Goal: Task Accomplishment & Management: Manage account settings

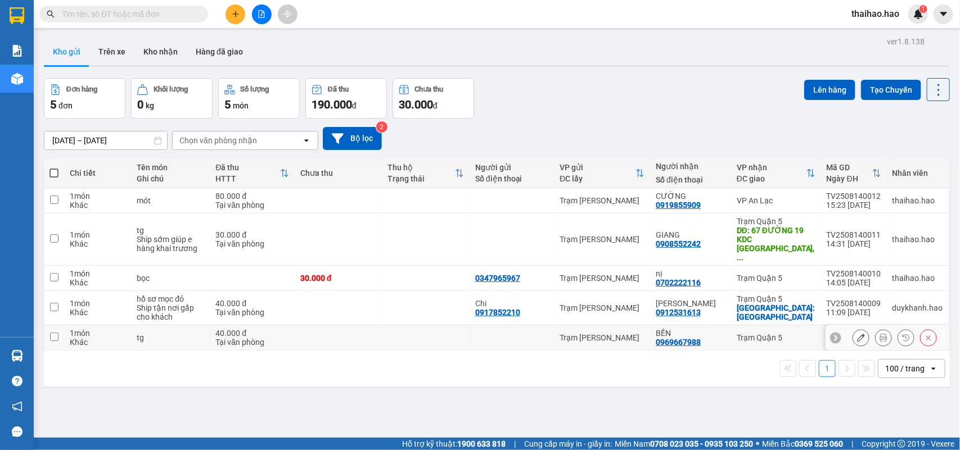
click at [495, 333] on div at bounding box center [511, 337] width 73 height 9
checkbox input "true"
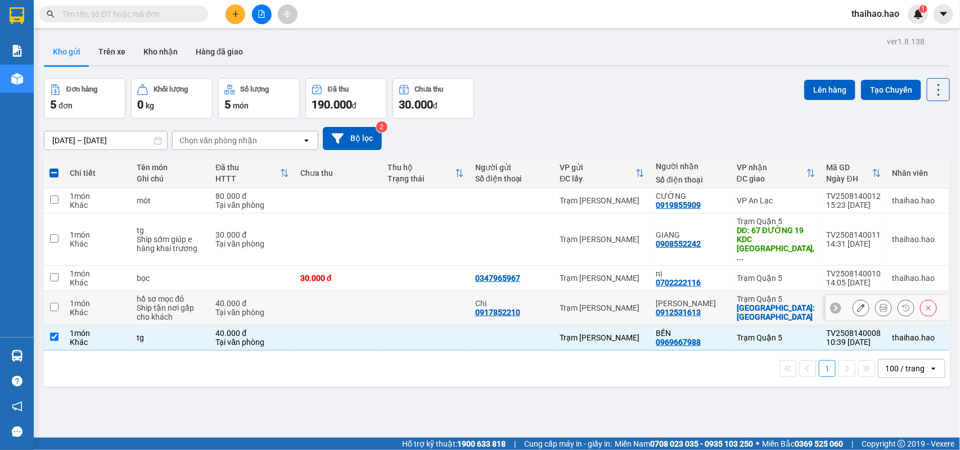
click at [478, 291] on td "Chi 0917852210" at bounding box center [511, 308] width 84 height 34
checkbox input "true"
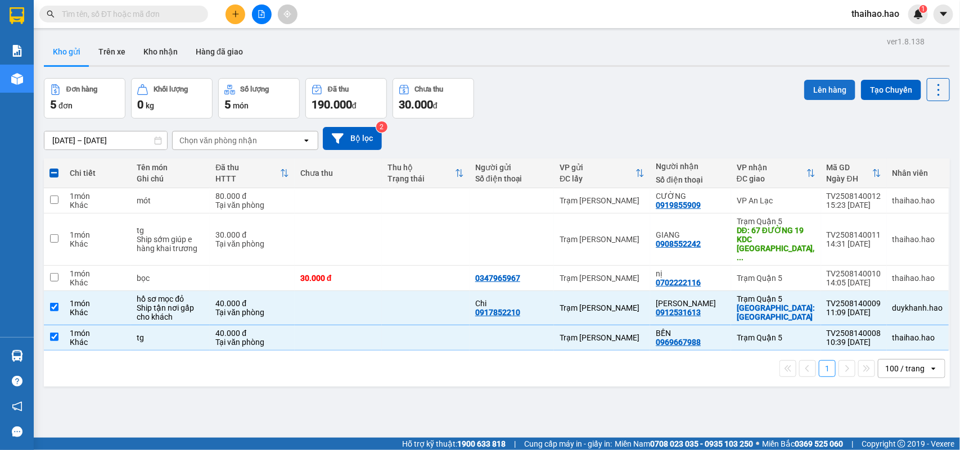
click at [812, 94] on button "Lên hàng" at bounding box center [829, 90] width 51 height 20
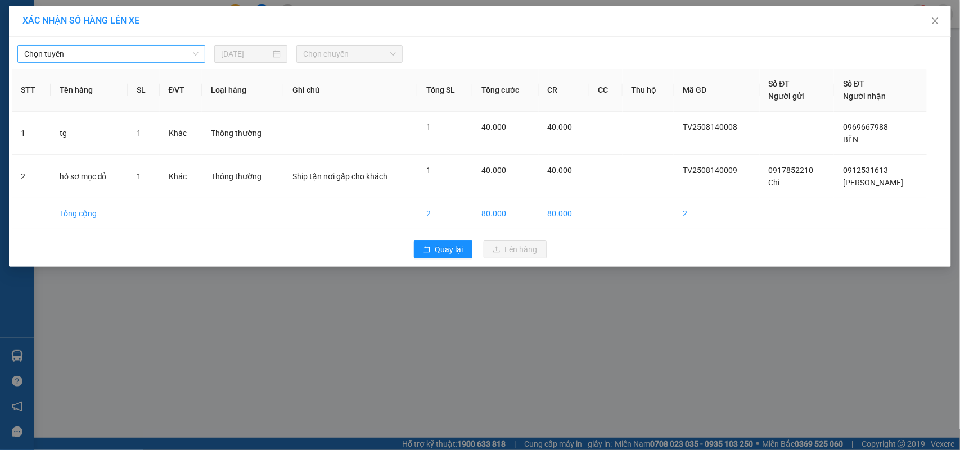
click at [166, 47] on span "Chọn tuyến" at bounding box center [111, 54] width 174 height 17
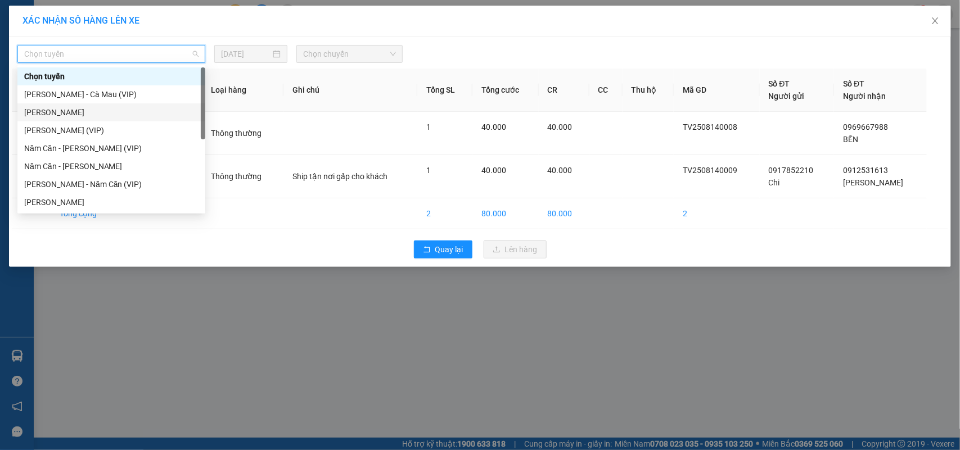
click at [66, 113] on div "Cà Mau - Hồ Chí Minh" at bounding box center [111, 112] width 174 height 12
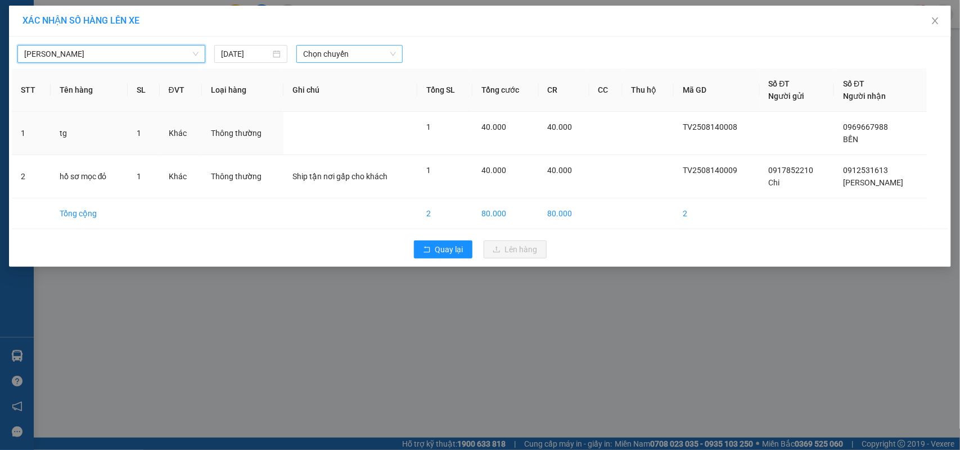
click at [321, 60] on span "Chọn chuyến" at bounding box center [349, 54] width 92 height 17
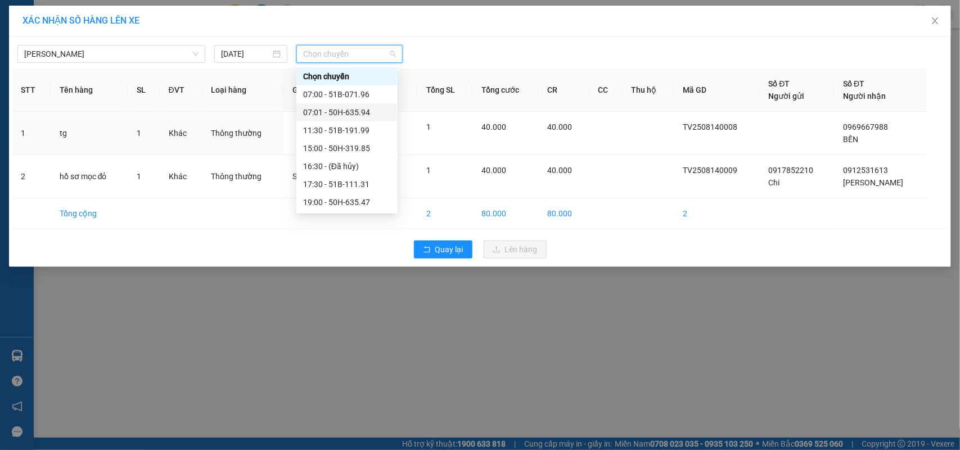
click at [325, 113] on div "07:01 - 50H-635.94" at bounding box center [347, 112] width 88 height 12
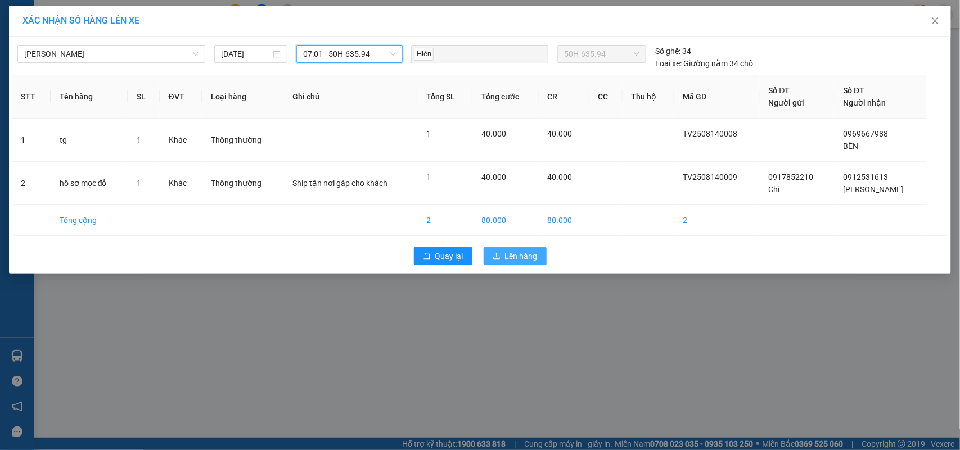
click at [498, 259] on icon "upload" at bounding box center [496, 256] width 7 height 6
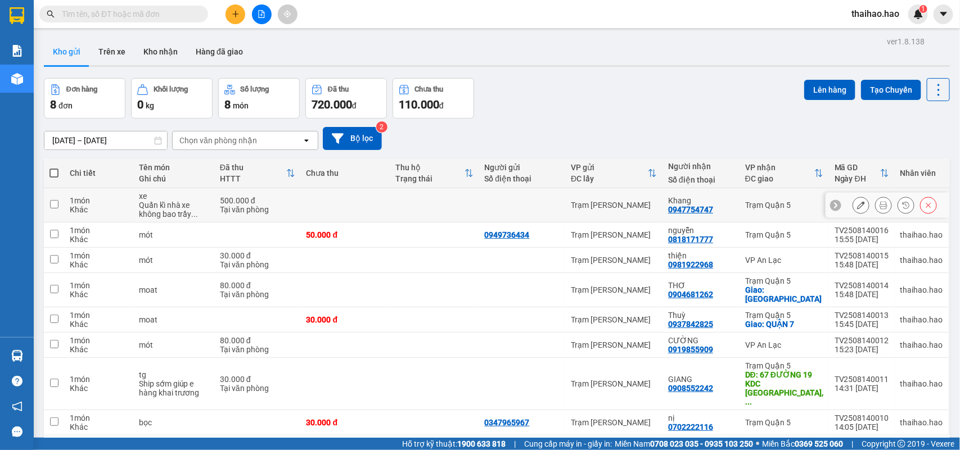
click at [879, 205] on icon at bounding box center [883, 205] width 8 height 8
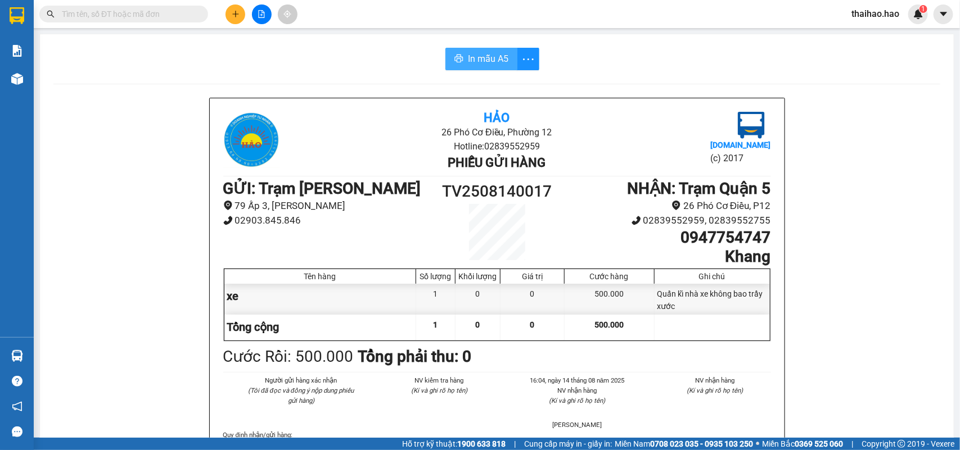
click at [468, 60] on span "In mẫu A5" at bounding box center [488, 59] width 40 height 14
click at [468, 48] on button "In mẫu A5" at bounding box center [481, 59] width 72 height 22
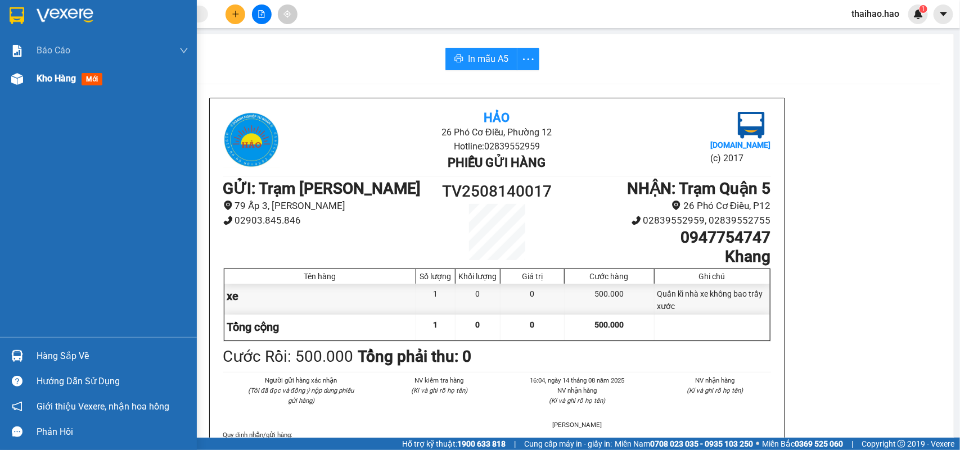
click at [31, 79] on div "Kho hàng mới" at bounding box center [98, 79] width 197 height 28
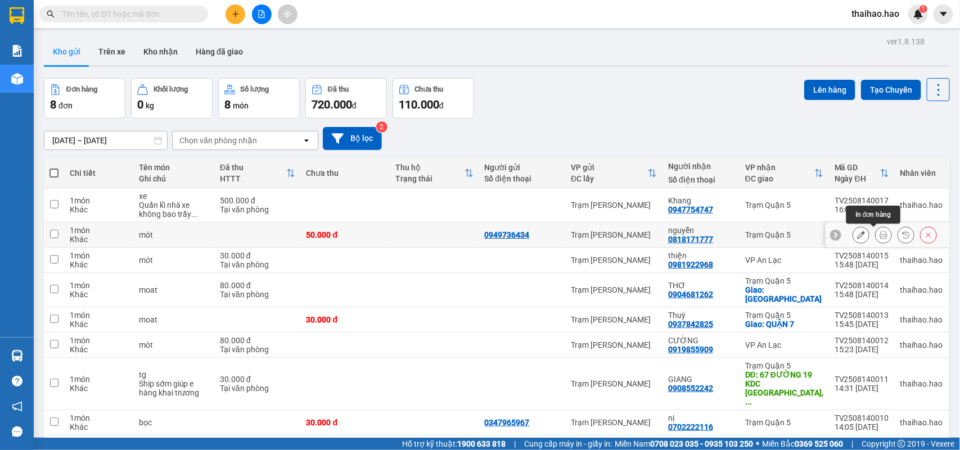
click at [879, 237] on icon at bounding box center [883, 235] width 8 height 8
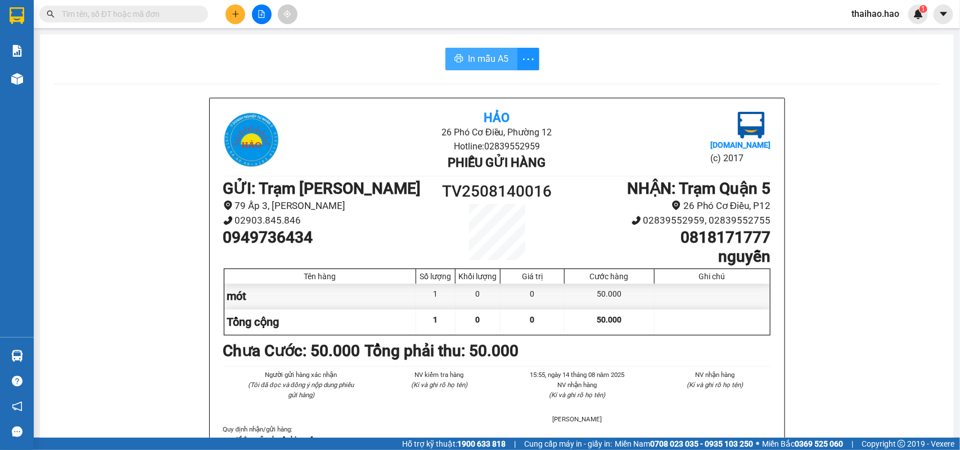
click at [487, 54] on span "In mẫu A5" at bounding box center [488, 59] width 40 height 14
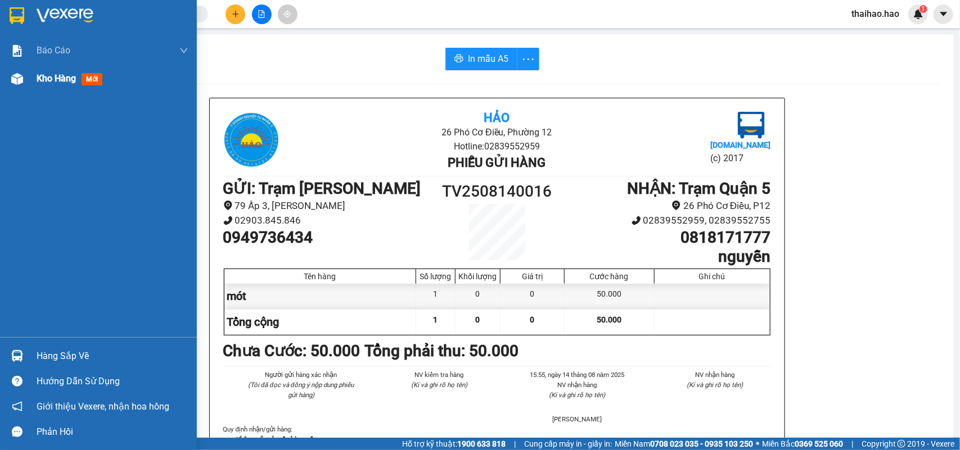
click at [26, 87] on div at bounding box center [17, 79] width 20 height 20
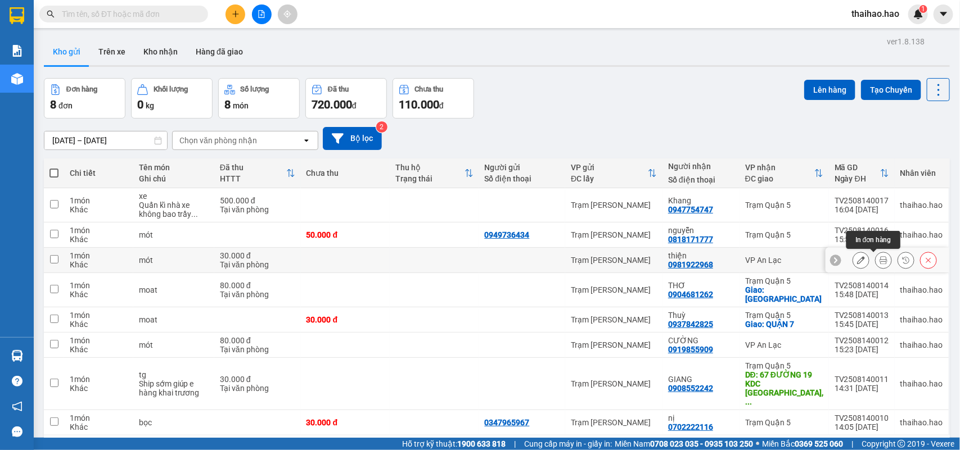
click at [875, 256] on button at bounding box center [883, 261] width 16 height 20
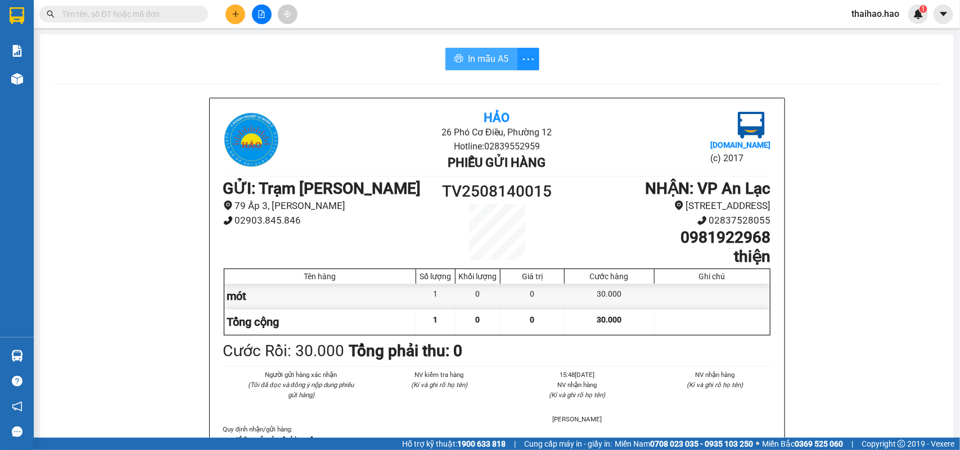
click at [454, 60] on icon "printer" at bounding box center [458, 58] width 9 height 9
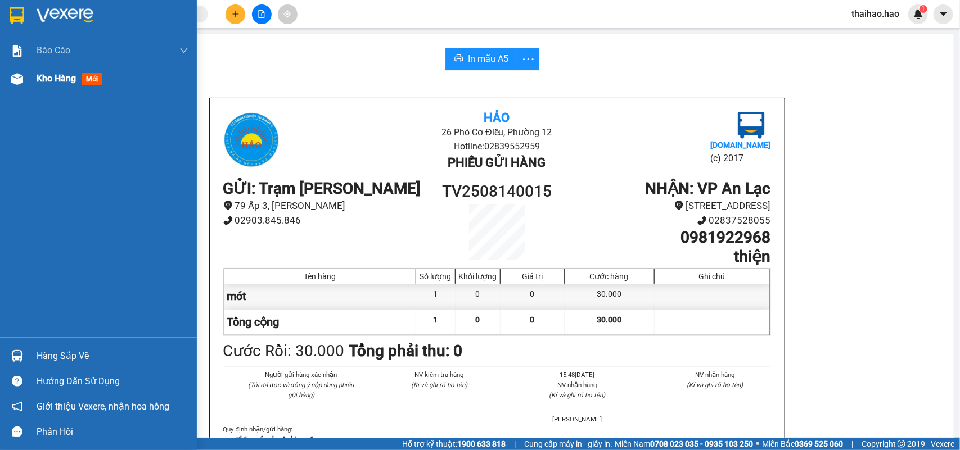
click at [20, 75] on img at bounding box center [17, 79] width 12 height 12
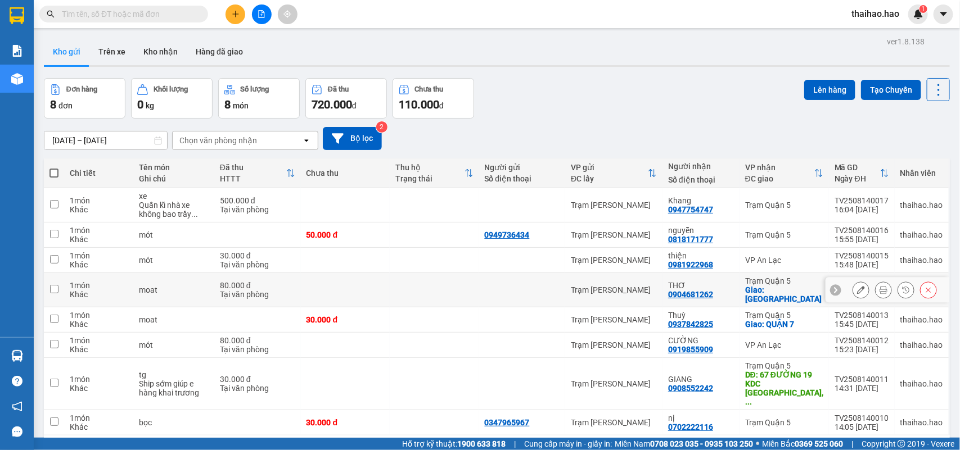
click at [879, 286] on icon at bounding box center [883, 290] width 8 height 8
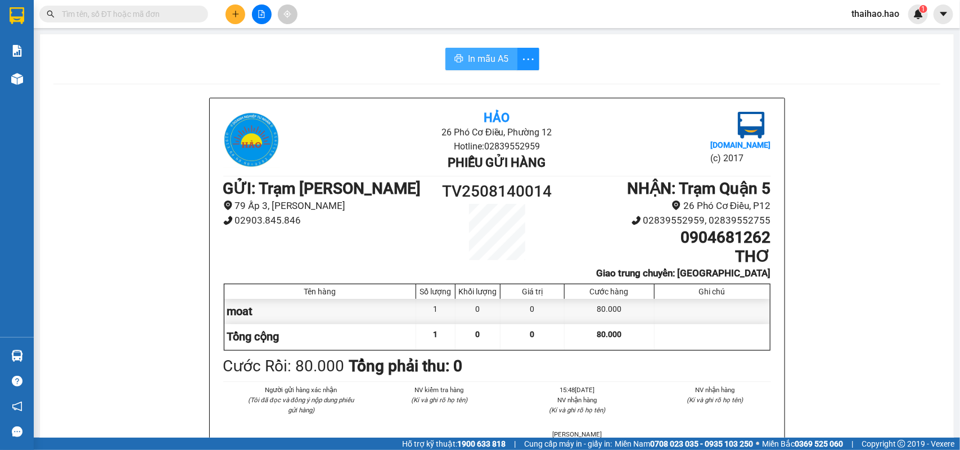
click at [468, 62] on span "In mẫu A5" at bounding box center [488, 59] width 40 height 14
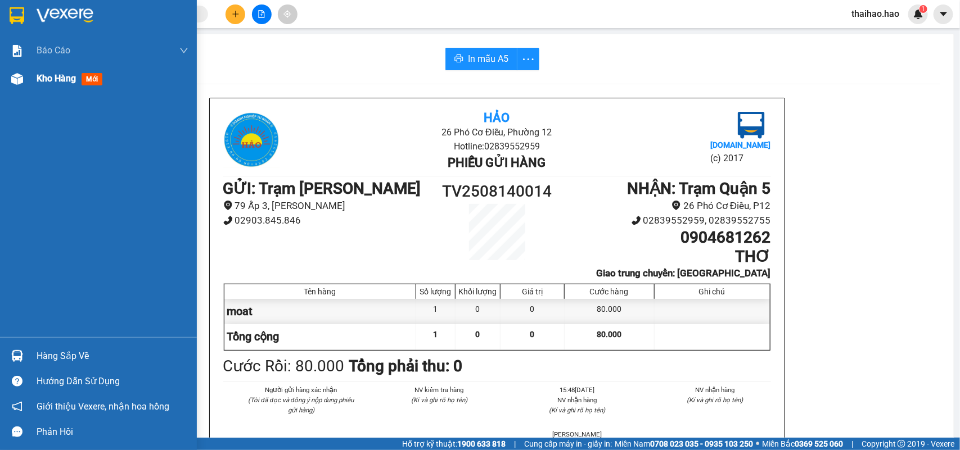
click at [29, 79] on div "Kho hàng mới" at bounding box center [98, 79] width 197 height 28
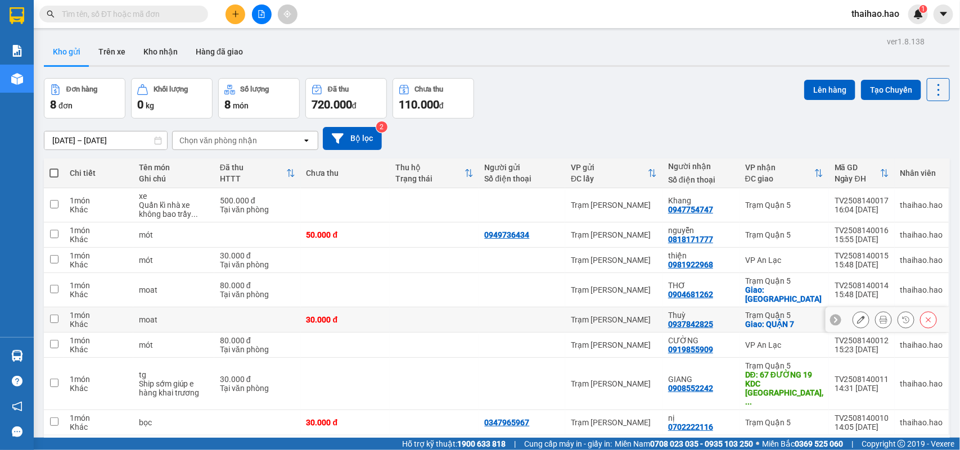
click at [879, 321] on icon at bounding box center [883, 320] width 8 height 8
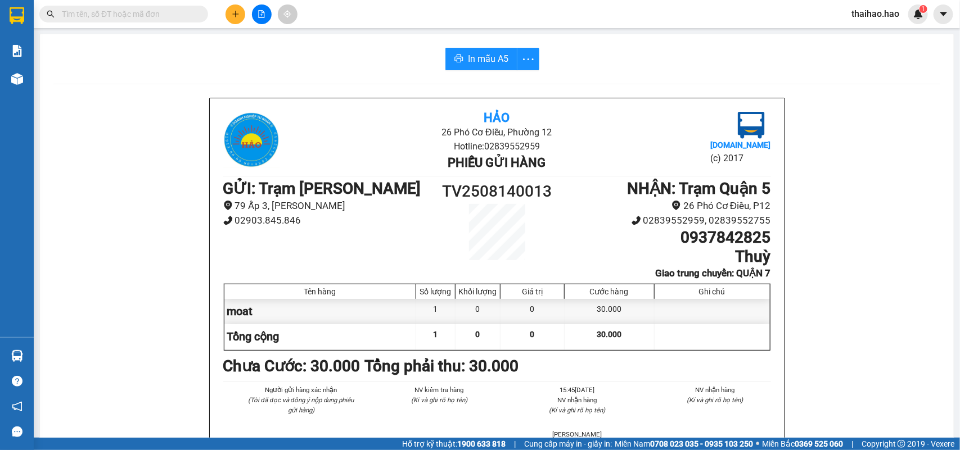
click at [495, 57] on span "In mẫu A5" at bounding box center [488, 59] width 40 height 14
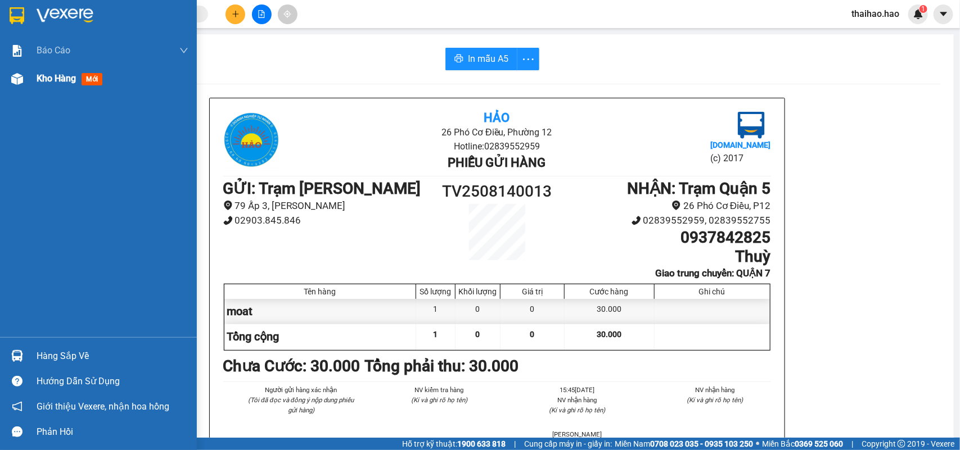
click at [17, 80] on img at bounding box center [17, 79] width 12 height 12
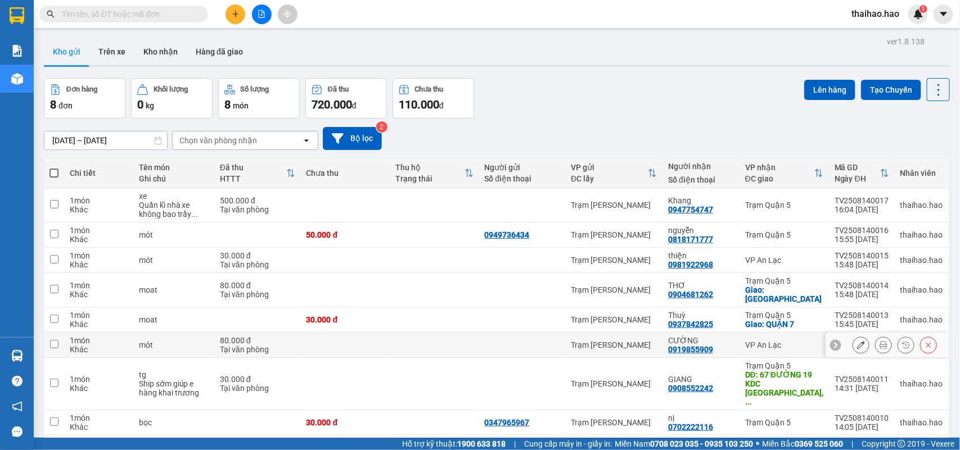
click at [879, 341] on icon at bounding box center [883, 345] width 8 height 8
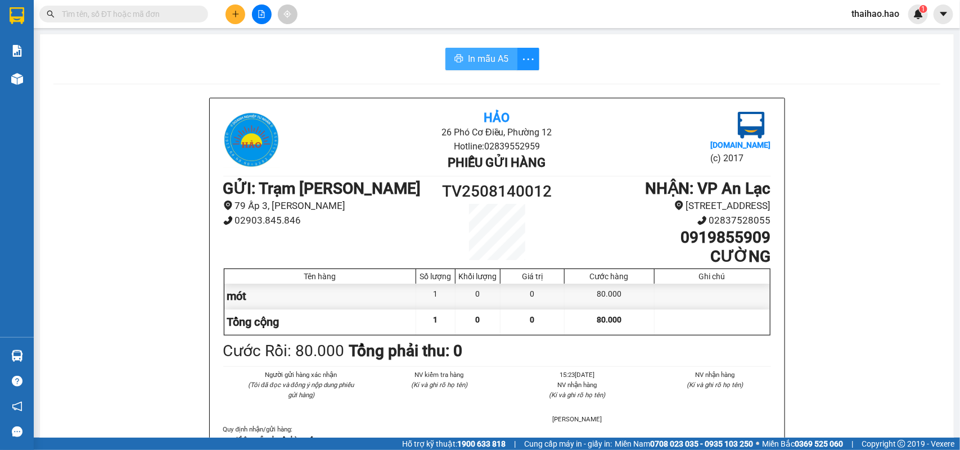
click at [486, 62] on span "In mẫu A5" at bounding box center [488, 59] width 40 height 14
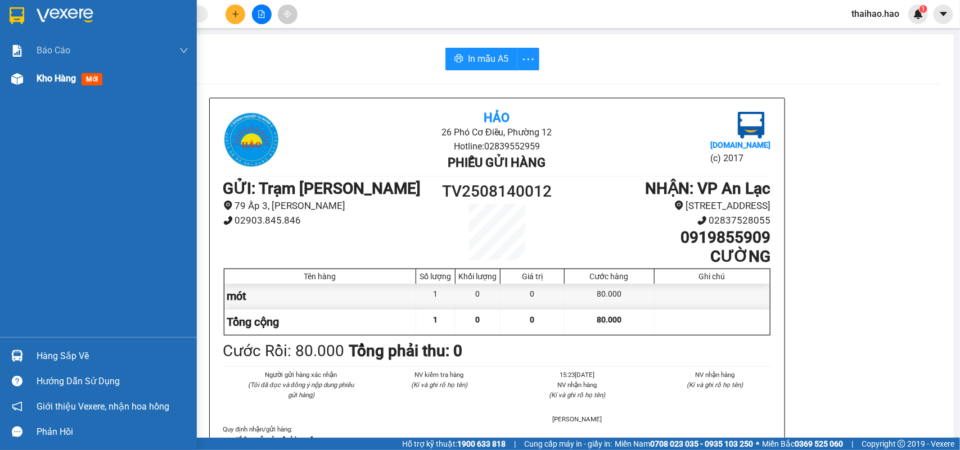
click at [30, 86] on div "Kho hàng mới" at bounding box center [98, 79] width 197 height 28
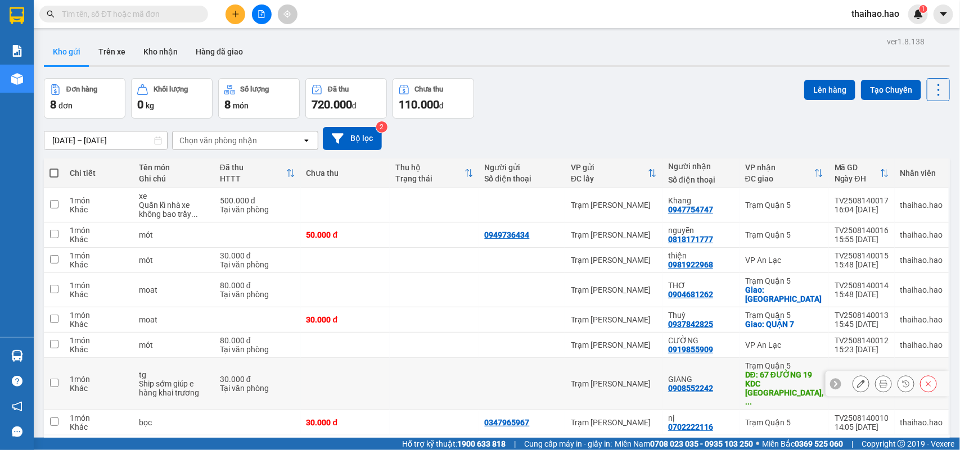
click at [875, 374] on button at bounding box center [883, 384] width 16 height 20
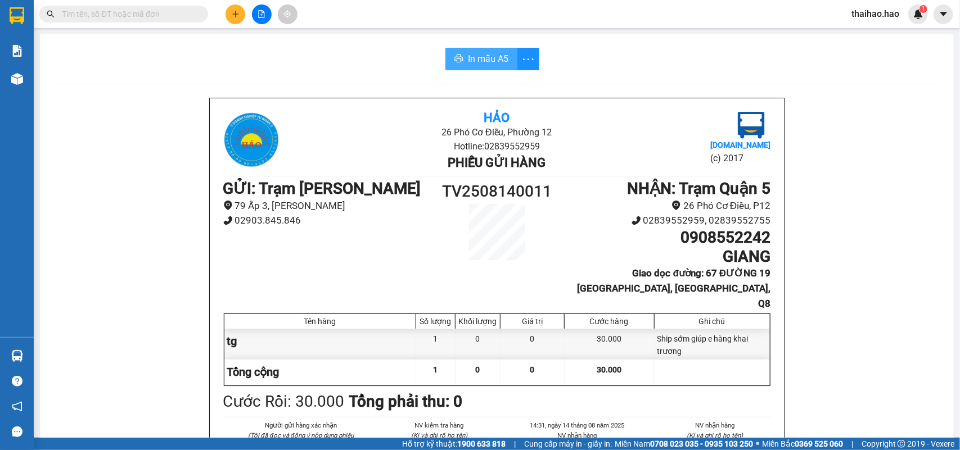
click at [448, 65] on button "In mẫu A5" at bounding box center [481, 59] width 72 height 22
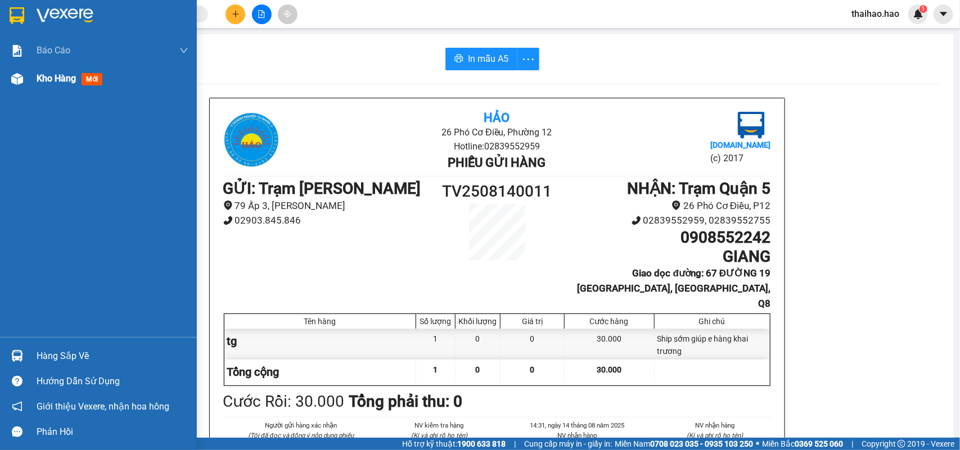
click at [30, 80] on div "Kho hàng mới" at bounding box center [98, 79] width 197 height 28
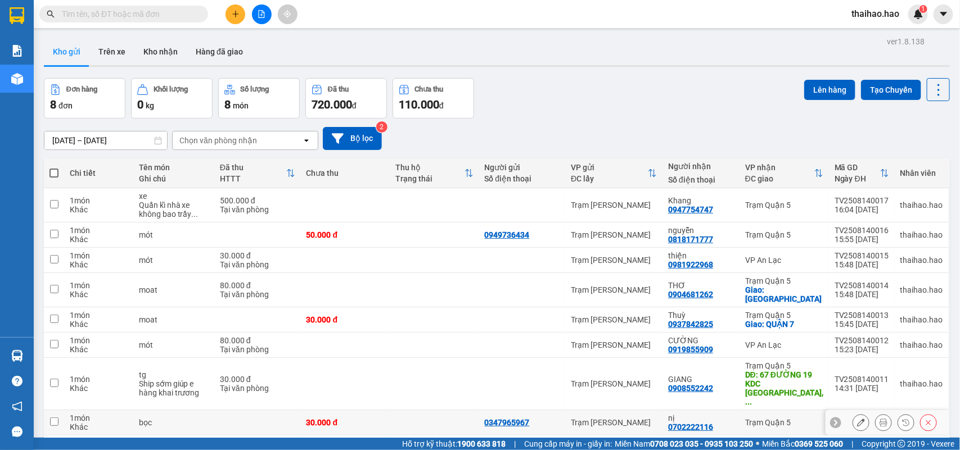
click at [879, 419] on icon at bounding box center [883, 423] width 8 height 8
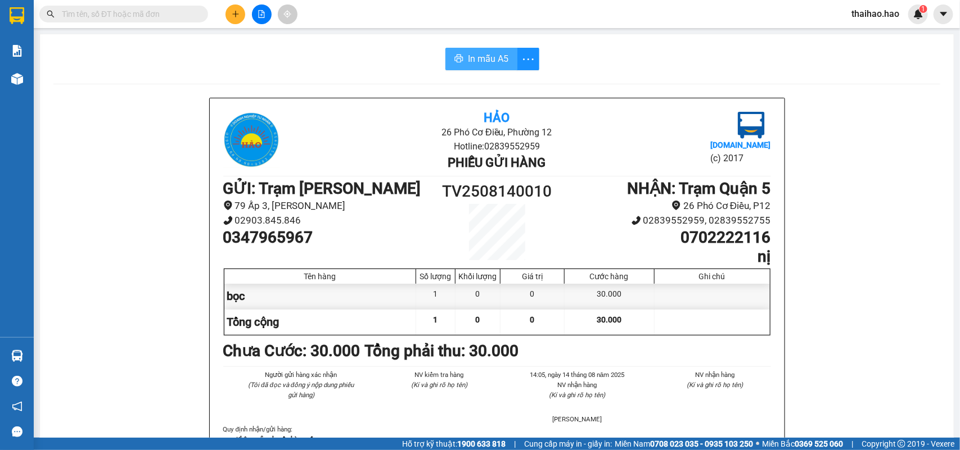
click at [470, 54] on span "In mẫu A5" at bounding box center [488, 59] width 40 height 14
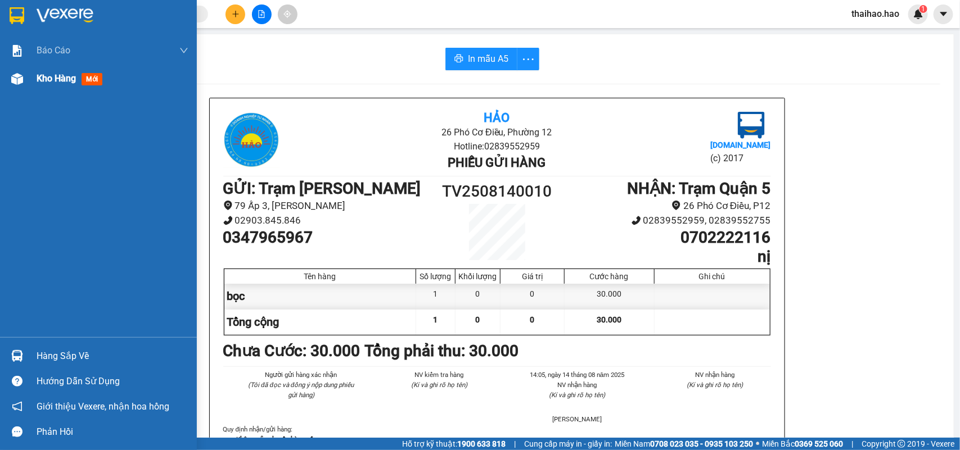
click at [47, 91] on div "Kho hàng mới" at bounding box center [113, 79] width 152 height 28
click at [52, 83] on span "Kho hàng" at bounding box center [56, 78] width 39 height 11
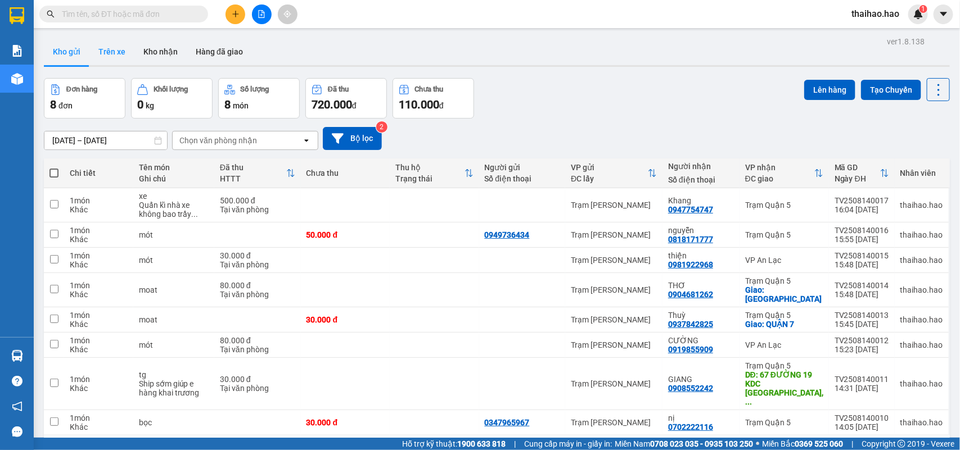
click at [122, 44] on button "Trên xe" at bounding box center [111, 51] width 45 height 27
click at [121, 45] on button "Trên xe" at bounding box center [111, 51] width 45 height 27
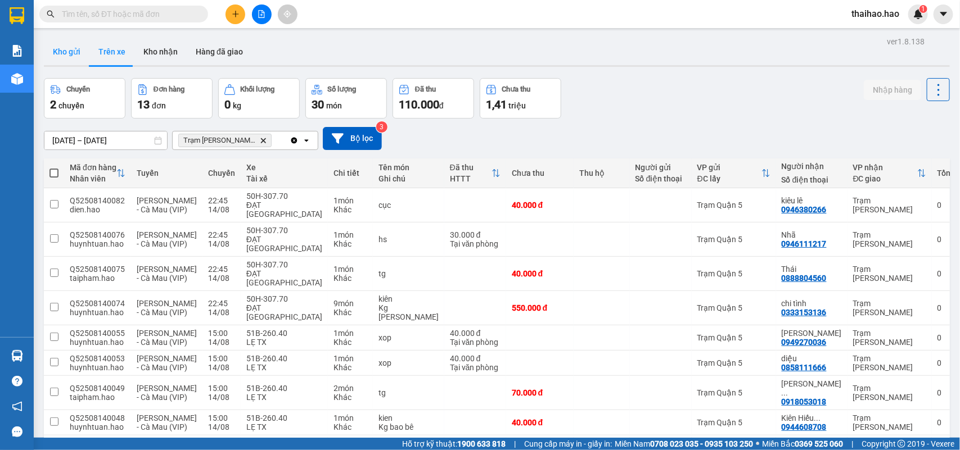
click at [74, 57] on button "Kho gửi" at bounding box center [67, 51] width 46 height 27
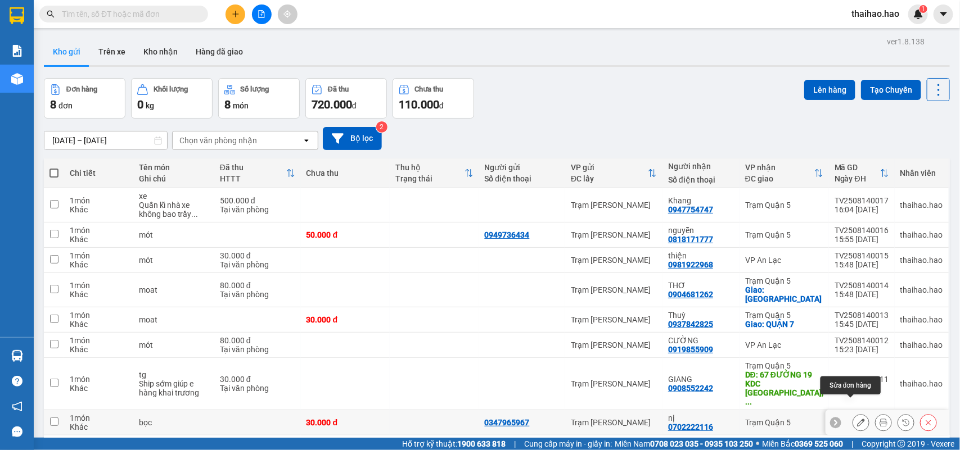
drag, startPoint x: 853, startPoint y: 356, endPoint x: 856, endPoint y: 363, distance: 8.0
click at [857, 419] on icon at bounding box center [861, 423] width 8 height 8
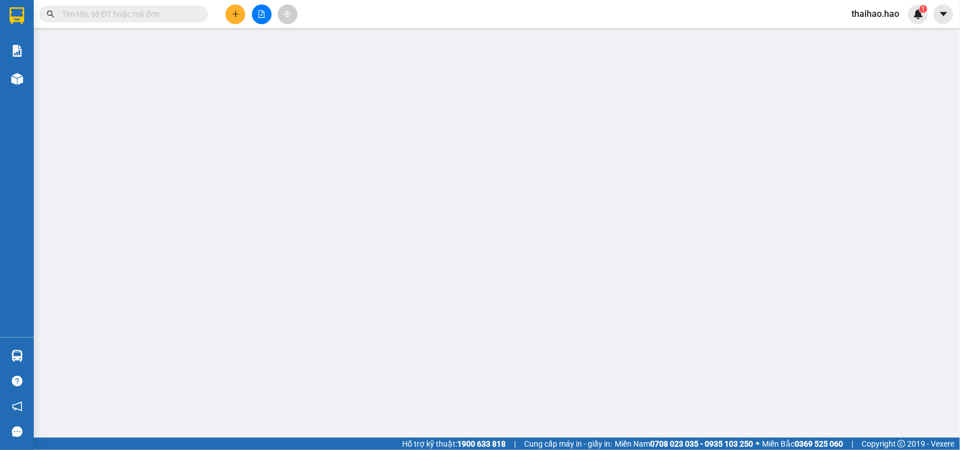
type input "0347965967"
type input "0702222116"
type input "nị"
type input "30.000"
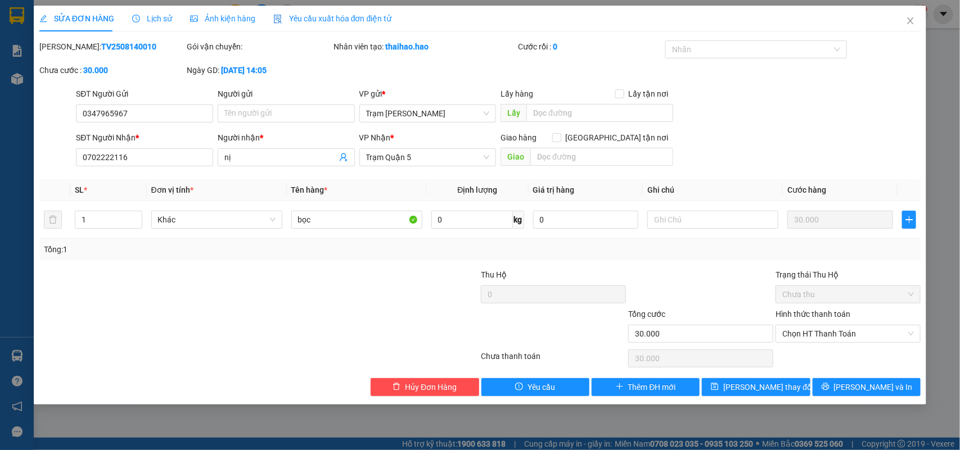
click at [235, 20] on span "Ảnh kiện hàng" at bounding box center [222, 18] width 65 height 9
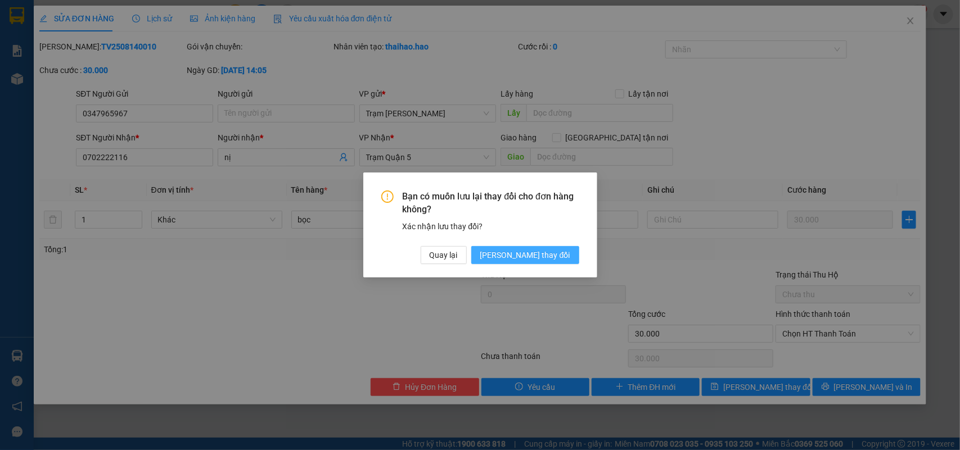
click at [566, 257] on span "[PERSON_NAME] thay đổi" at bounding box center [525, 255] width 90 height 12
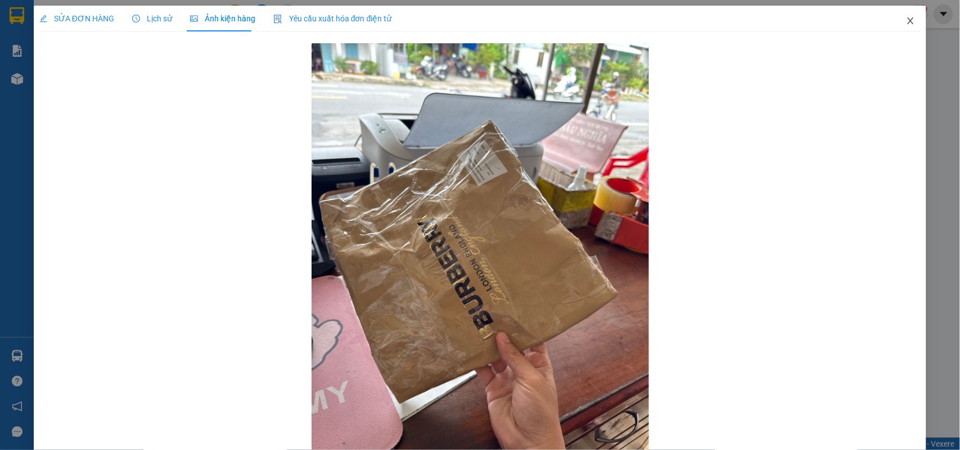
click at [906, 17] on icon "close" at bounding box center [910, 20] width 9 height 9
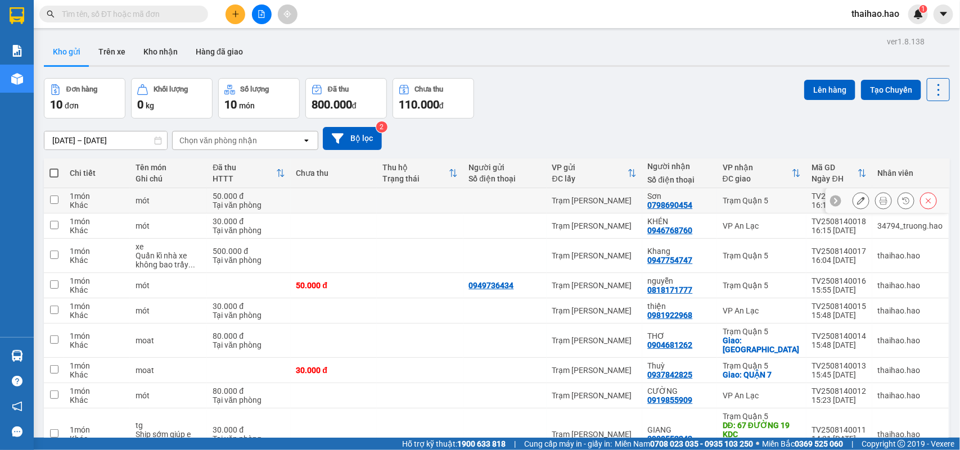
click at [875, 200] on div at bounding box center [883, 200] width 17 height 17
drag, startPoint x: 869, startPoint y: 200, endPoint x: 853, endPoint y: 189, distance: 19.8
click at [879, 201] on icon at bounding box center [883, 201] width 8 height 8
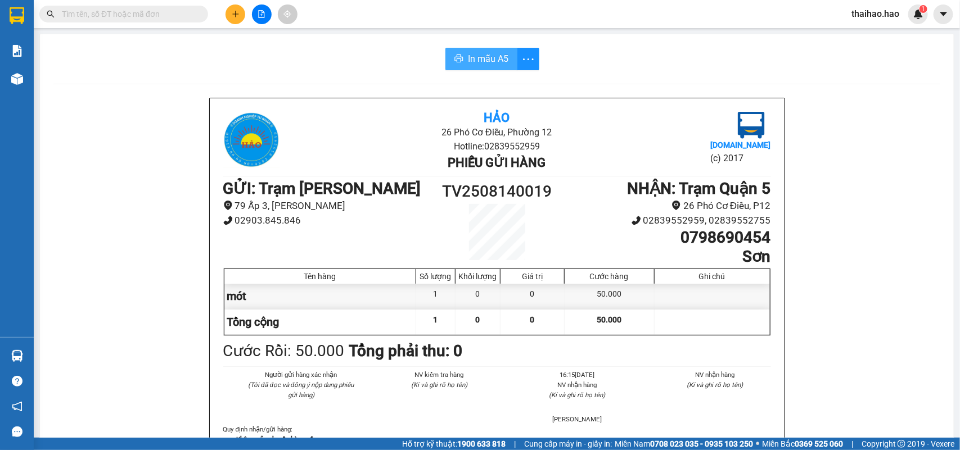
click at [481, 55] on span "In mẫu A5" at bounding box center [488, 59] width 40 height 14
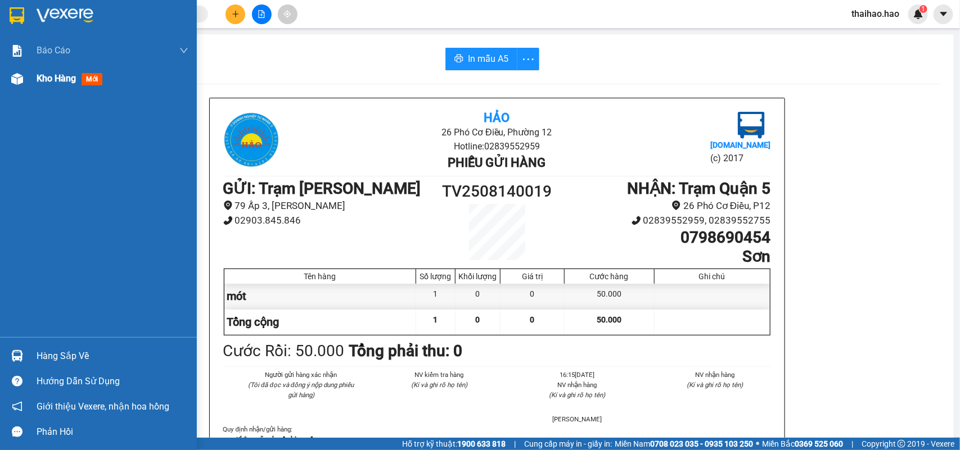
click at [35, 75] on div "Kho hàng mới" at bounding box center [98, 79] width 197 height 28
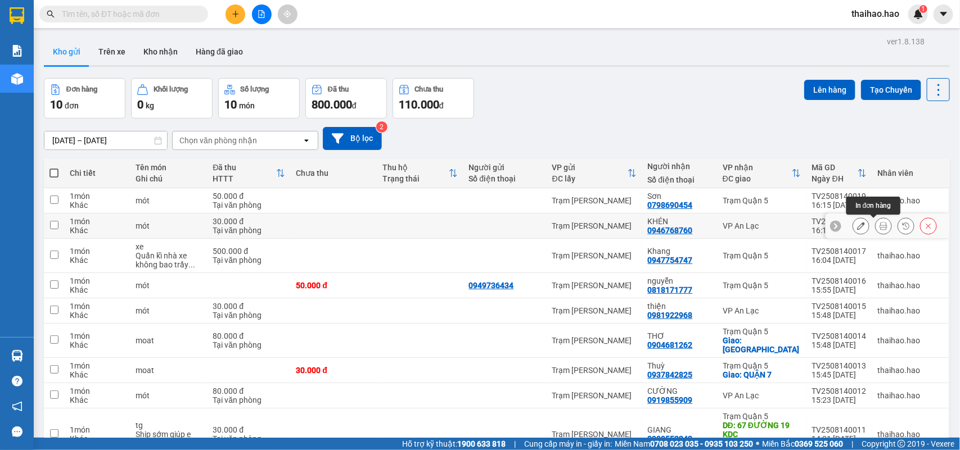
click at [875, 223] on button at bounding box center [883, 226] width 16 height 20
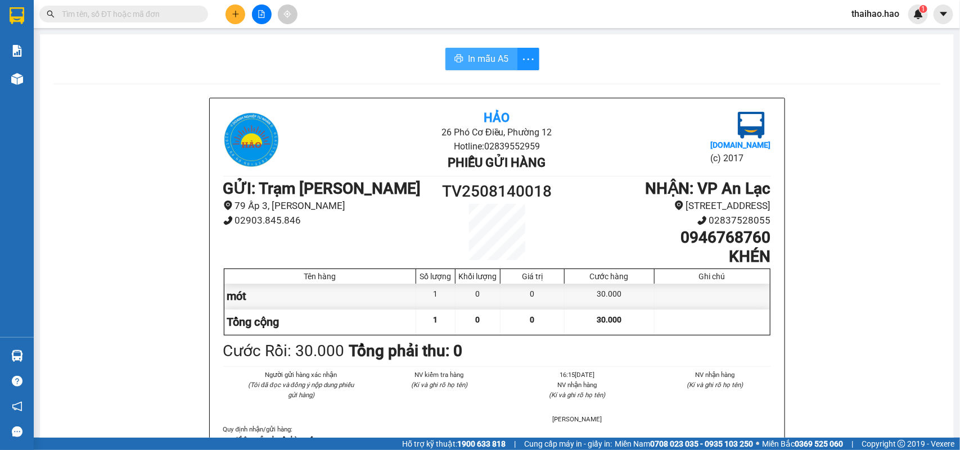
click at [454, 55] on icon "printer" at bounding box center [458, 58] width 9 height 9
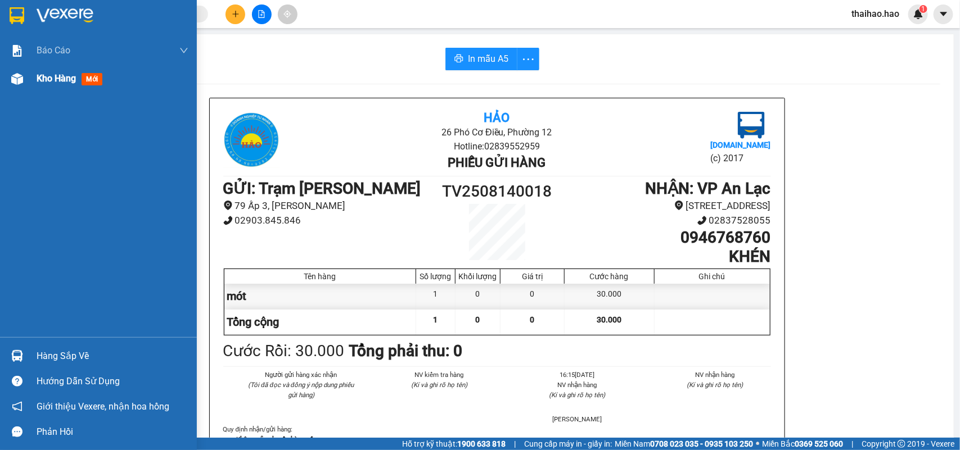
click at [24, 75] on div at bounding box center [17, 79] width 20 height 20
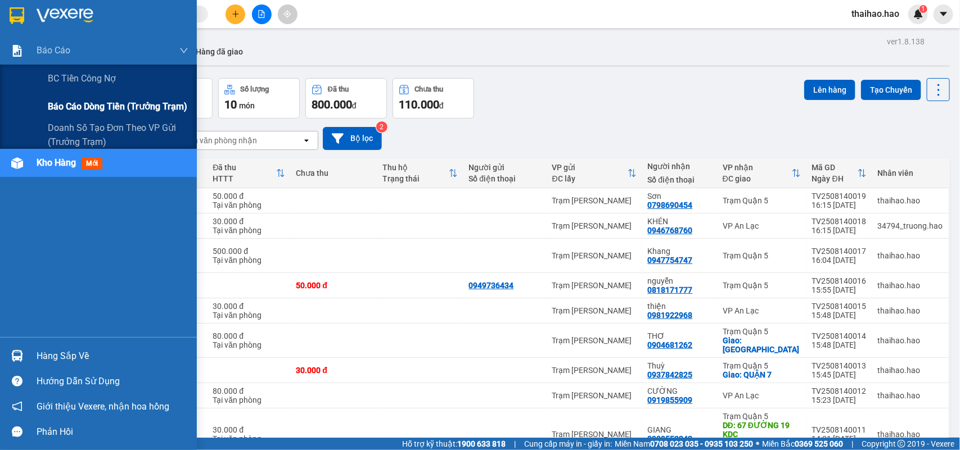
click at [91, 107] on span "Báo cáo dòng tiền (trưởng trạm)" at bounding box center [117, 107] width 139 height 14
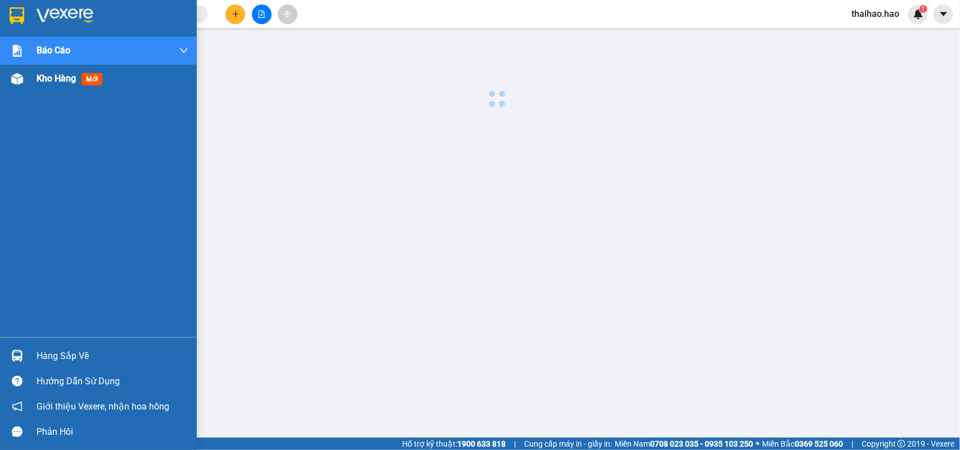
click at [11, 82] on img at bounding box center [17, 79] width 12 height 12
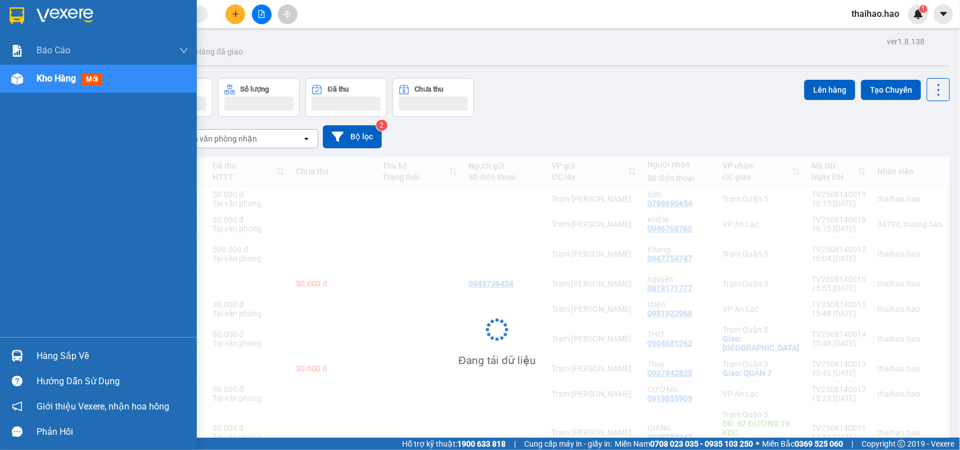
click at [11, 82] on img at bounding box center [17, 79] width 12 height 12
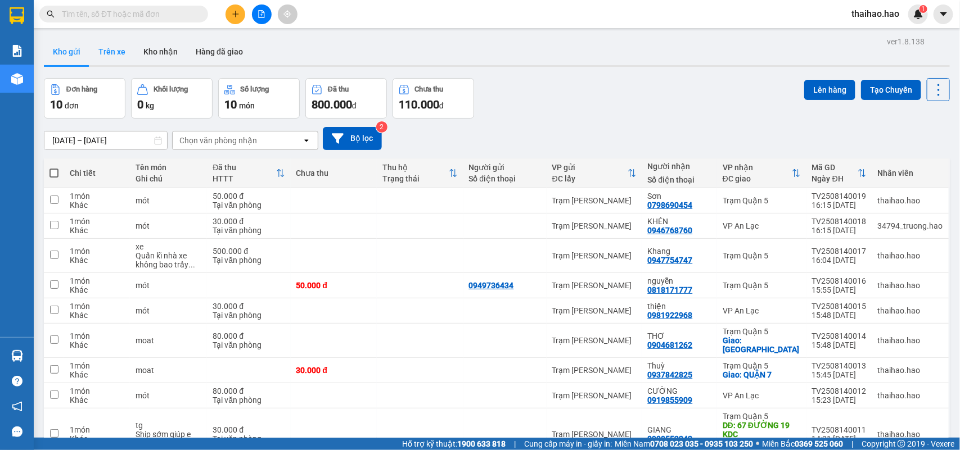
click at [98, 57] on button "Trên xe" at bounding box center [111, 51] width 45 height 27
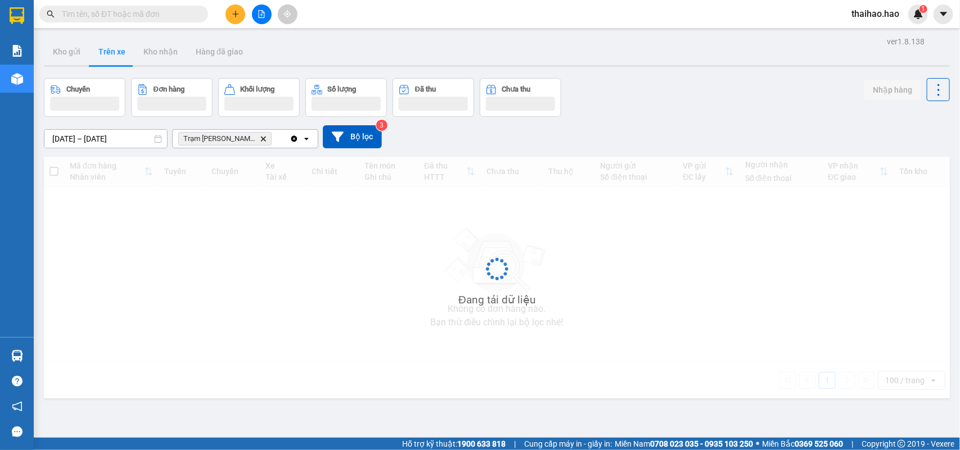
click at [98, 57] on button "Trên xe" at bounding box center [111, 51] width 45 height 27
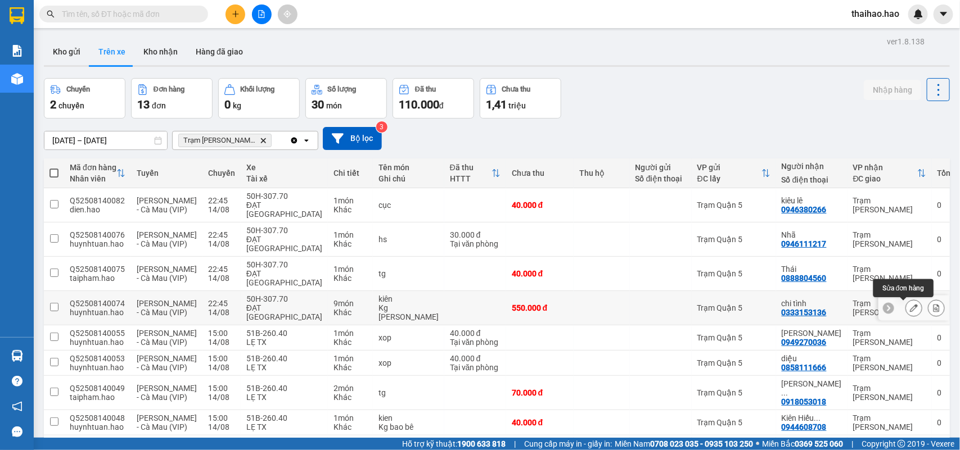
click at [910, 308] on icon at bounding box center [914, 308] width 8 height 8
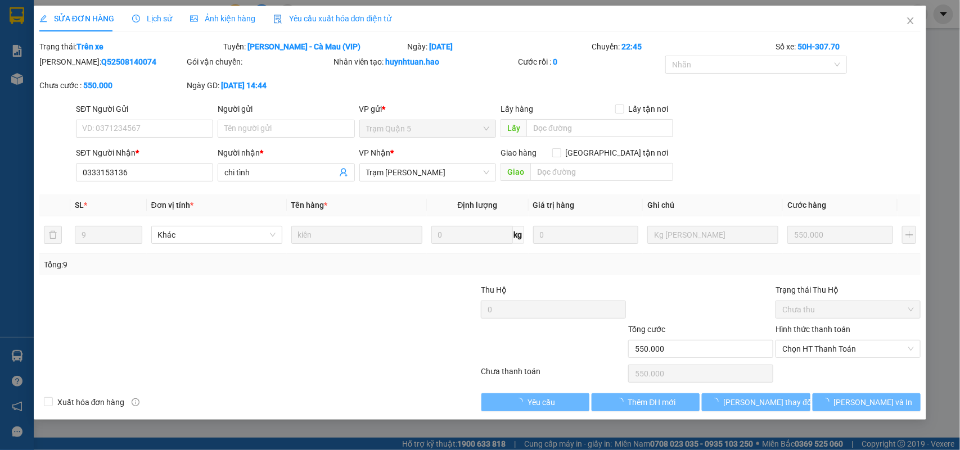
click at [237, 14] on span "Ảnh kiện hàng" at bounding box center [222, 18] width 65 height 9
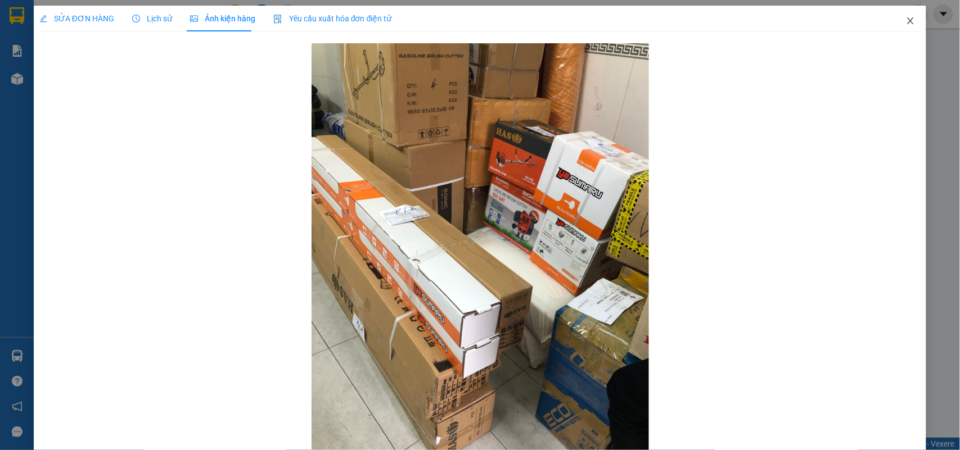
click at [894, 24] on span "Close" at bounding box center [909, 21] width 31 height 31
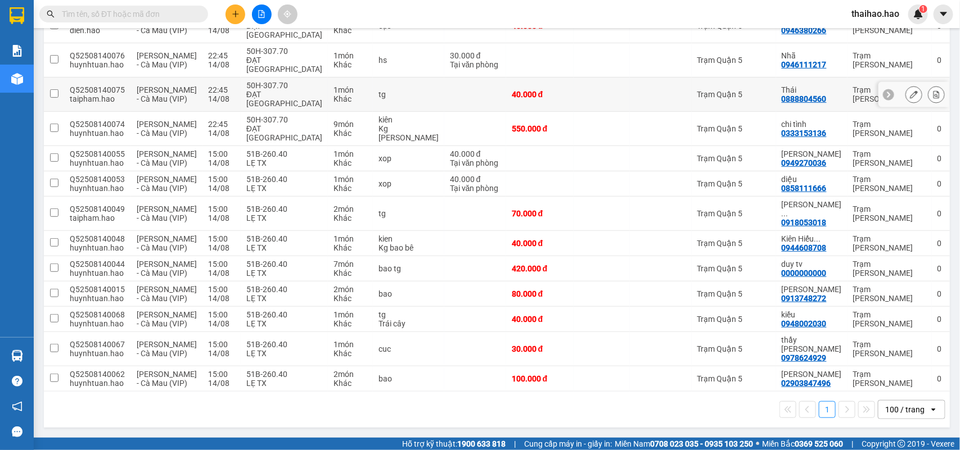
scroll to position [245, 0]
click at [906, 374] on button at bounding box center [914, 379] width 16 height 20
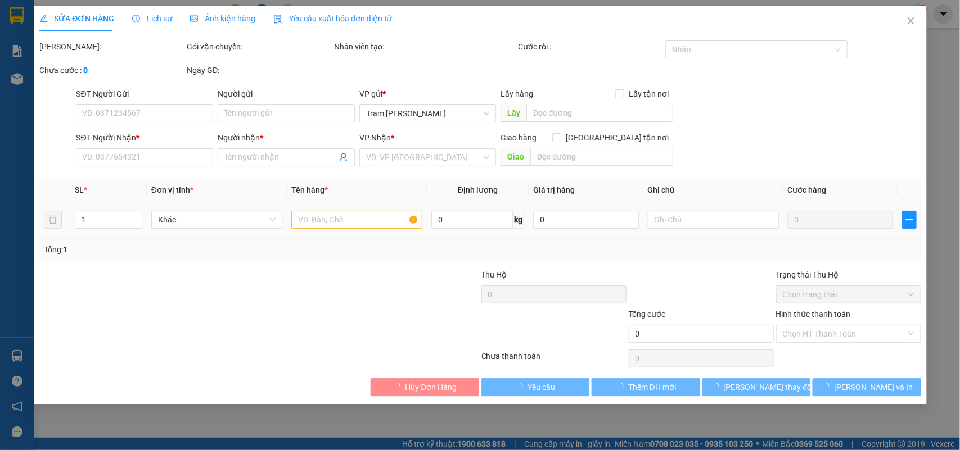
type input "02903847496"
type input "[PERSON_NAME]"
type input "100.000"
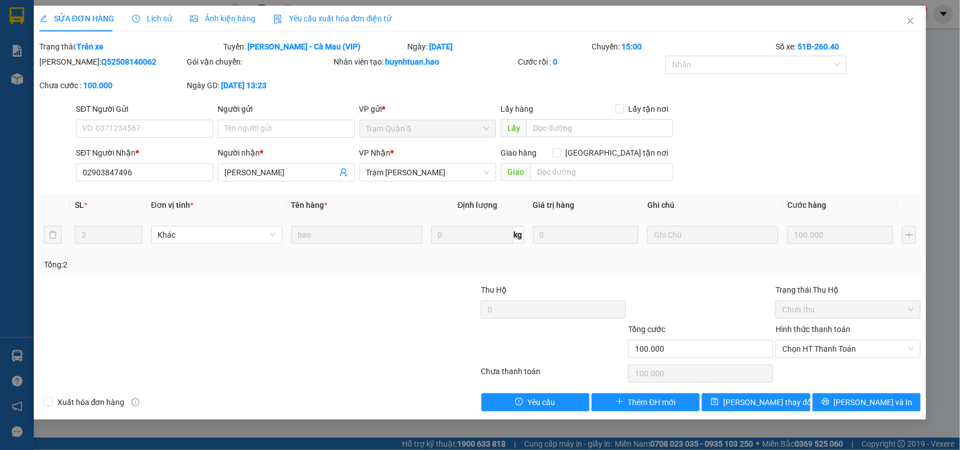
click at [150, 21] on span "Lịch sử" at bounding box center [152, 18] width 40 height 9
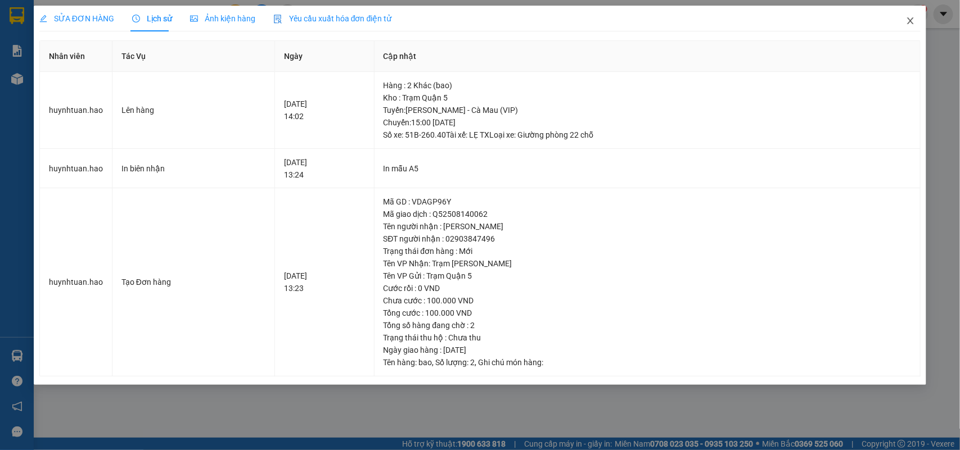
click at [925, 22] on span "Close" at bounding box center [909, 21] width 31 height 31
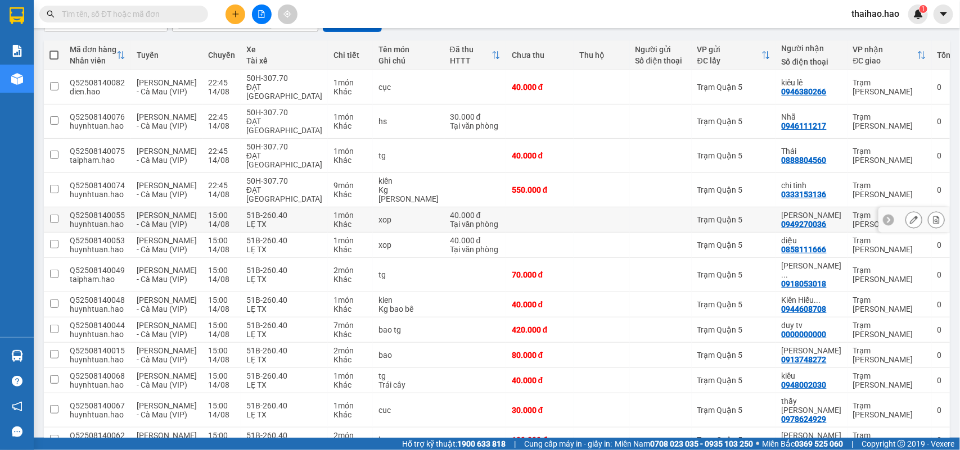
scroll to position [245, 0]
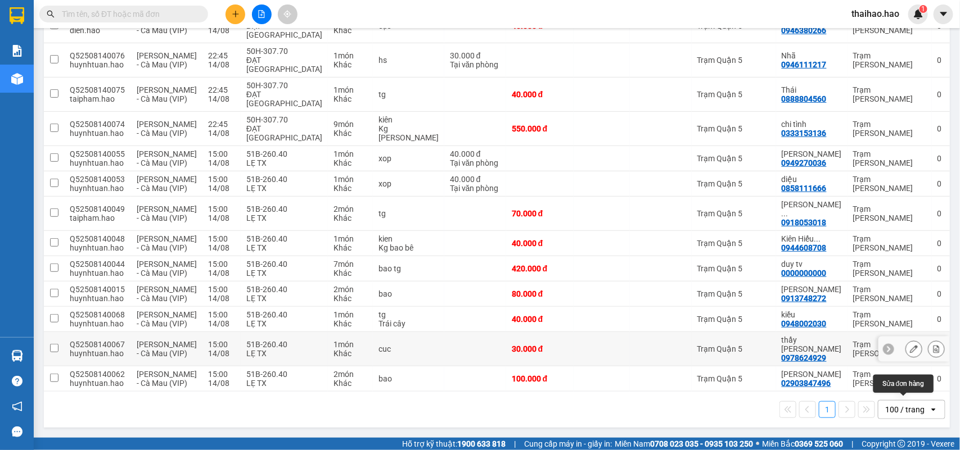
click at [906, 340] on button at bounding box center [914, 350] width 16 height 20
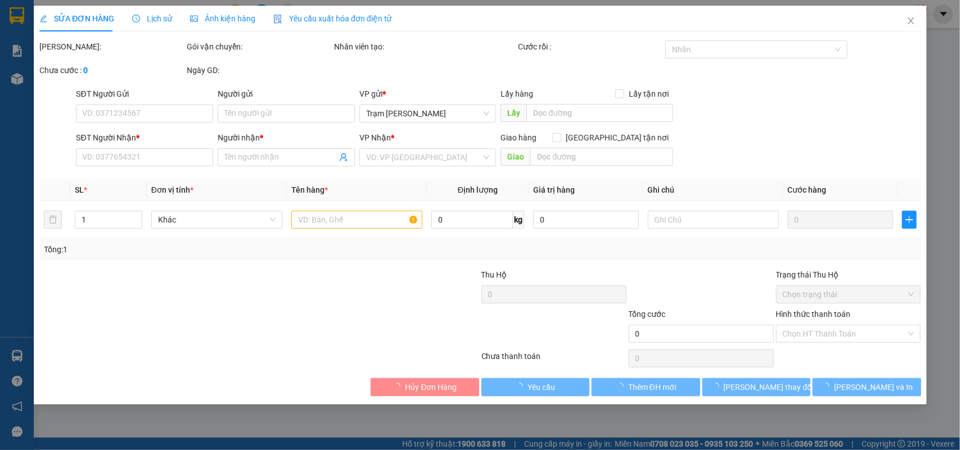
type input "0978624929"
type input "thầy [PERSON_NAME]"
type input "30.000"
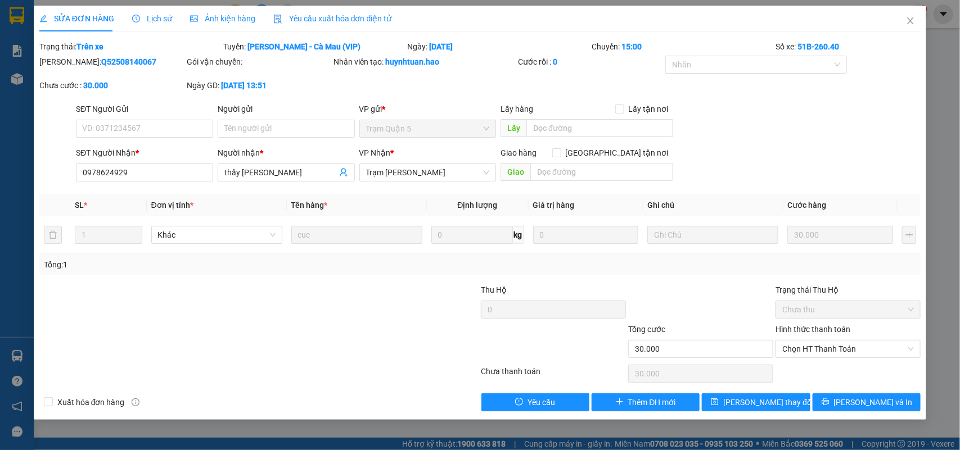
click at [162, 21] on span "Lịch sử" at bounding box center [152, 18] width 40 height 9
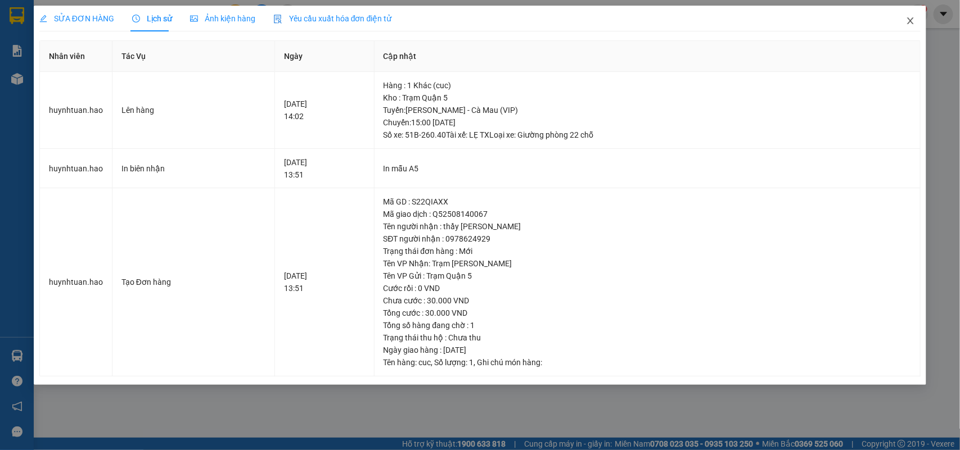
click at [916, 26] on span "Close" at bounding box center [909, 21] width 31 height 31
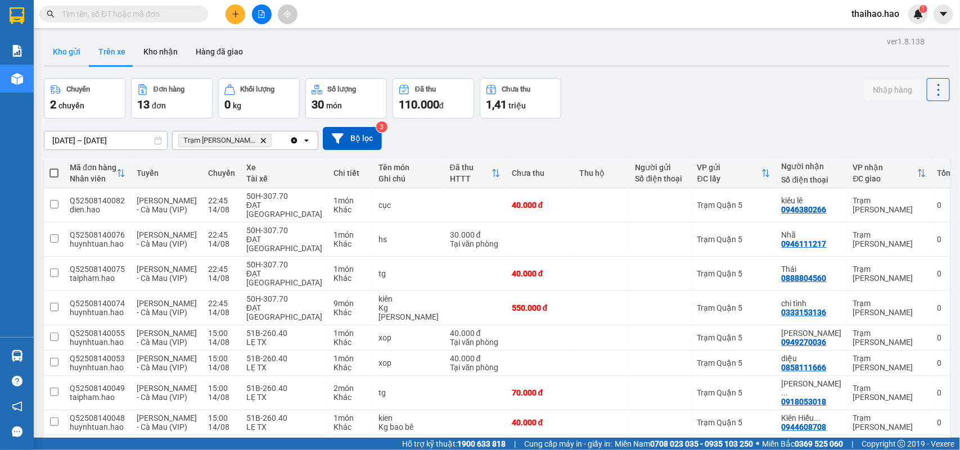
click at [67, 57] on button "Kho gửi" at bounding box center [67, 51] width 46 height 27
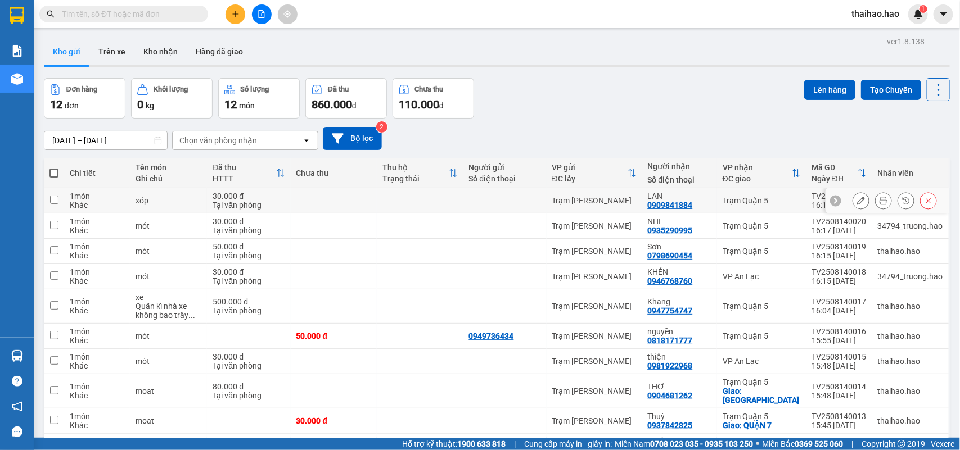
click at [875, 204] on div at bounding box center [883, 200] width 17 height 17
click at [879, 204] on icon at bounding box center [883, 201] width 8 height 8
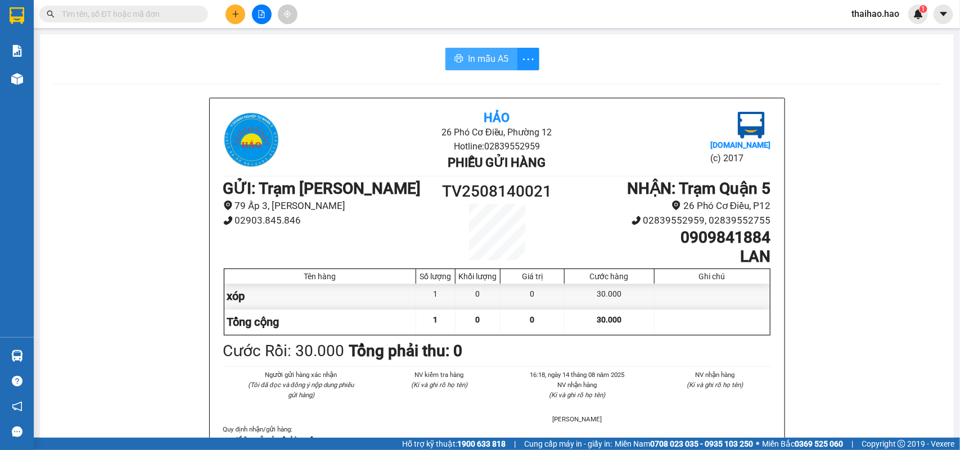
click at [459, 67] on button "In mẫu A5" at bounding box center [481, 59] width 72 height 22
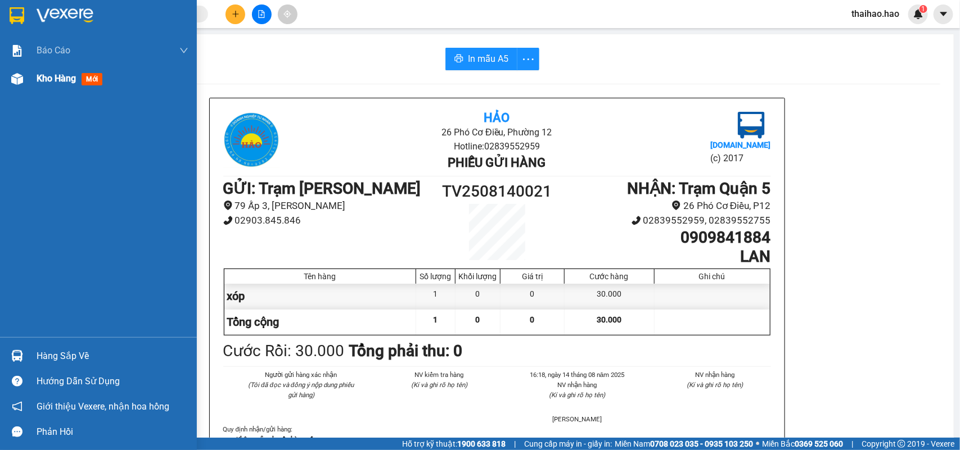
click at [21, 79] on img at bounding box center [17, 79] width 12 height 12
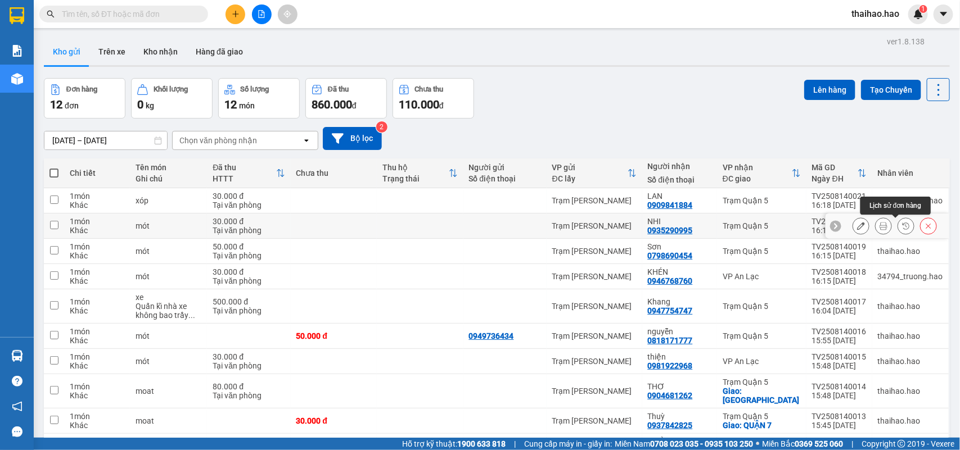
click at [898, 232] on button at bounding box center [906, 226] width 16 height 20
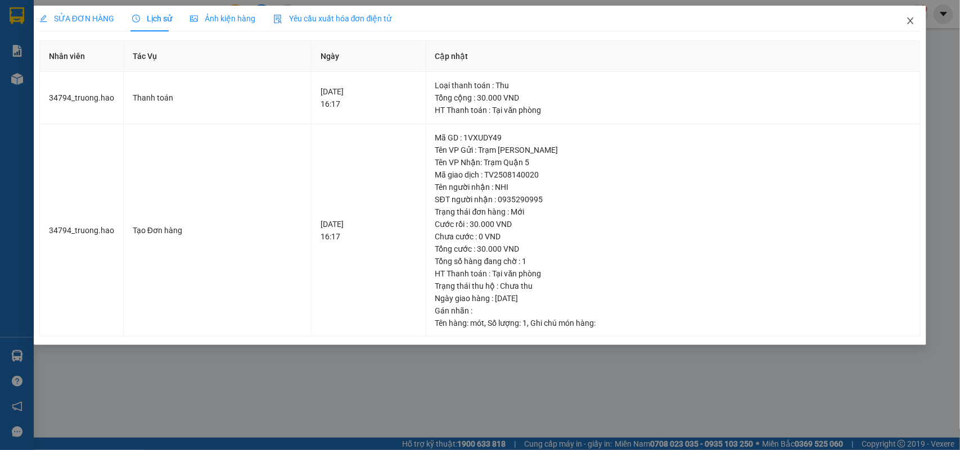
click at [906, 24] on icon "close" at bounding box center [910, 20] width 9 height 9
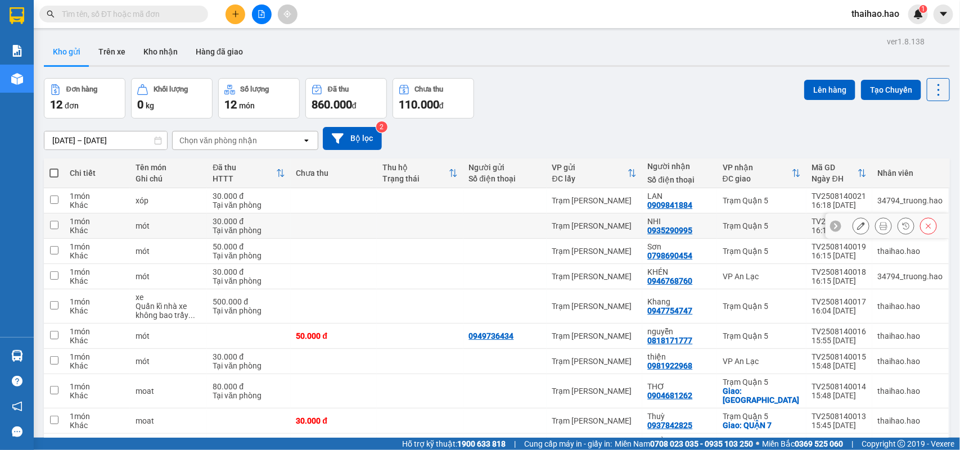
click at [879, 227] on icon at bounding box center [883, 226] width 8 height 8
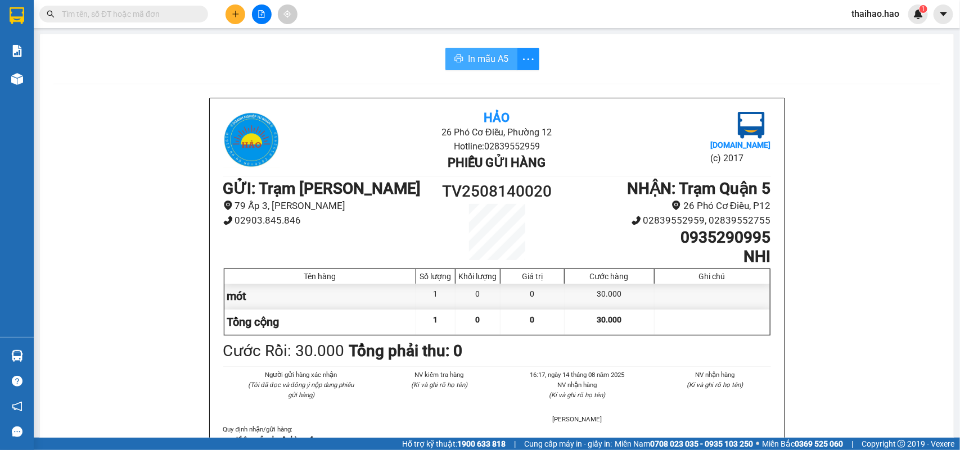
click at [473, 52] on span "In mẫu A5" at bounding box center [488, 59] width 40 height 14
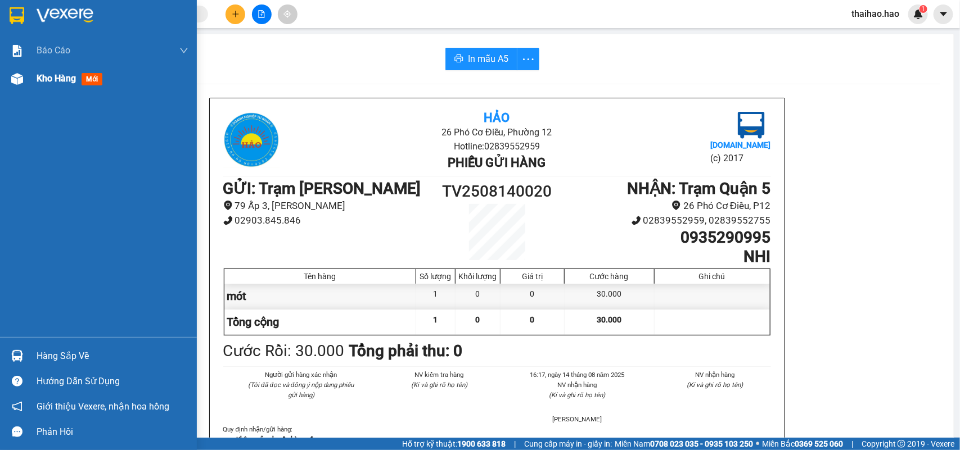
click at [38, 70] on div "Kho hàng mới" at bounding box center [113, 79] width 152 height 28
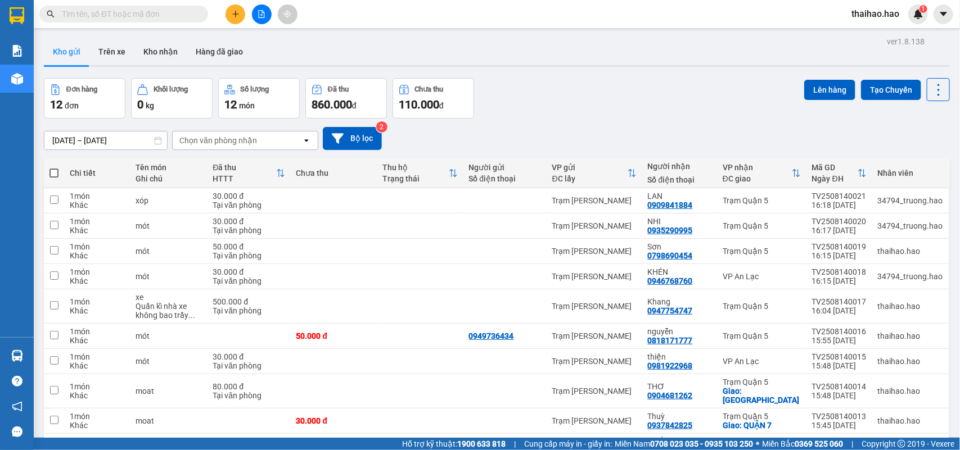
click at [138, 22] on div "Kết quả tìm kiếm ( 0 ) Bộ lọc No Data" at bounding box center [109, 14] width 219 height 20
click at [139, 19] on input "text" at bounding box center [128, 14] width 133 height 12
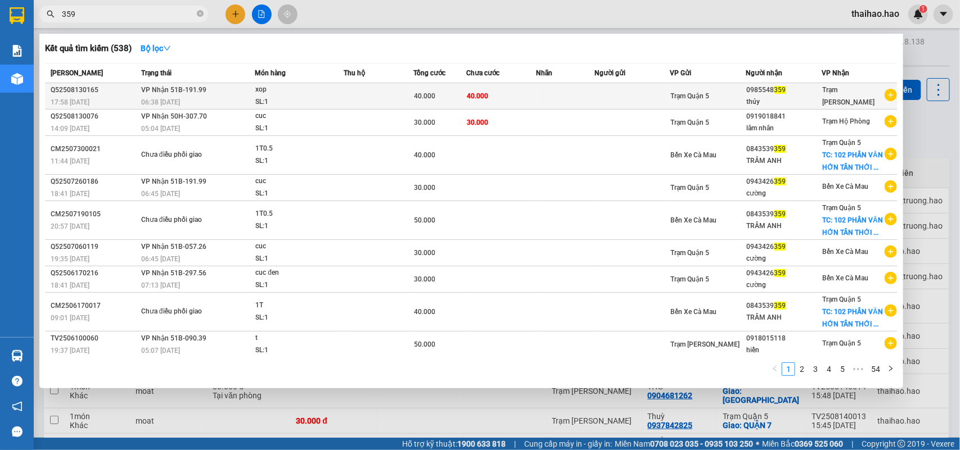
type input "359"
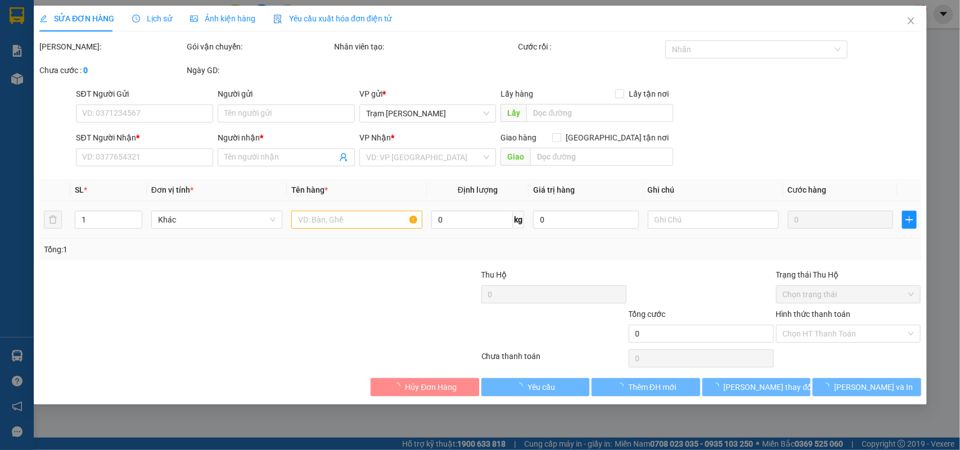
type input "0985548359"
type input "thúy"
type input "40.000"
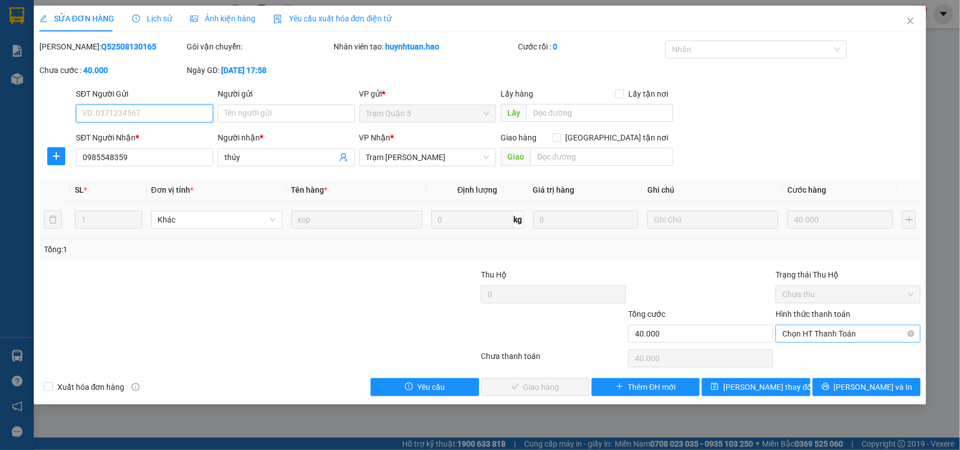
click at [807, 339] on span "Chọn HT Thanh Toán" at bounding box center [848, 334] width 132 height 17
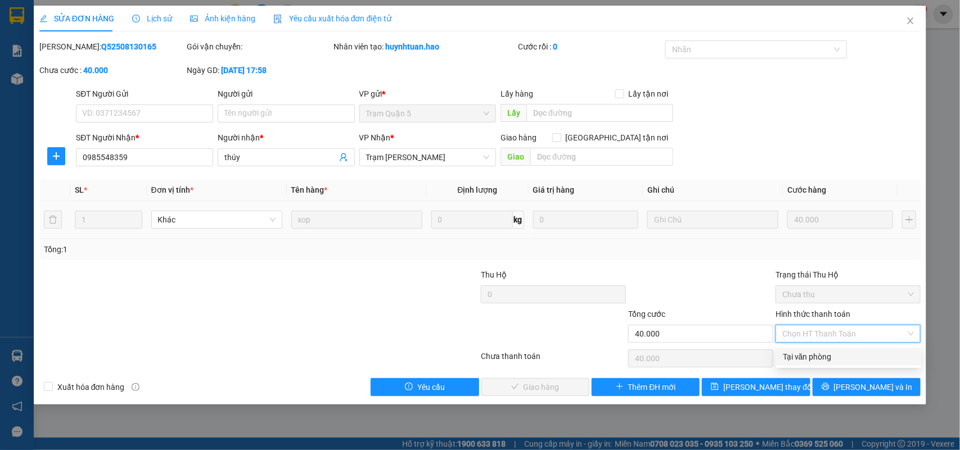
drag, startPoint x: 801, startPoint y: 350, endPoint x: 643, endPoint y: 371, distance: 159.9
click at [799, 351] on div "Tại văn phòng" at bounding box center [849, 357] width 132 height 12
type input "0"
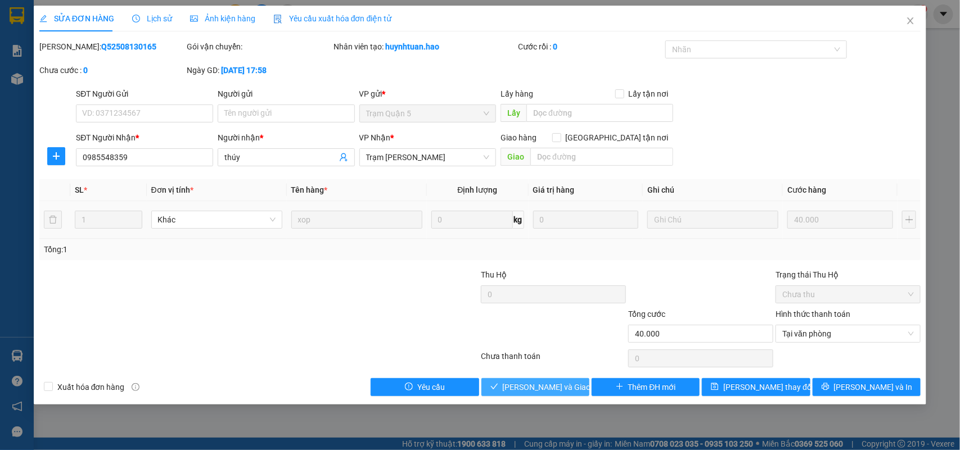
click at [526, 394] on span "Lưu và Giao hàng" at bounding box center [557, 387] width 108 height 12
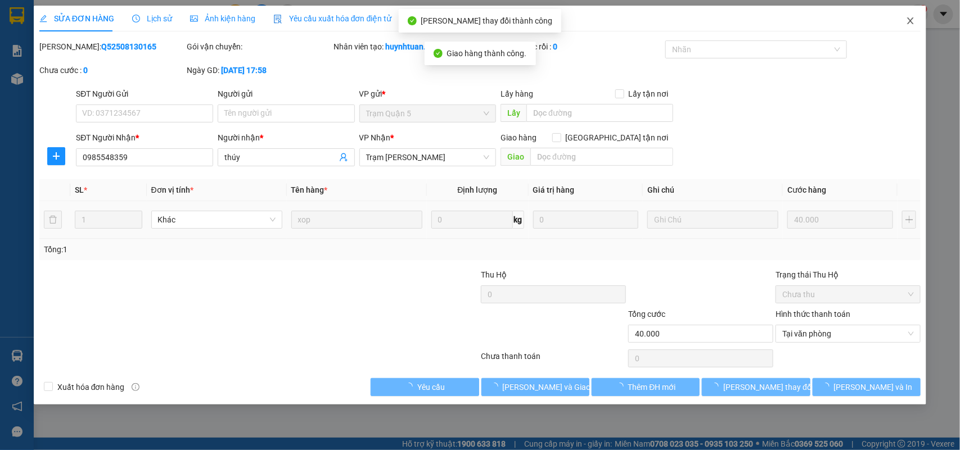
click at [911, 22] on icon "close" at bounding box center [910, 20] width 9 height 9
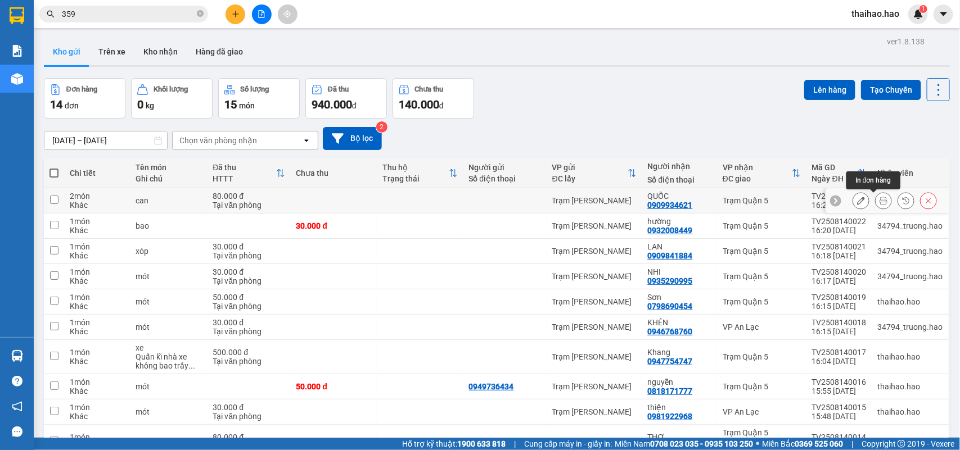
click at [879, 201] on icon at bounding box center [883, 201] width 8 height 8
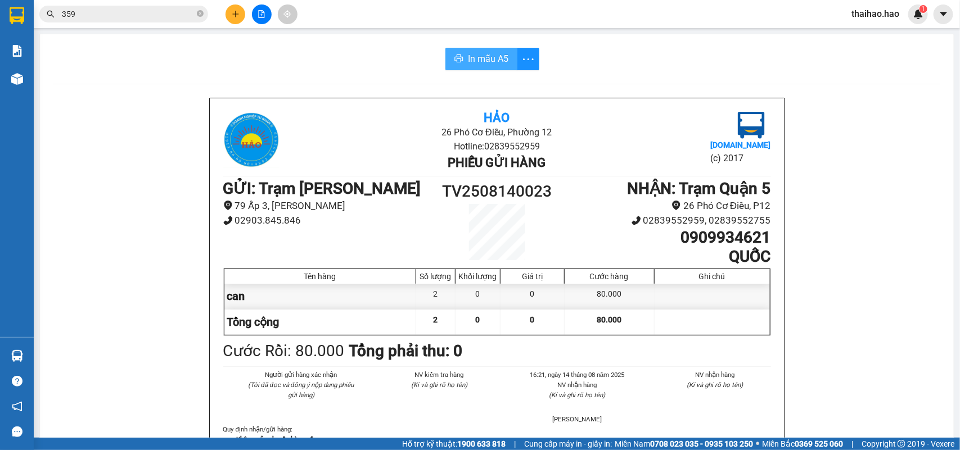
click at [490, 57] on span "In mẫu A5" at bounding box center [488, 59] width 40 height 14
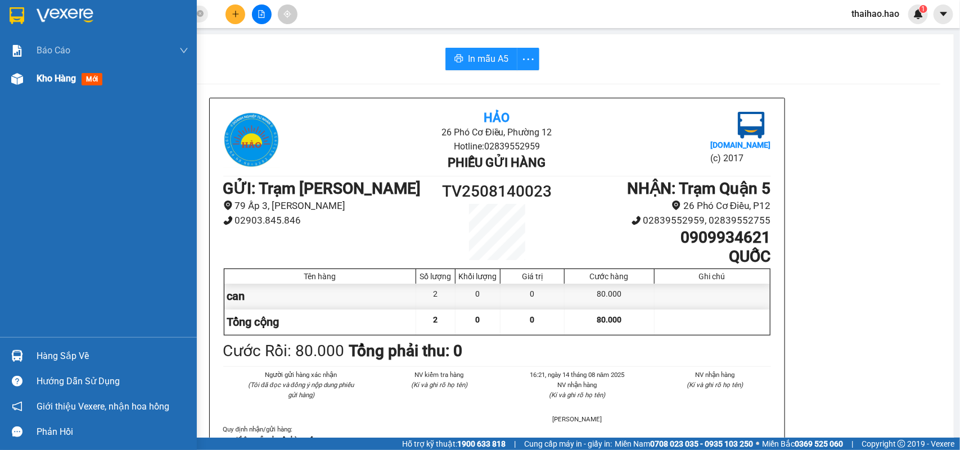
click at [21, 76] on img at bounding box center [17, 79] width 12 height 12
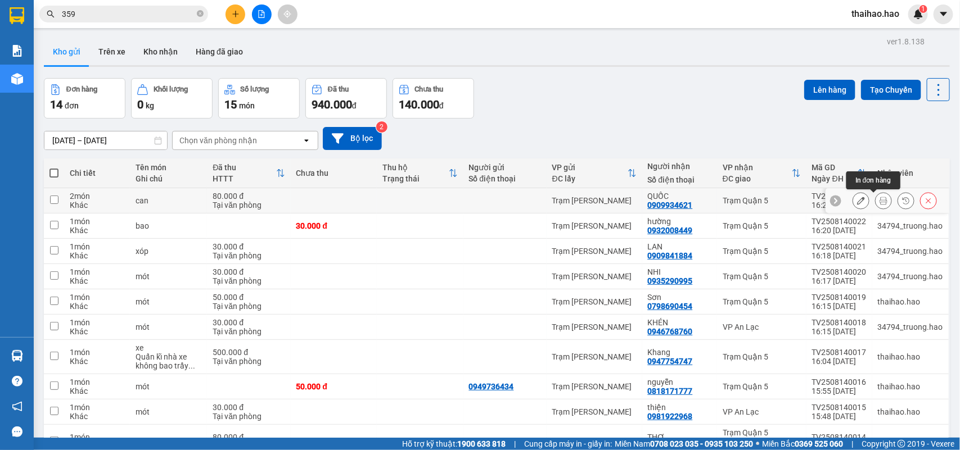
click at [879, 204] on icon at bounding box center [883, 201] width 8 height 8
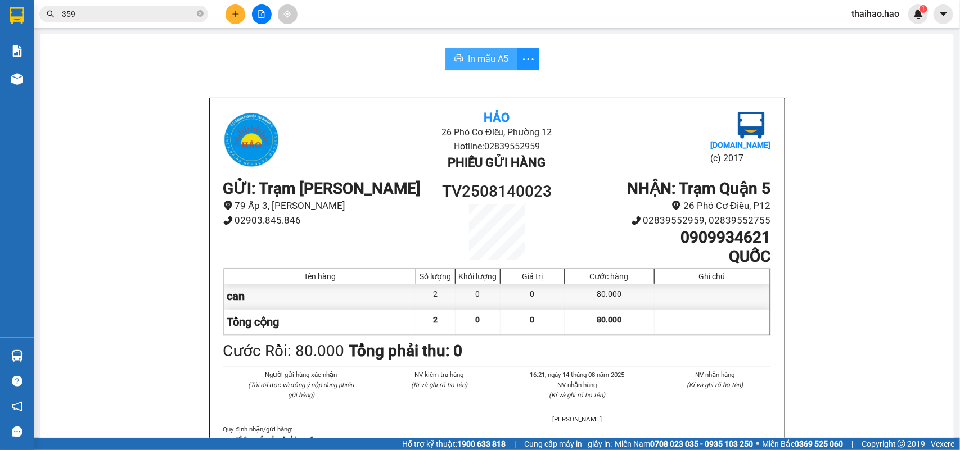
click at [505, 69] on button "In mẫu A5" at bounding box center [481, 59] width 72 height 22
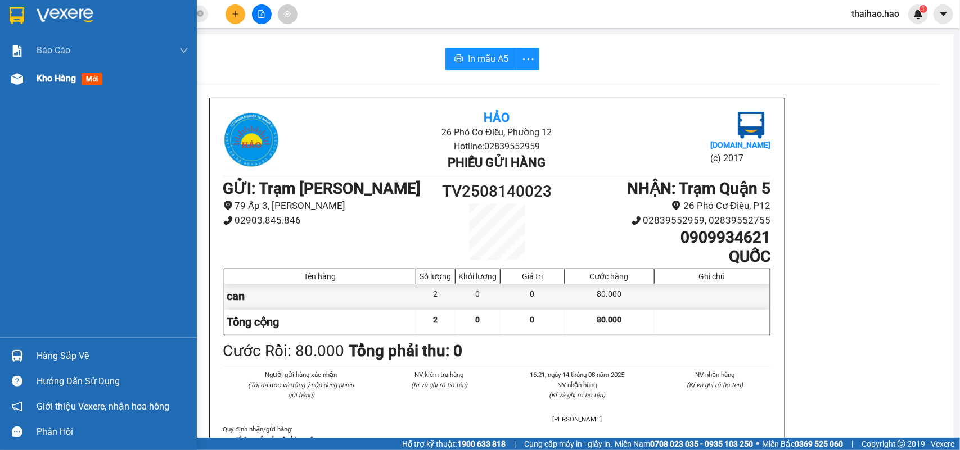
click at [20, 82] on img at bounding box center [17, 79] width 12 height 12
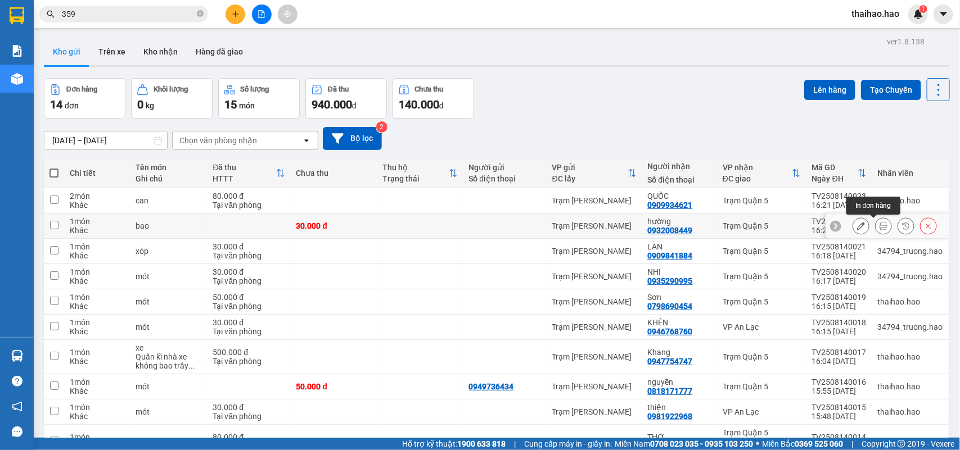
click at [879, 225] on icon at bounding box center [883, 226] width 8 height 8
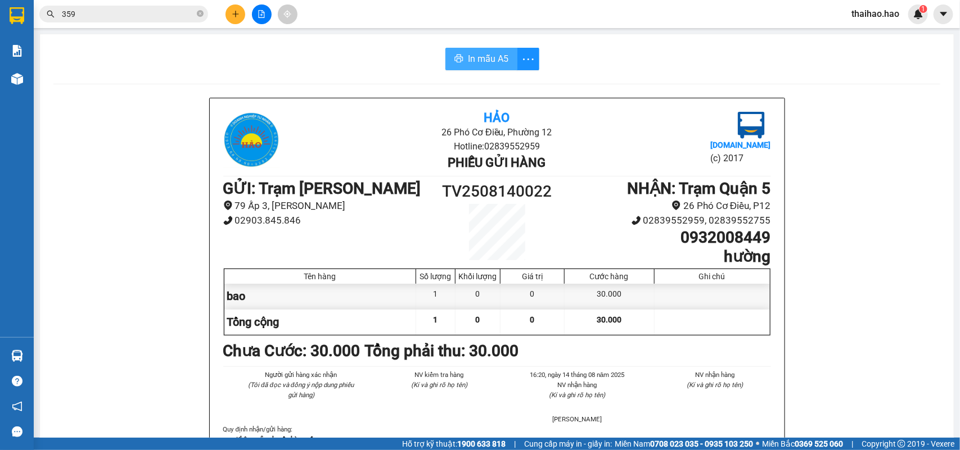
click at [506, 62] on button "In mẫu A5" at bounding box center [481, 59] width 72 height 22
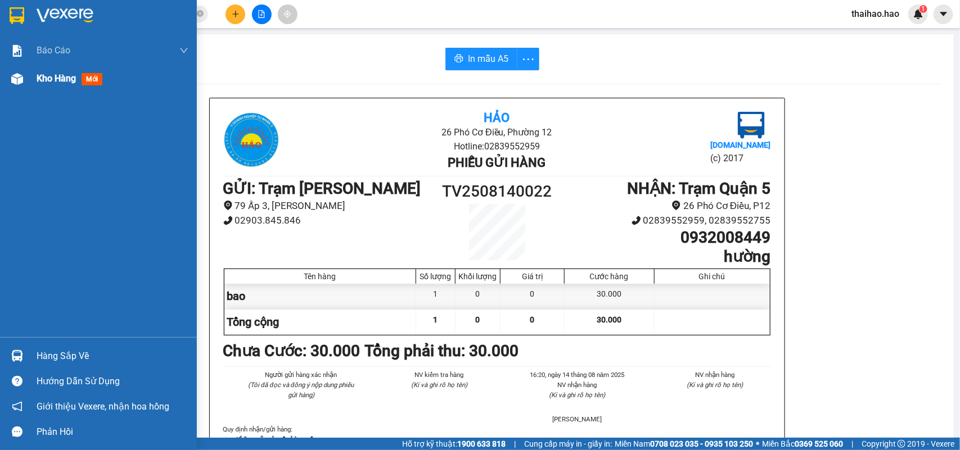
click at [42, 73] on span "Kho hàng" at bounding box center [56, 78] width 39 height 11
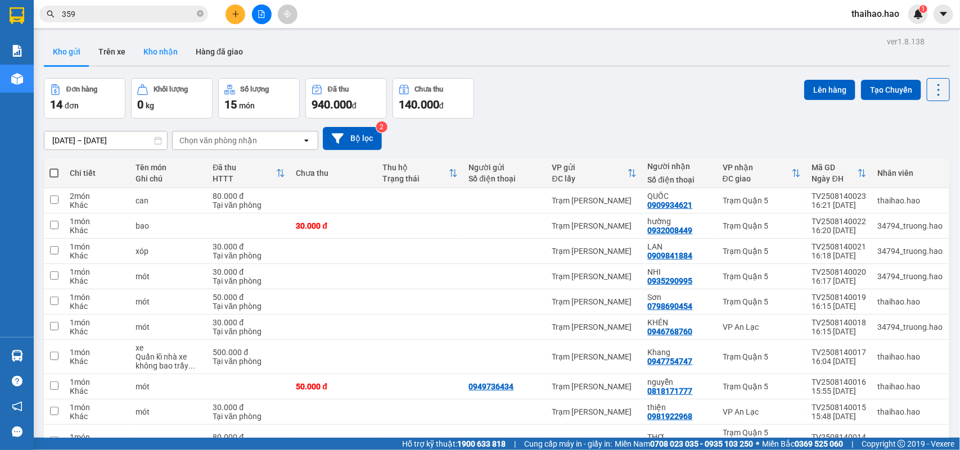
click at [141, 51] on button "Kho nhận" at bounding box center [160, 51] width 52 height 27
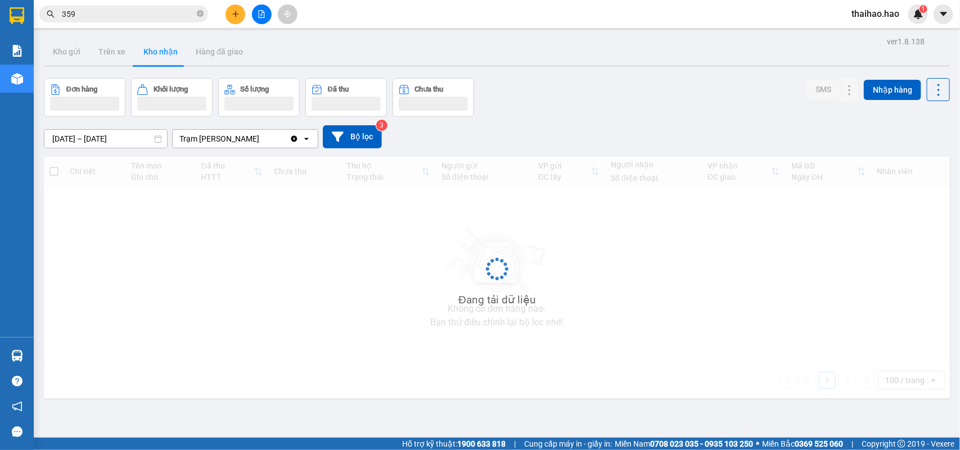
click at [141, 51] on button "Kho nhận" at bounding box center [160, 51] width 52 height 27
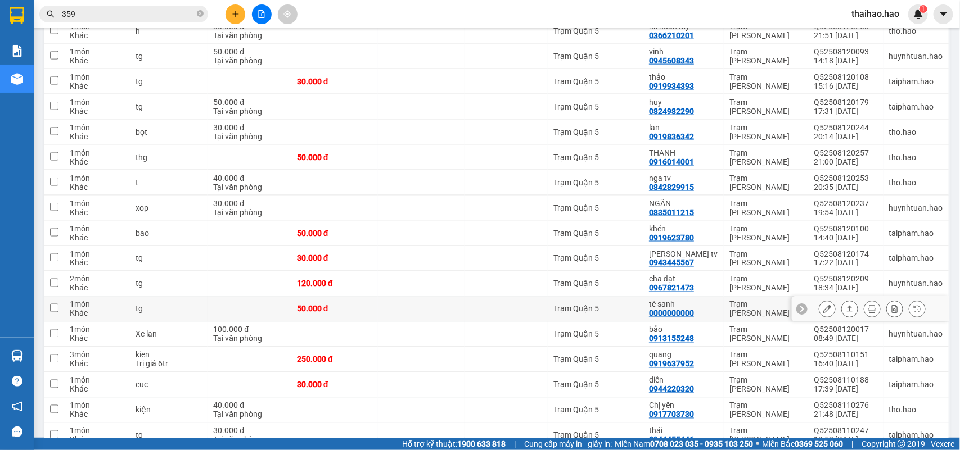
scroll to position [773, 0]
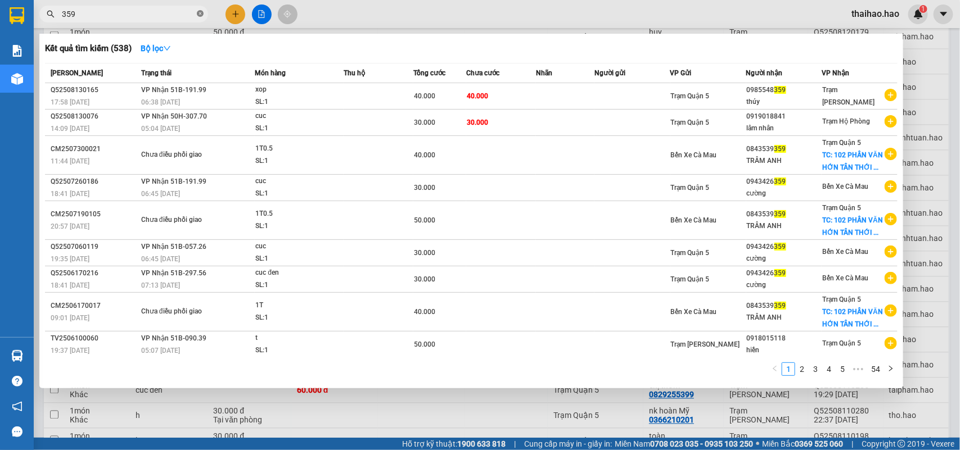
click at [198, 11] on icon "close-circle" at bounding box center [200, 13] width 7 height 7
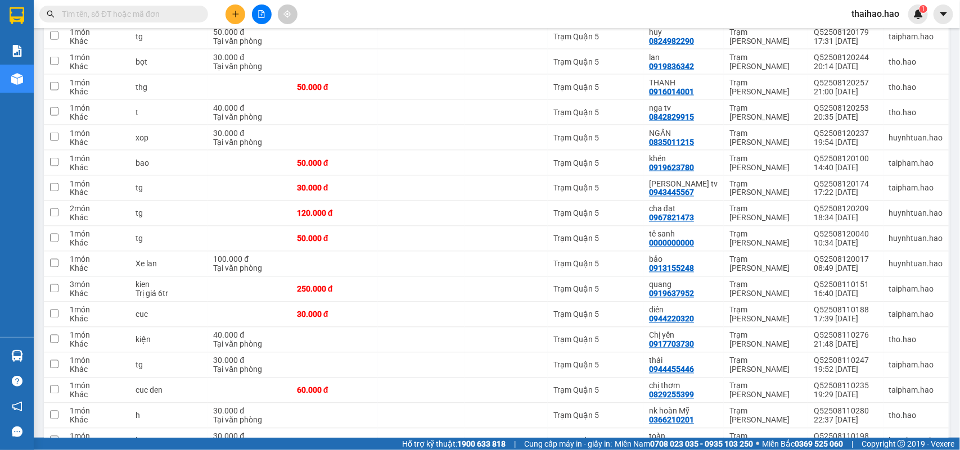
click at [195, 12] on span at bounding box center [123, 14] width 169 height 17
click at [190, 17] on input "text" at bounding box center [128, 14] width 133 height 12
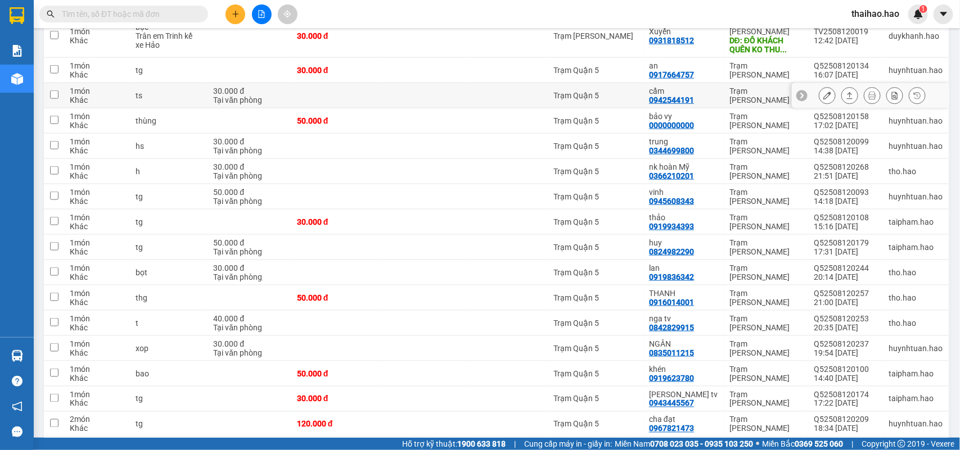
scroll to position [281, 0]
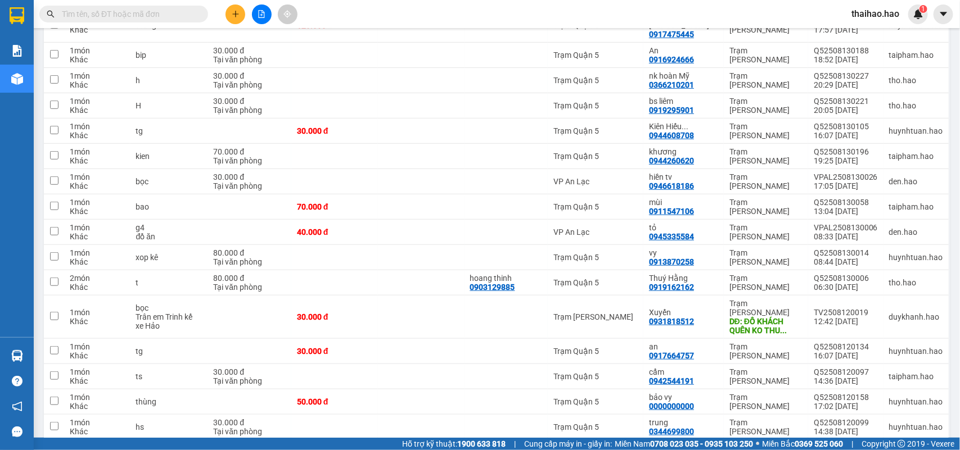
click at [193, 8] on input "text" at bounding box center [128, 14] width 133 height 12
click at [192, 17] on input "text" at bounding box center [128, 14] width 133 height 12
click at [187, 17] on input "text" at bounding box center [128, 14] width 133 height 12
click at [184, 17] on input "text" at bounding box center [128, 14] width 133 height 12
click at [157, 14] on input "text" at bounding box center [128, 14] width 133 height 12
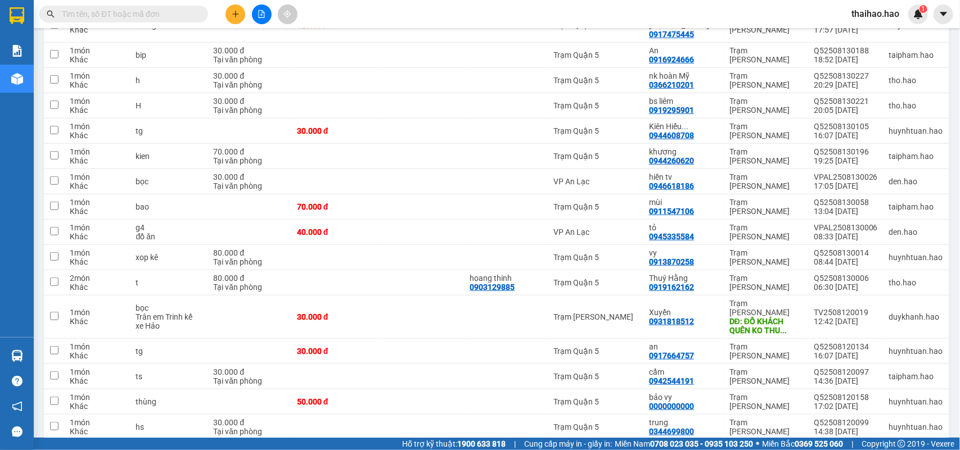
click at [162, 15] on input "text" at bounding box center [128, 14] width 133 height 12
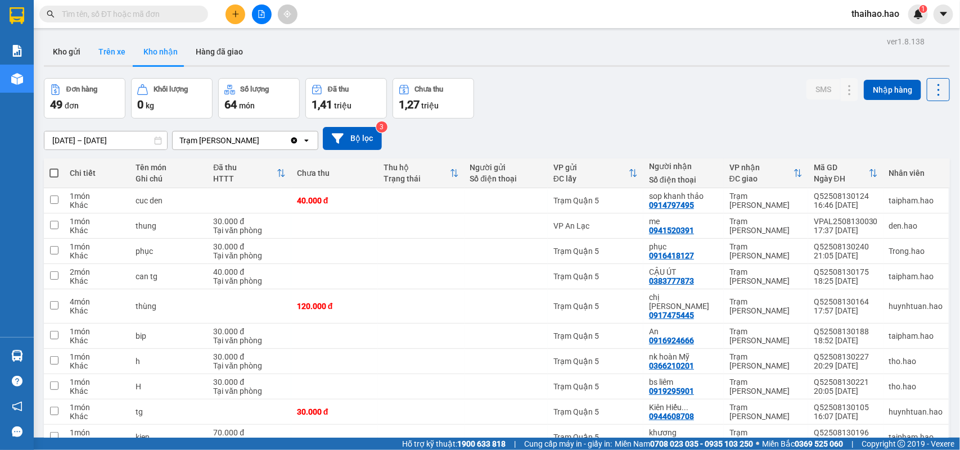
click at [111, 56] on button "Trên xe" at bounding box center [111, 51] width 45 height 27
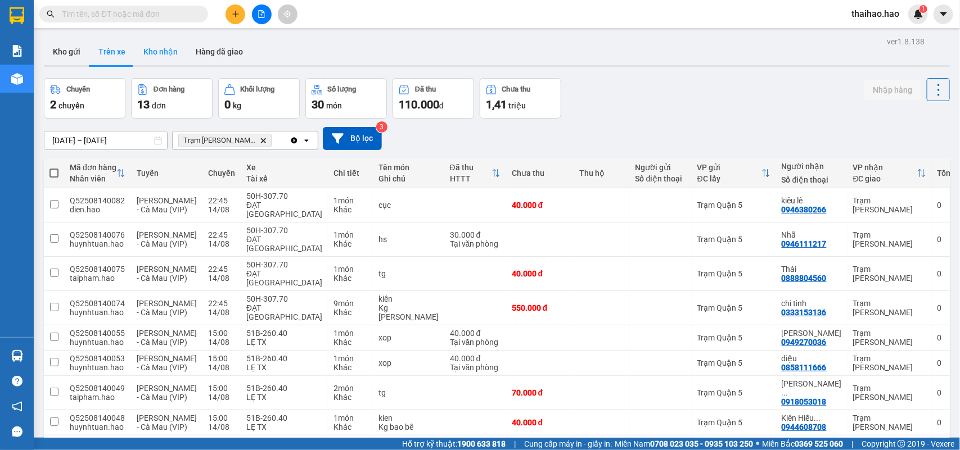
click at [163, 54] on button "Kho nhận" at bounding box center [160, 51] width 52 height 27
type input "[DATE] – [DATE]"
click at [163, 54] on button "Kho nhận" at bounding box center [160, 51] width 52 height 27
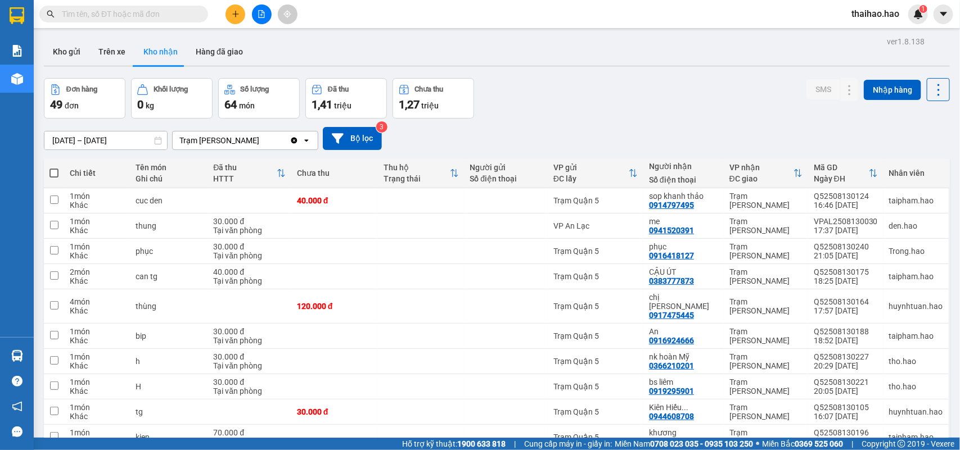
click at [523, 111] on div "Đơn hàng 49 đơn Khối lượng 0 kg Số lượng 64 món Đã thu 1,41 triệu Chưa thu 1,27…" at bounding box center [497, 98] width 906 height 40
click at [72, 57] on button "Kho gửi" at bounding box center [67, 51] width 46 height 27
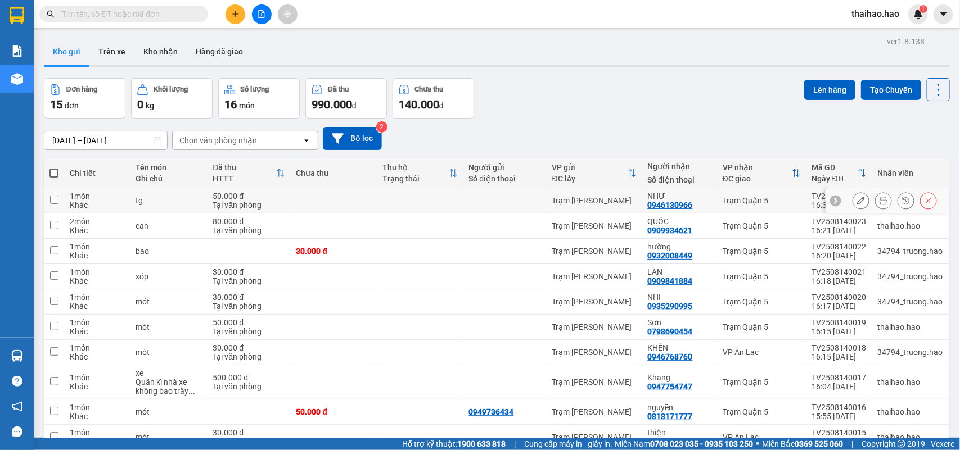
click at [879, 201] on icon at bounding box center [883, 201] width 8 height 8
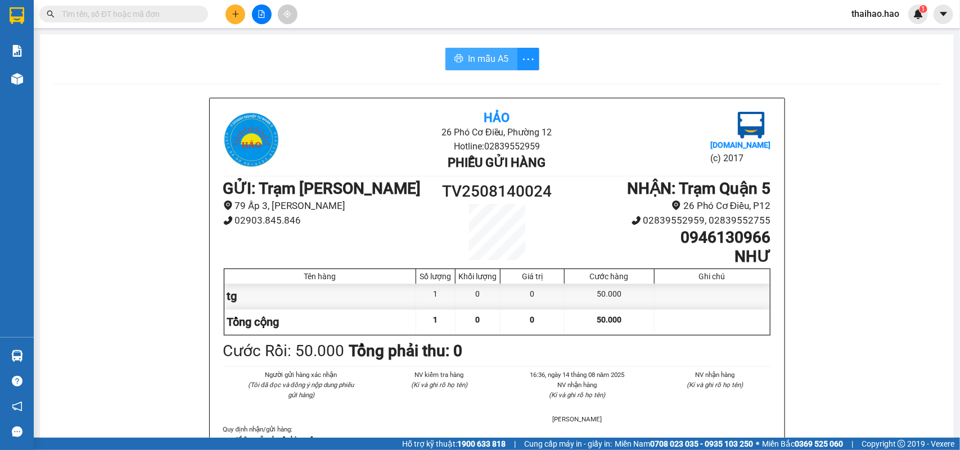
click at [499, 69] on button "In mẫu A5" at bounding box center [481, 59] width 72 height 22
click at [469, 69] on button "In mẫu A5" at bounding box center [481, 59] width 76 height 22
click at [150, 20] on span at bounding box center [123, 14] width 169 height 17
click at [152, 16] on input "text" at bounding box center [128, 14] width 133 height 12
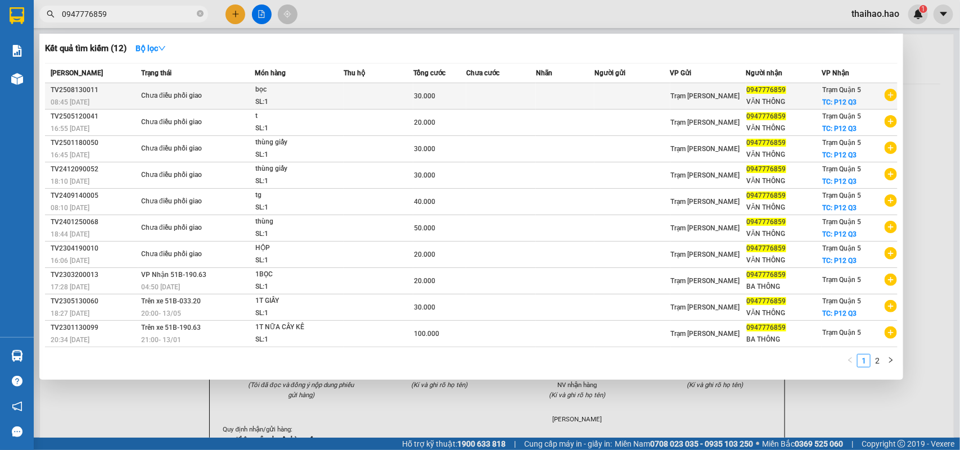
type input "0947776859"
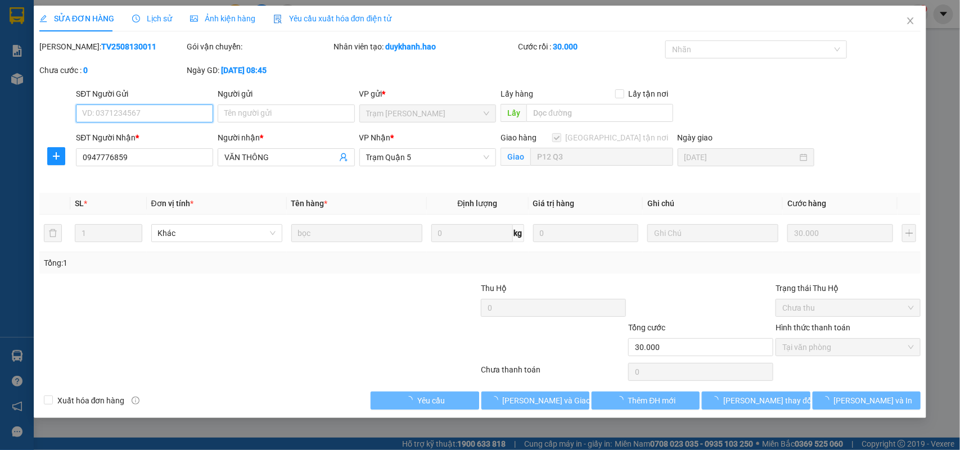
click at [193, 26] on div "Ảnh kiện hàng" at bounding box center [222, 19] width 65 height 26
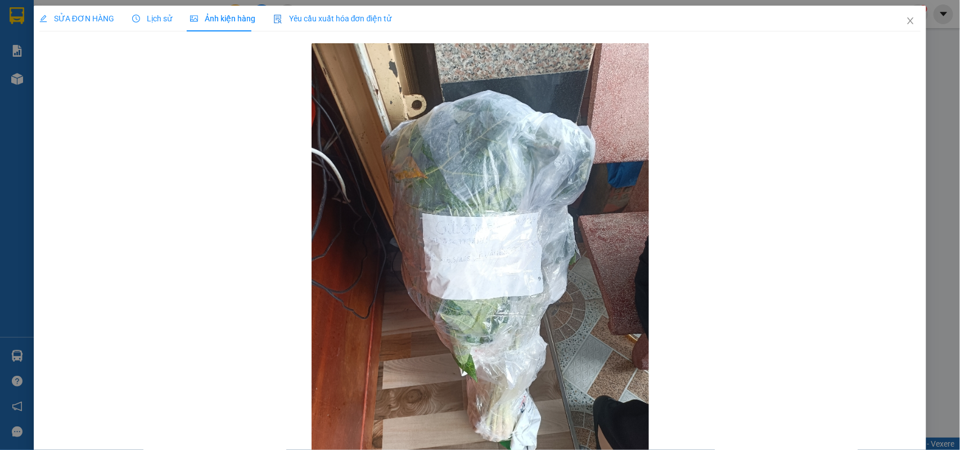
click at [159, 26] on div "Lịch sử" at bounding box center [152, 19] width 40 height 26
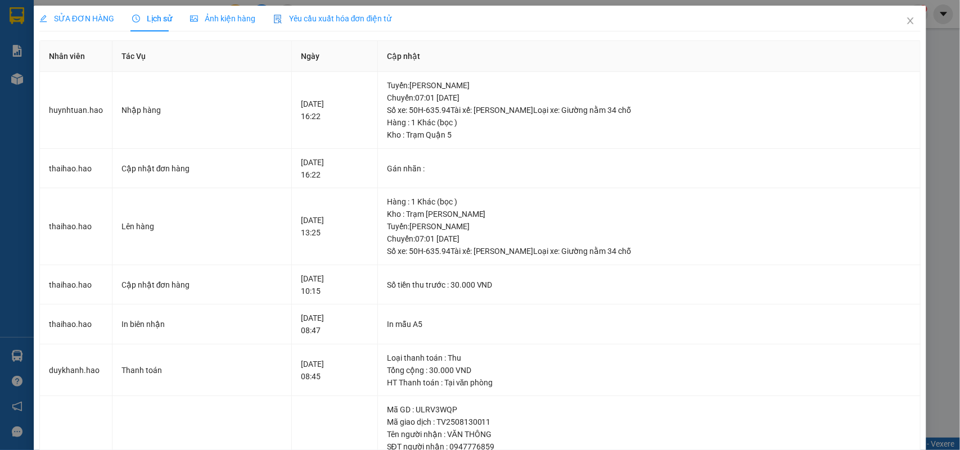
click at [93, 20] on span "SỬA ĐƠN HÀNG" at bounding box center [76, 18] width 75 height 9
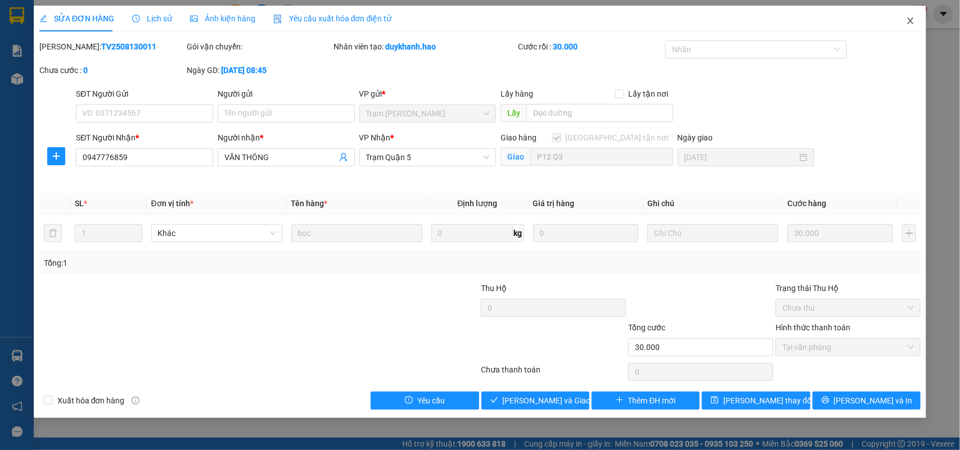
click at [906, 27] on span "Close" at bounding box center [909, 21] width 31 height 31
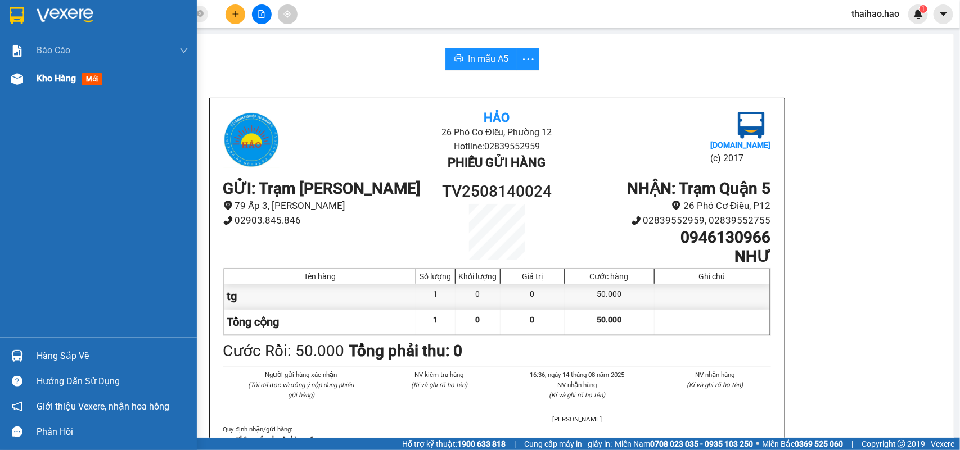
click at [10, 88] on div at bounding box center [17, 79] width 20 height 20
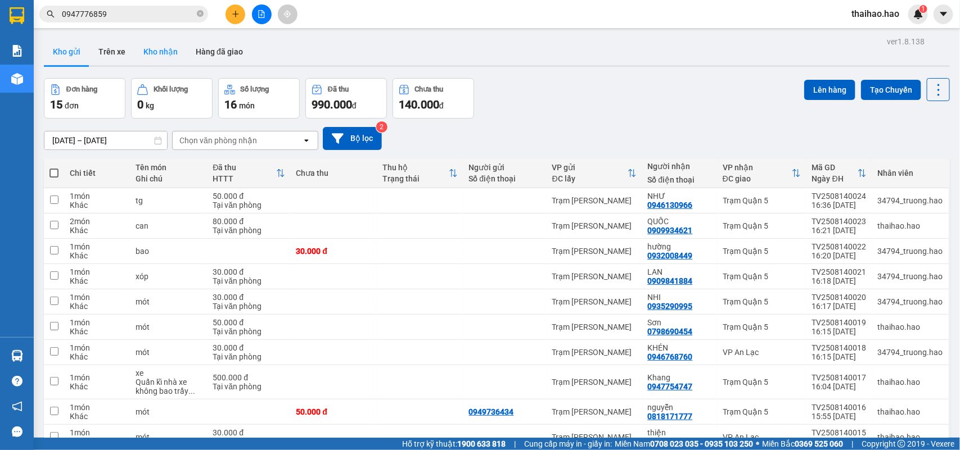
click at [172, 58] on button "Kho nhận" at bounding box center [160, 51] width 52 height 27
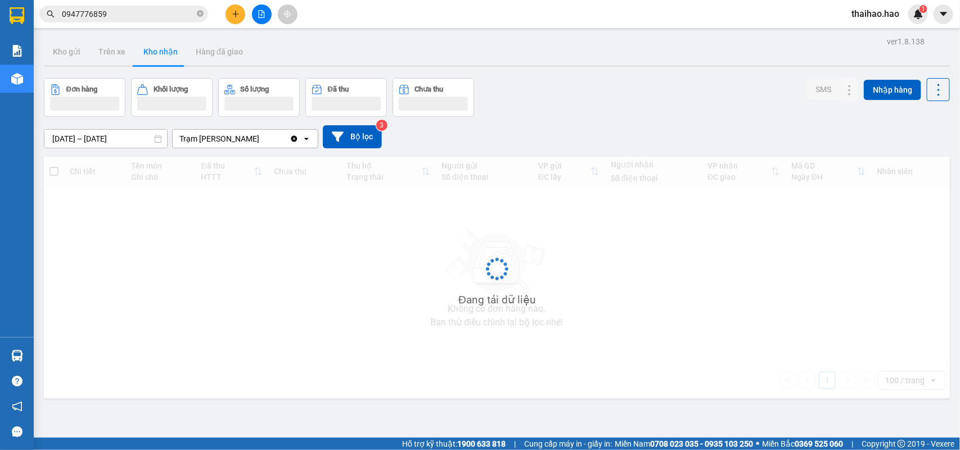
click at [172, 58] on button "Kho nhận" at bounding box center [160, 51] width 52 height 27
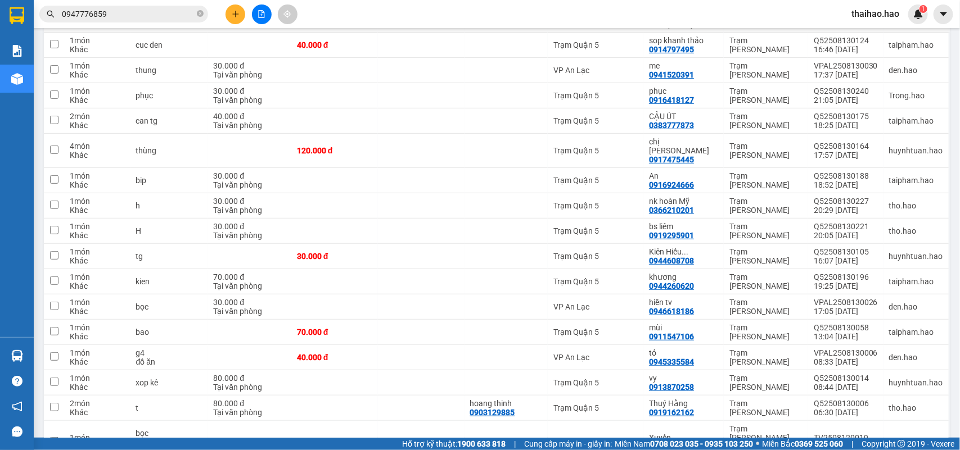
scroll to position [351, 0]
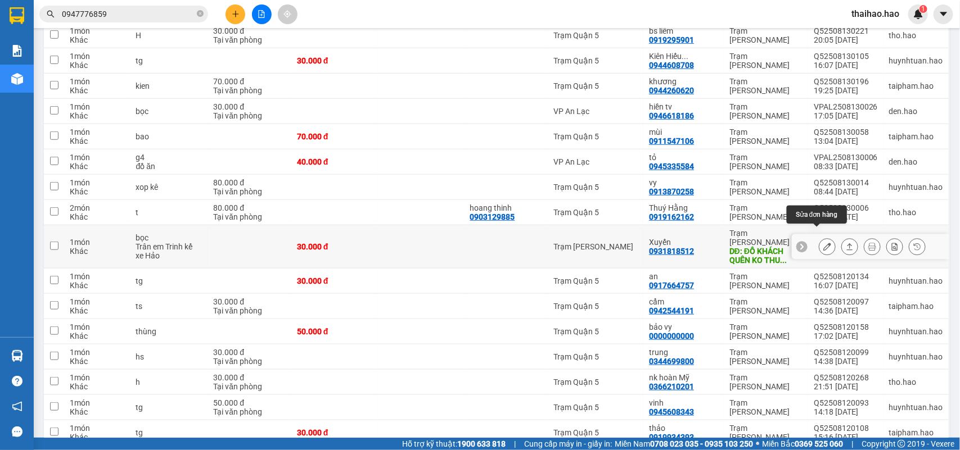
click at [824, 237] on button at bounding box center [827, 247] width 16 height 20
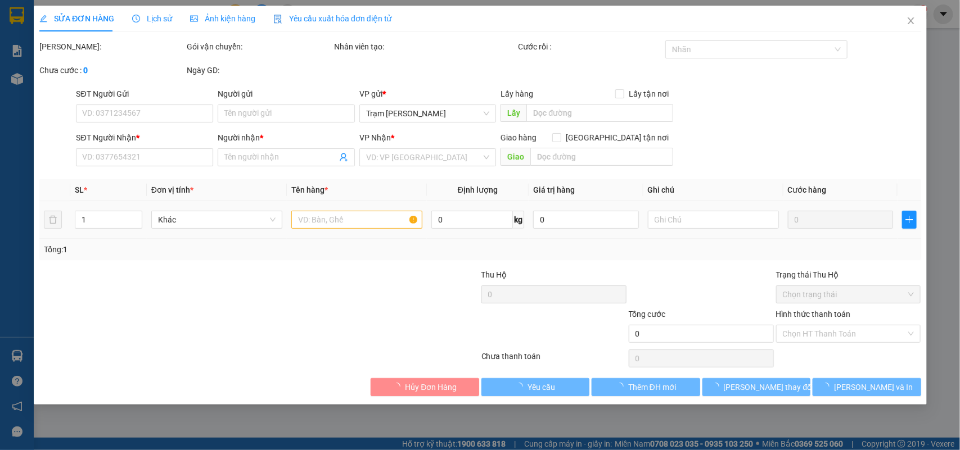
type input "0931818512"
type input "Xuyến"
type input "ĐỒ KHÁCH QUÊN KO THU TIỀN"
type input "30.000"
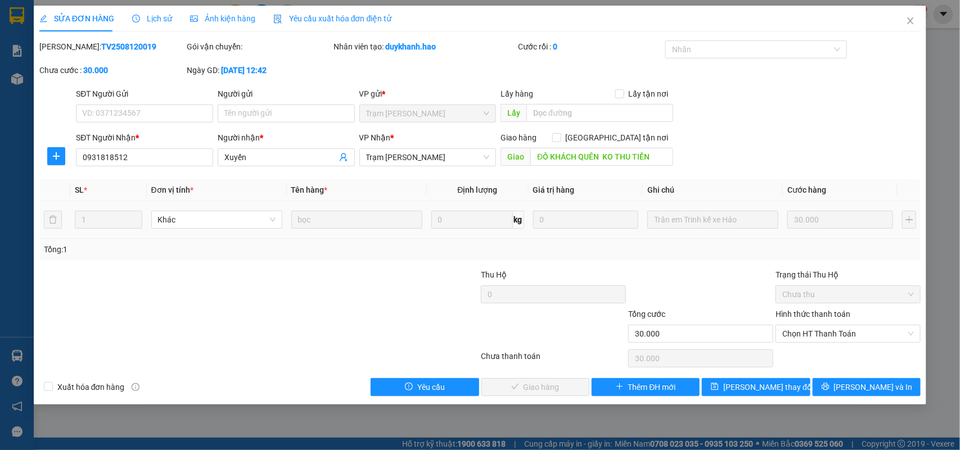
click at [214, 25] on div "Ảnh kiện hàng" at bounding box center [222, 19] width 65 height 26
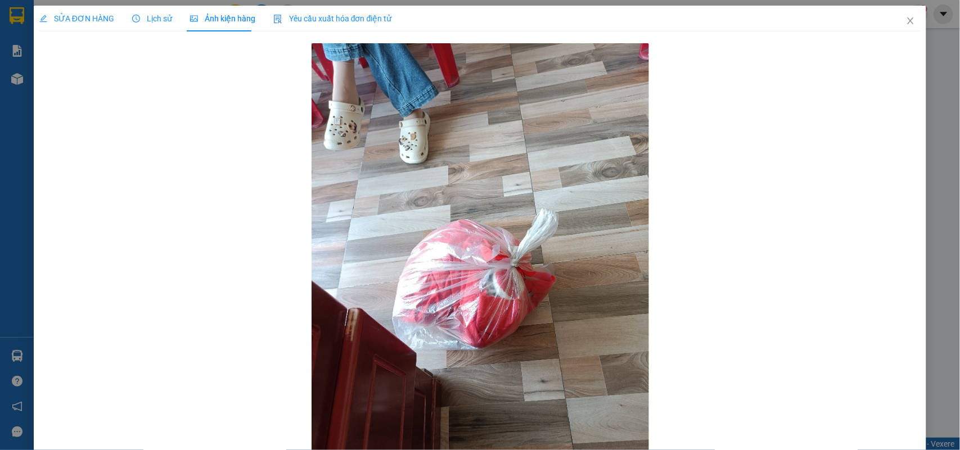
click at [104, 19] on span "SỬA ĐƠN HÀNG" at bounding box center [76, 18] width 75 height 9
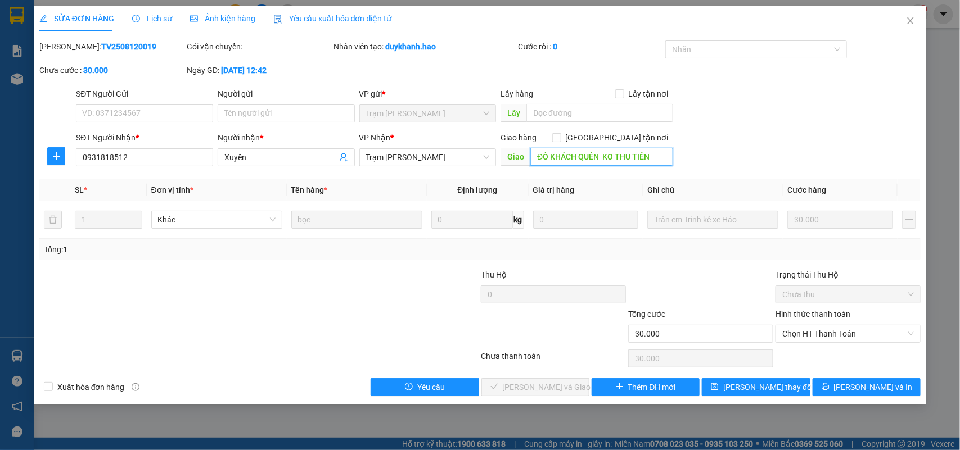
click at [656, 158] on input "ĐỒ KHÁCH QUÊN KO THU TIỀN" at bounding box center [601, 157] width 143 height 18
click at [657, 161] on input "ĐỒ KHÁCH QUÊN KO THU TIỀN" at bounding box center [601, 157] width 143 height 18
type input "ĐỒ KHÁCH QUÊN KO THU TIỀN . KHANH TẠO ĐƠN NÀY"
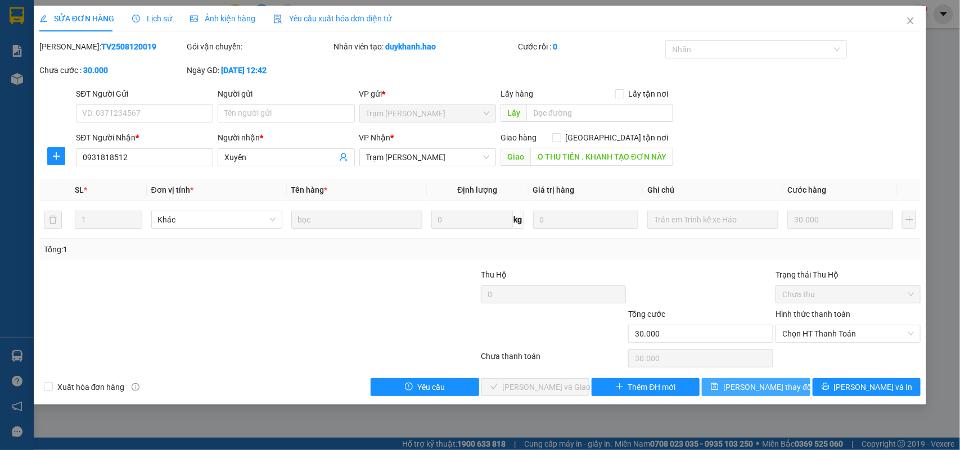
click at [762, 392] on span "Lưu thay đổi" at bounding box center [768, 387] width 90 height 12
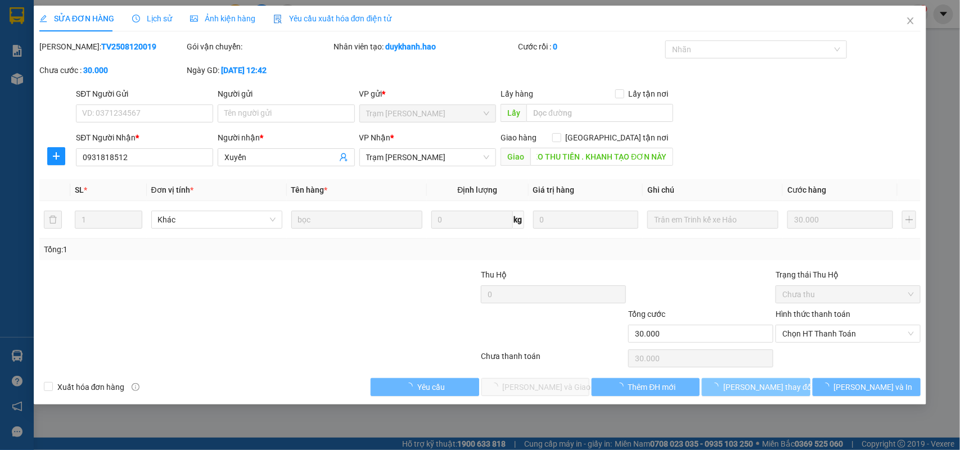
scroll to position [0, 0]
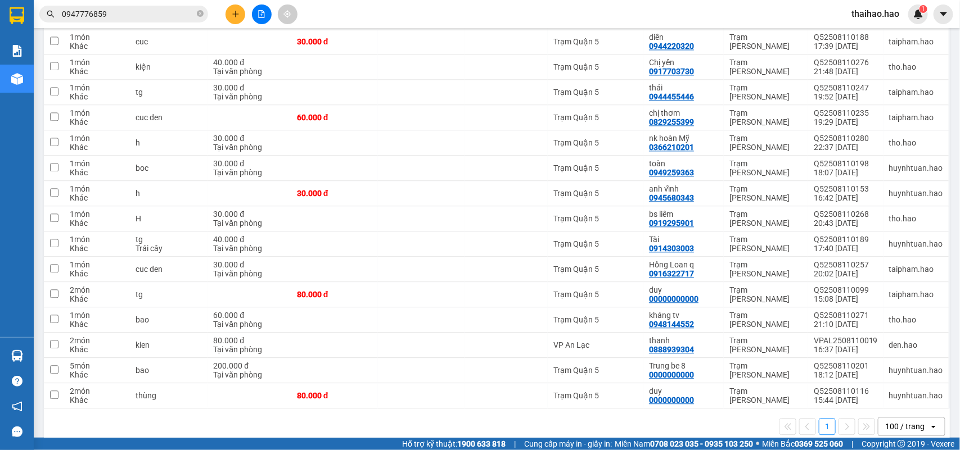
scroll to position [1052, 0]
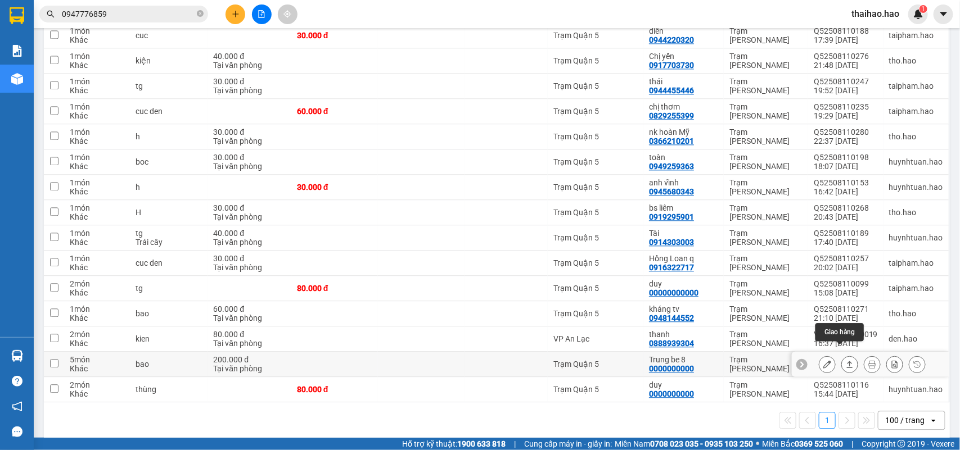
click at [842, 355] on button at bounding box center [850, 365] width 16 height 20
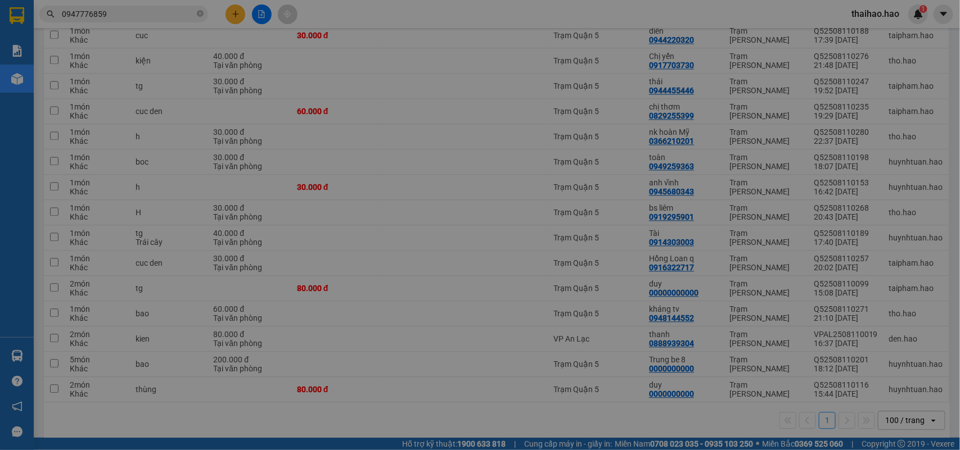
click at [520, 142] on button "Xác nhận" at bounding box center [549, 151] width 59 height 18
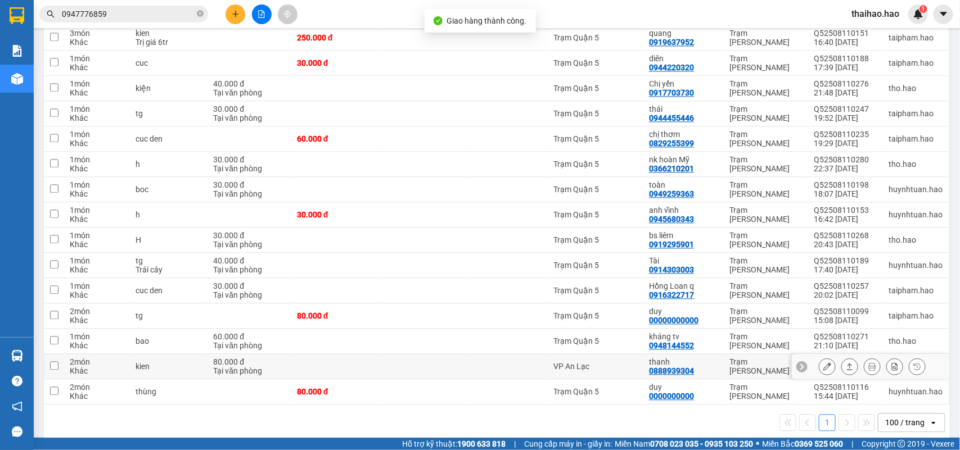
scroll to position [1027, 0]
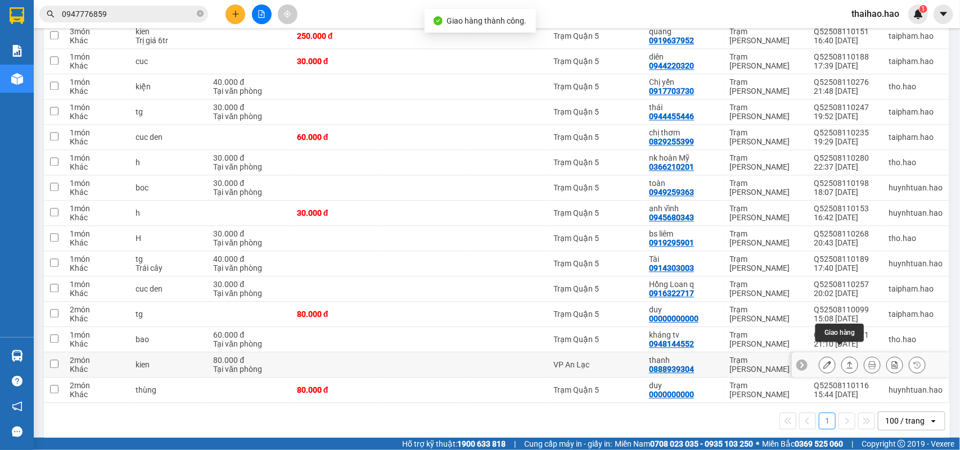
click at [846, 361] on icon at bounding box center [850, 365] width 8 height 8
click at [842, 355] on button at bounding box center [850, 365] width 16 height 20
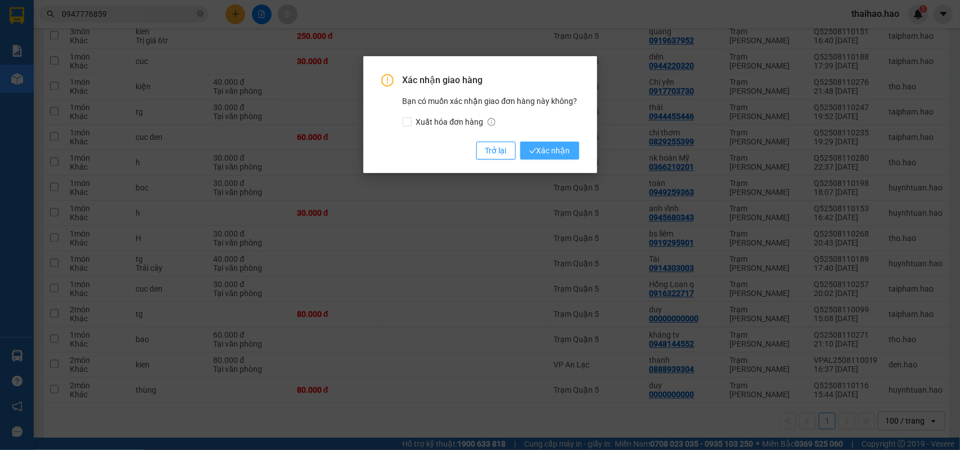
click at [558, 150] on span "Xác nhận" at bounding box center [549, 150] width 41 height 12
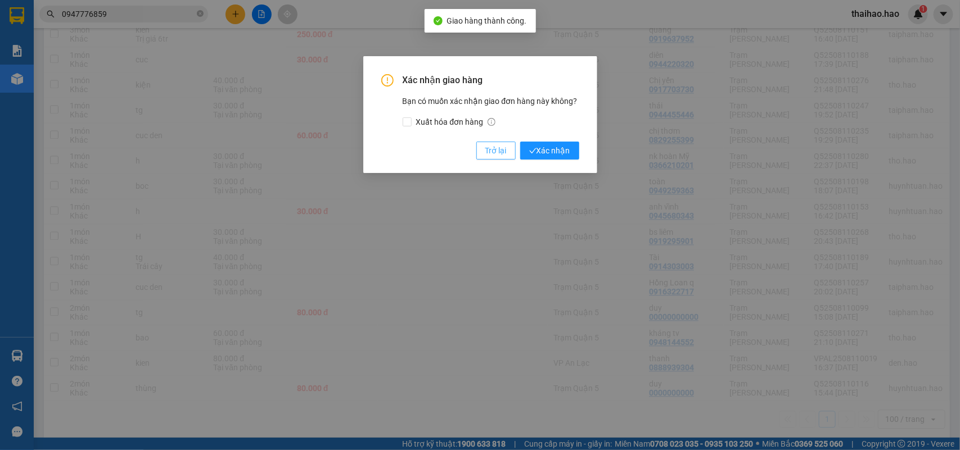
click at [495, 152] on span "Trở lại" at bounding box center [495, 150] width 21 height 12
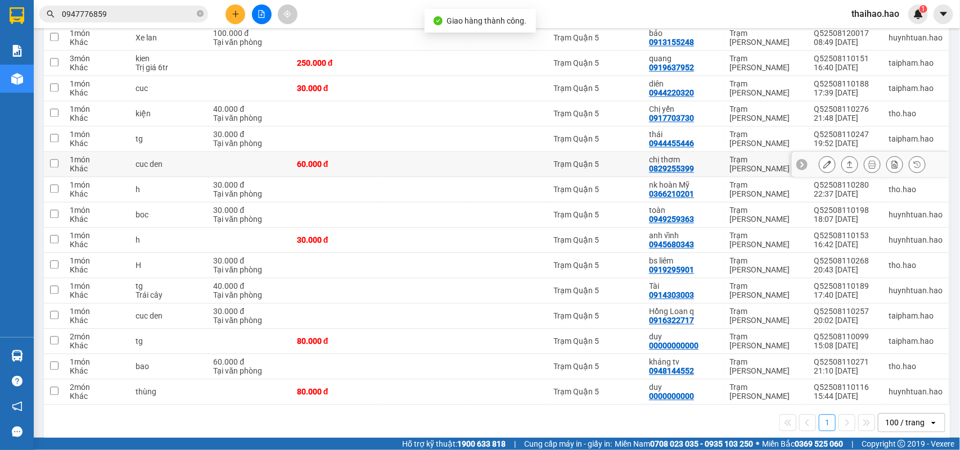
scroll to position [1001, 0]
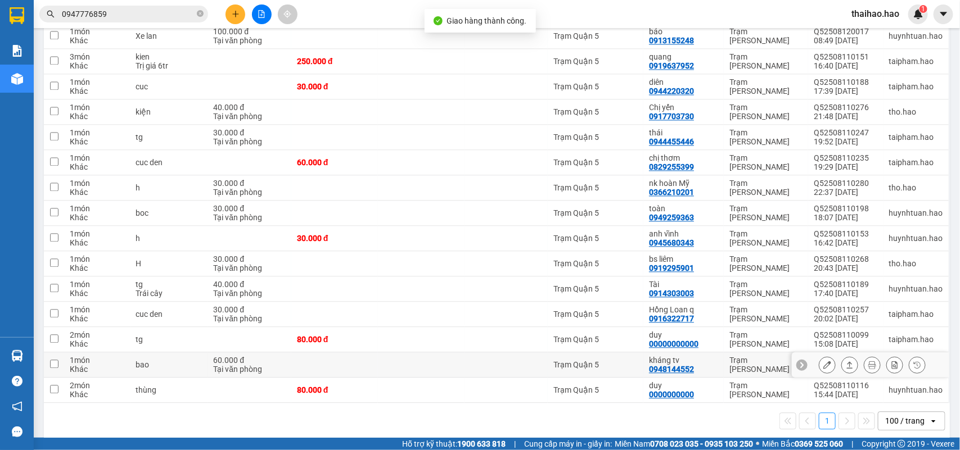
click at [846, 361] on icon at bounding box center [850, 365] width 8 height 8
click at [842, 355] on button at bounding box center [850, 365] width 16 height 20
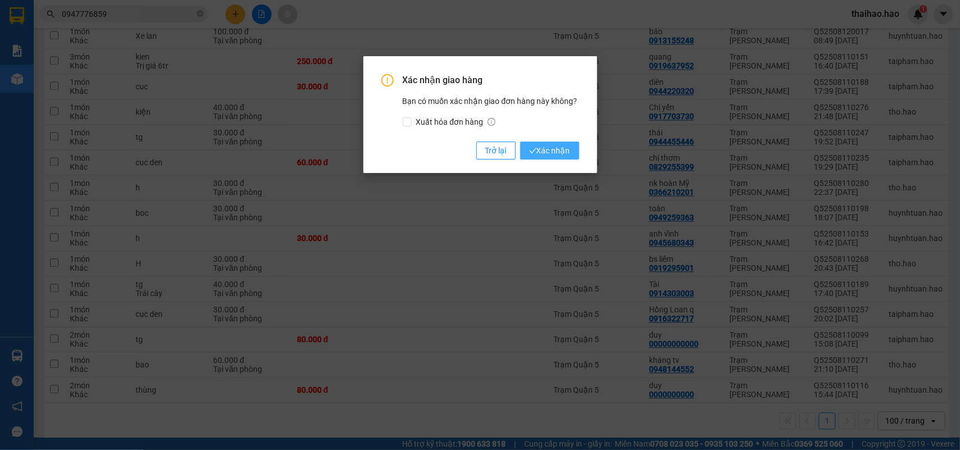
click at [561, 149] on span "Xác nhận" at bounding box center [549, 150] width 41 height 12
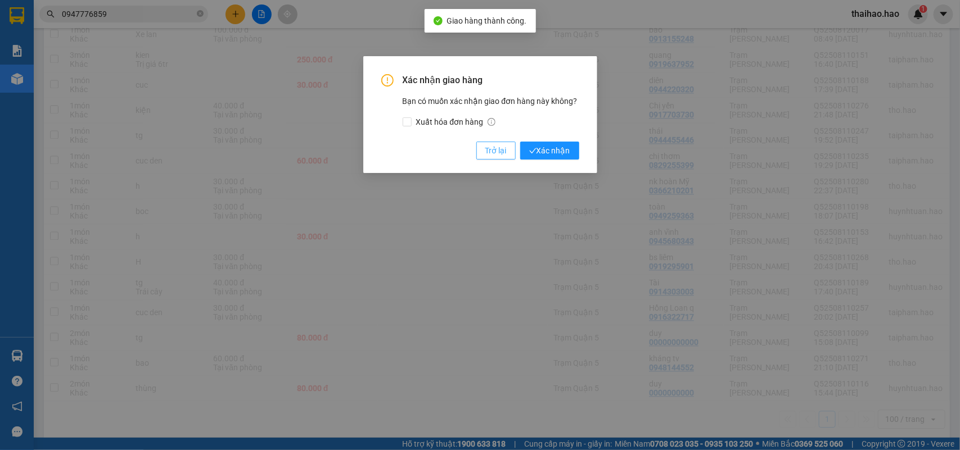
click at [486, 152] on span "Trở lại" at bounding box center [495, 150] width 21 height 12
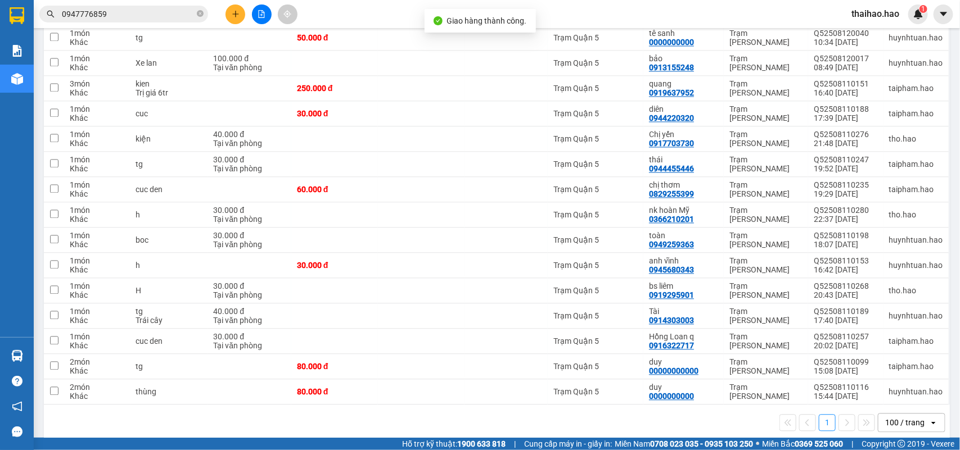
scroll to position [976, 0]
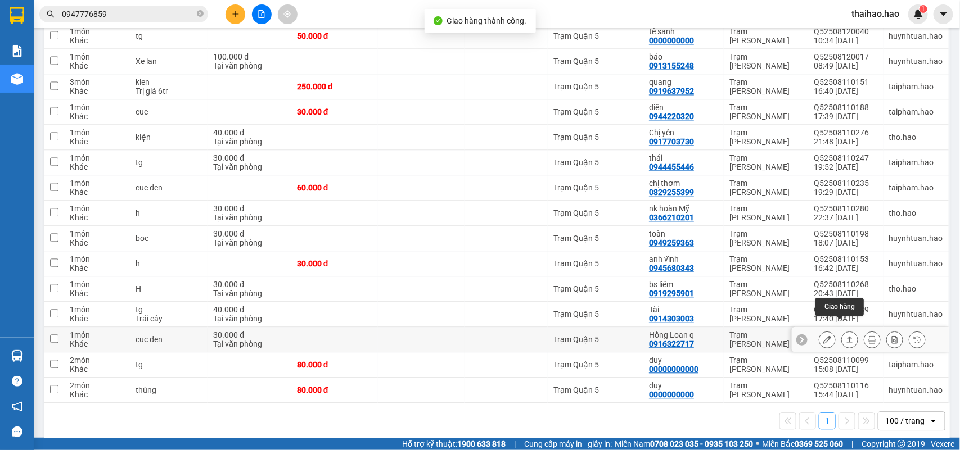
click at [846, 336] on icon at bounding box center [850, 340] width 8 height 8
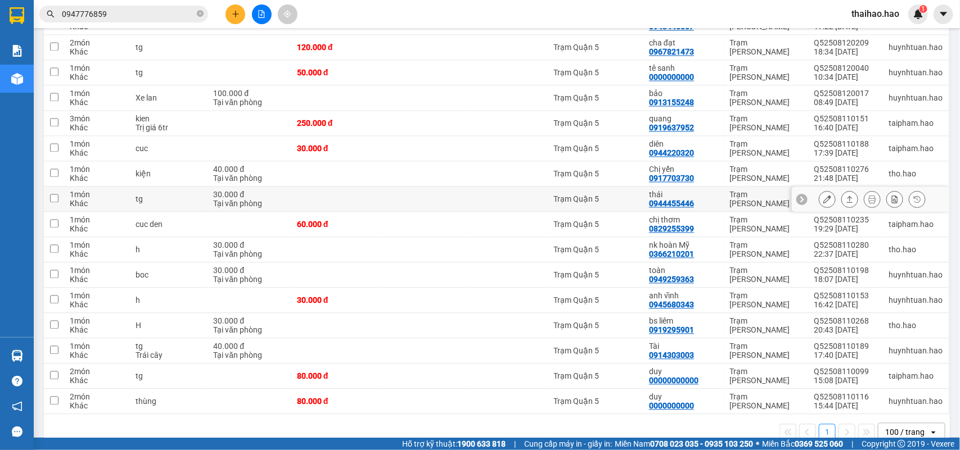
scroll to position [951, 0]
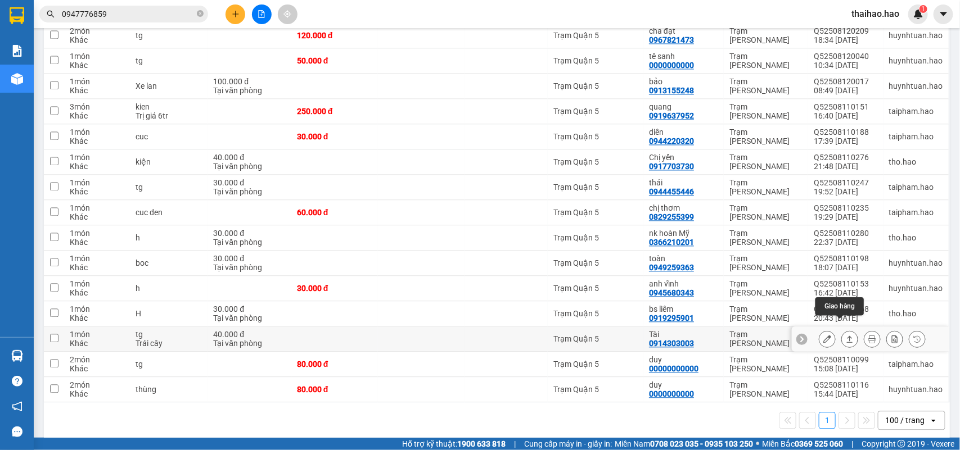
click at [847, 336] on icon at bounding box center [850, 339] width 6 height 7
click at [842, 330] on button at bounding box center [850, 340] width 16 height 20
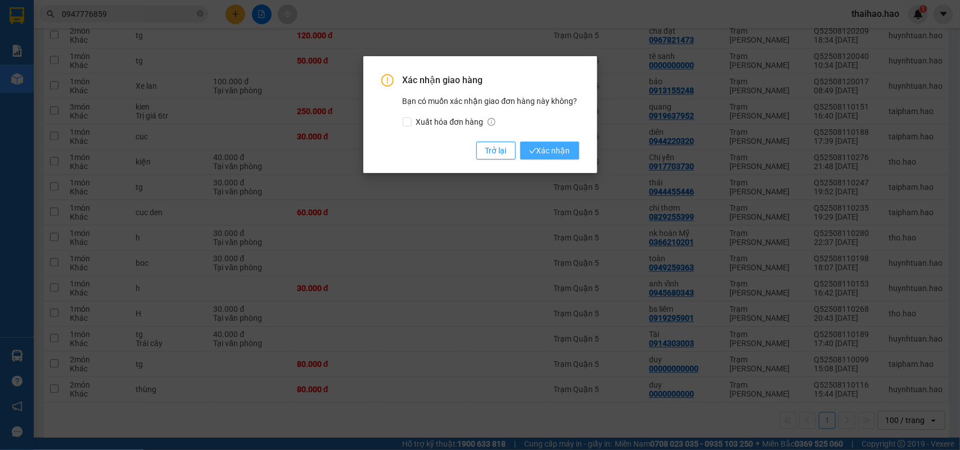
click at [553, 149] on span "Xác nhận" at bounding box center [549, 150] width 41 height 12
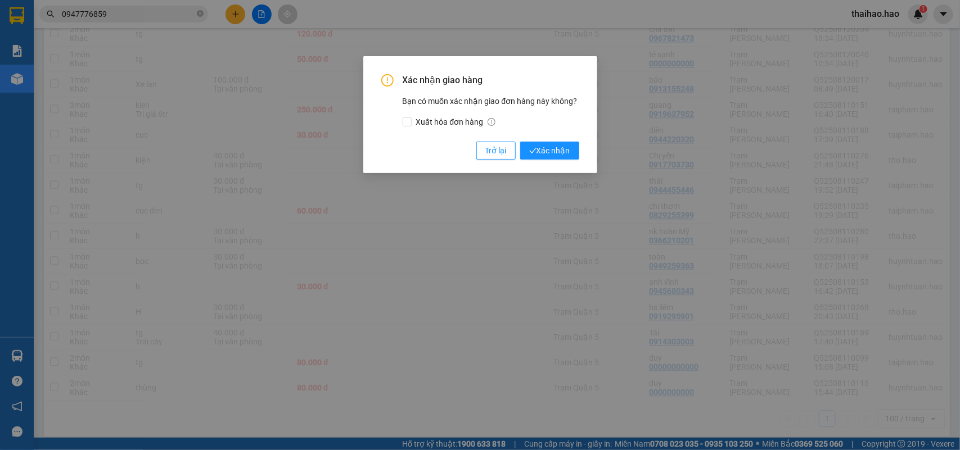
click at [474, 151] on div "Xác nhận giao hàng Bạn có muốn xác nhận giao đơn hàng này không? Xuất hóa đơn h…" at bounding box center [480, 116] width 198 height 85
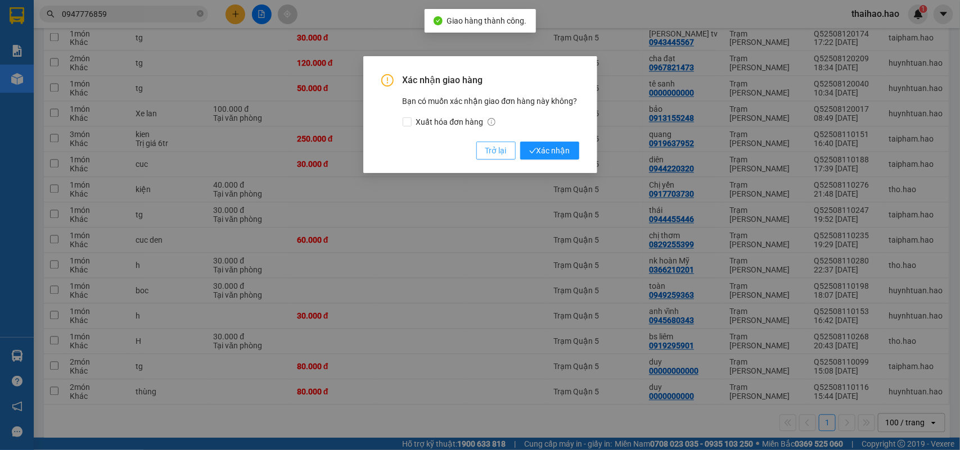
scroll to position [925, 0]
click at [478, 151] on button "Trở lại" at bounding box center [495, 151] width 39 height 18
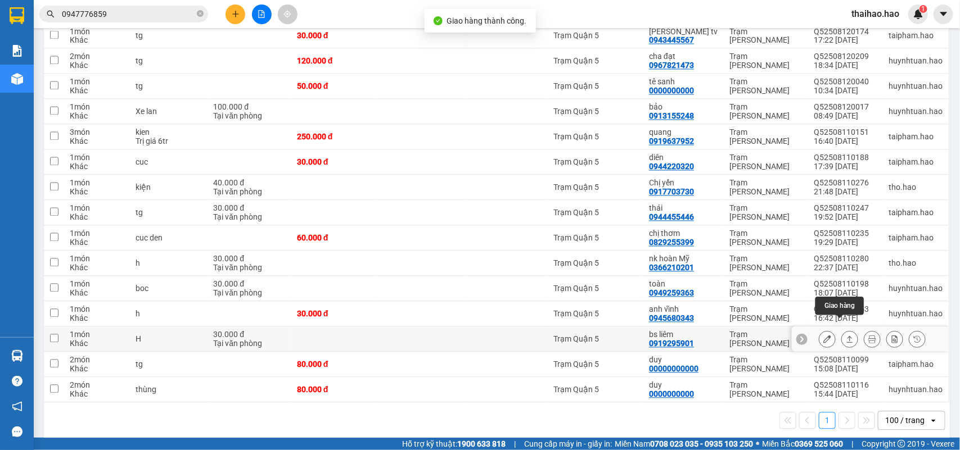
click at [846, 336] on icon at bounding box center [850, 340] width 8 height 8
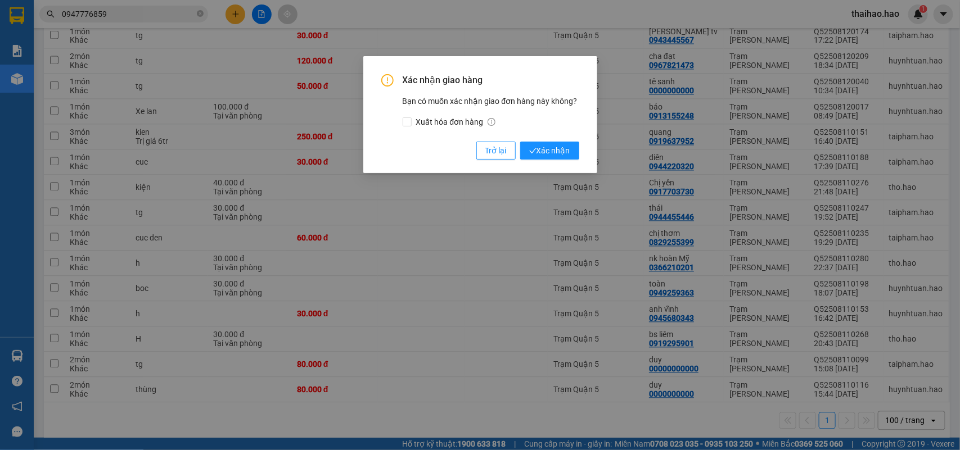
click at [558, 163] on div "Xác nhận giao hàng Bạn có muốn xác nhận giao đơn hàng này không? Xuất hóa đơn h…" at bounding box center [480, 114] width 234 height 117
click at [558, 159] on button "Xác nhận" at bounding box center [549, 151] width 59 height 18
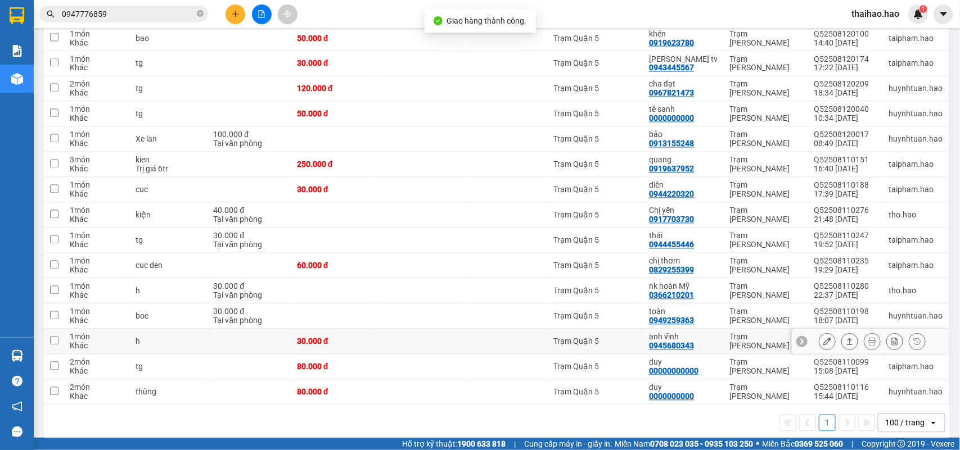
scroll to position [900, 0]
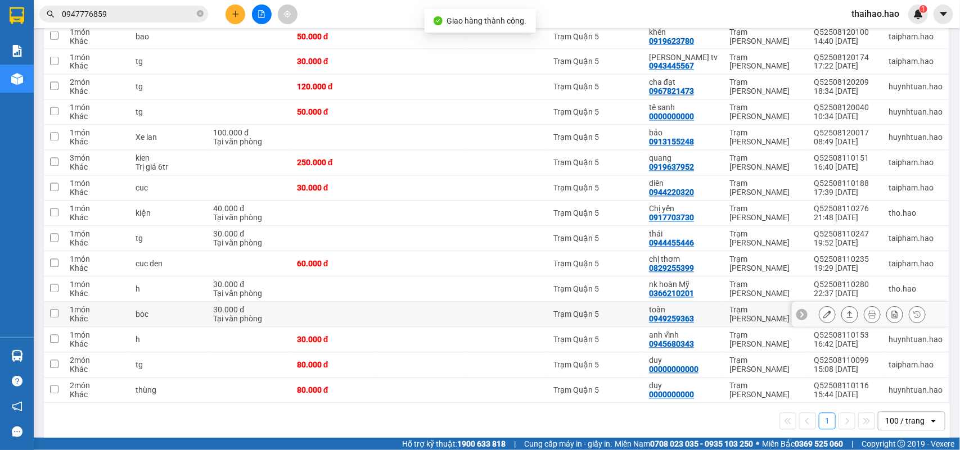
drag, startPoint x: 830, startPoint y: 305, endPoint x: 842, endPoint y: 304, distance: 11.9
click at [841, 306] on div at bounding box center [849, 314] width 17 height 17
click at [846, 311] on icon at bounding box center [850, 315] width 8 height 8
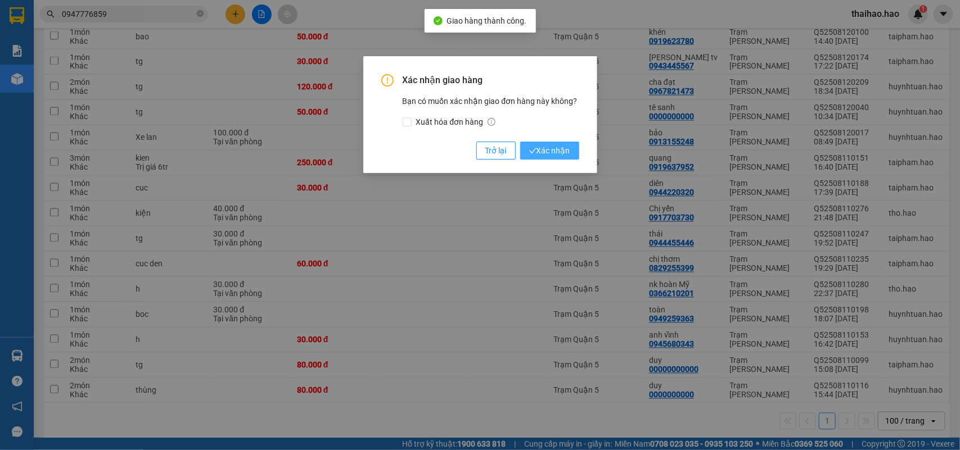
click at [558, 148] on span "Xác nhận" at bounding box center [549, 150] width 41 height 12
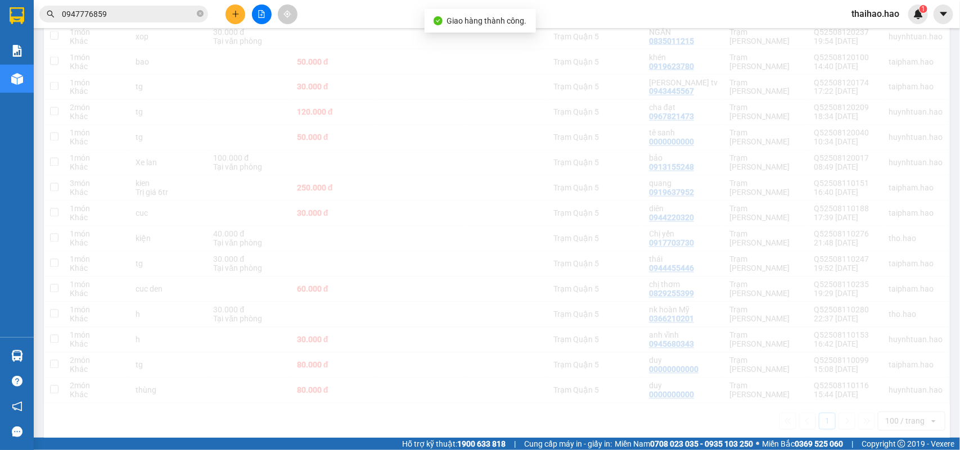
scroll to position [874, 0]
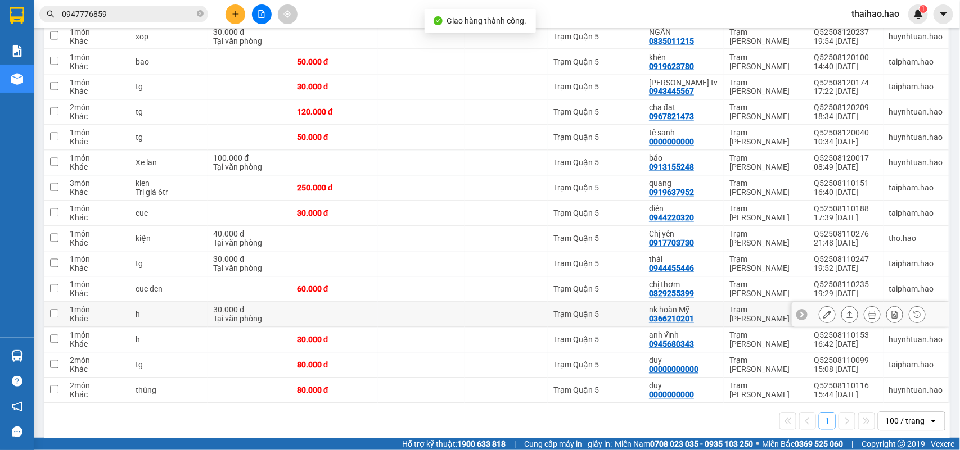
click at [842, 305] on button at bounding box center [850, 315] width 16 height 20
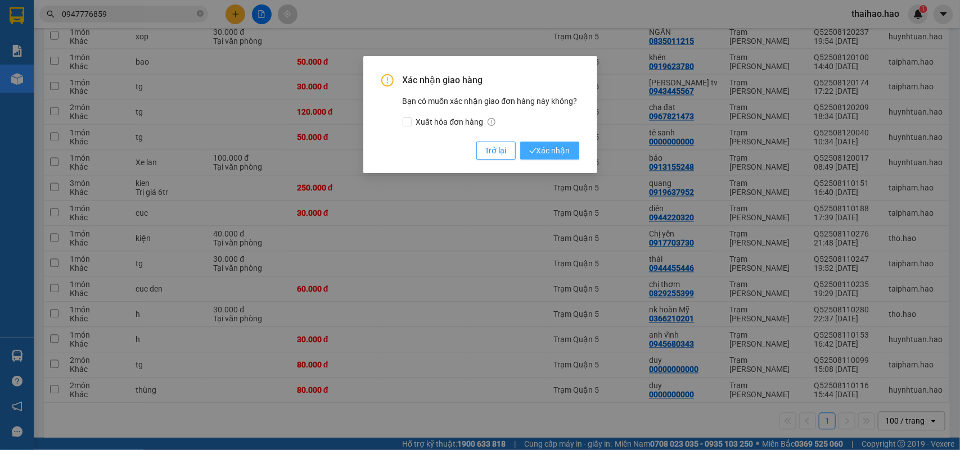
click at [555, 152] on span "Xác nhận" at bounding box center [549, 150] width 41 height 12
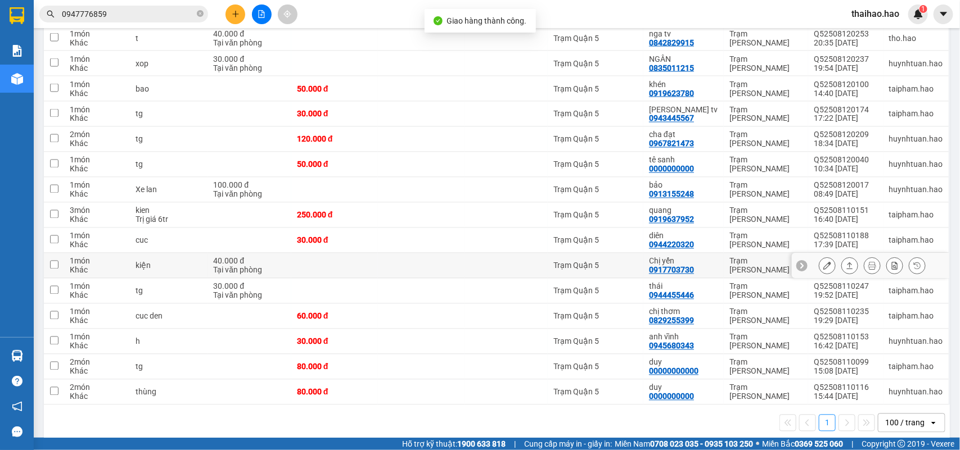
scroll to position [849, 0]
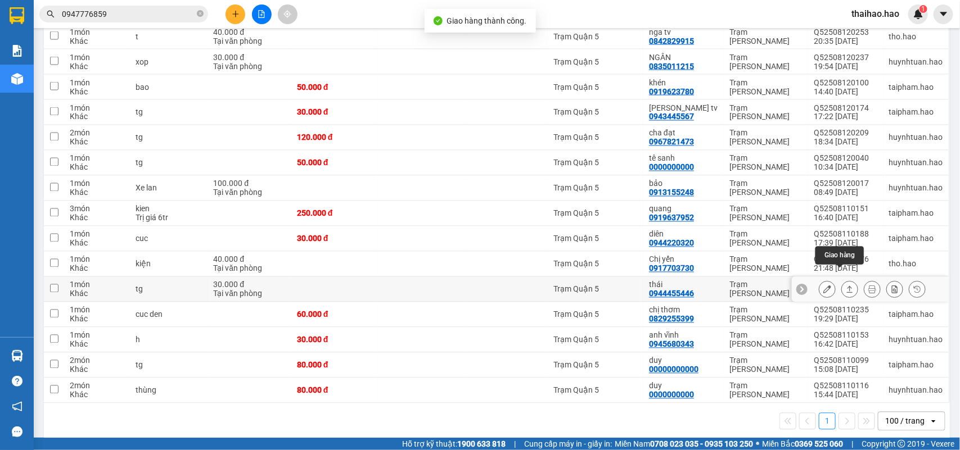
click at [842, 280] on button at bounding box center [850, 290] width 16 height 20
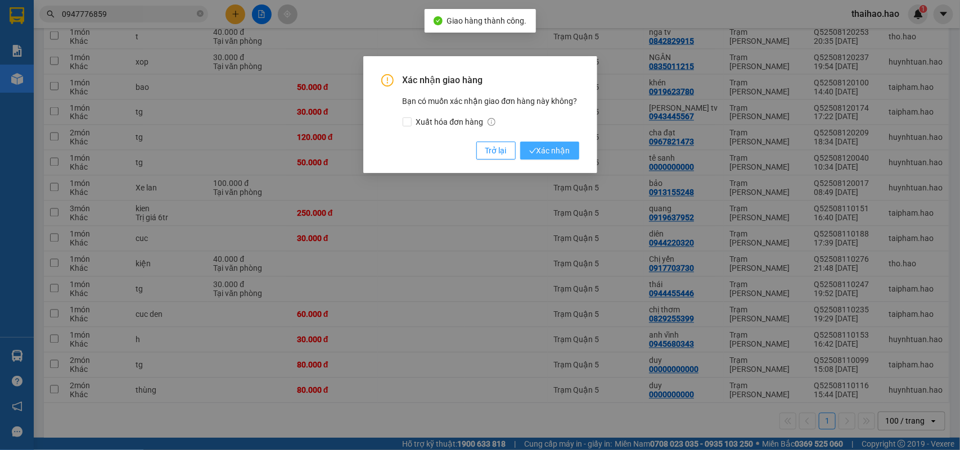
click at [560, 158] on button "Xác nhận" at bounding box center [549, 151] width 59 height 18
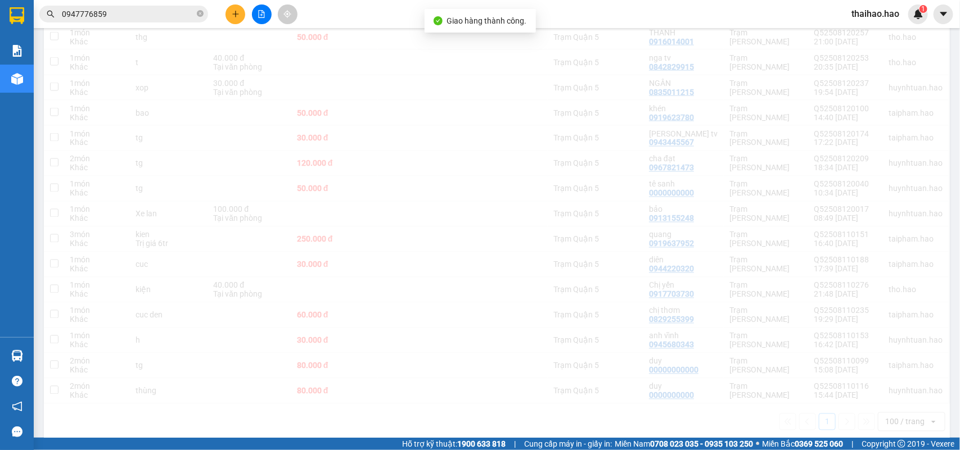
scroll to position [824, 0]
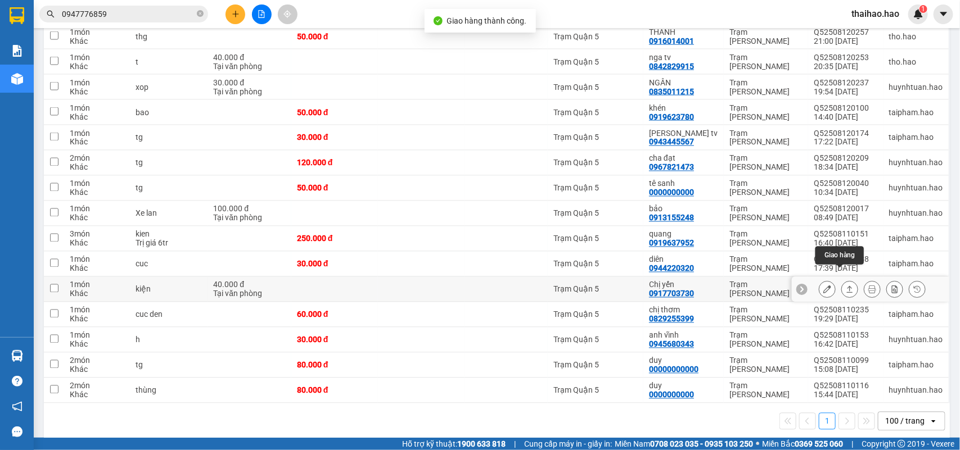
click at [842, 280] on button at bounding box center [850, 290] width 16 height 20
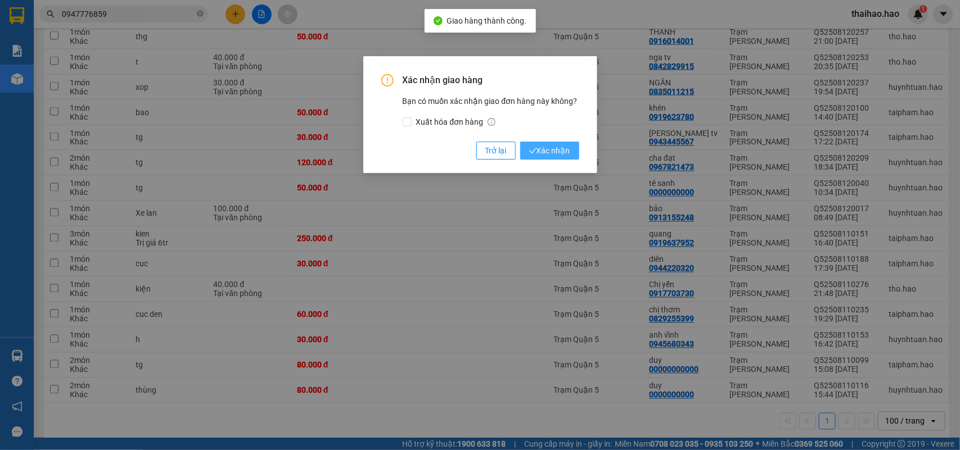
click at [566, 157] on button "Xác nhận" at bounding box center [549, 151] width 59 height 18
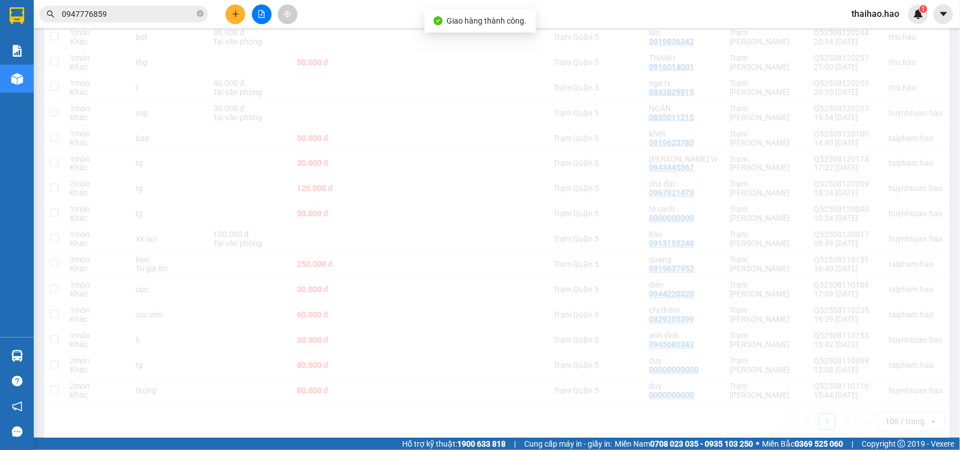
scroll to position [798, 0]
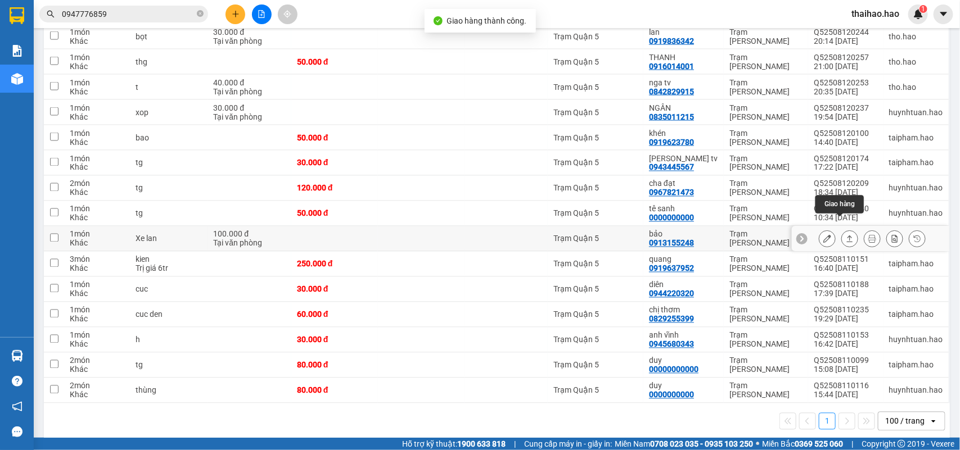
click at [846, 235] on icon at bounding box center [850, 239] width 8 height 8
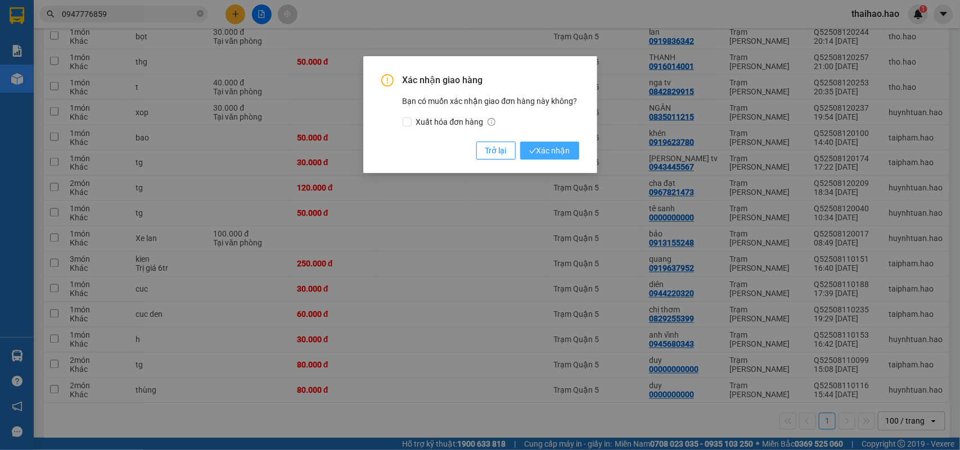
click at [549, 148] on span "Xác nhận" at bounding box center [549, 150] width 41 height 12
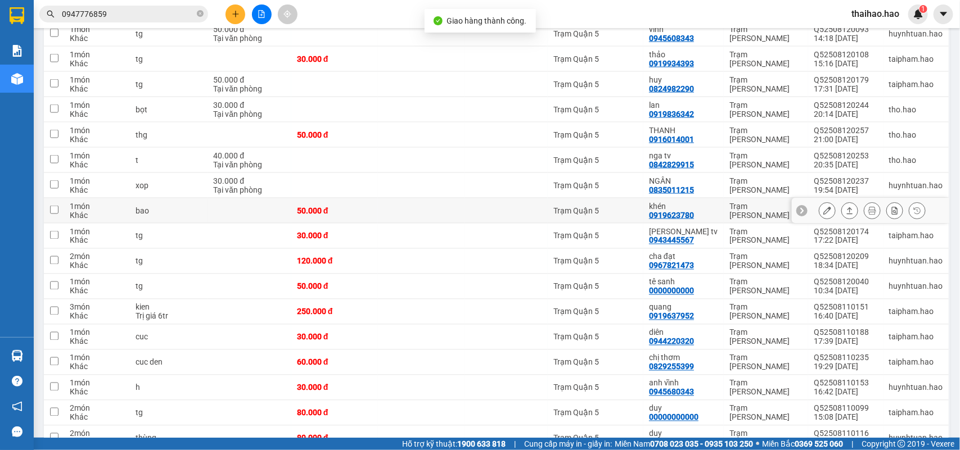
scroll to position [632, 0]
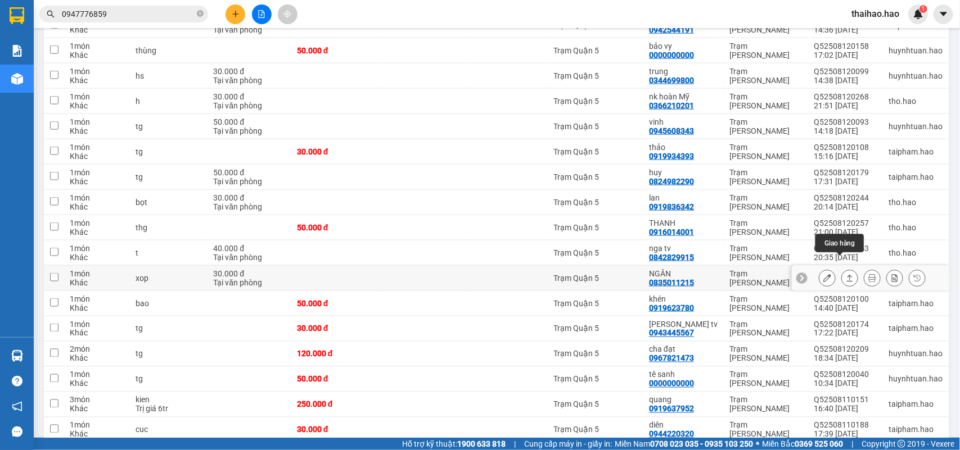
click at [846, 274] on icon at bounding box center [850, 278] width 8 height 8
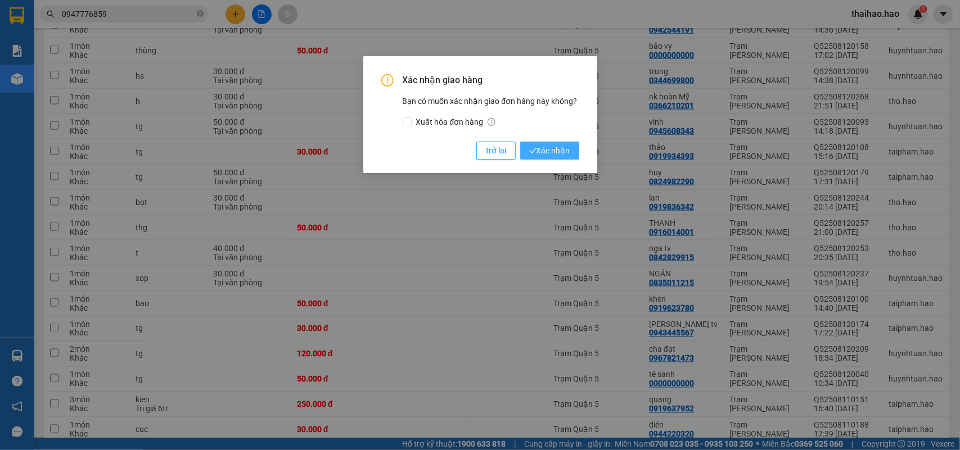
click at [540, 156] on span "Xác nhận" at bounding box center [549, 150] width 41 height 12
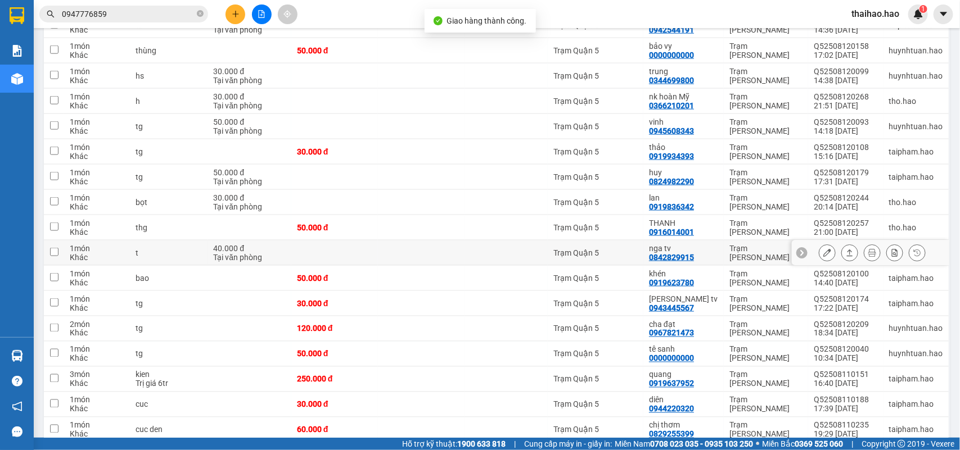
click at [846, 249] on icon at bounding box center [850, 253] width 8 height 8
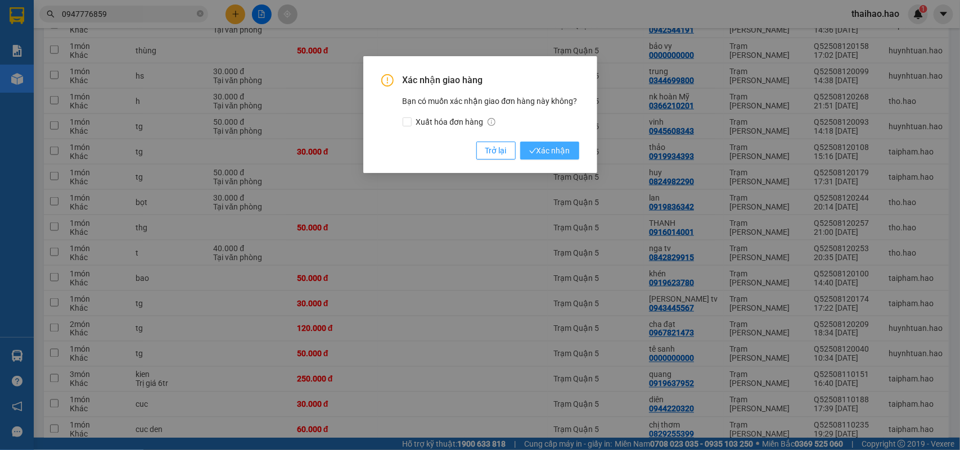
click at [551, 152] on span "Xác nhận" at bounding box center [549, 150] width 41 height 12
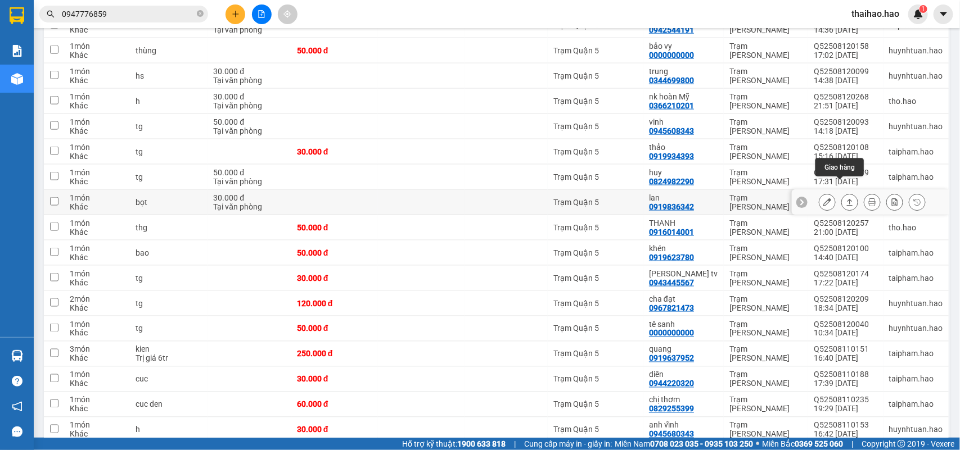
drag, startPoint x: 839, startPoint y: 191, endPoint x: 839, endPoint y: 211, distance: 20.2
click at [847, 199] on icon at bounding box center [850, 202] width 6 height 7
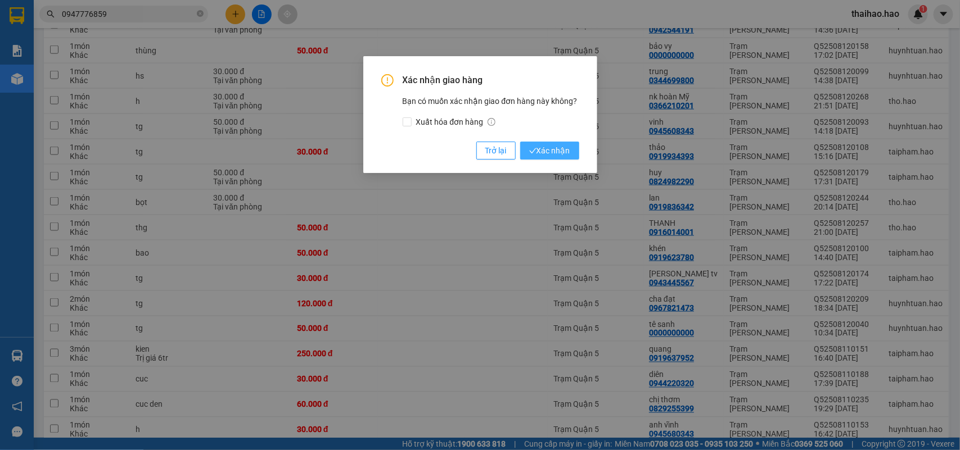
click at [529, 155] on span "Xác nhận" at bounding box center [549, 150] width 41 height 12
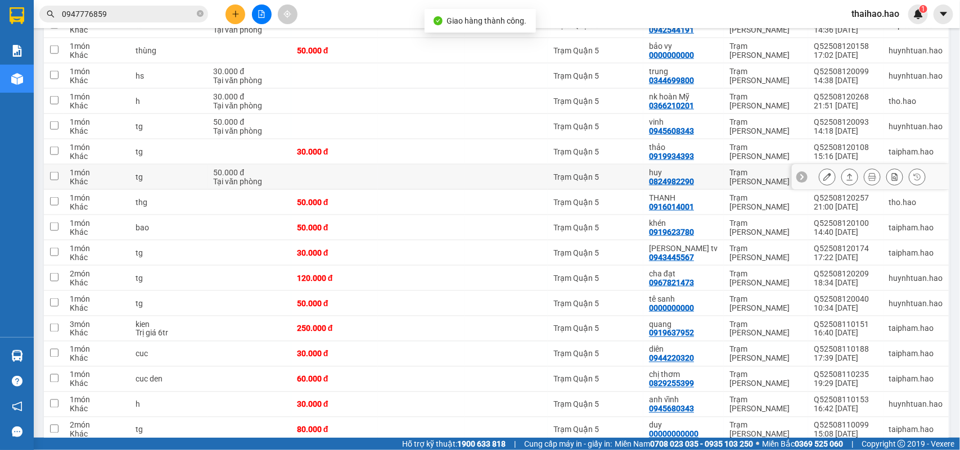
click at [846, 173] on icon at bounding box center [850, 177] width 8 height 8
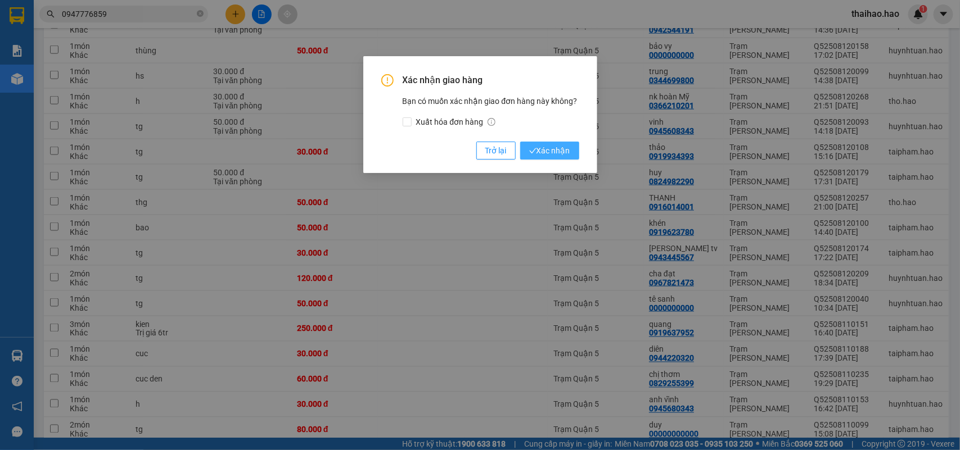
click at [548, 156] on span "Xác nhận" at bounding box center [549, 150] width 41 height 12
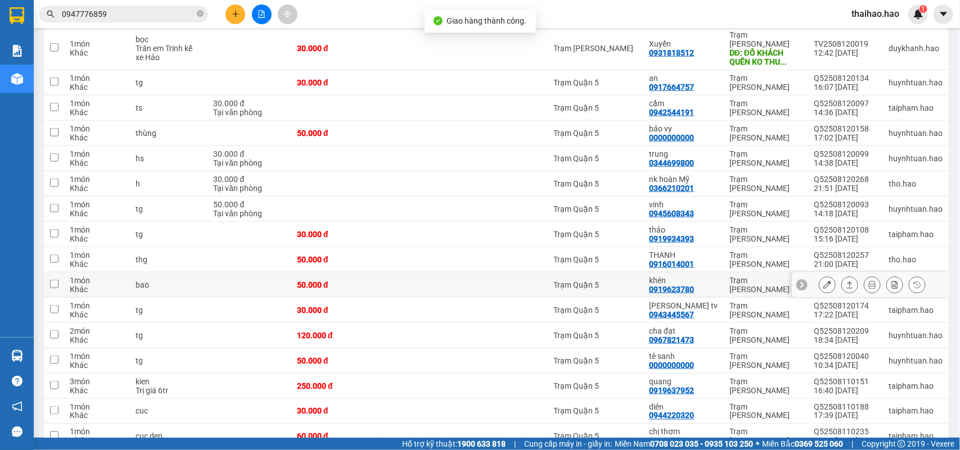
scroll to position [422, 0]
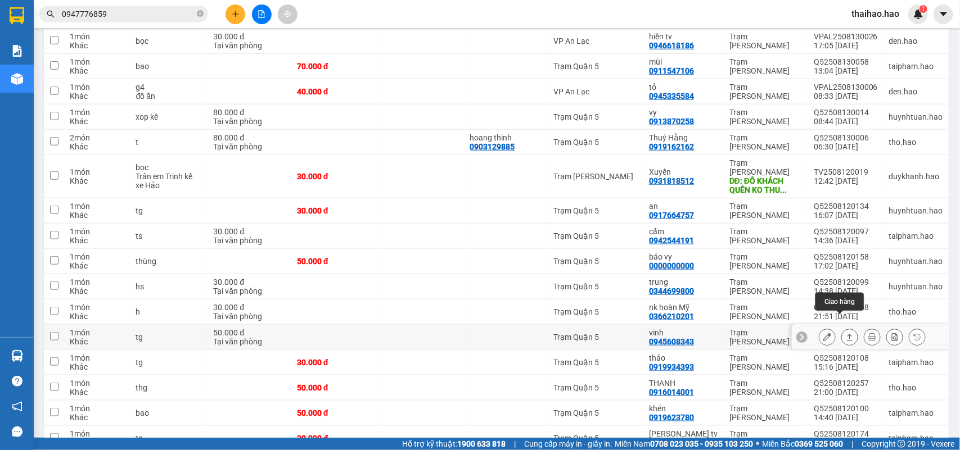
click at [846, 333] on icon at bounding box center [850, 337] width 8 height 8
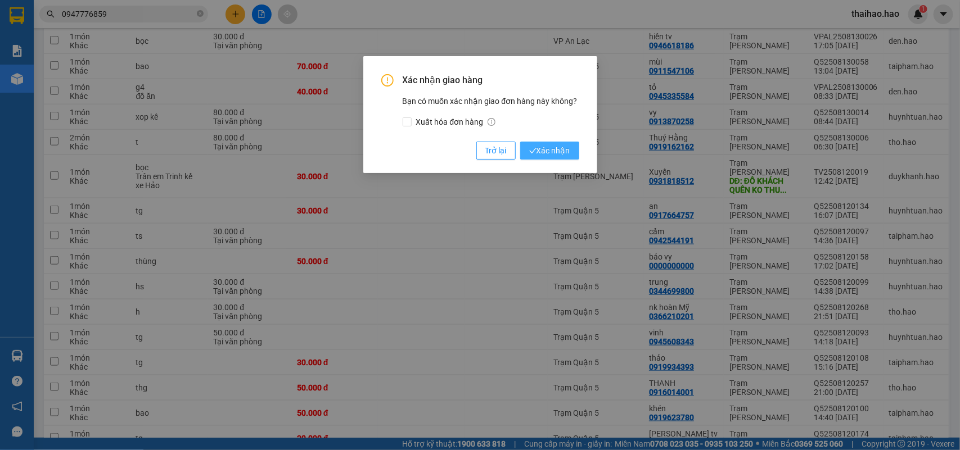
click at [566, 156] on span "Xác nhận" at bounding box center [549, 150] width 41 height 12
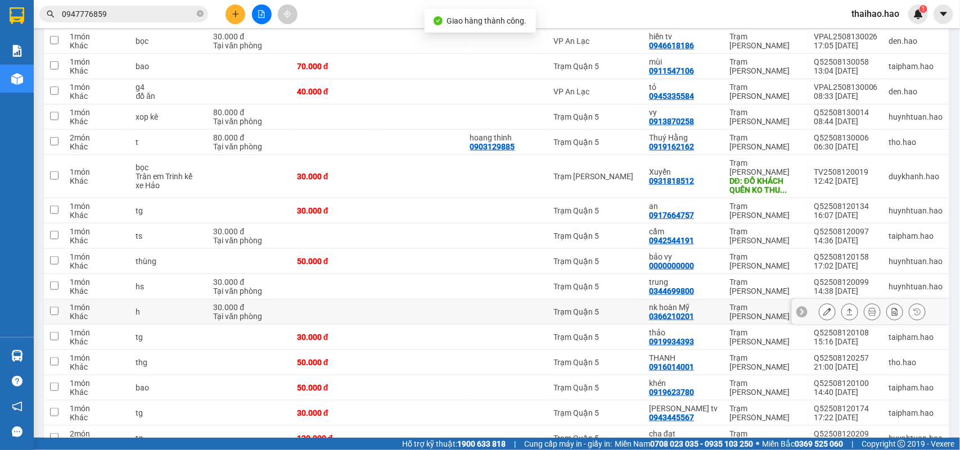
click at [846, 308] on icon at bounding box center [850, 312] width 8 height 8
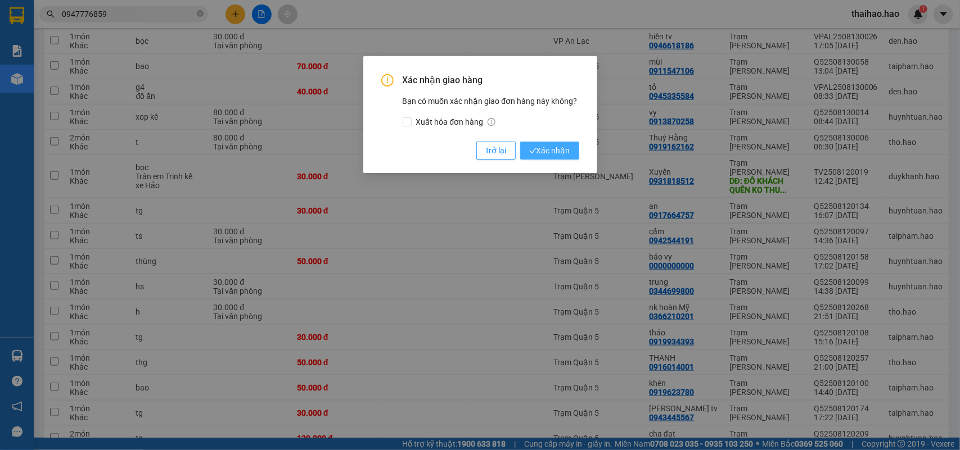
click at [536, 150] on span "Xác nhận" at bounding box center [549, 150] width 41 height 12
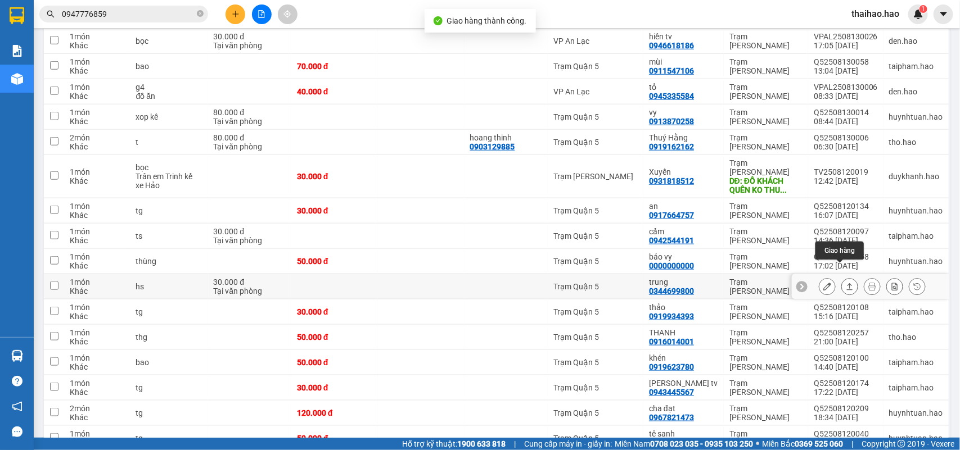
click at [846, 283] on icon at bounding box center [850, 287] width 8 height 8
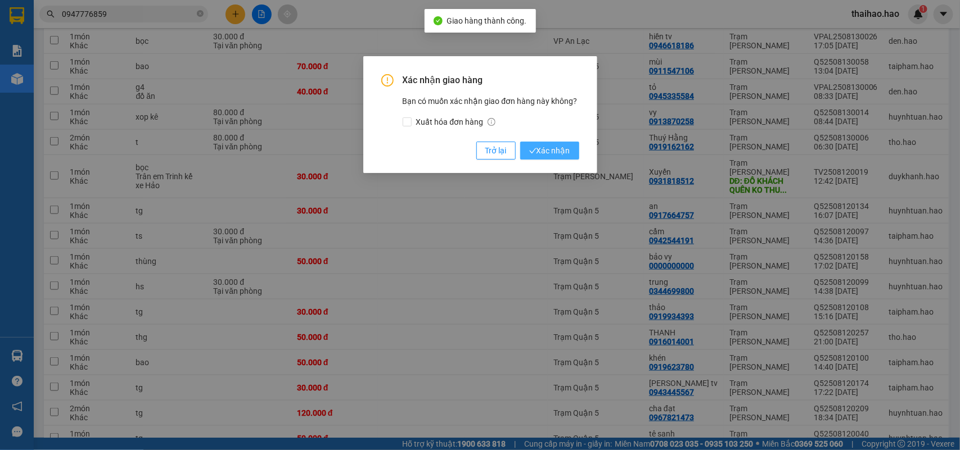
click at [565, 151] on span "Xác nhận" at bounding box center [549, 150] width 41 height 12
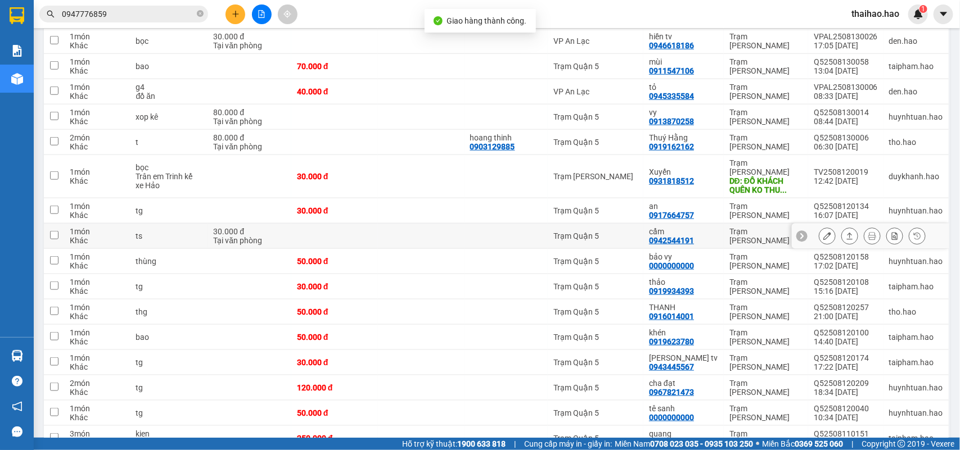
click at [846, 232] on icon at bounding box center [850, 236] width 8 height 8
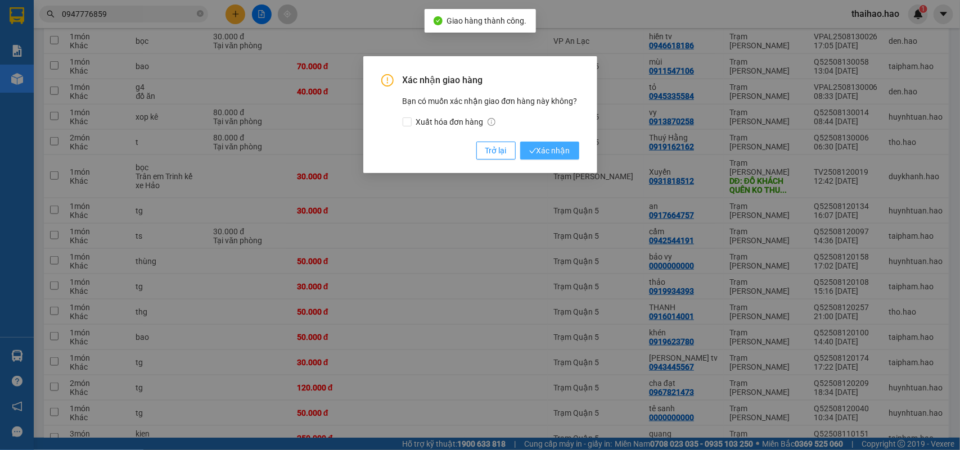
click at [536, 147] on span "Xác nhận" at bounding box center [549, 150] width 41 height 12
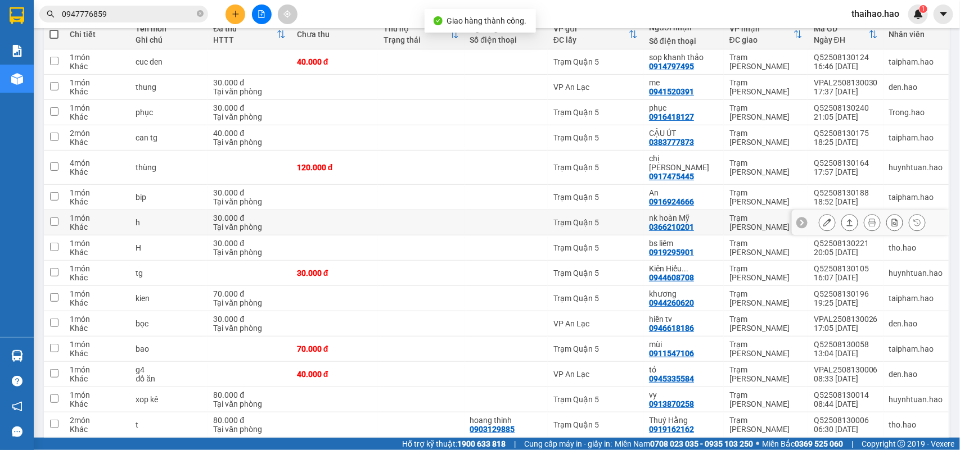
scroll to position [350, 0]
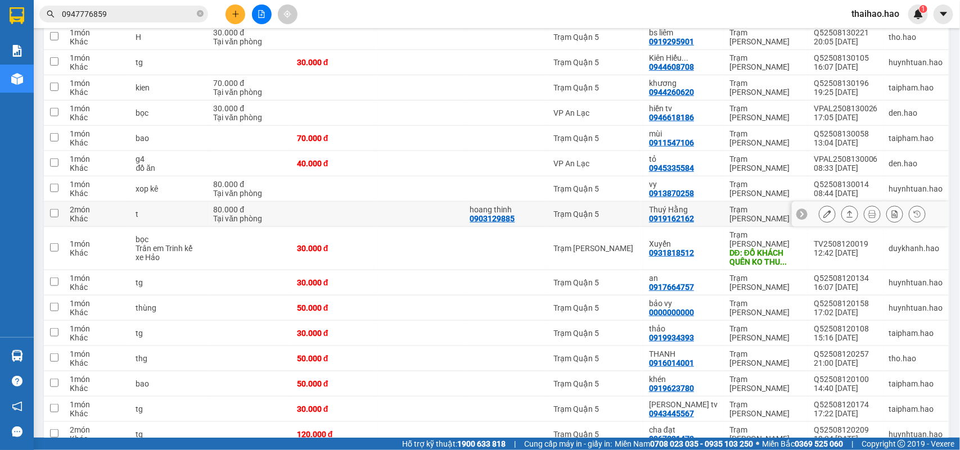
click at [842, 208] on button at bounding box center [850, 215] width 16 height 20
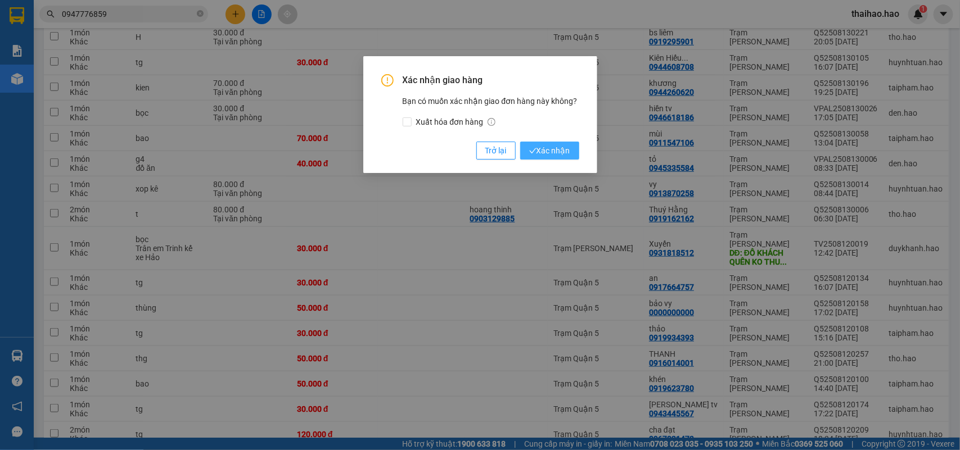
click at [550, 156] on span "Xác nhận" at bounding box center [549, 150] width 41 height 12
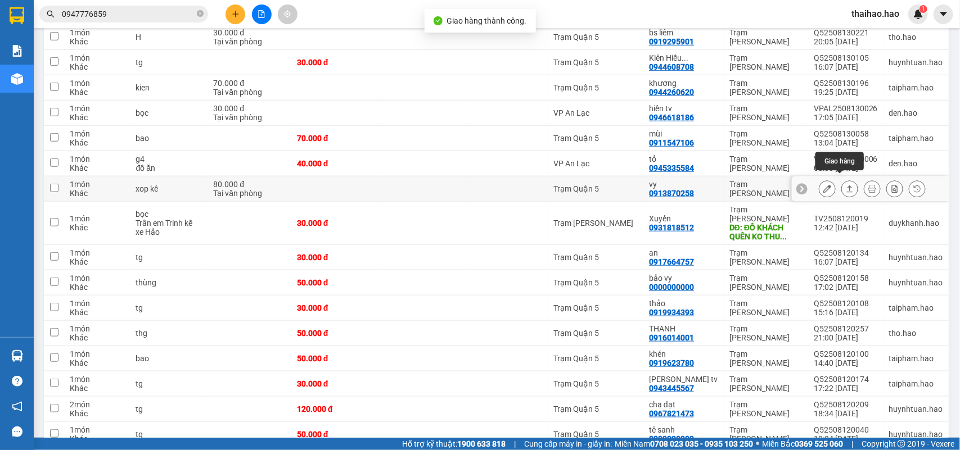
click at [842, 184] on button at bounding box center [850, 189] width 16 height 20
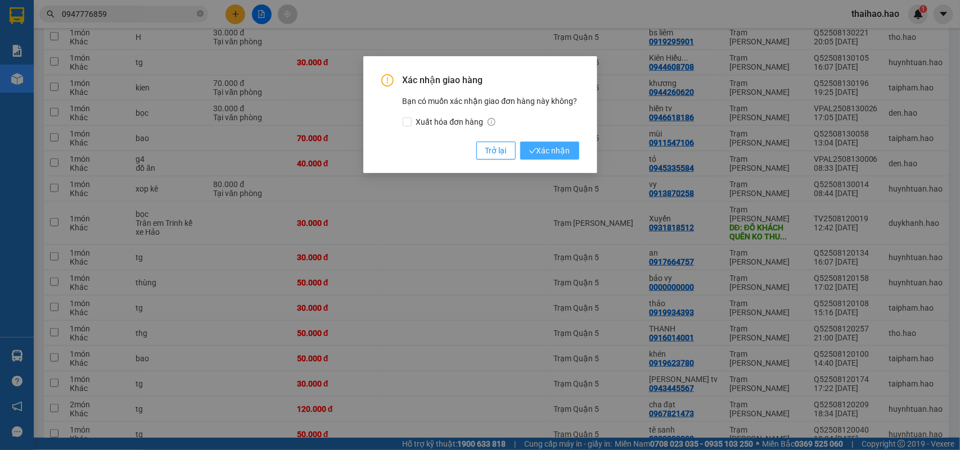
click at [555, 145] on span "Xác nhận" at bounding box center [549, 150] width 41 height 12
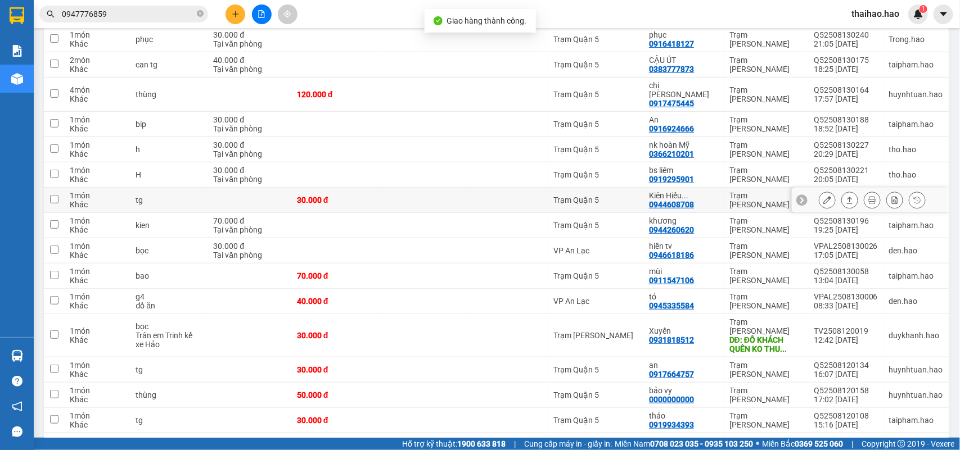
scroll to position [209, 0]
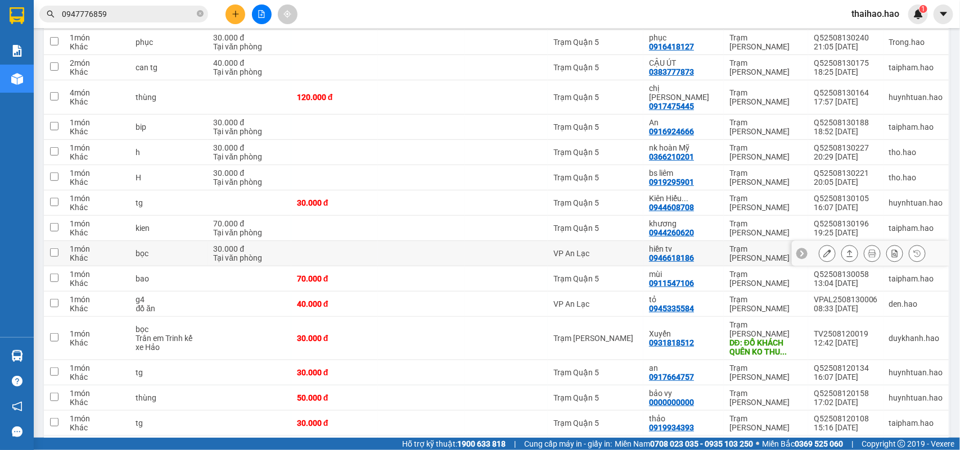
click at [846, 250] on icon at bounding box center [850, 254] width 8 height 8
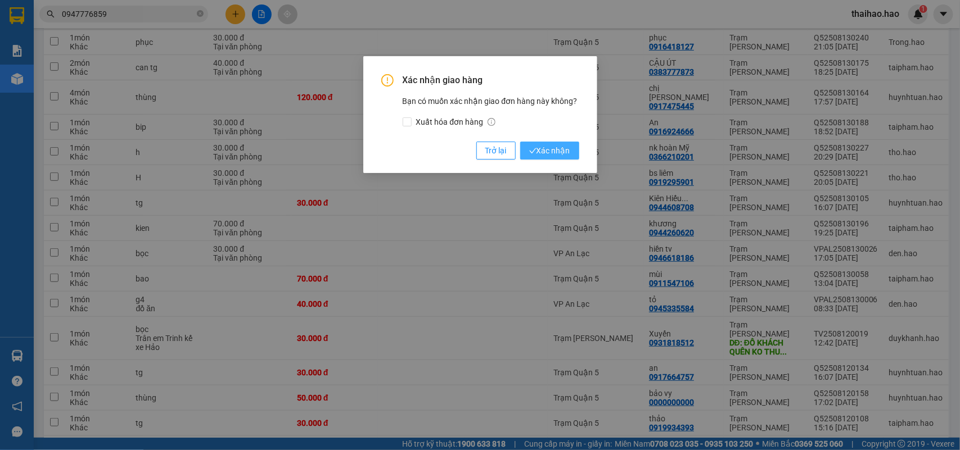
click at [540, 156] on span "Xác nhận" at bounding box center [549, 150] width 41 height 12
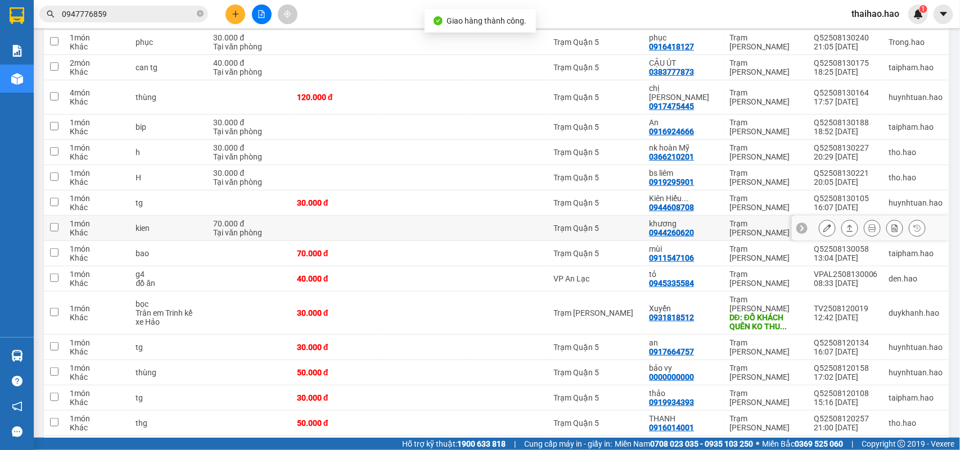
click at [846, 224] on icon at bounding box center [850, 228] width 8 height 8
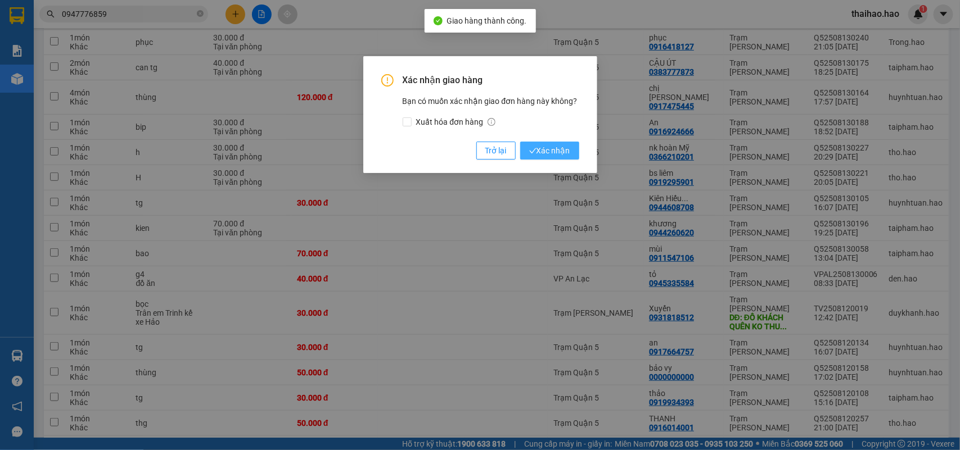
click at [555, 150] on span "Xác nhận" at bounding box center [549, 150] width 41 height 12
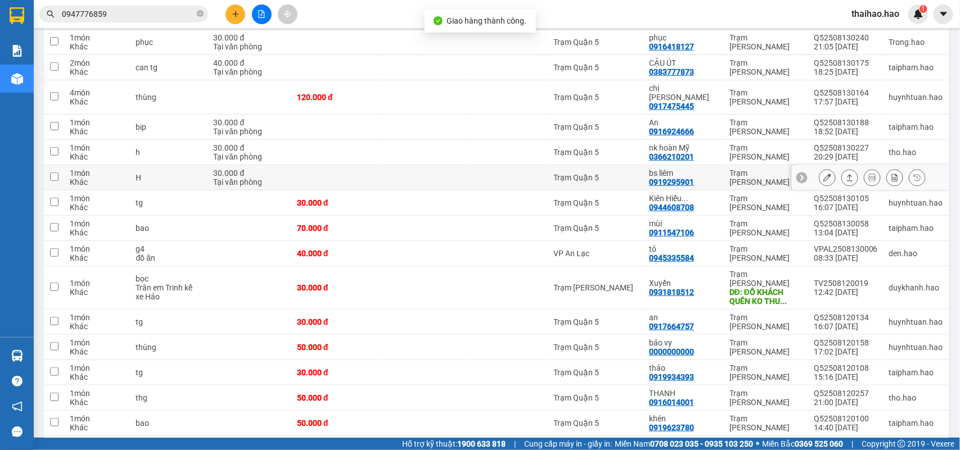
click at [841, 169] on div at bounding box center [849, 177] width 17 height 17
click at [847, 174] on icon at bounding box center [850, 177] width 6 height 7
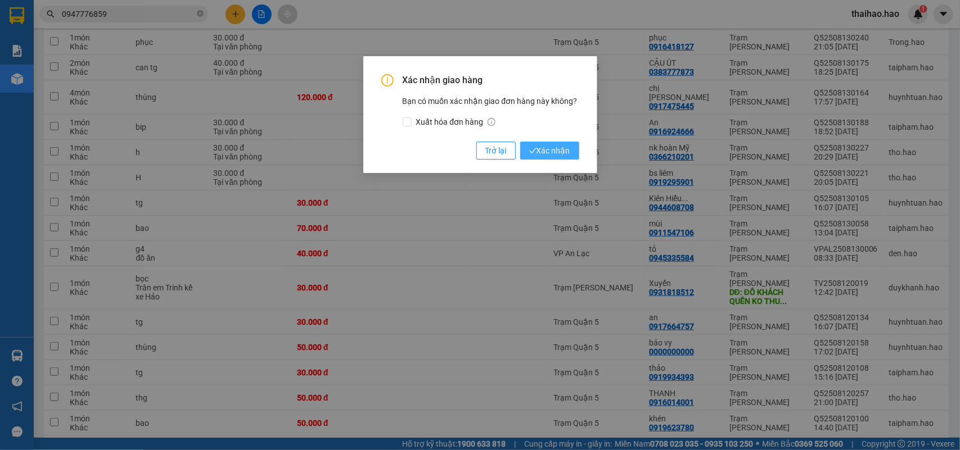
click at [546, 156] on span "Xác nhận" at bounding box center [549, 150] width 41 height 12
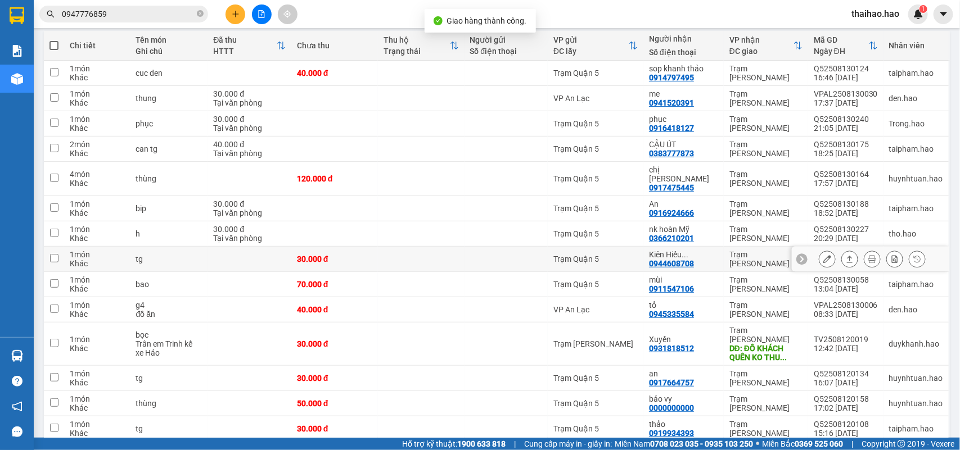
scroll to position [69, 0]
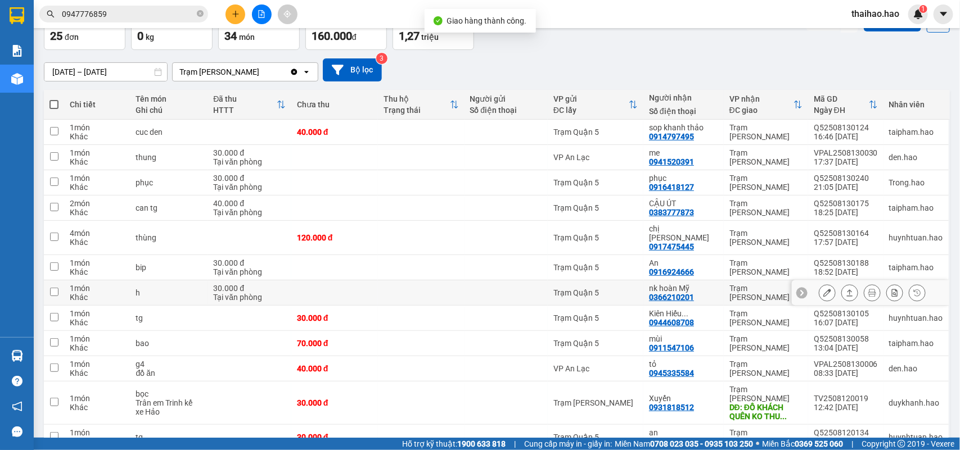
click at [846, 289] on icon at bounding box center [850, 293] width 8 height 8
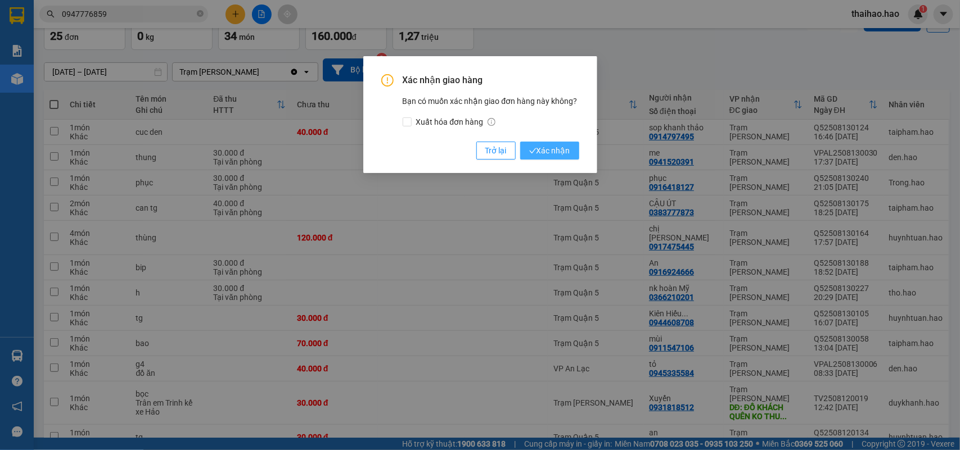
click at [571, 152] on button "Xác nhận" at bounding box center [549, 151] width 59 height 18
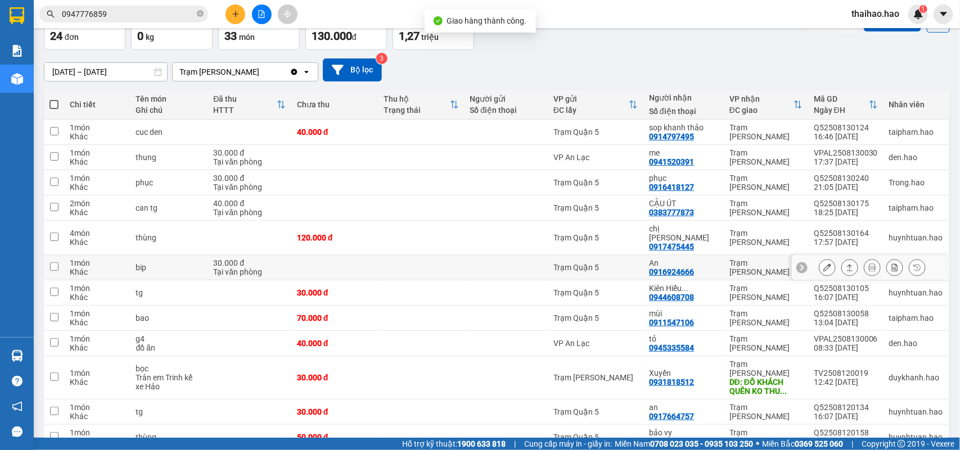
click at [830, 260] on div at bounding box center [872, 267] width 107 height 17
click at [846, 264] on icon at bounding box center [850, 268] width 8 height 8
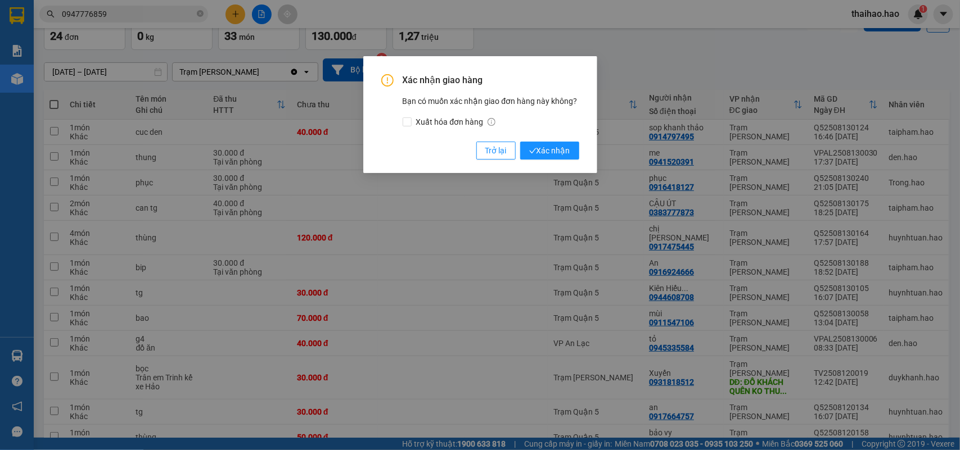
click at [580, 153] on div "Xác nhận giao hàng Bạn có muốn xác nhận giao đơn hàng này không? Xuất hóa đơn h…" at bounding box center [480, 114] width 234 height 117
click at [575, 153] on button "Xác nhận" at bounding box center [549, 151] width 59 height 18
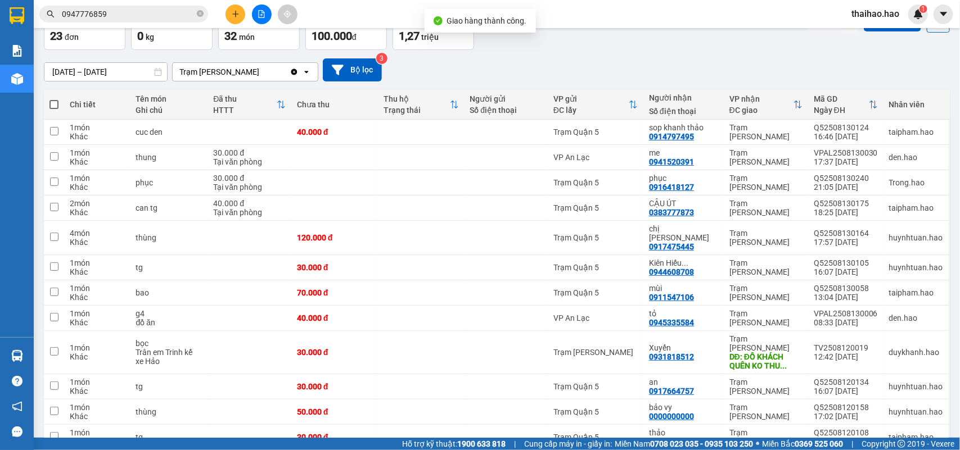
click at [146, 10] on input "0947776859" at bounding box center [128, 14] width 133 height 12
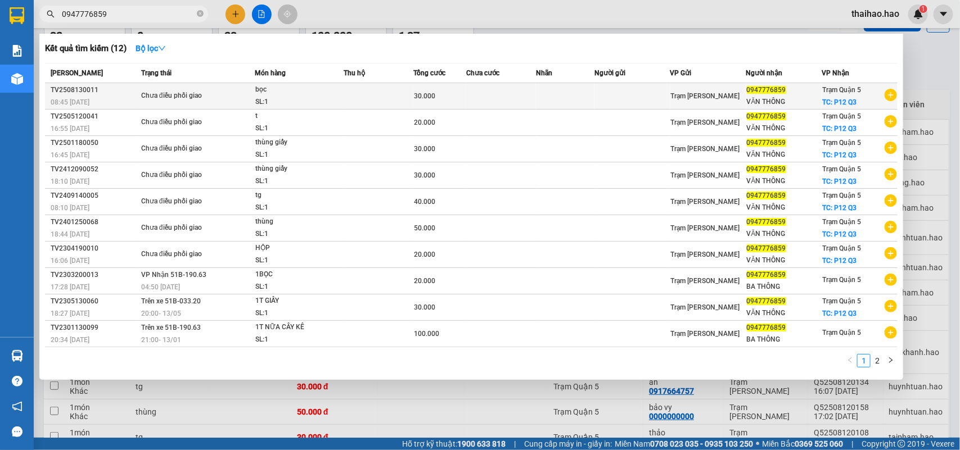
click at [232, 87] on td "Chưa điều phối giao" at bounding box center [196, 96] width 116 height 26
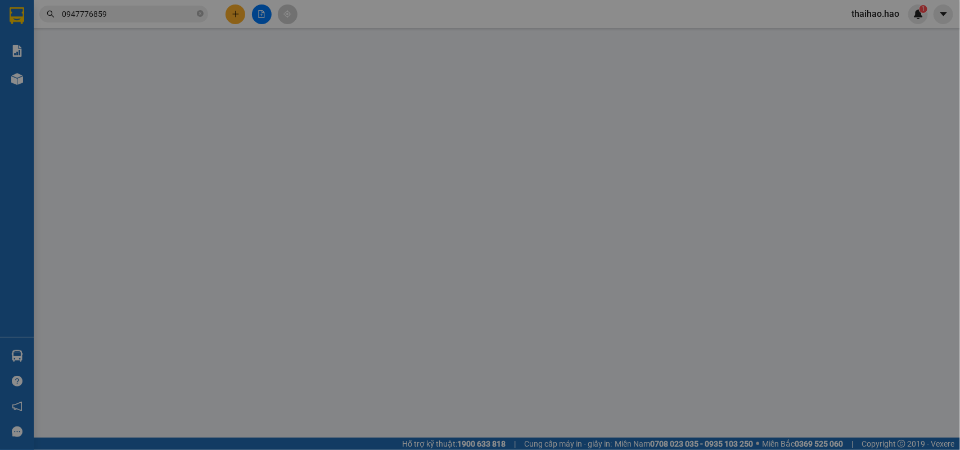
type input "0947776859"
type input "VĂN THÔNG"
checkbox input "true"
type input "P12 Q3"
type input "30.000"
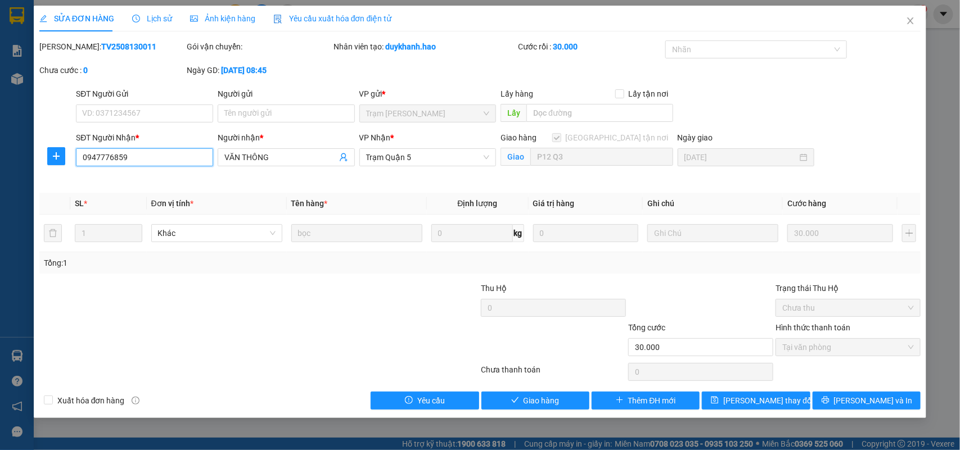
click at [134, 148] on input "0947776859" at bounding box center [144, 157] width 137 height 18
click at [918, 20] on span "Close" at bounding box center [909, 21] width 31 height 31
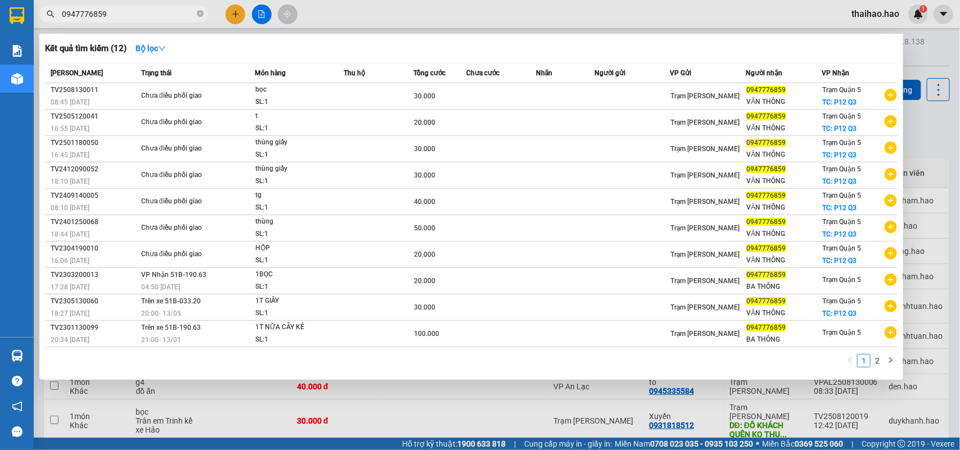
click at [187, 19] on input "0947776859" at bounding box center [128, 14] width 133 height 12
click at [889, 358] on icon "right" at bounding box center [890, 360] width 7 height 7
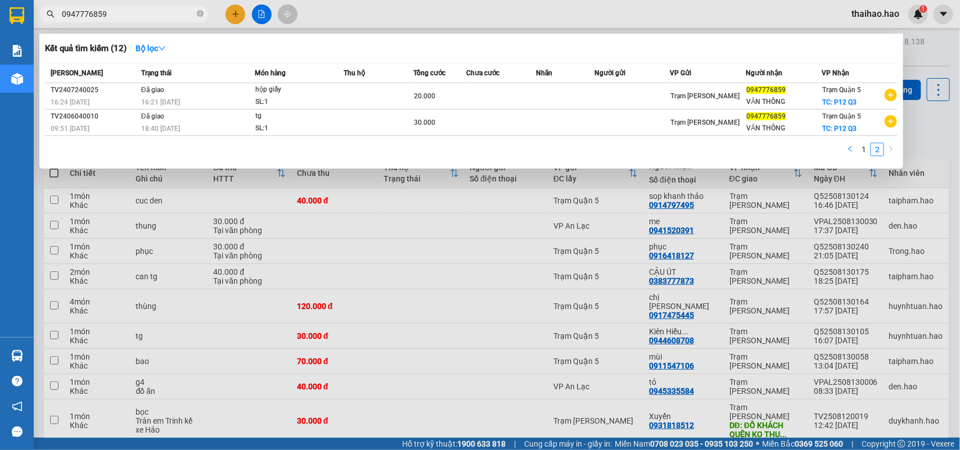
click at [849, 149] on icon "left" at bounding box center [849, 149] width 3 height 6
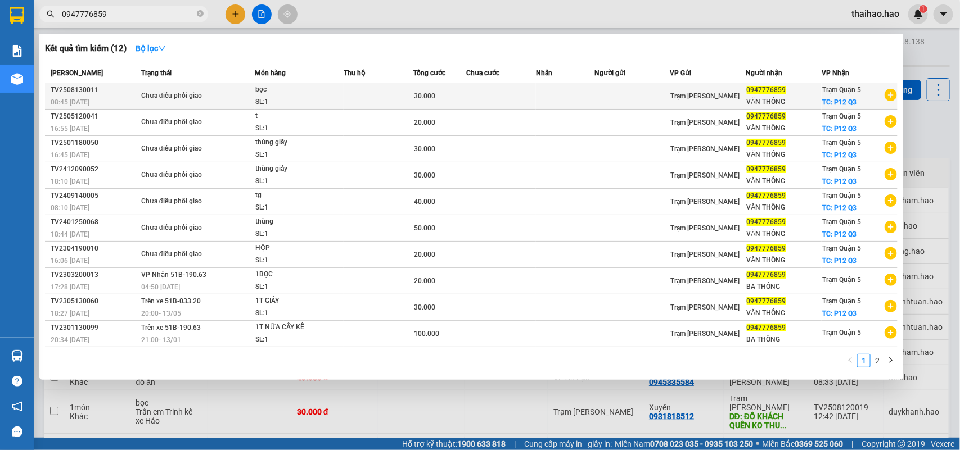
click at [391, 93] on td at bounding box center [379, 96] width 70 height 26
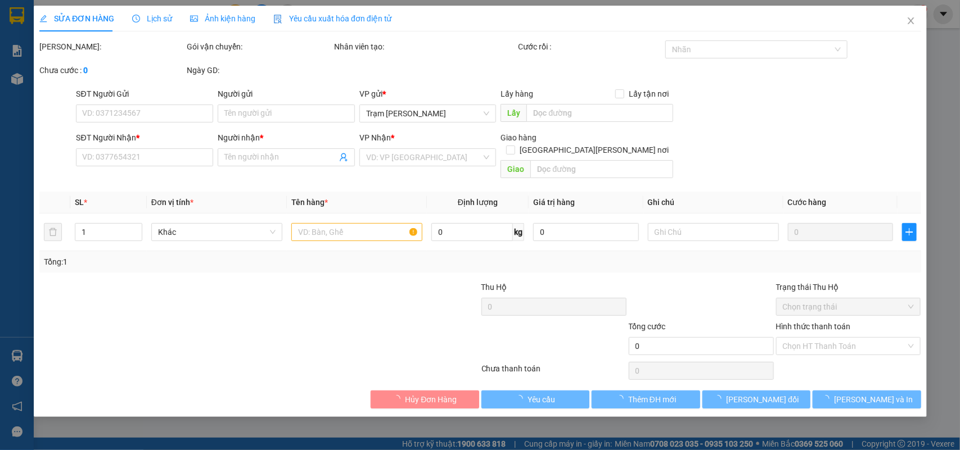
click at [220, 21] on span "Ảnh kiện hàng" at bounding box center [222, 18] width 65 height 9
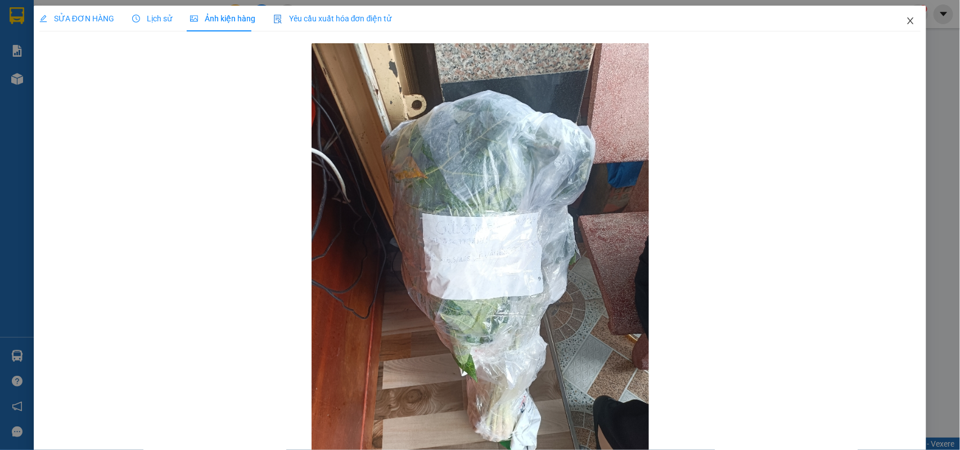
click at [906, 21] on icon "close" at bounding box center [910, 20] width 9 height 9
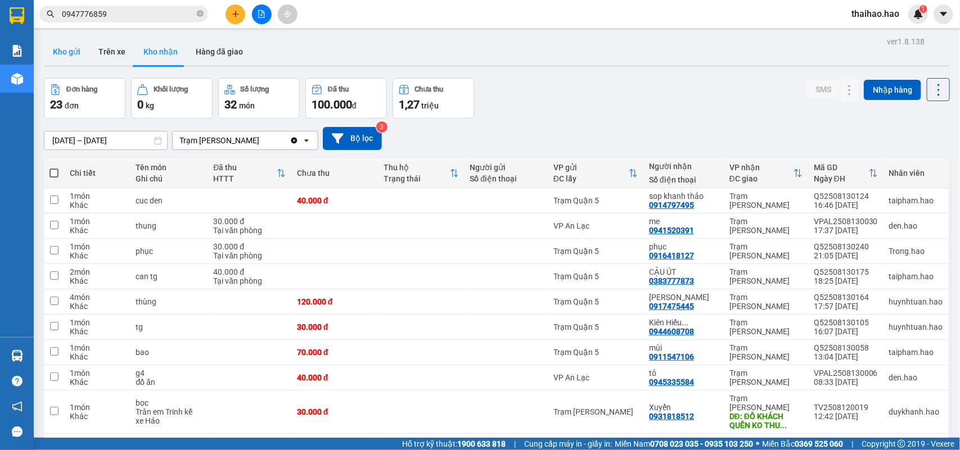
click at [71, 51] on button "Kho gửi" at bounding box center [67, 51] width 46 height 27
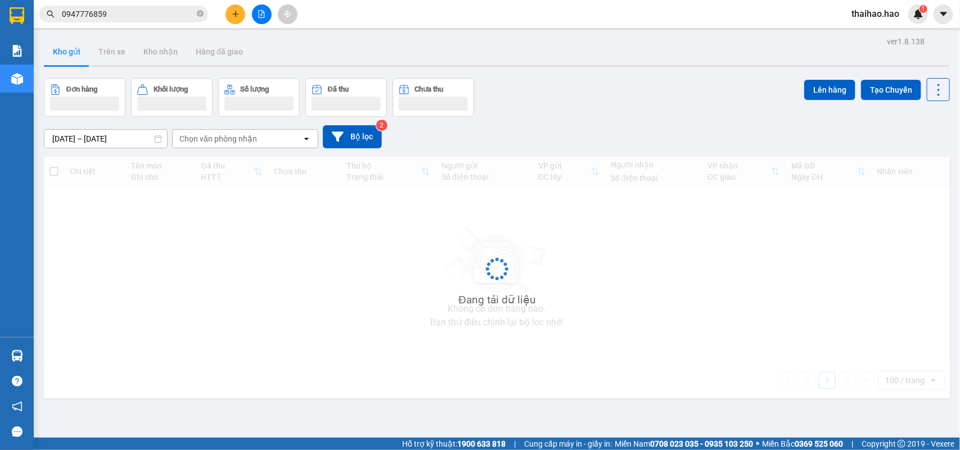
click at [71, 51] on button "Kho gửi" at bounding box center [67, 51] width 46 height 27
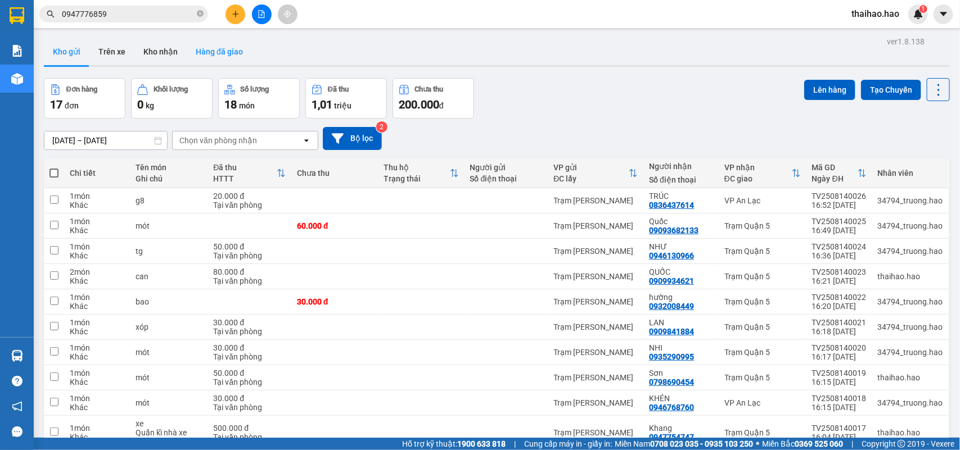
click at [214, 56] on button "Hàng đã giao" at bounding box center [219, 51] width 65 height 27
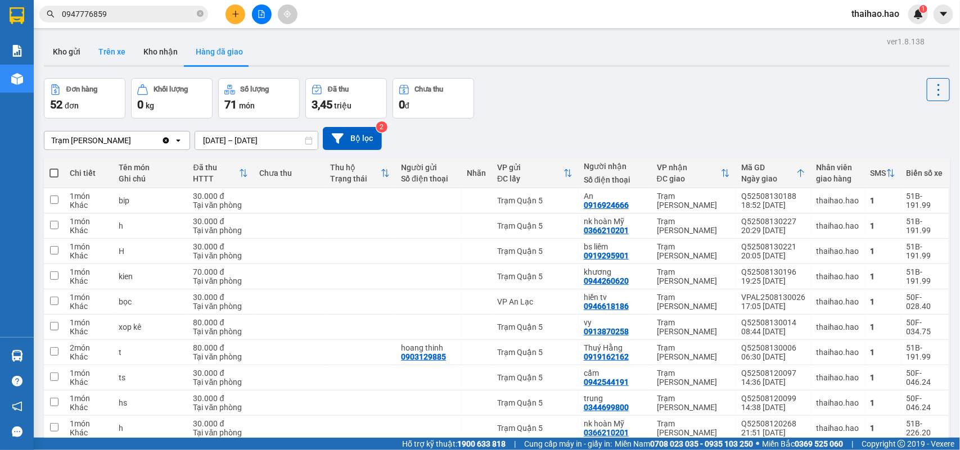
click at [116, 53] on button "Trên xe" at bounding box center [111, 51] width 45 height 27
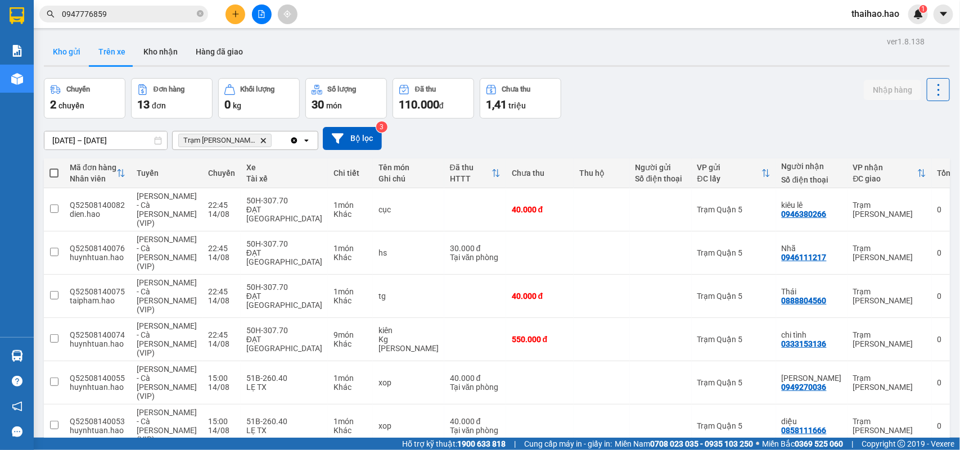
click at [88, 55] on button "Kho gửi" at bounding box center [67, 51] width 46 height 27
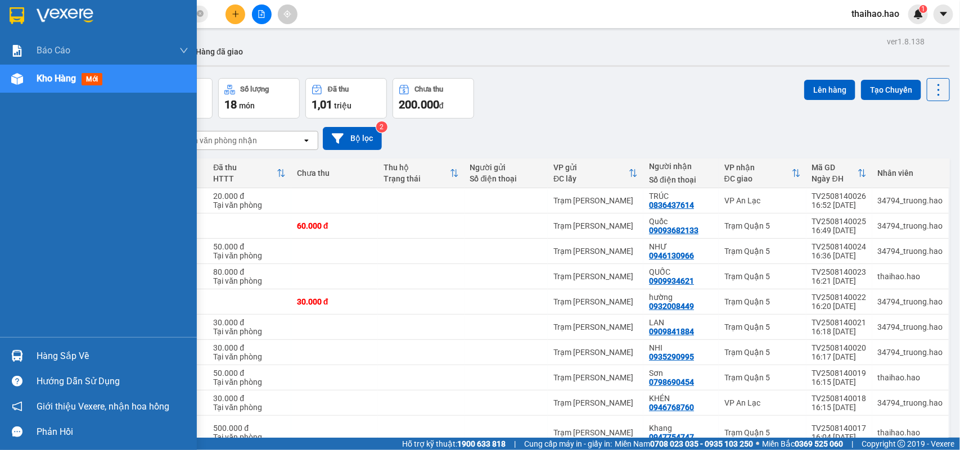
click at [32, 82] on div "Kho hàng mới" at bounding box center [98, 79] width 197 height 28
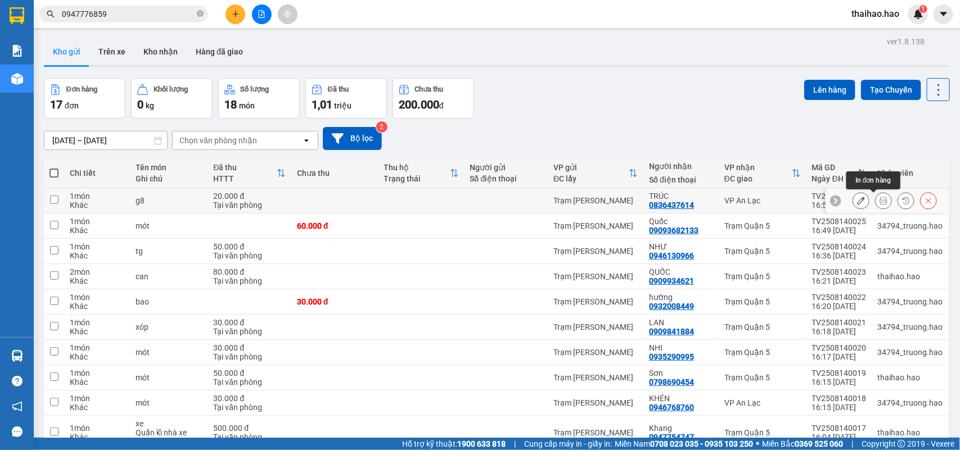
click at [879, 200] on icon at bounding box center [883, 201] width 8 height 8
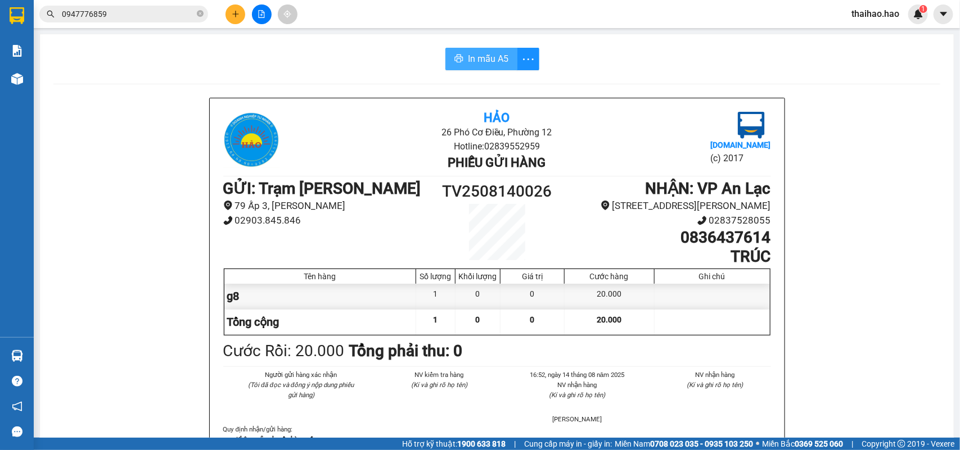
click at [478, 60] on span "In mẫu A5" at bounding box center [488, 59] width 40 height 14
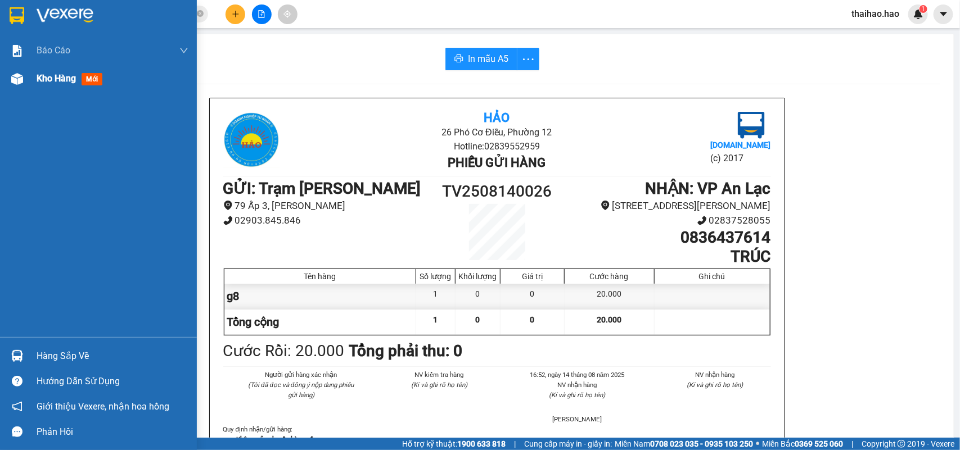
click at [42, 82] on span "Kho hàng" at bounding box center [56, 78] width 39 height 11
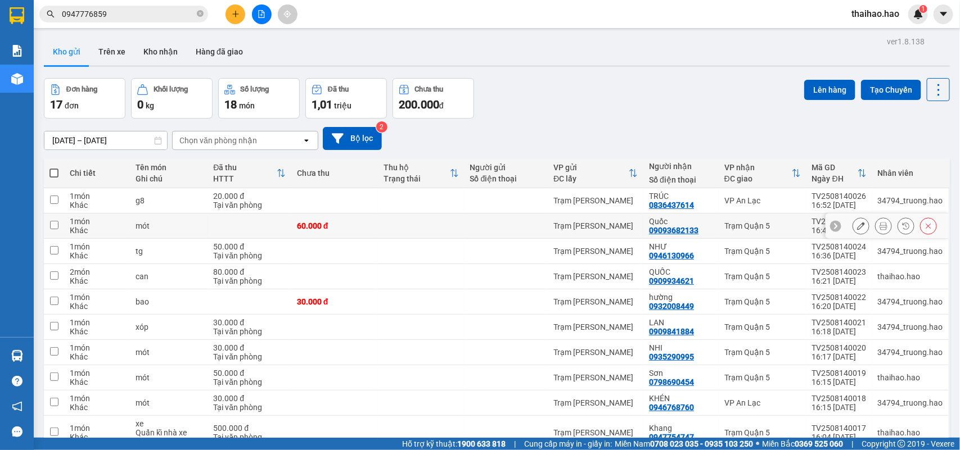
click at [879, 229] on icon at bounding box center [883, 226] width 8 height 8
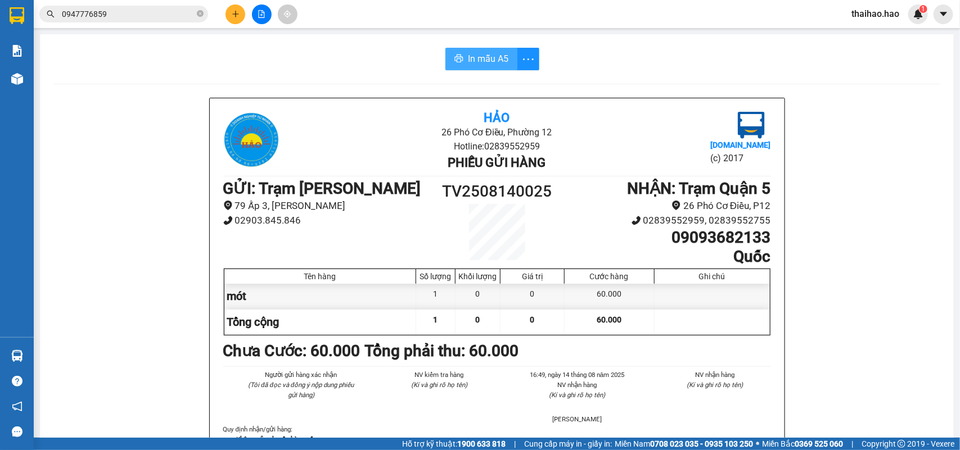
click at [468, 62] on span "In mẫu A5" at bounding box center [488, 59] width 40 height 14
click at [198, 11] on icon "close-circle" at bounding box center [200, 13] width 7 height 7
click at [189, 11] on input "text" at bounding box center [128, 14] width 133 height 12
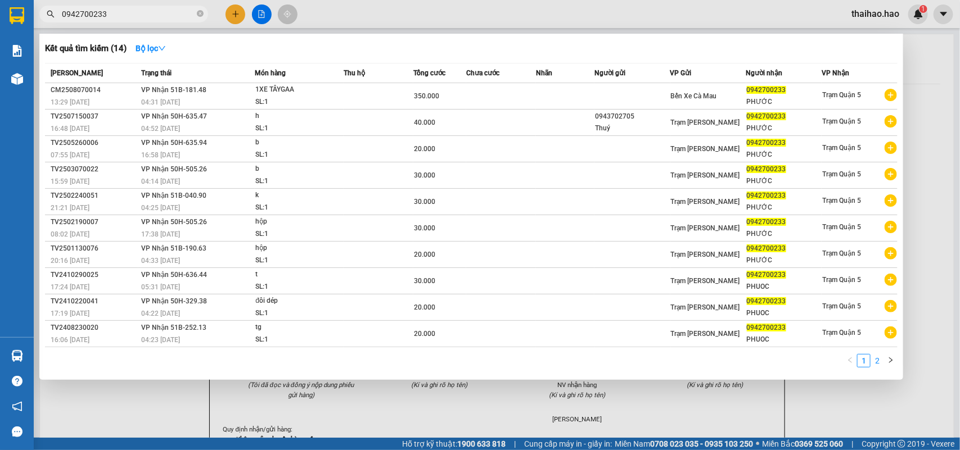
type input "0942700233"
click at [879, 355] on link "2" at bounding box center [877, 361] width 12 height 12
click at [850, 359] on icon "left" at bounding box center [849, 361] width 3 height 6
click at [889, 358] on icon "right" at bounding box center [890, 361] width 3 height 6
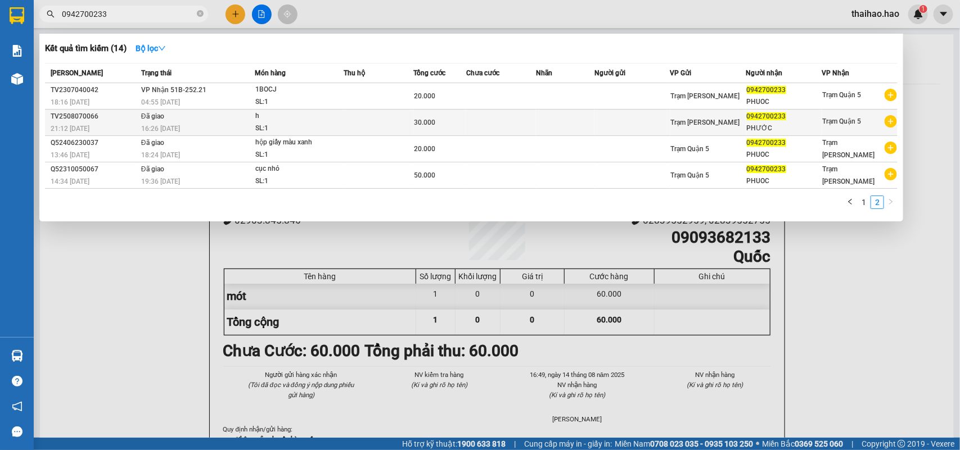
click at [225, 119] on td "Đã giao 16:26 - 14/08" at bounding box center [196, 123] width 116 height 26
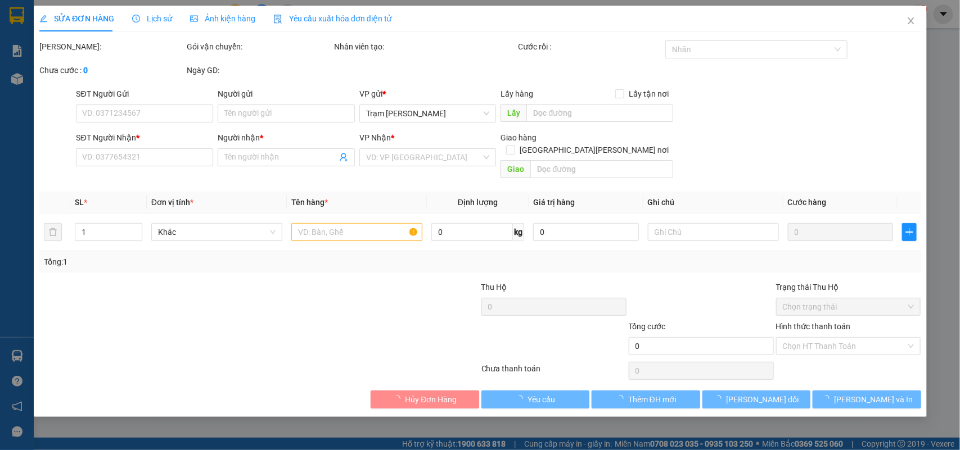
type input "0942700233"
type input "PHƯỚC"
type input "30.000"
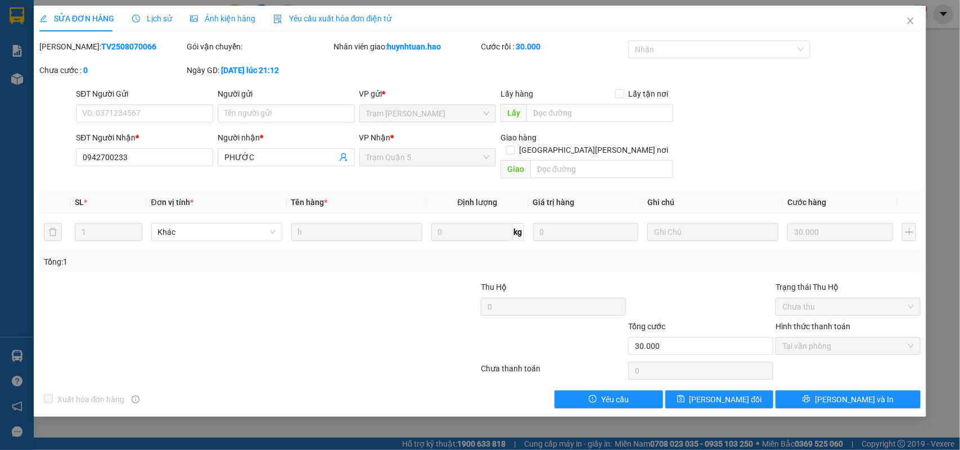
click at [147, 21] on span "Lịch sử" at bounding box center [152, 18] width 40 height 9
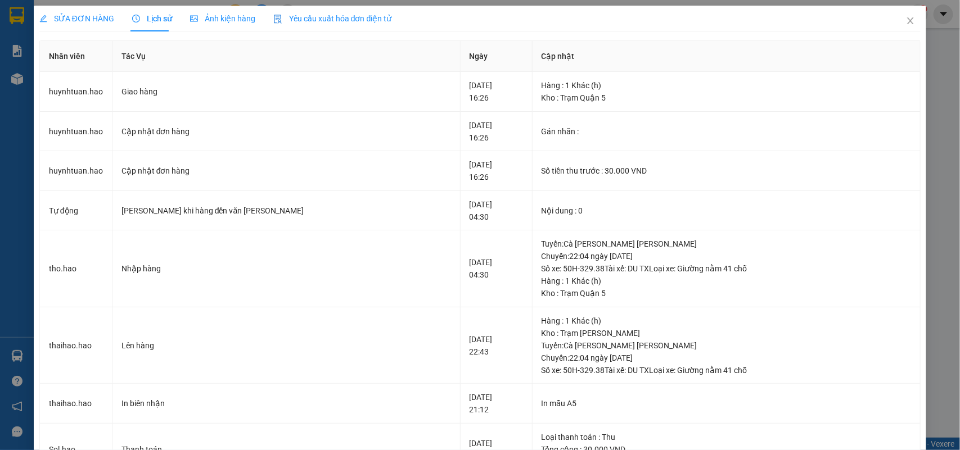
click at [242, 21] on span "Ảnh kiện hàng" at bounding box center [222, 18] width 65 height 9
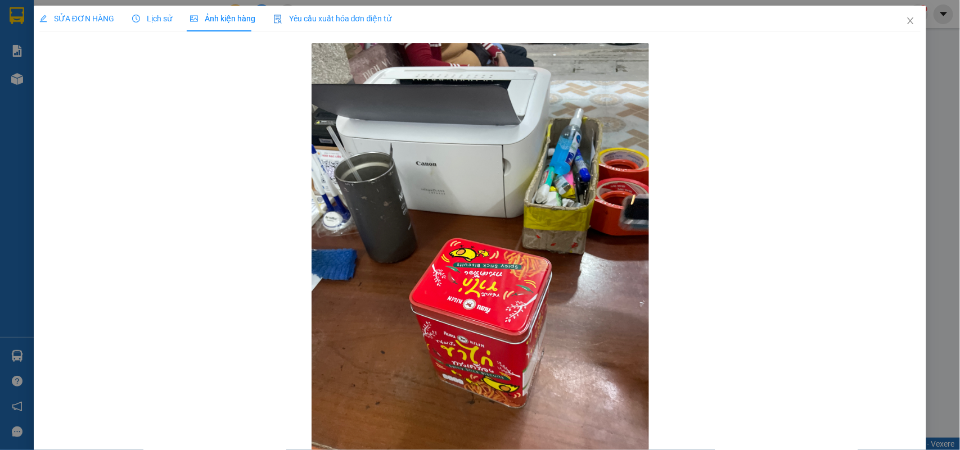
click at [144, 15] on span "Lịch sử" at bounding box center [152, 18] width 40 height 9
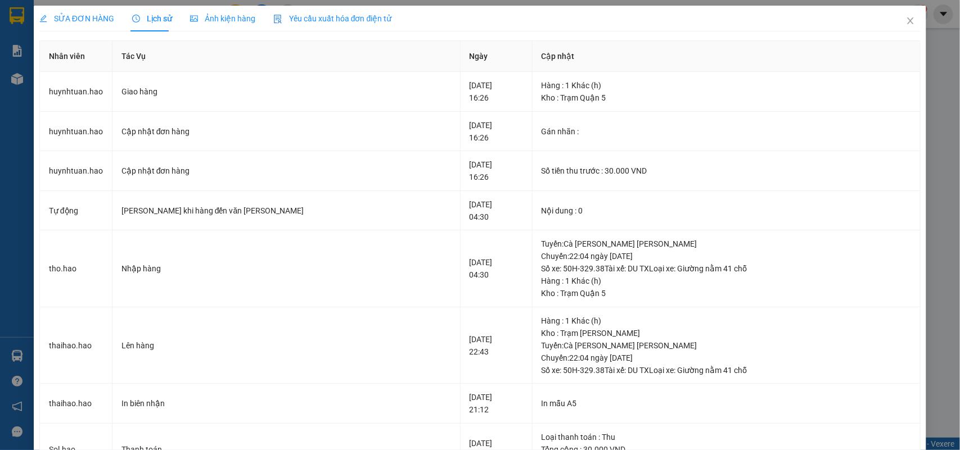
click at [61, 14] on span "SỬA ĐƠN HÀNG" at bounding box center [76, 18] width 75 height 9
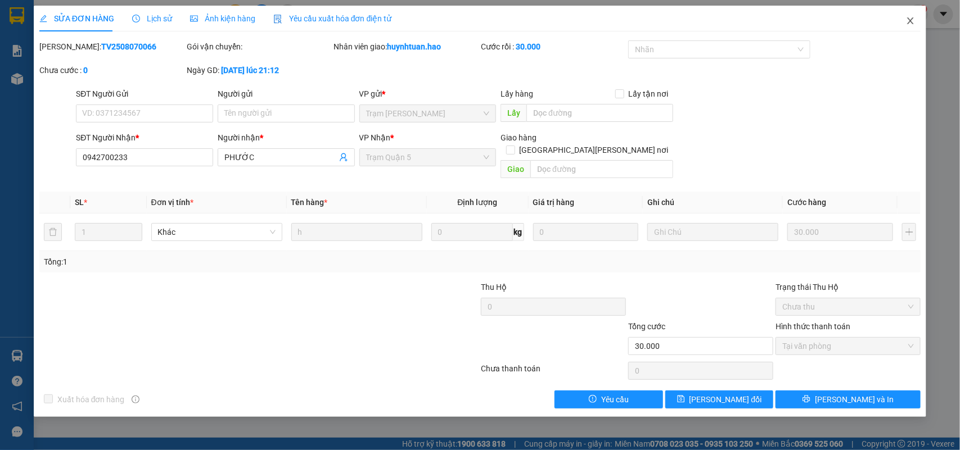
click at [909, 26] on span "Close" at bounding box center [909, 21] width 31 height 31
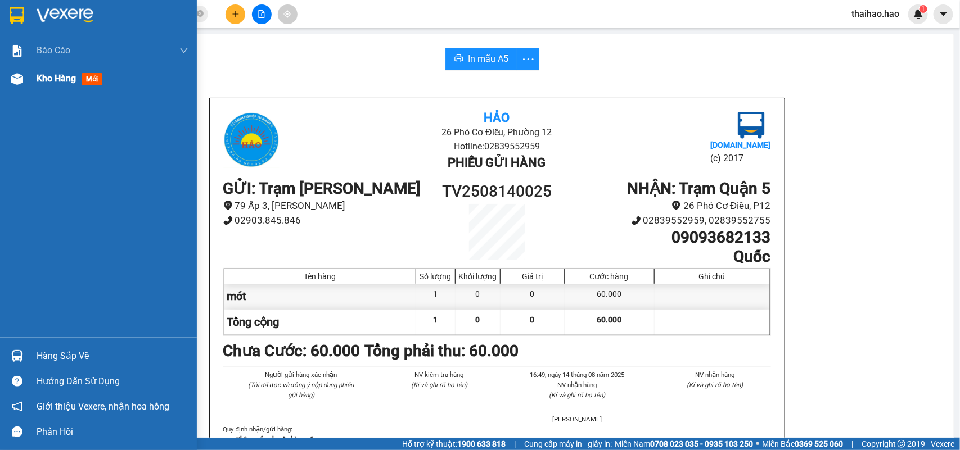
click at [15, 75] on img at bounding box center [17, 79] width 12 height 12
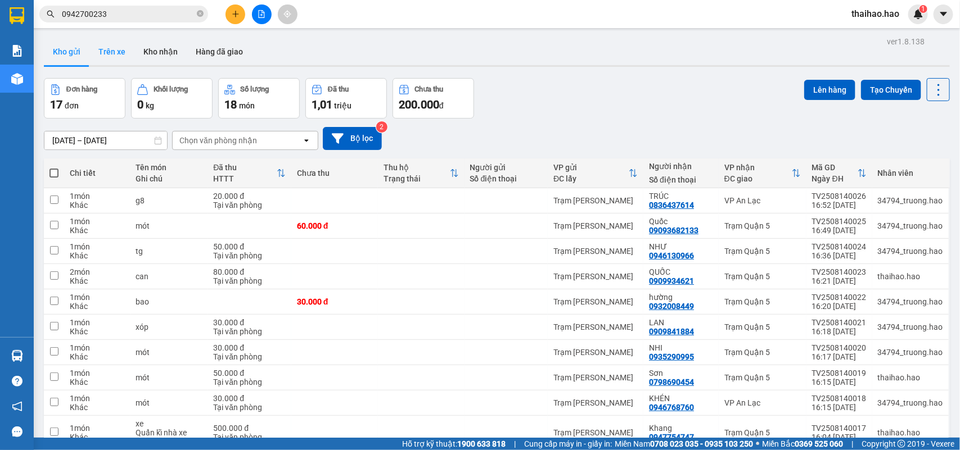
click at [107, 55] on button "Trên xe" at bounding box center [111, 51] width 45 height 27
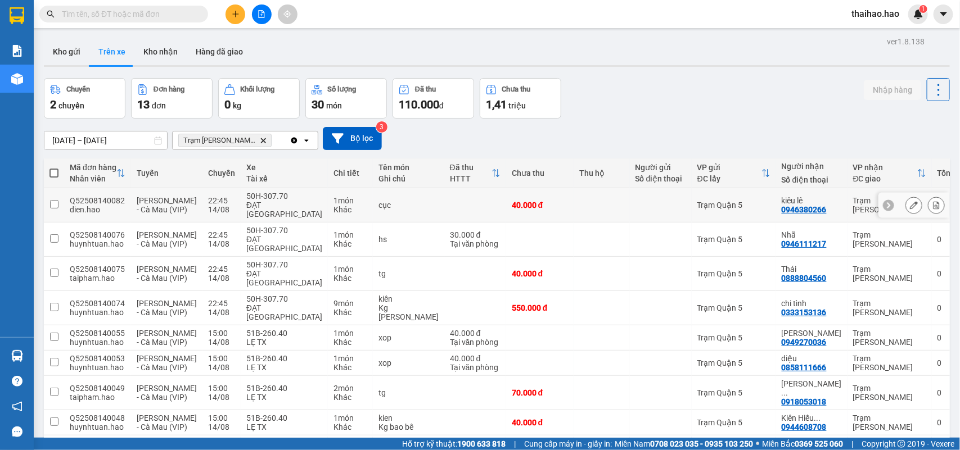
click at [910, 208] on icon at bounding box center [914, 205] width 8 height 8
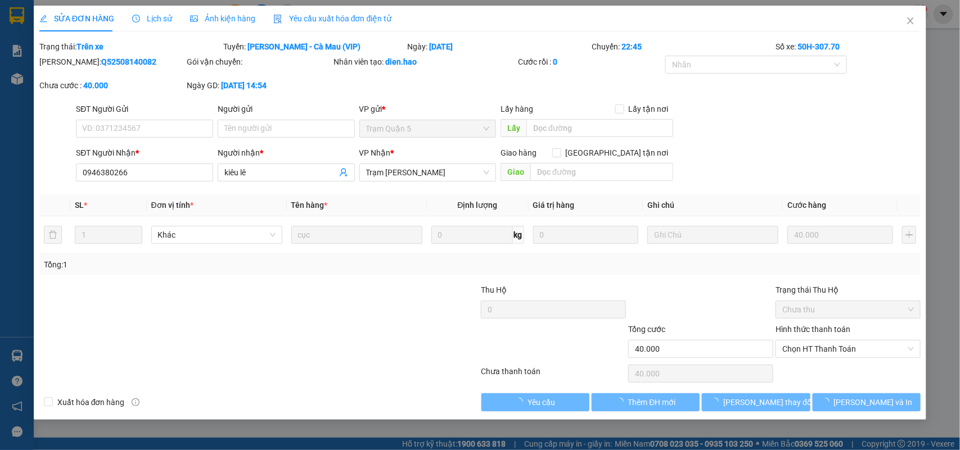
type input "0946380266"
type input "kiêu lê"
type input "40.000"
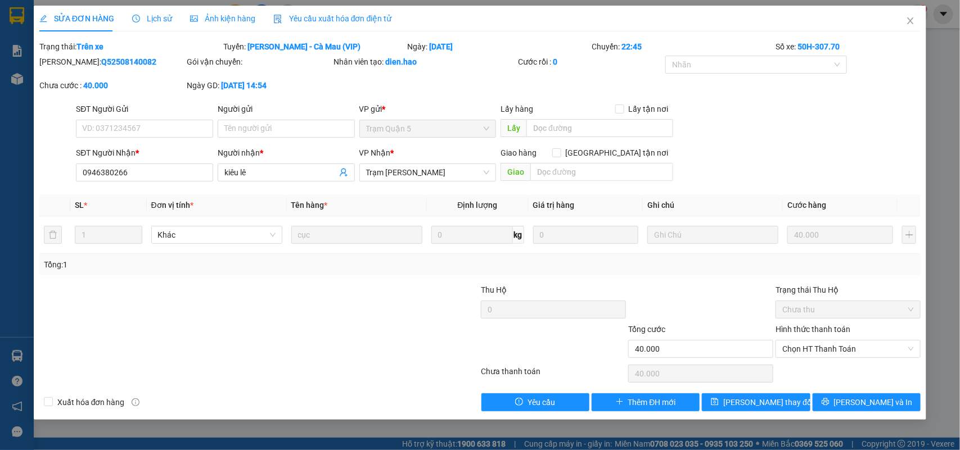
click at [177, 16] on div "SỬA ĐƠN HÀNG Lịch sử Ảnh kiện hàng Yêu cầu xuất hóa đơn điện tử" at bounding box center [215, 19] width 353 height 26
click at [155, 17] on span "Lịch sử" at bounding box center [152, 18] width 40 height 9
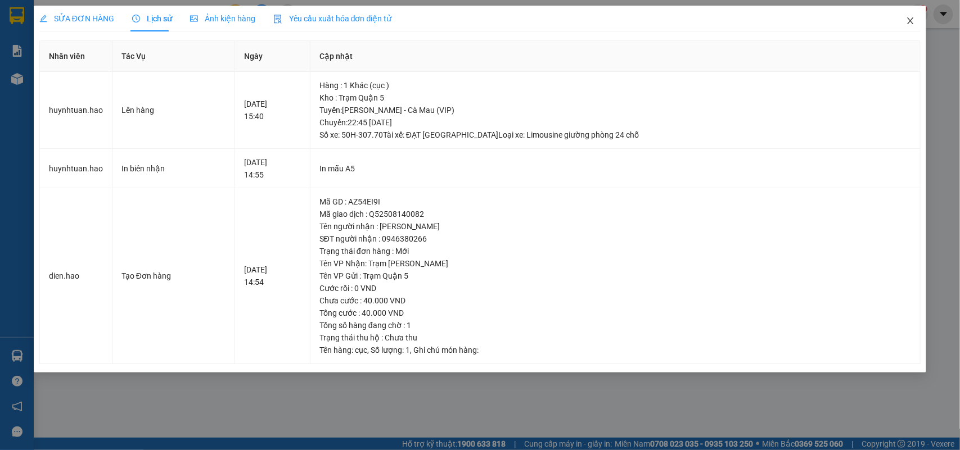
click at [912, 21] on icon "close" at bounding box center [910, 20] width 9 height 9
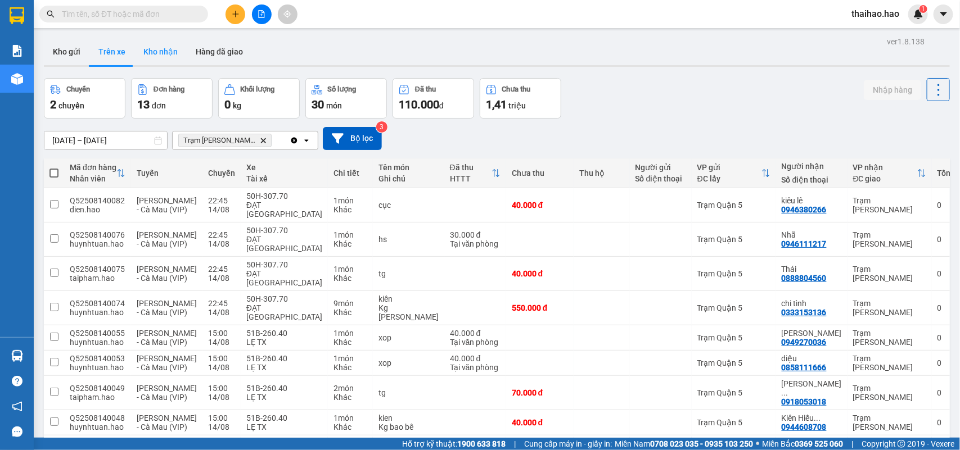
click at [157, 49] on button "Kho nhận" at bounding box center [160, 51] width 52 height 27
type input "[DATE] – [DATE]"
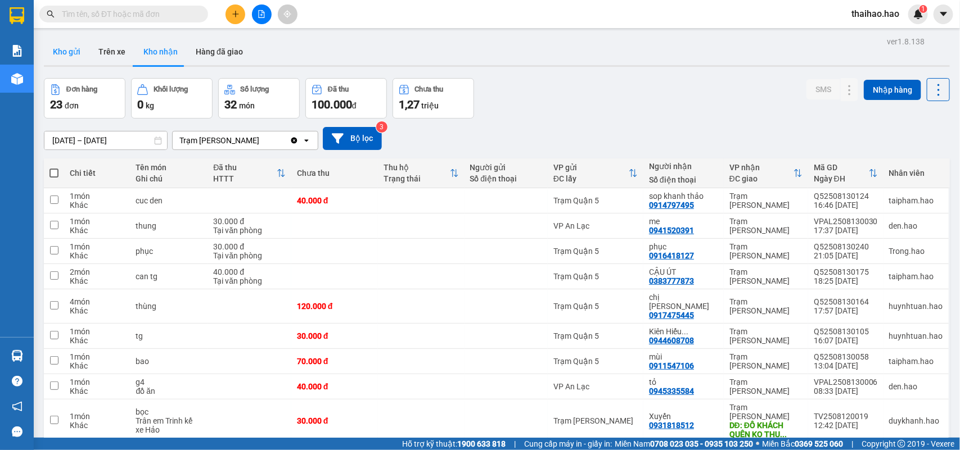
click at [78, 51] on button "Kho gửi" at bounding box center [67, 51] width 46 height 27
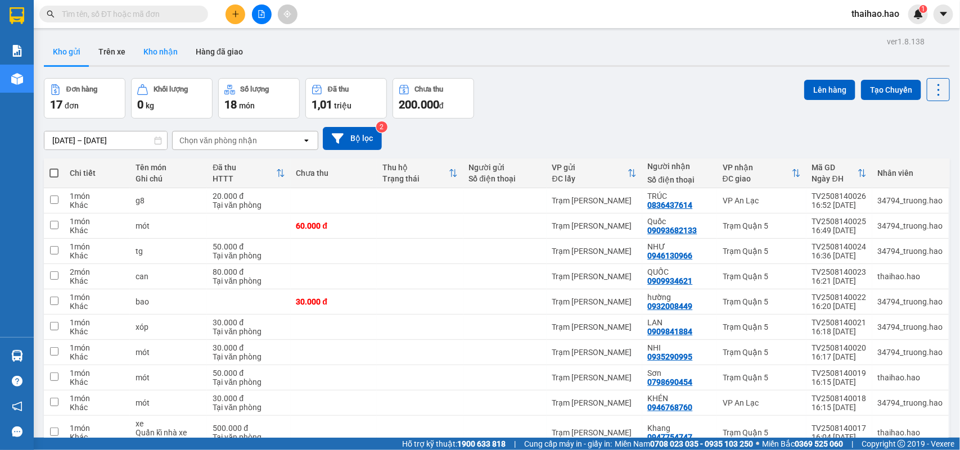
click at [153, 55] on button "Kho nhận" at bounding box center [160, 51] width 52 height 27
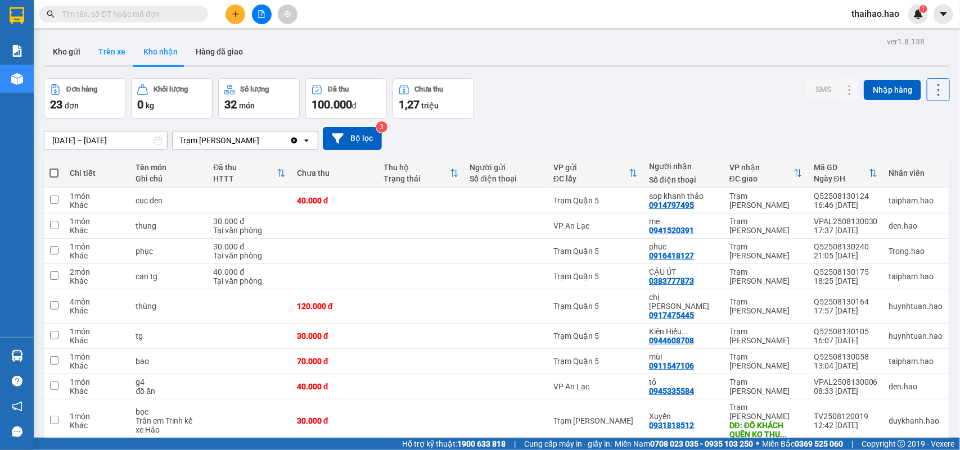
click at [110, 49] on button "Trên xe" at bounding box center [111, 51] width 45 height 27
type input "[DATE] – [DATE]"
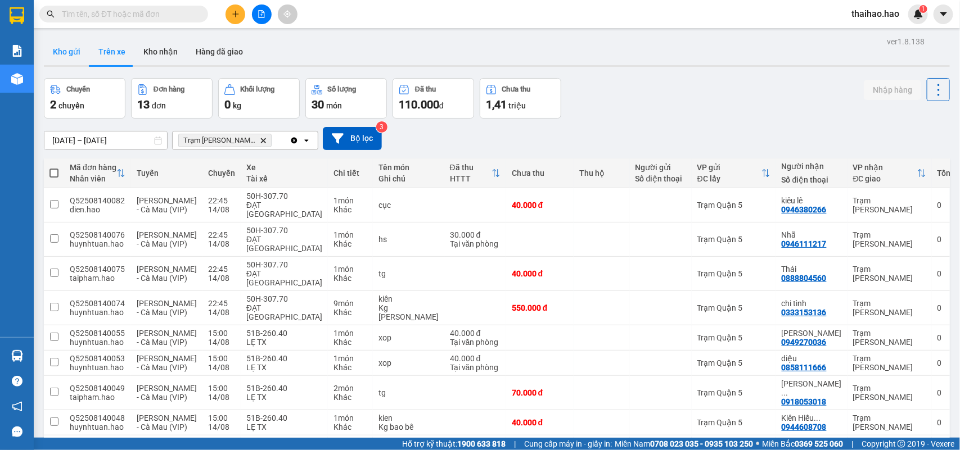
click at [71, 54] on button "Kho gửi" at bounding box center [67, 51] width 46 height 27
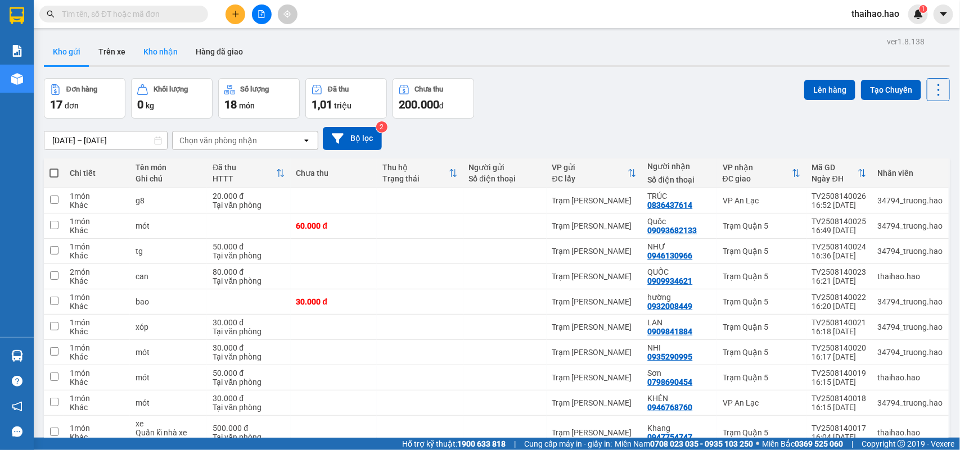
click at [150, 57] on button "Kho nhận" at bounding box center [160, 51] width 52 height 27
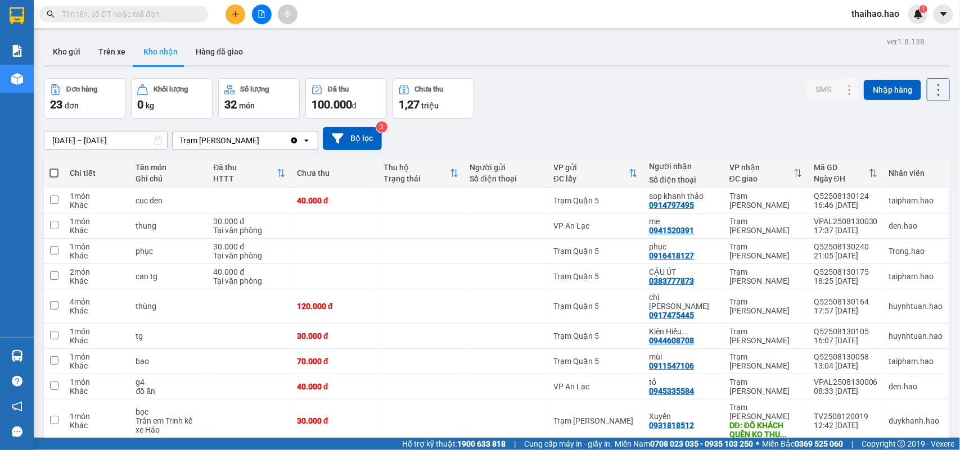
click at [131, 143] on input "[DATE] – [DATE]" at bounding box center [105, 141] width 123 height 18
click at [532, 121] on div "12/08/2025 – 14/08/2025 Press the down arrow key to interact with the calendar …" at bounding box center [497, 139] width 906 height 40
click at [114, 43] on button "Trên xe" at bounding box center [111, 51] width 45 height 27
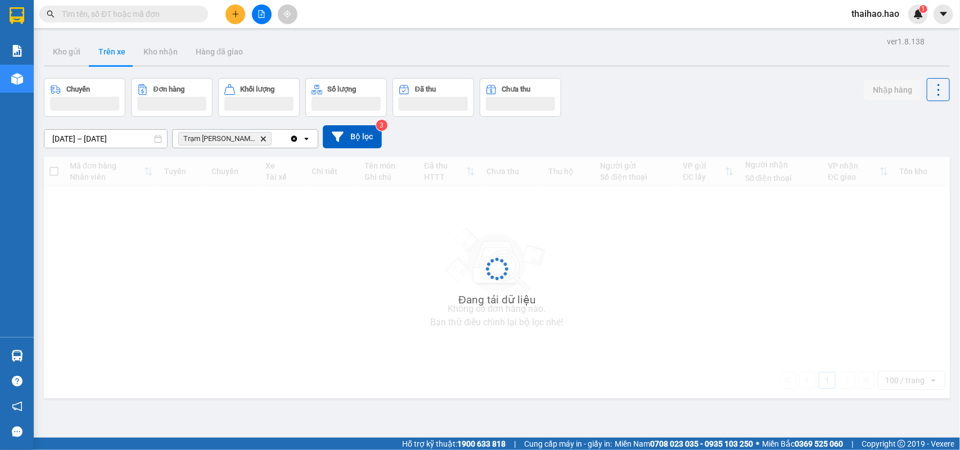
type input "[DATE] – [DATE]"
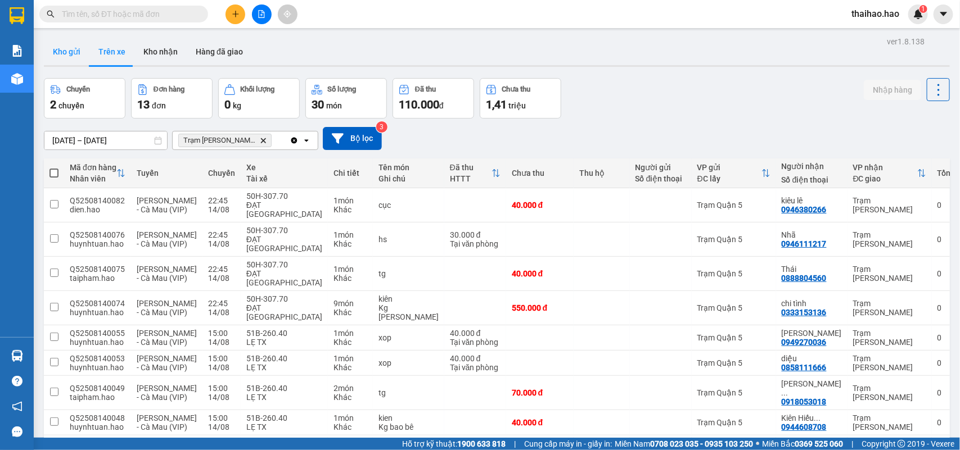
click at [66, 48] on button "Kho gửi" at bounding box center [67, 51] width 46 height 27
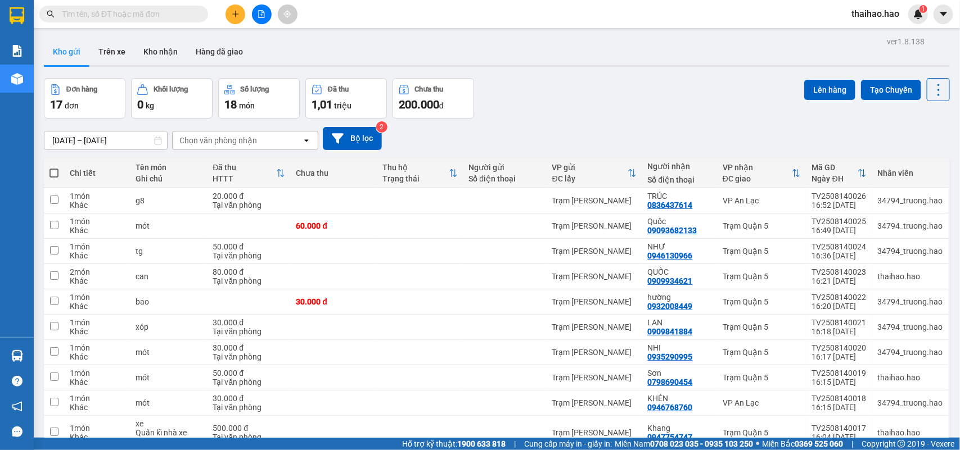
click at [66, 48] on button "Kho gửi" at bounding box center [67, 51] width 46 height 27
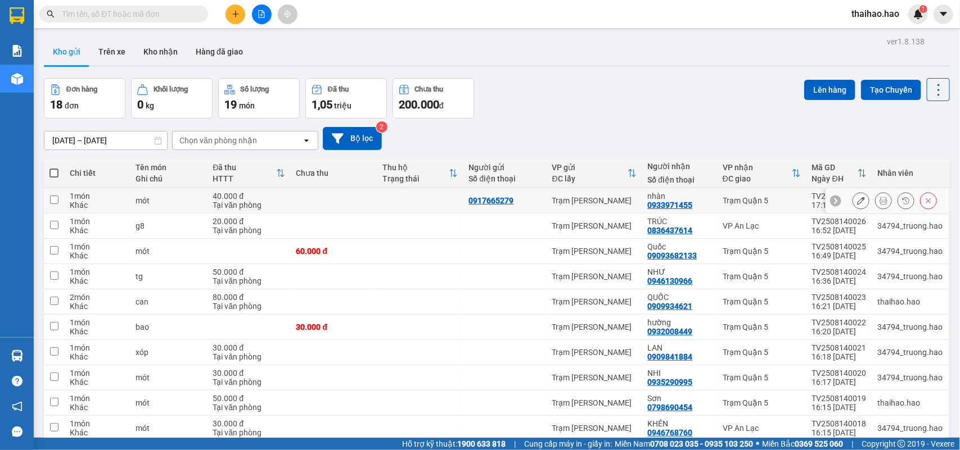
click at [879, 205] on icon at bounding box center [883, 201] width 8 height 8
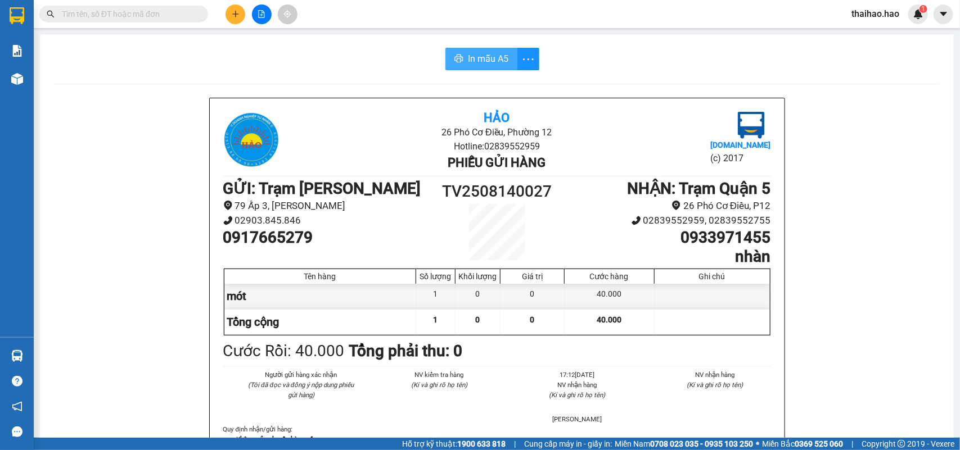
click at [484, 63] on span "In mẫu A5" at bounding box center [488, 59] width 40 height 14
click at [454, 57] on icon "printer" at bounding box center [458, 58] width 9 height 9
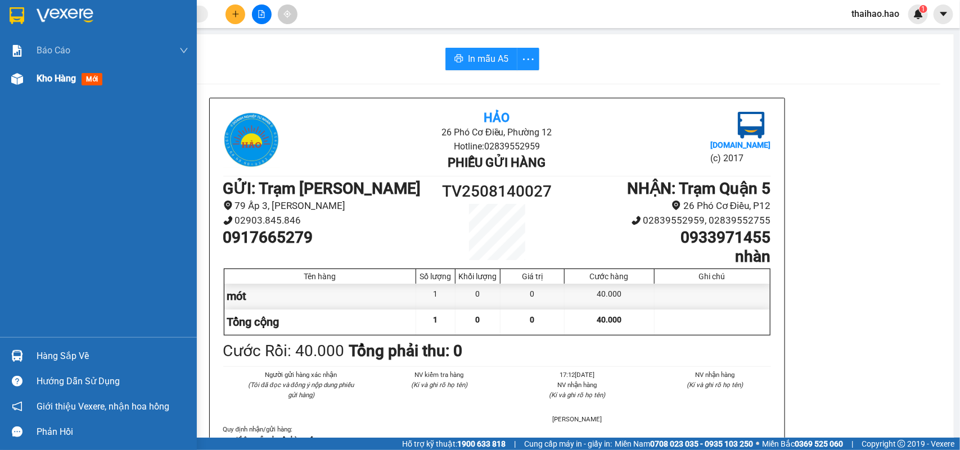
click at [21, 74] on img at bounding box center [17, 79] width 12 height 12
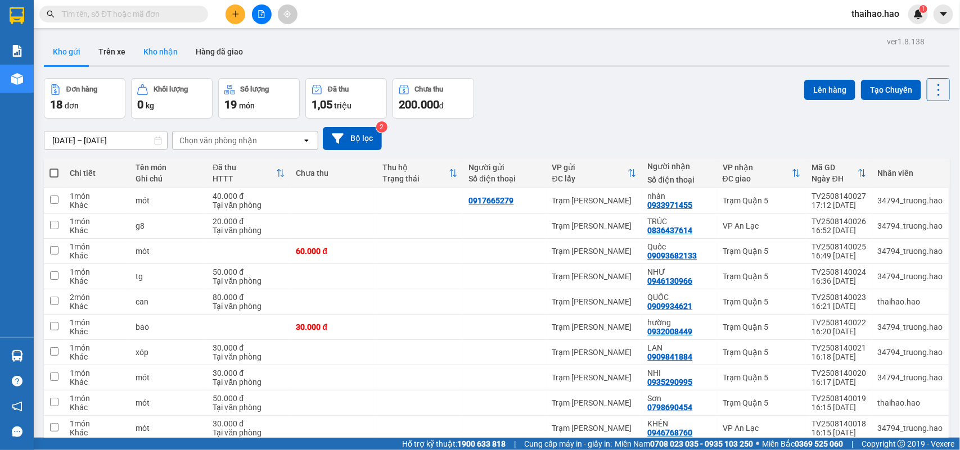
click at [138, 48] on button "Kho nhận" at bounding box center [160, 51] width 52 height 27
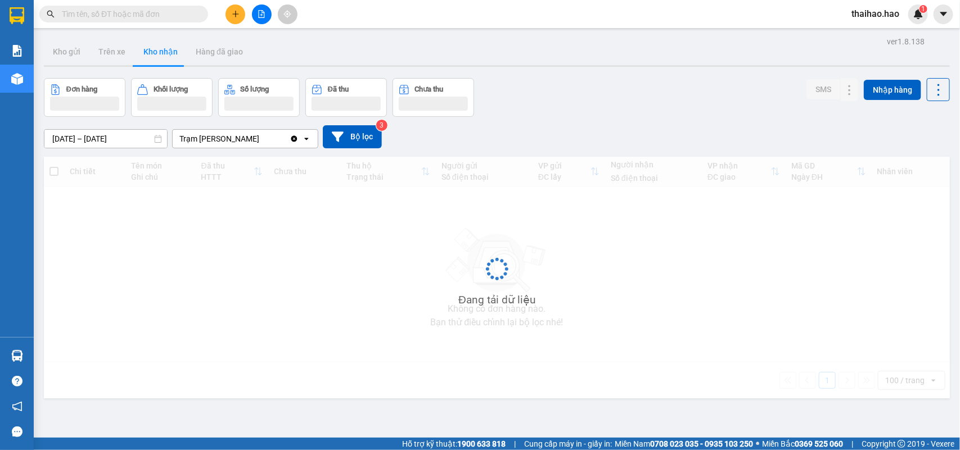
click at [138, 48] on button "Kho nhận" at bounding box center [160, 51] width 52 height 27
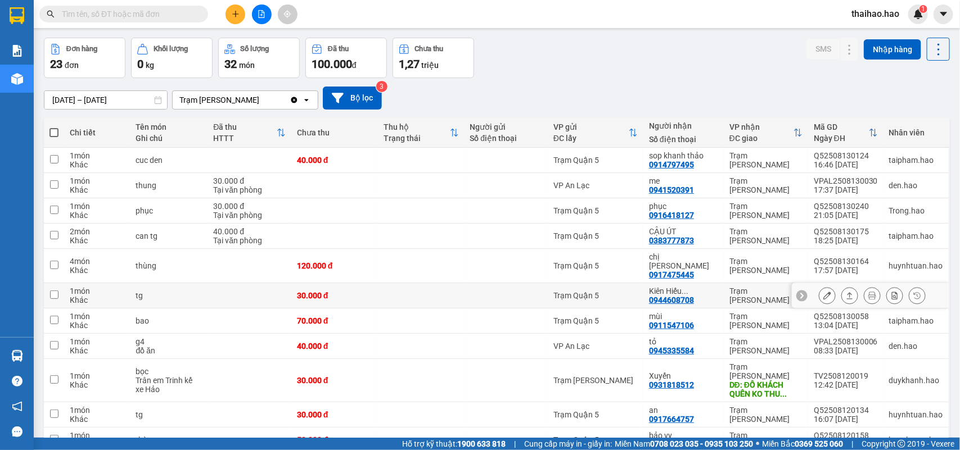
scroll to position [40, 0]
click at [821, 288] on button at bounding box center [827, 297] width 16 height 20
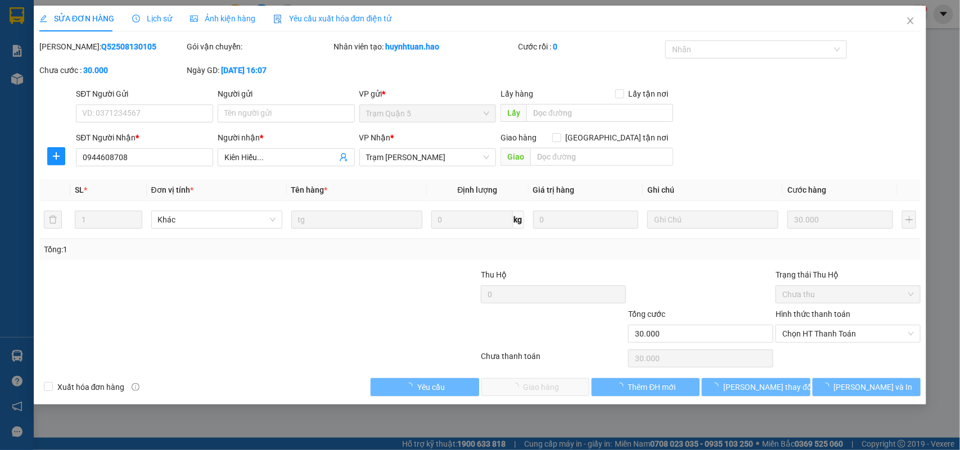
type input "0944608708"
type input "Kiên Hiếu..."
type input "30.000"
click at [814, 333] on span "Chọn HT Thanh Toán" at bounding box center [848, 334] width 132 height 17
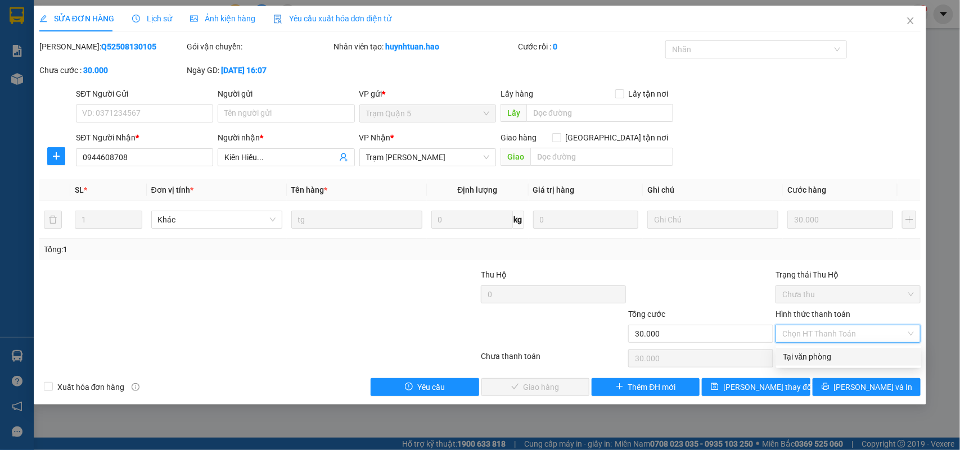
click at [814, 357] on div "Tại văn phòng" at bounding box center [849, 357] width 132 height 12
type input "0"
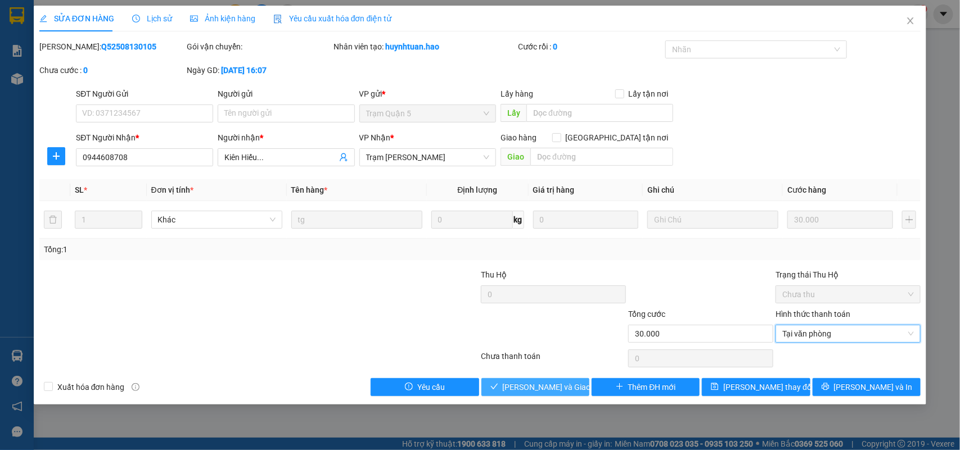
click at [571, 383] on span "[PERSON_NAME] và Giao hàng" at bounding box center [557, 387] width 108 height 12
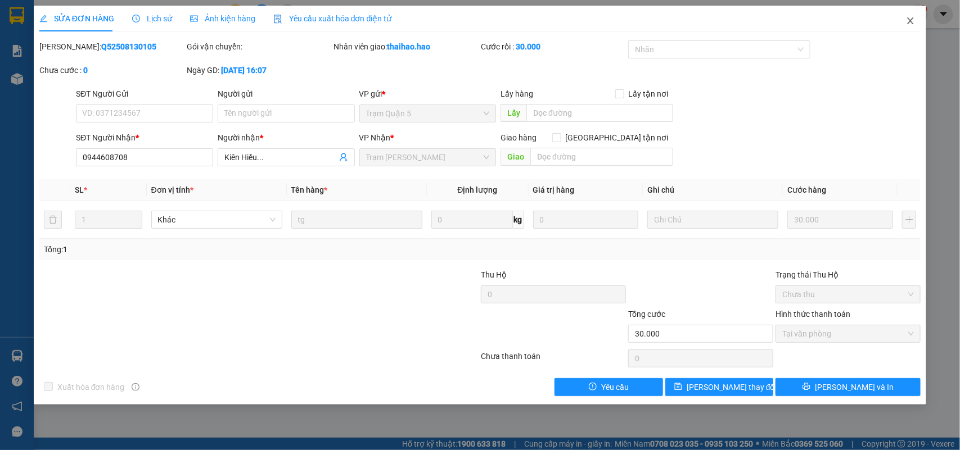
click at [911, 15] on span "Close" at bounding box center [909, 21] width 31 height 31
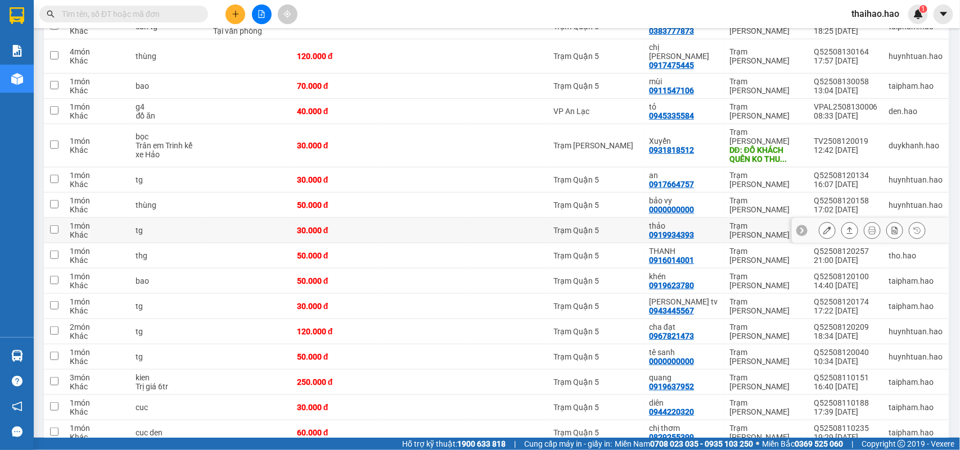
scroll to position [283, 0]
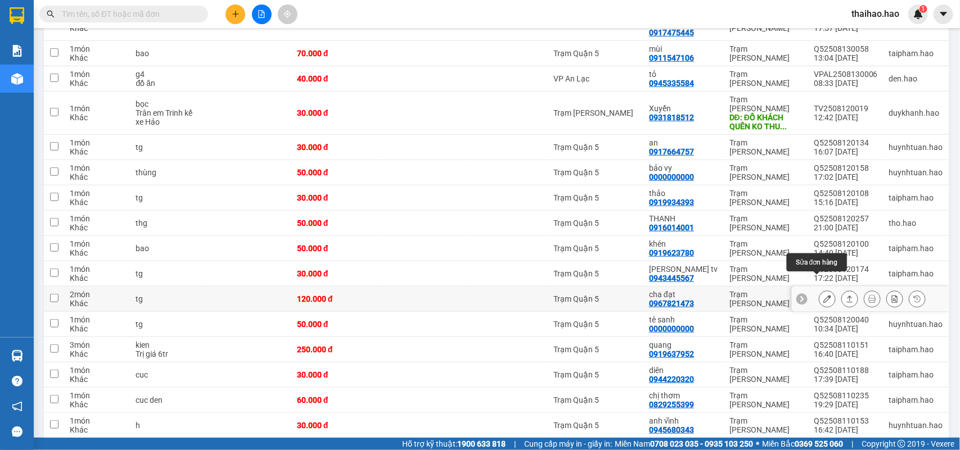
click at [823, 295] on icon at bounding box center [827, 299] width 8 height 8
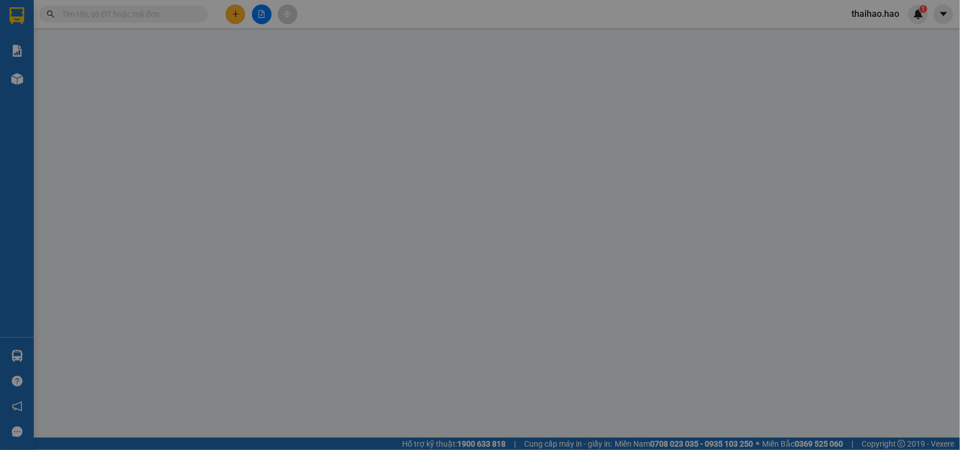
type input "0967821473"
type input "cha đạt"
type input "120.000"
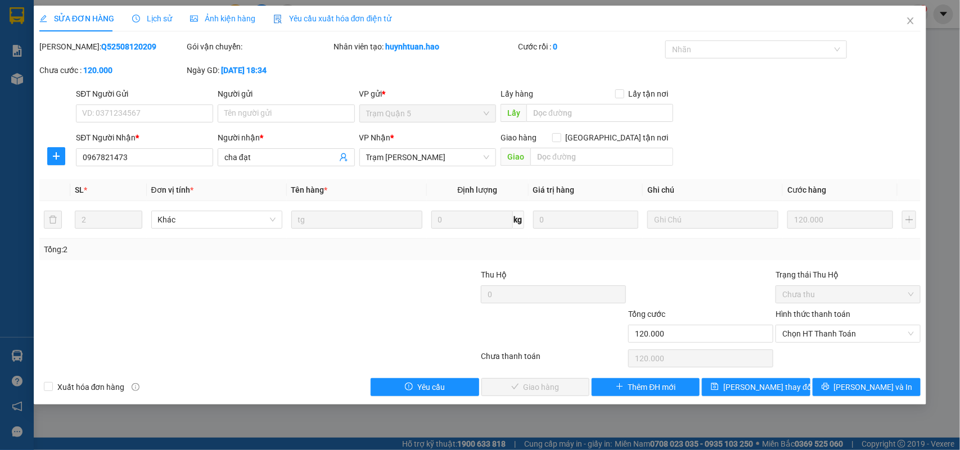
click at [208, 33] on div "SỬA ĐƠN HÀNG Lịch sử Ảnh kiện hàng Yêu cầu xuất hóa đơn điện tử Total Paid Fee …" at bounding box center [480, 201] width 882 height 391
click at [221, 16] on span "Ảnh kiện hàng" at bounding box center [222, 18] width 65 height 9
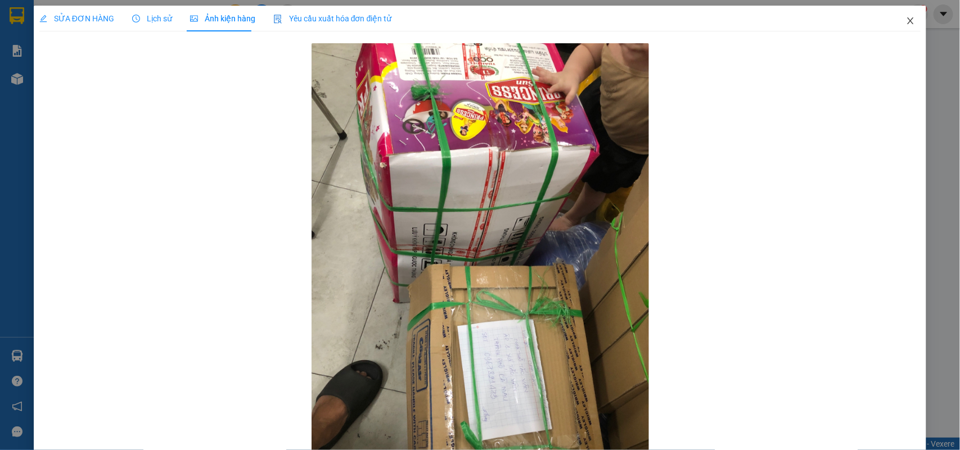
click at [894, 23] on span "Close" at bounding box center [909, 21] width 31 height 31
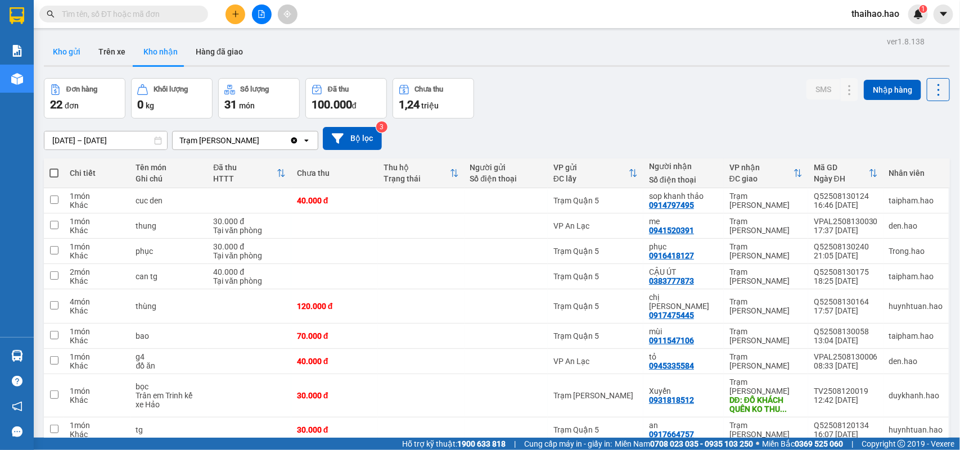
click at [76, 54] on button "Kho gửi" at bounding box center [67, 51] width 46 height 27
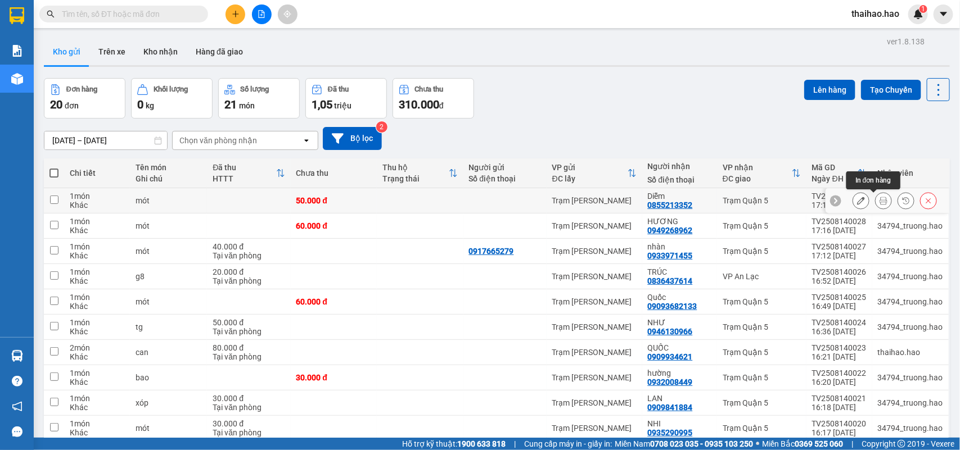
click at [879, 200] on icon at bounding box center [883, 201] width 8 height 8
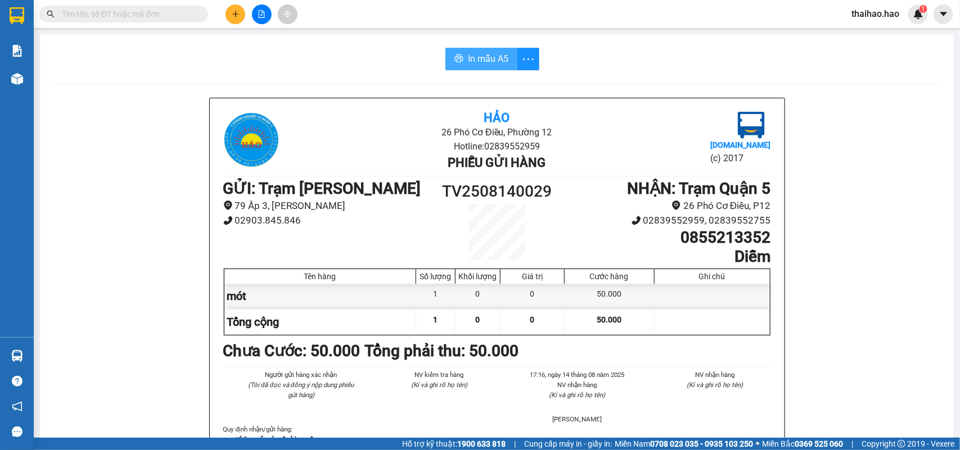
click at [485, 51] on button "In mẫu A5" at bounding box center [481, 59] width 72 height 22
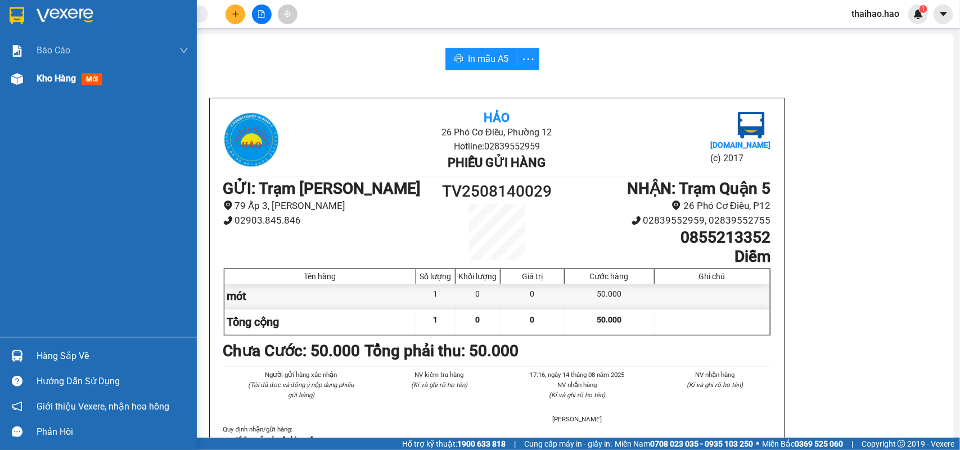
click at [27, 82] on div "Kho hàng mới" at bounding box center [98, 79] width 197 height 28
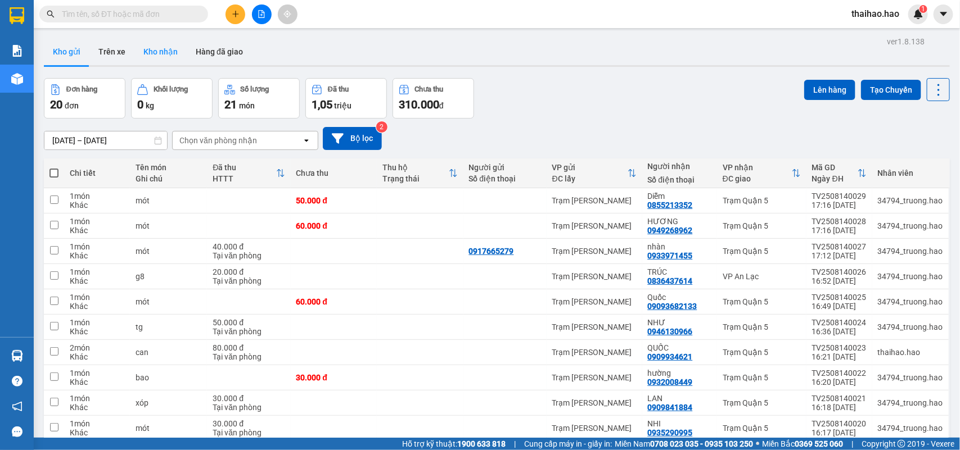
click at [174, 46] on button "Kho nhận" at bounding box center [160, 51] width 52 height 27
click at [148, 51] on button "Kho nhận" at bounding box center [160, 51] width 52 height 27
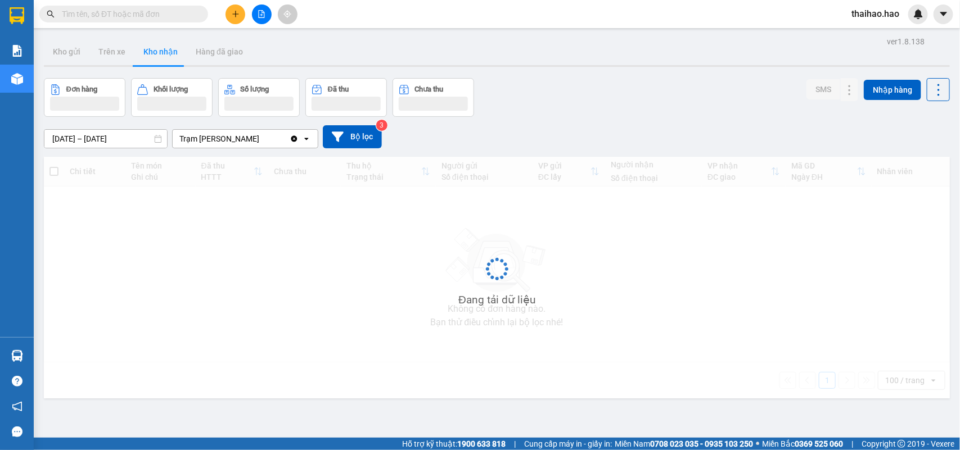
click at [148, 51] on button "Kho nhận" at bounding box center [160, 51] width 52 height 27
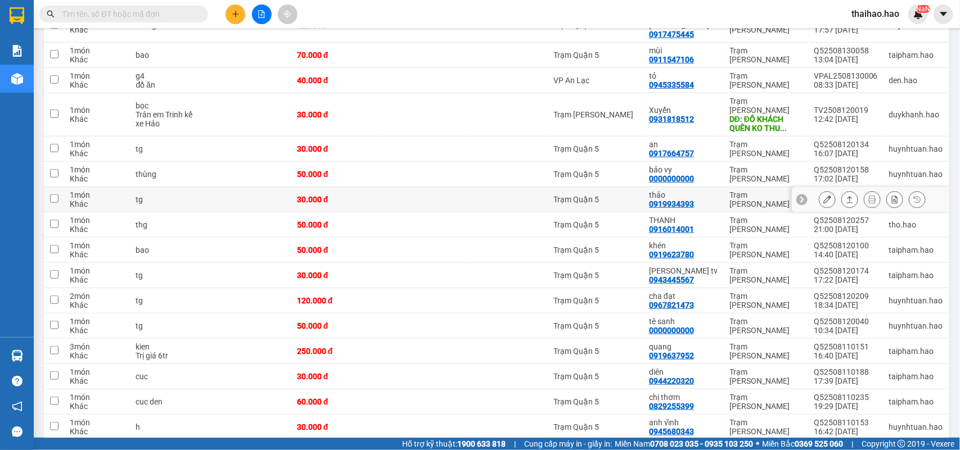
scroll to position [351, 0]
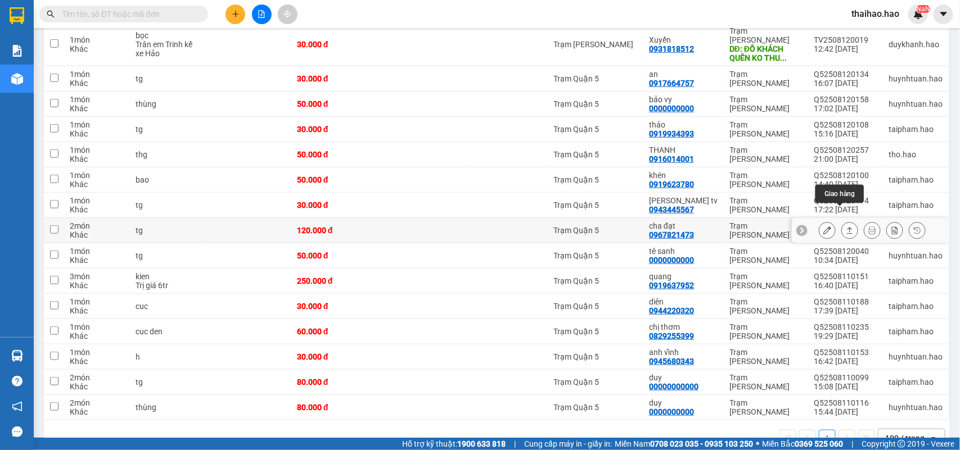
click at [823, 227] on icon at bounding box center [827, 231] width 8 height 8
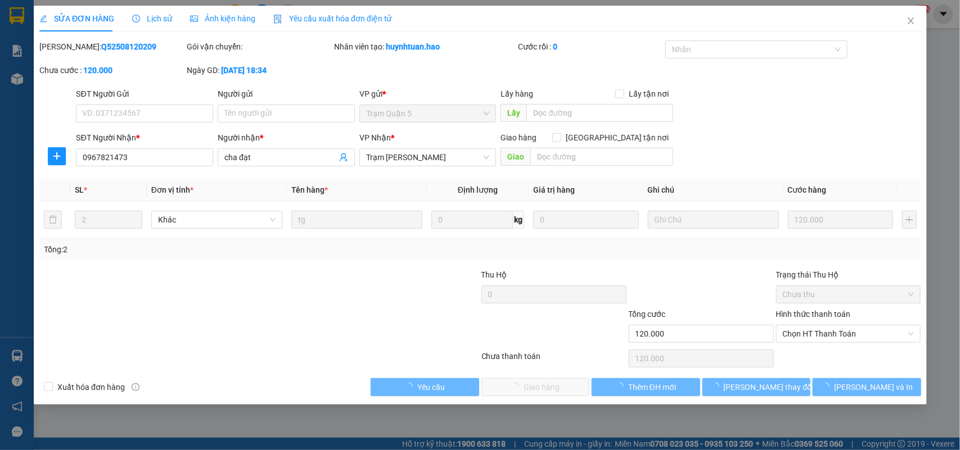
type input "0967821473"
type input "cha đạt"
type input "120.000"
click at [194, 21] on icon "picture" at bounding box center [194, 18] width 8 height 6
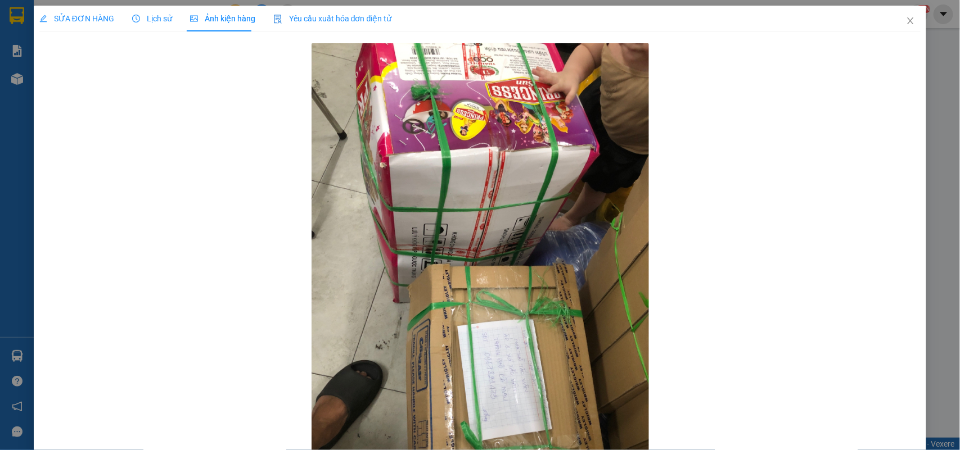
click at [91, 17] on span "SỬA ĐƠN HÀNG" at bounding box center [76, 18] width 75 height 9
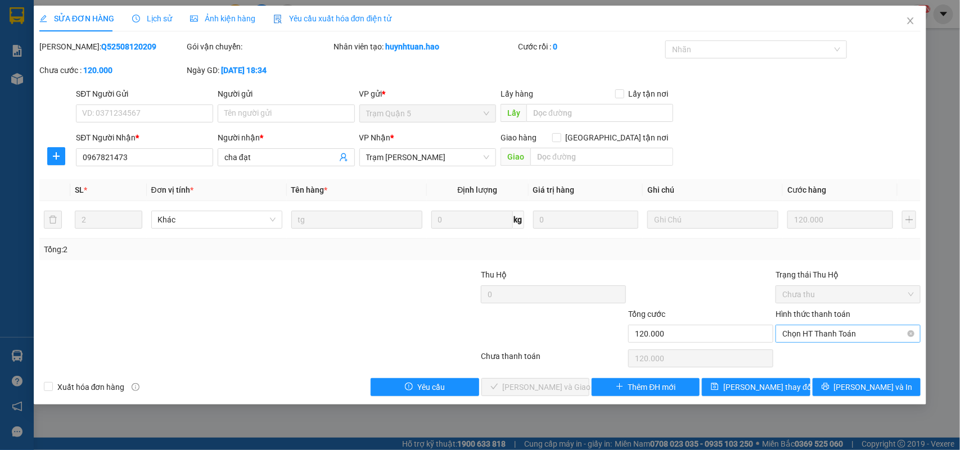
click at [785, 329] on span "Chọn HT Thanh Toán" at bounding box center [848, 334] width 132 height 17
drag, startPoint x: 792, startPoint y: 353, endPoint x: 625, endPoint y: 352, distance: 167.0
click at [791, 354] on div "Tại văn phòng" at bounding box center [849, 357] width 132 height 12
type input "0"
click at [560, 378] on button "Lưu và Giao hàng" at bounding box center [535, 387] width 108 height 18
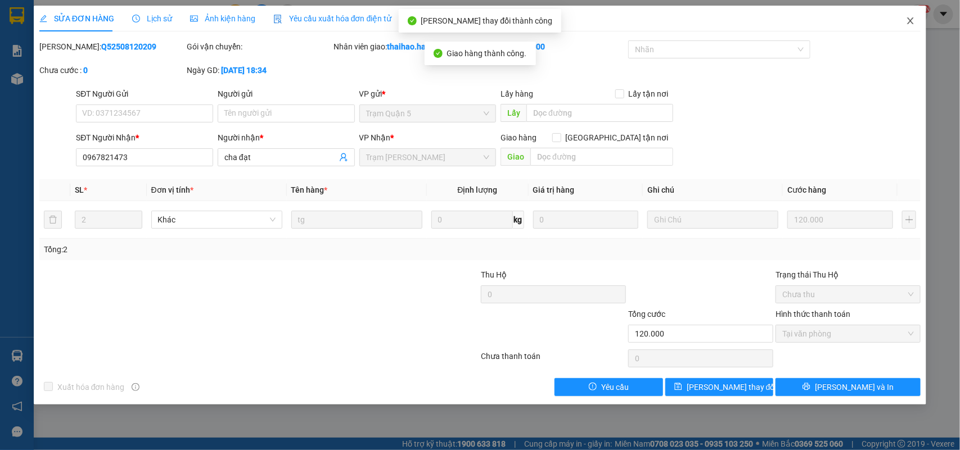
click at [916, 17] on span "Close" at bounding box center [909, 21] width 31 height 31
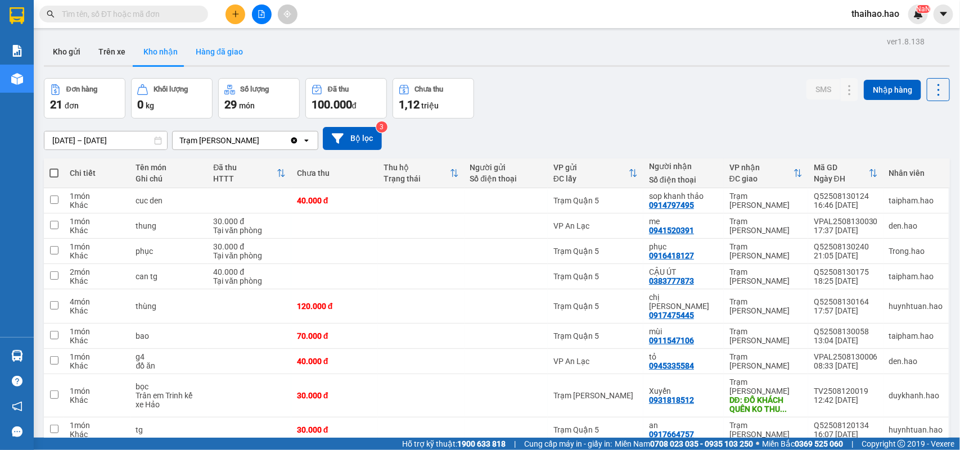
click at [208, 55] on button "Hàng đã giao" at bounding box center [219, 51] width 65 height 27
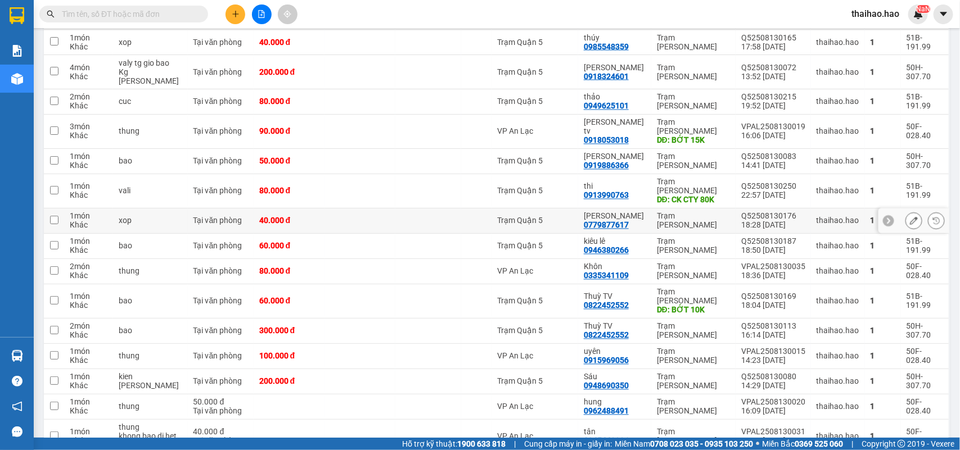
scroll to position [843, 0]
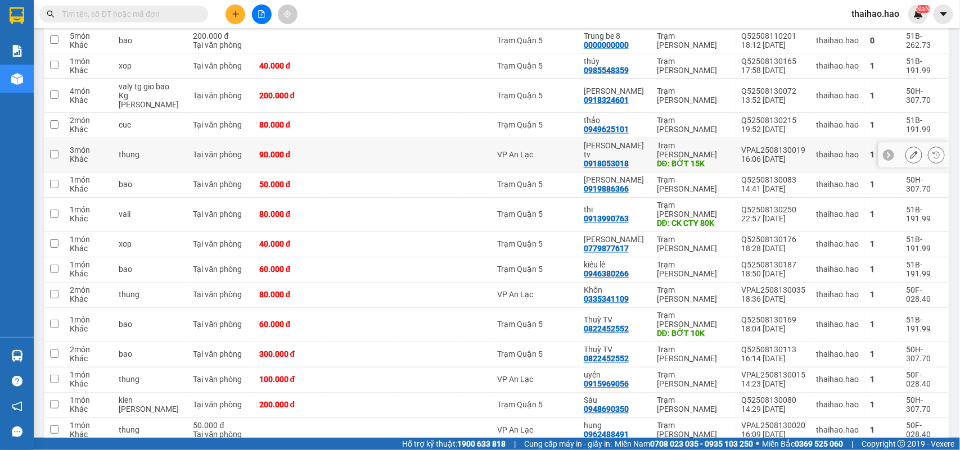
click at [906, 163] on button at bounding box center [914, 156] width 16 height 20
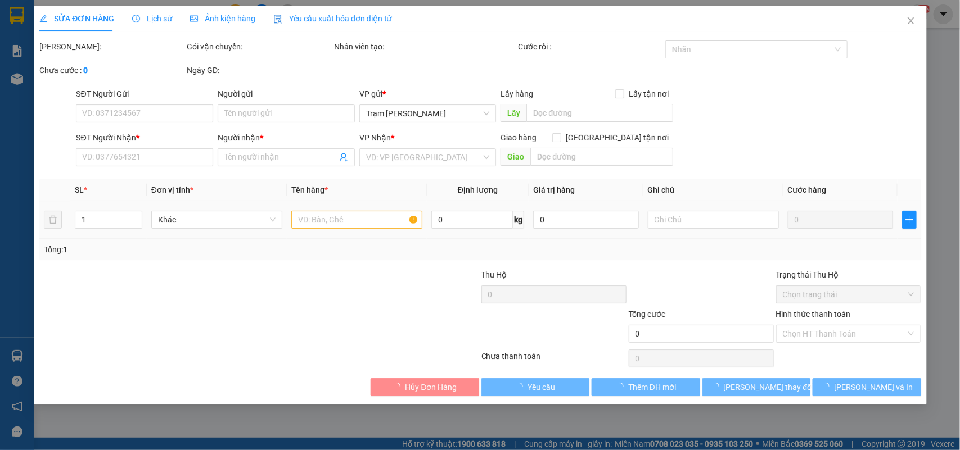
type input "0918053018"
type input "nguyen huan tv"
type input "BỚT 15K"
type input "90.000"
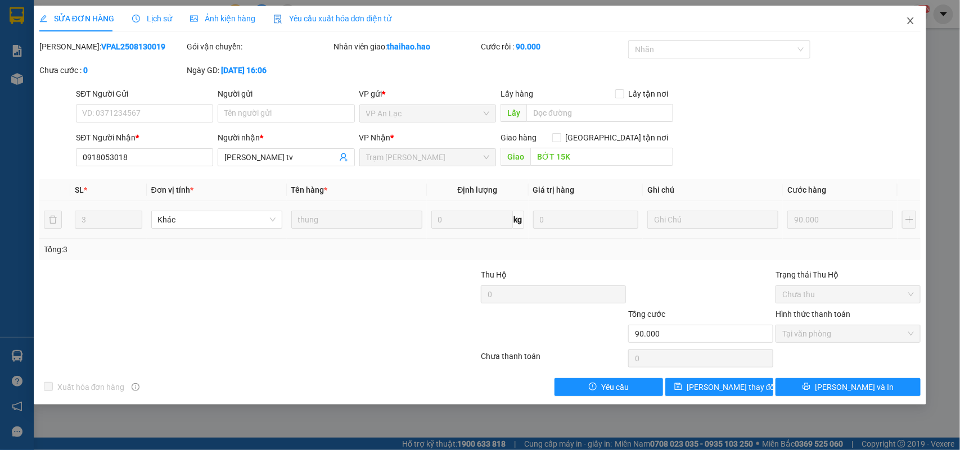
click at [909, 18] on icon "close" at bounding box center [910, 20] width 9 height 9
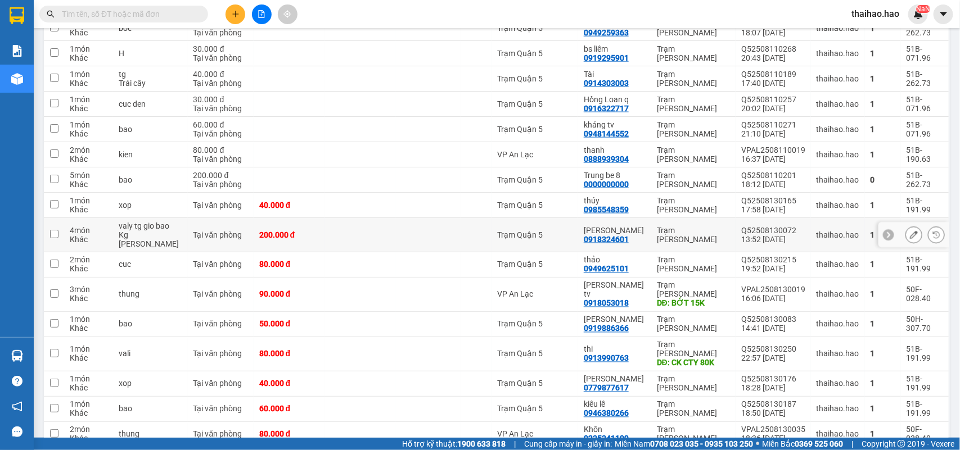
scroll to position [915, 0]
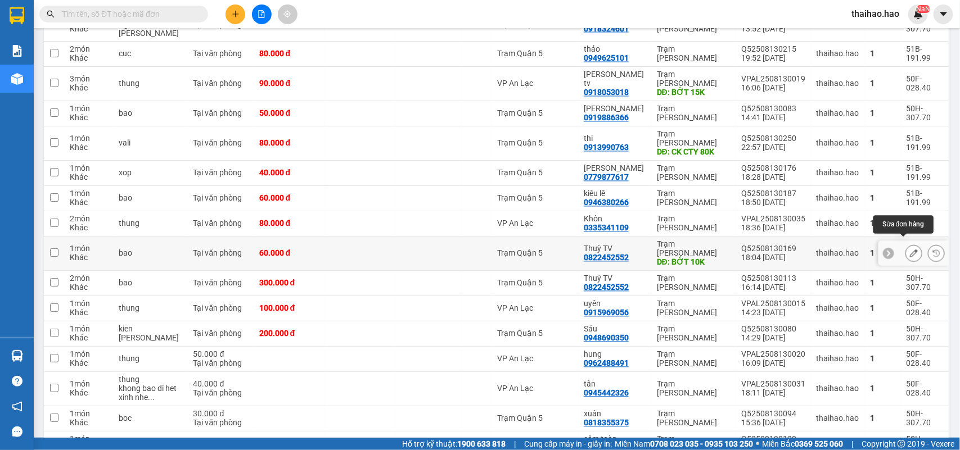
click at [906, 244] on button at bounding box center [914, 254] width 16 height 20
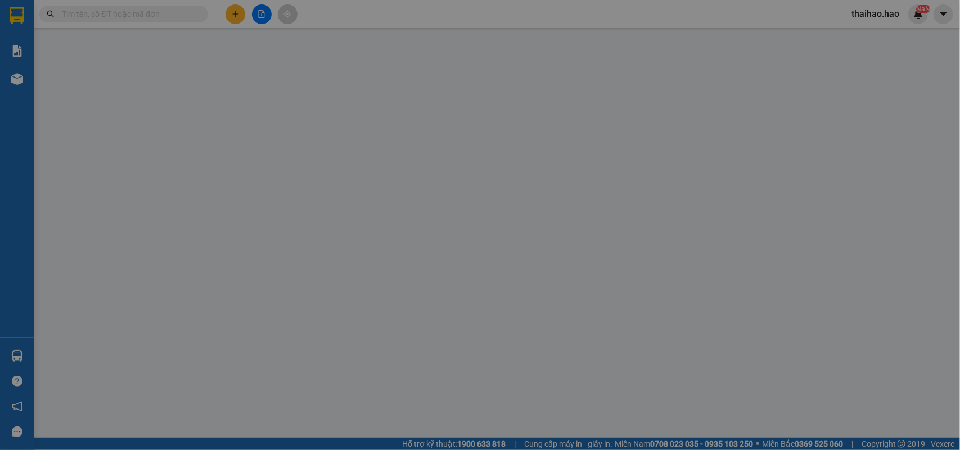
type input "0822452552"
type input "Thuỳ TV"
type input "BỚT 10K"
type input "60.000"
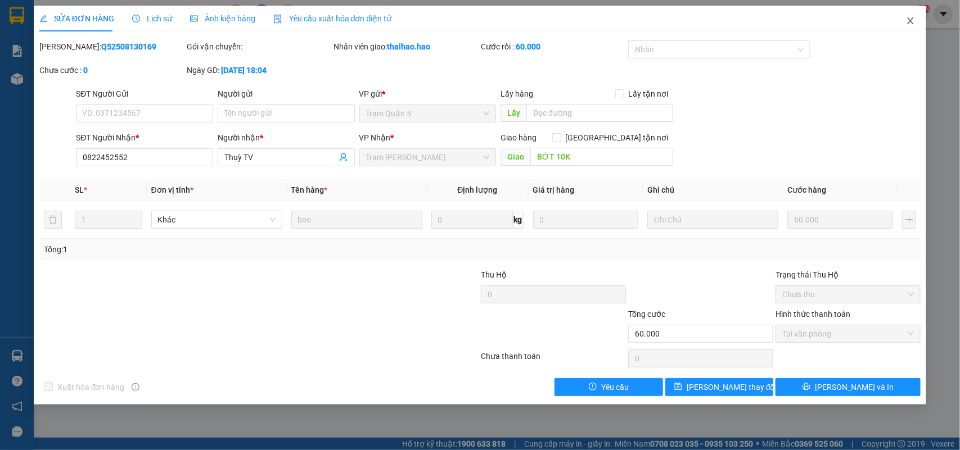
click at [909, 26] on span "Close" at bounding box center [909, 21] width 31 height 31
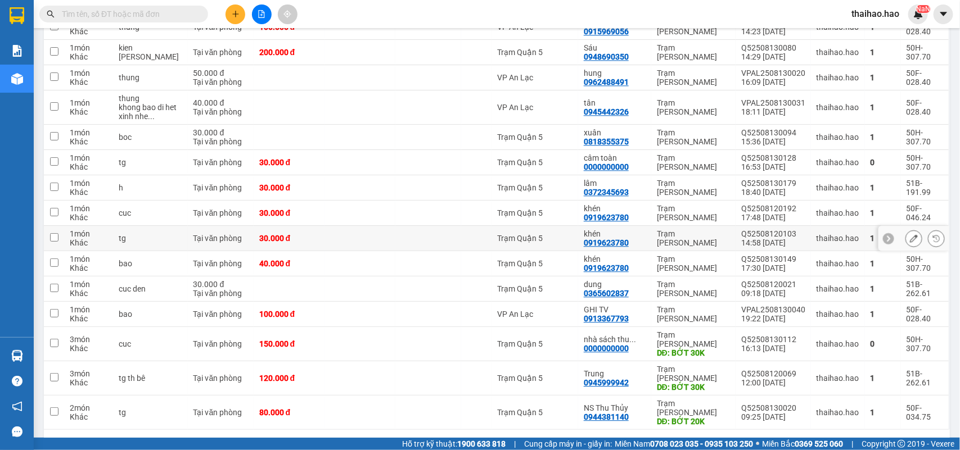
scroll to position [1207, 0]
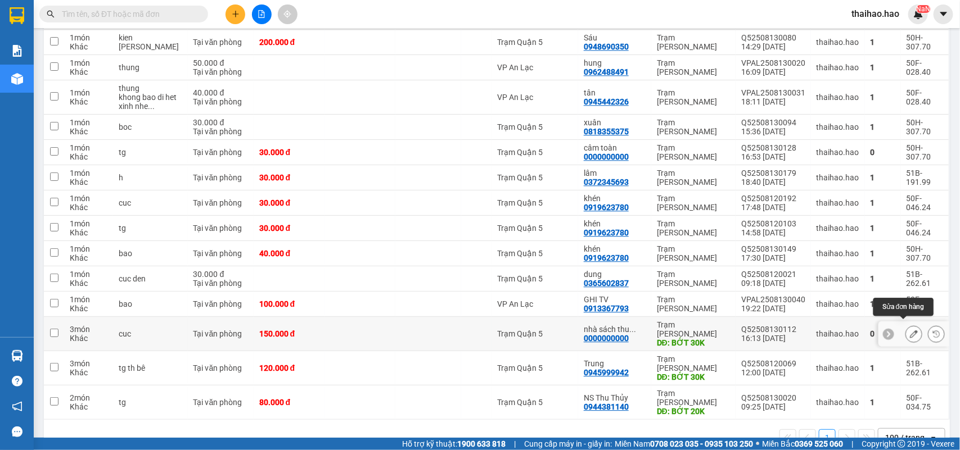
click at [910, 330] on icon at bounding box center [914, 334] width 8 height 8
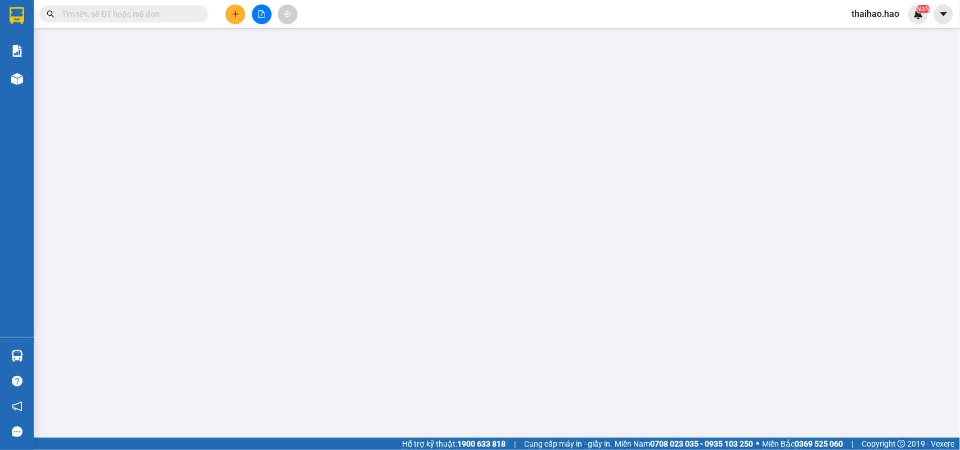
type input "0000000000"
type input "nhà sách thu thủy"
type input "BỚT 30K"
type input "150.000"
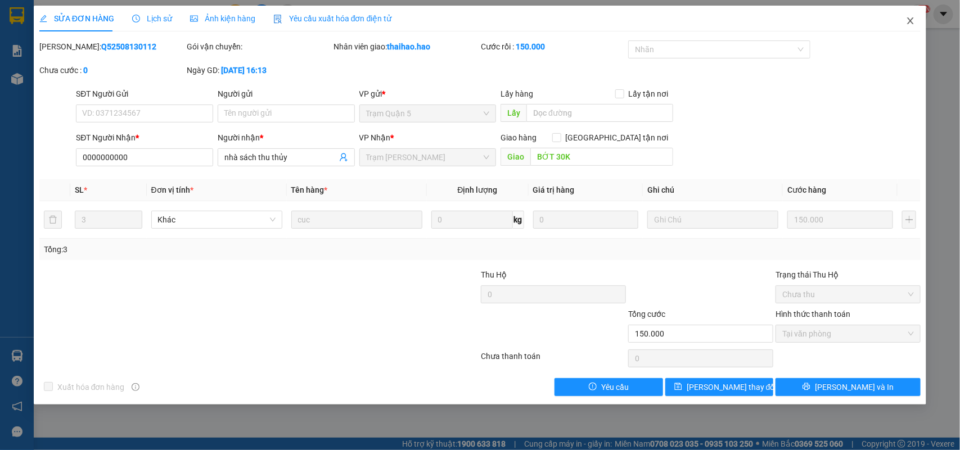
click at [911, 20] on icon "close" at bounding box center [910, 20] width 6 height 7
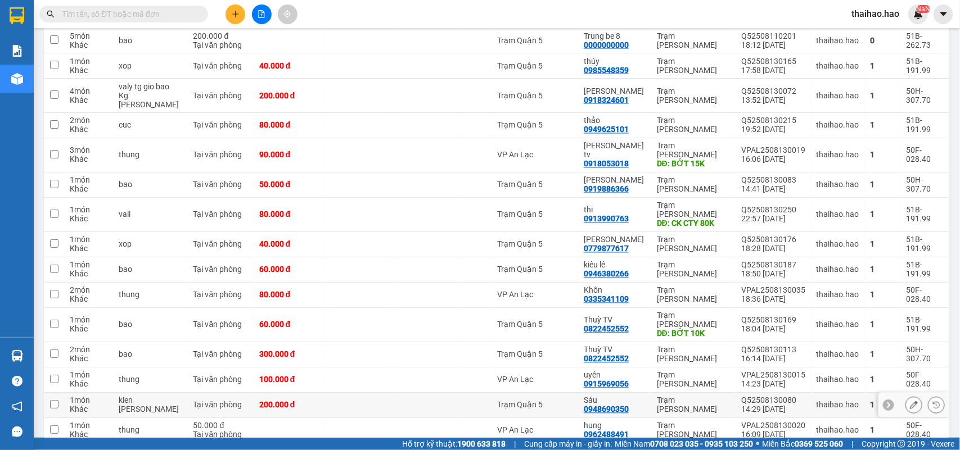
scroll to position [1207, 0]
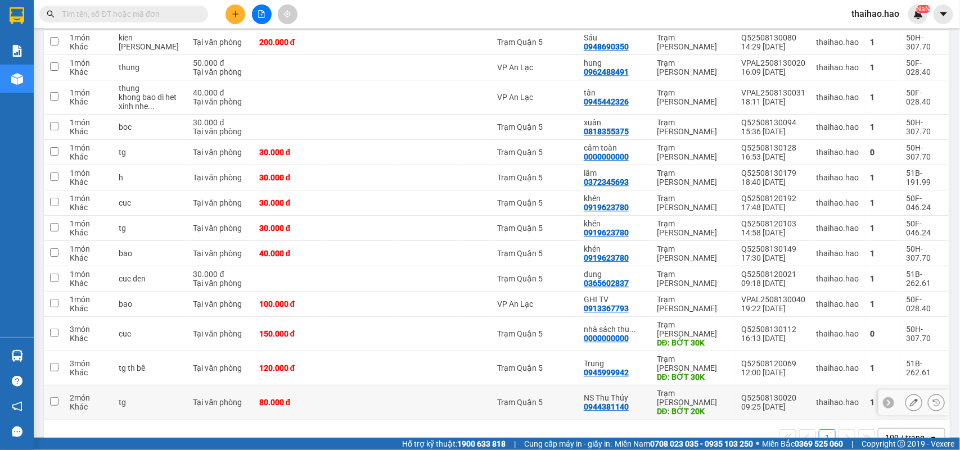
click at [910, 399] on icon at bounding box center [914, 403] width 8 height 8
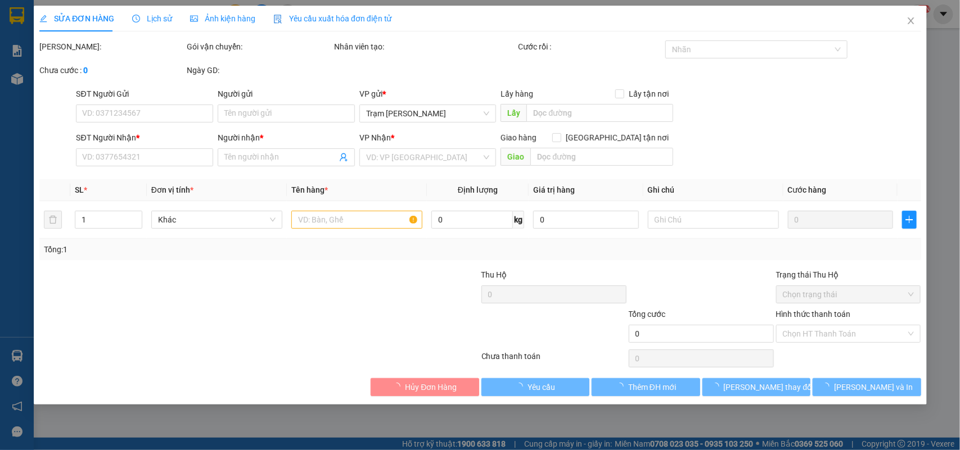
type input "0944381140"
type input "NS Thu Thủy"
type input "BỚT 20K"
type input "80.000"
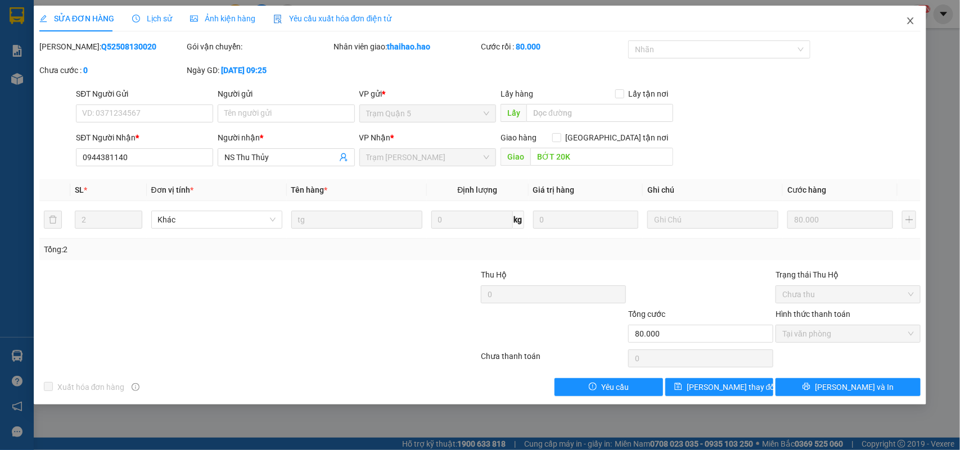
click at [910, 28] on span "Close" at bounding box center [909, 21] width 31 height 31
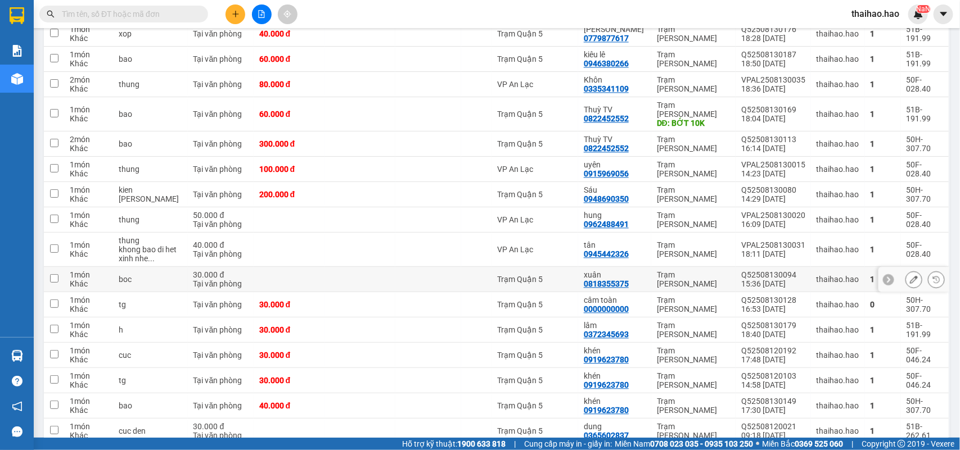
scroll to position [1207, 0]
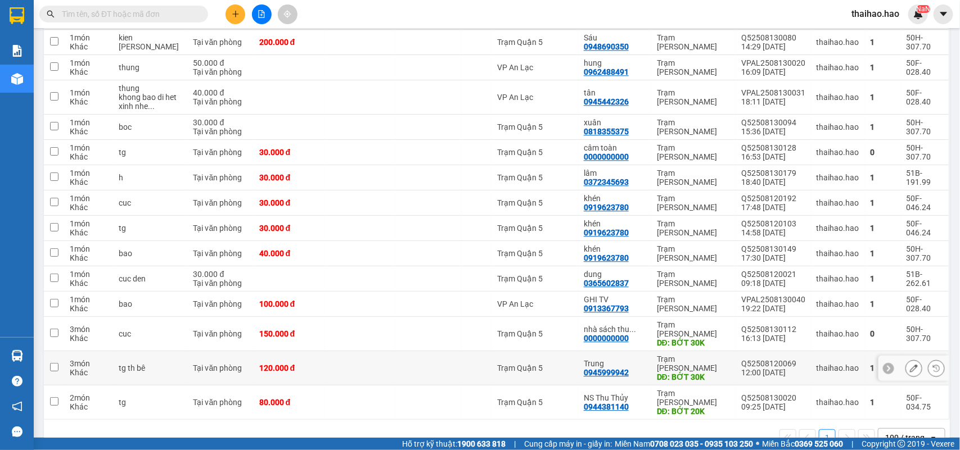
click at [905, 360] on div at bounding box center [913, 368] width 17 height 17
click at [910, 364] on icon at bounding box center [914, 368] width 8 height 8
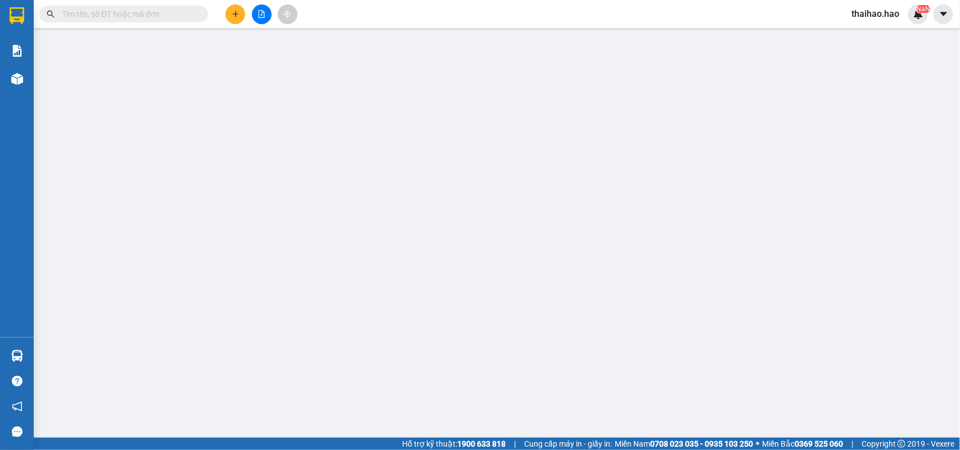
type input "0945999942"
type input "Trung"
type input "BỚT 30K"
type input "120.000"
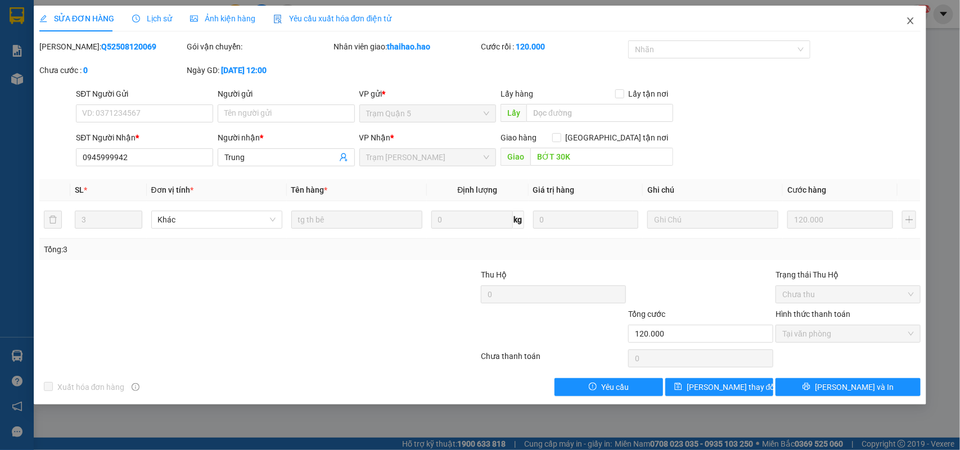
click at [902, 24] on span "Close" at bounding box center [909, 21] width 31 height 31
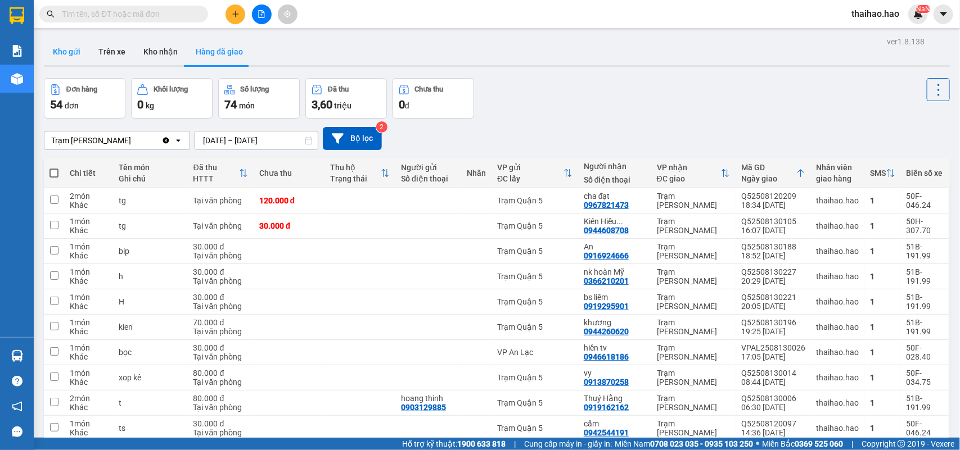
click at [69, 57] on button "Kho gửi" at bounding box center [67, 51] width 46 height 27
drag, startPoint x: 69, startPoint y: 57, endPoint x: 61, endPoint y: 57, distance: 7.9
click at [67, 57] on button "Kho gửi" at bounding box center [67, 51] width 46 height 27
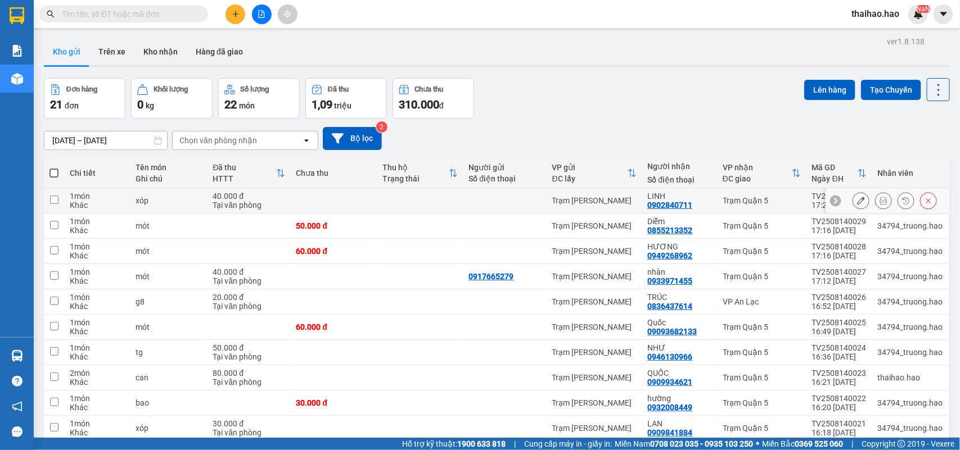
click at [875, 203] on button at bounding box center [883, 201] width 16 height 20
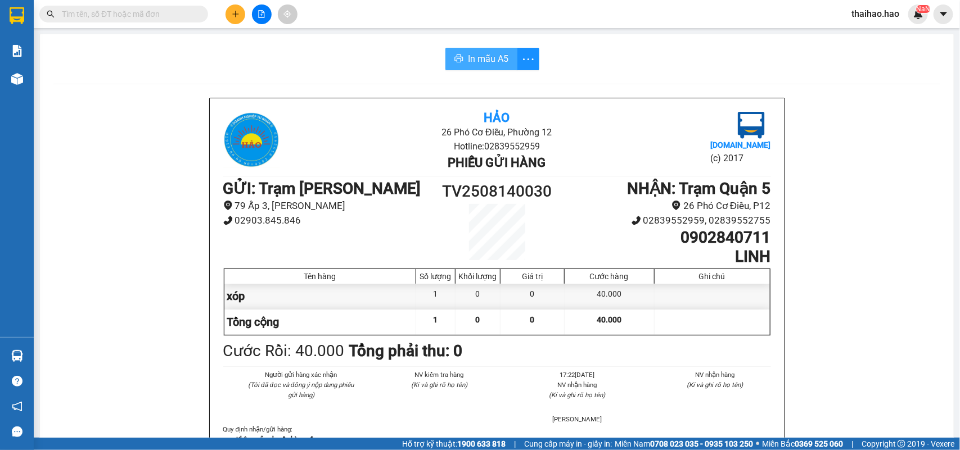
click at [476, 62] on span "In mẫu A5" at bounding box center [488, 59] width 40 height 14
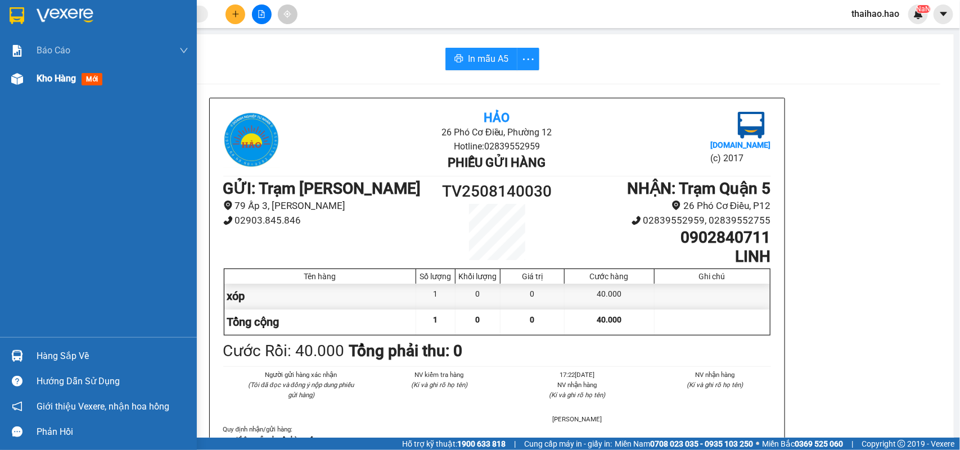
click at [17, 87] on div at bounding box center [17, 79] width 20 height 20
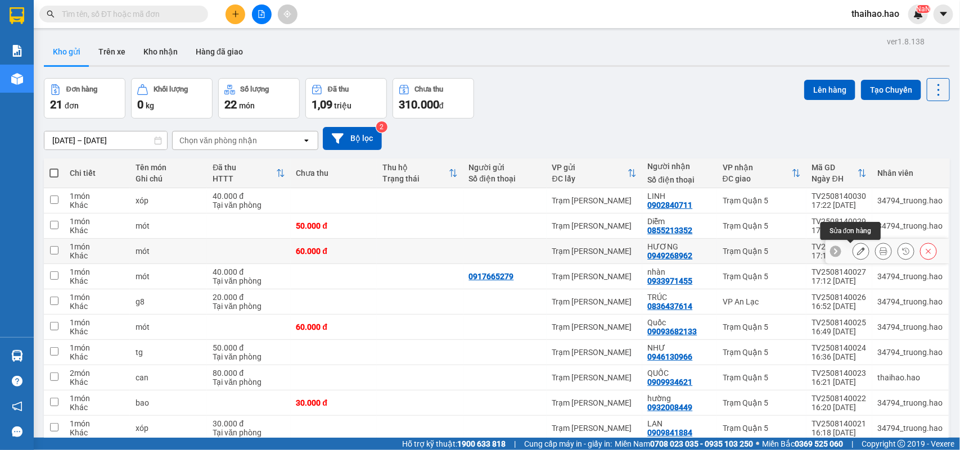
click at [875, 250] on button at bounding box center [883, 252] width 16 height 20
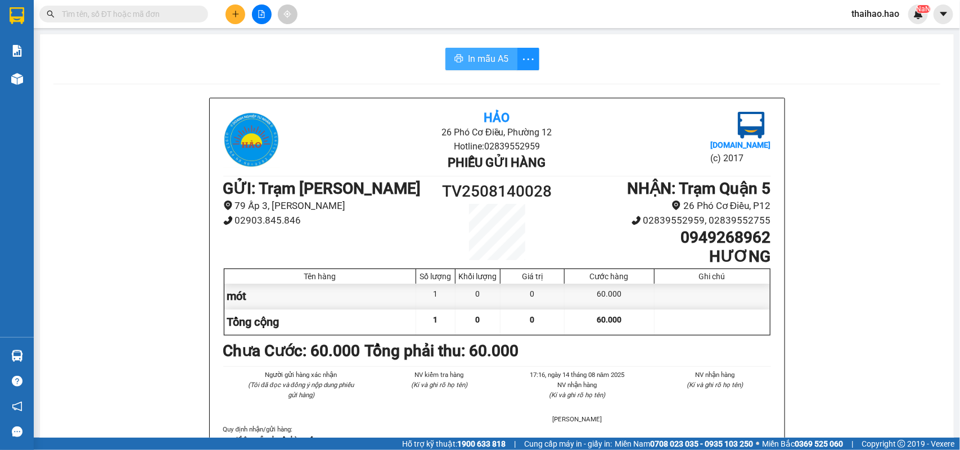
click at [471, 60] on span "In mẫu A5" at bounding box center [488, 59] width 40 height 14
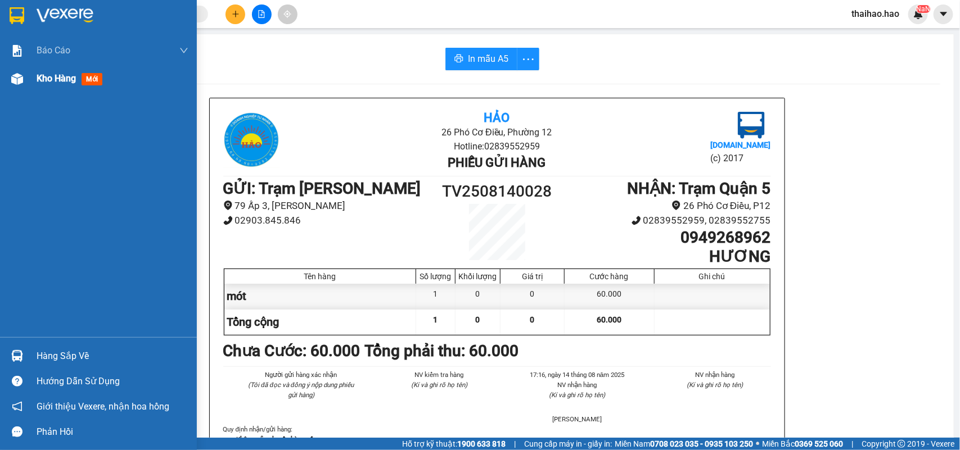
click at [26, 91] on div "Kho hàng mới" at bounding box center [98, 79] width 197 height 28
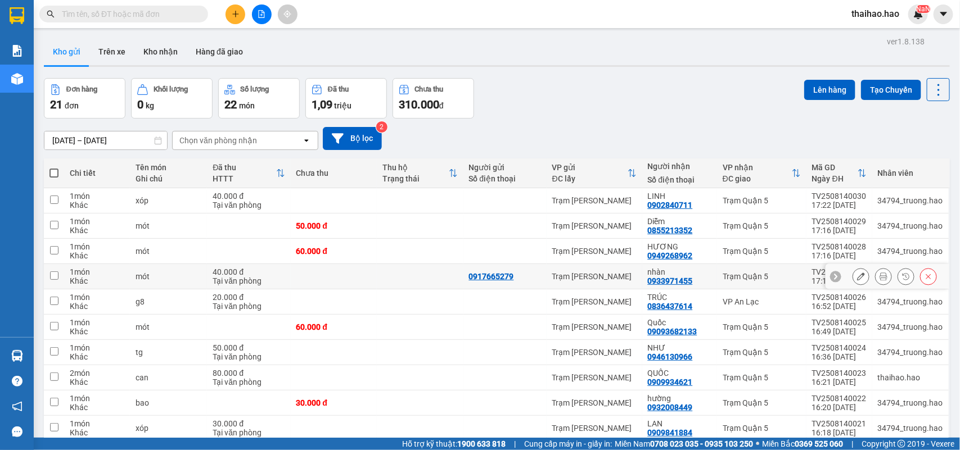
click at [857, 277] on icon at bounding box center [861, 277] width 8 height 8
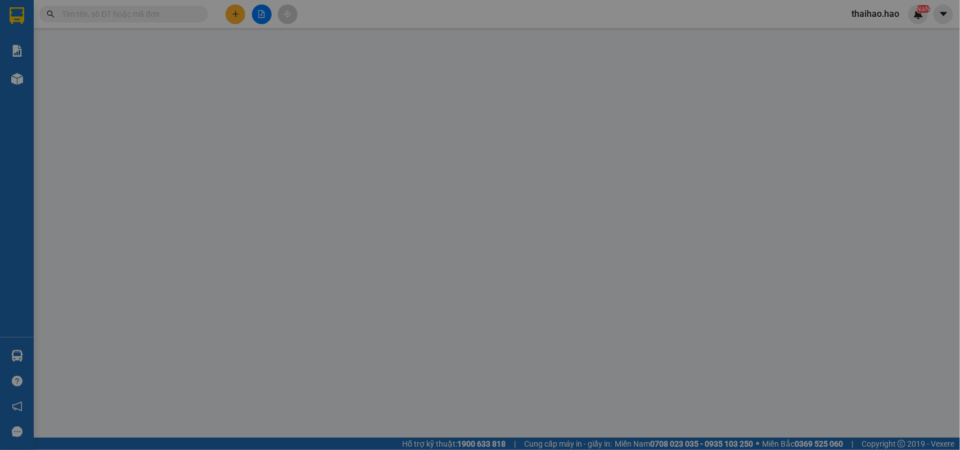
type input "0917665279"
type input "0933971455"
type input "nhàn"
type input "40.000"
type input "0"
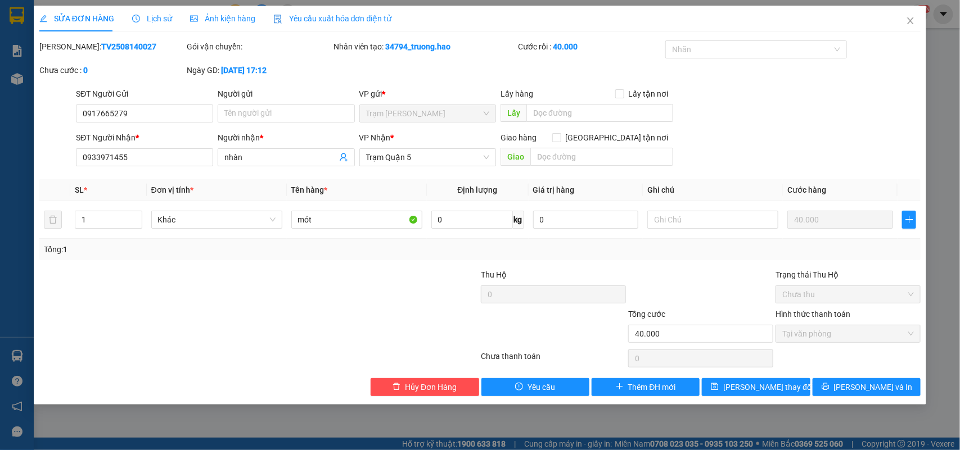
click at [159, 18] on span "Lịch sử" at bounding box center [152, 18] width 40 height 9
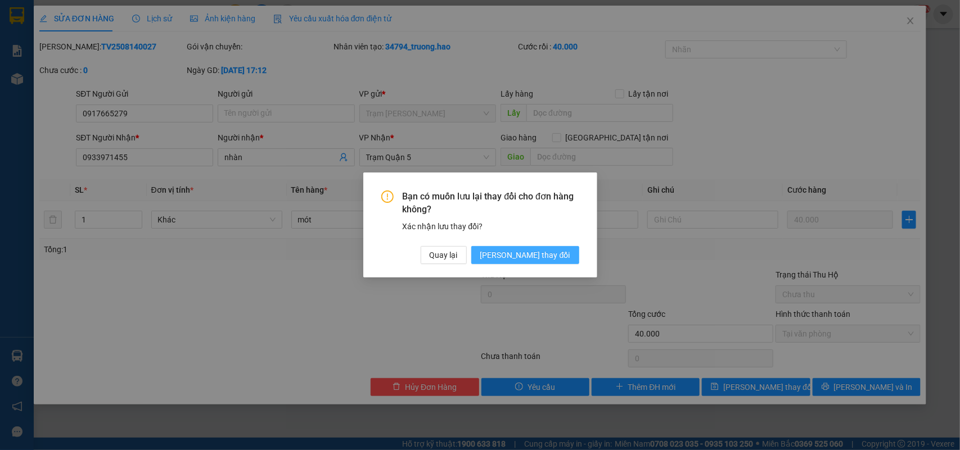
click at [525, 251] on button "Lưu thay đổi" at bounding box center [525, 255] width 108 height 18
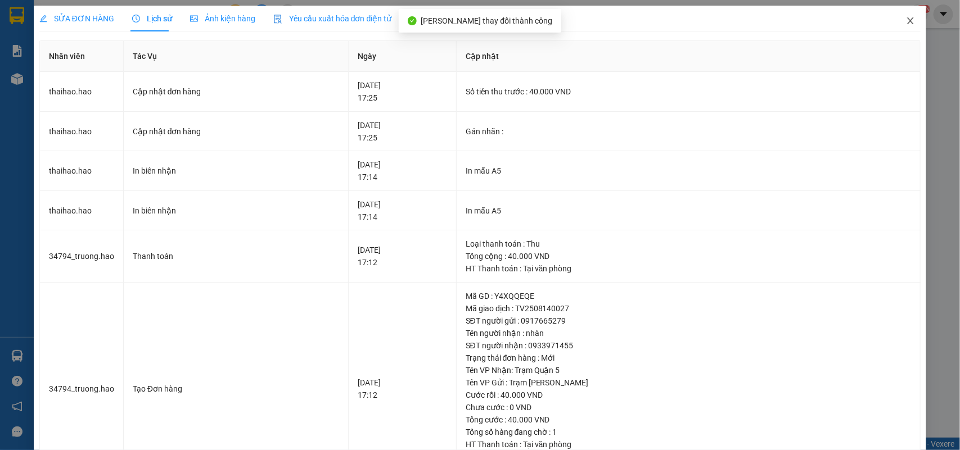
click at [906, 21] on icon "close" at bounding box center [910, 20] width 9 height 9
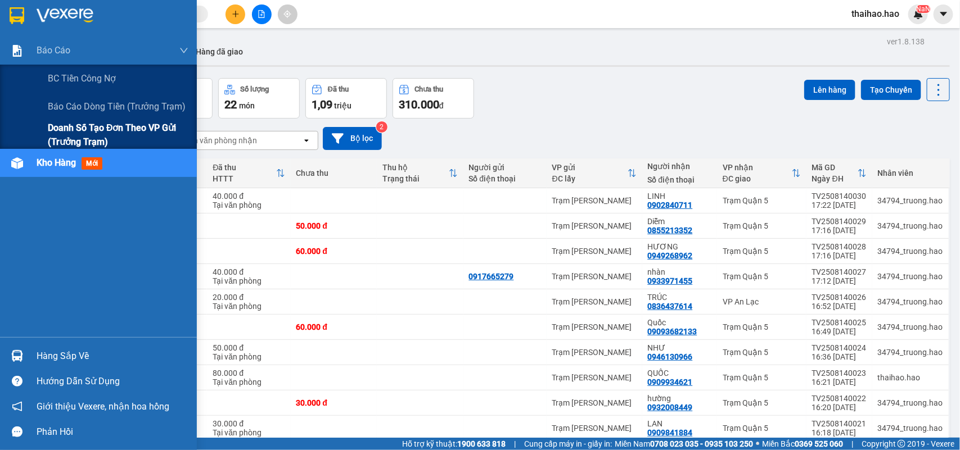
click at [75, 124] on span "Doanh số tạo đơn theo VP gửi (trưởng trạm)" at bounding box center [118, 135] width 141 height 28
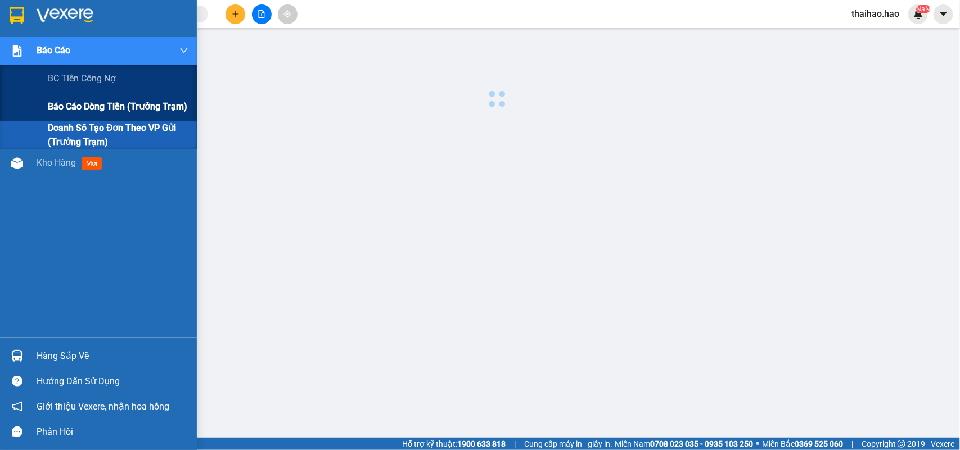
click at [77, 109] on span "Báo cáo dòng tiền (trưởng trạm)" at bounding box center [117, 107] width 139 height 14
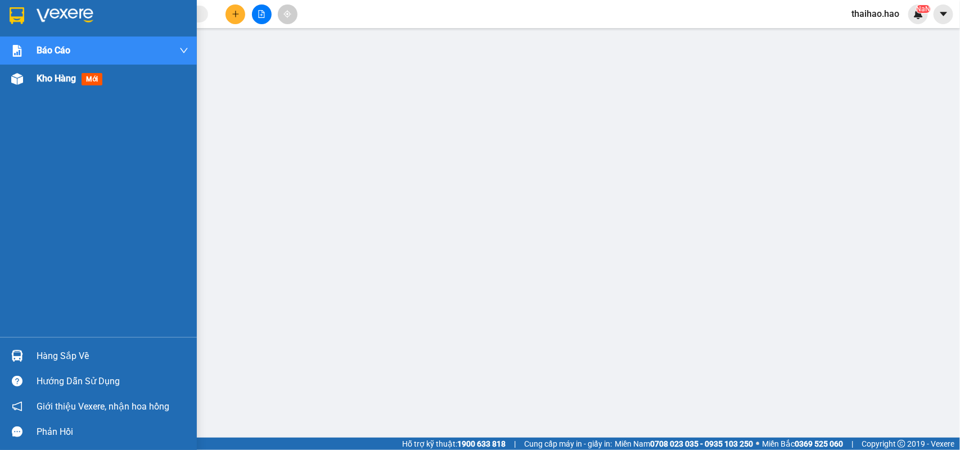
click at [32, 88] on div "Kho hàng mới" at bounding box center [98, 79] width 197 height 28
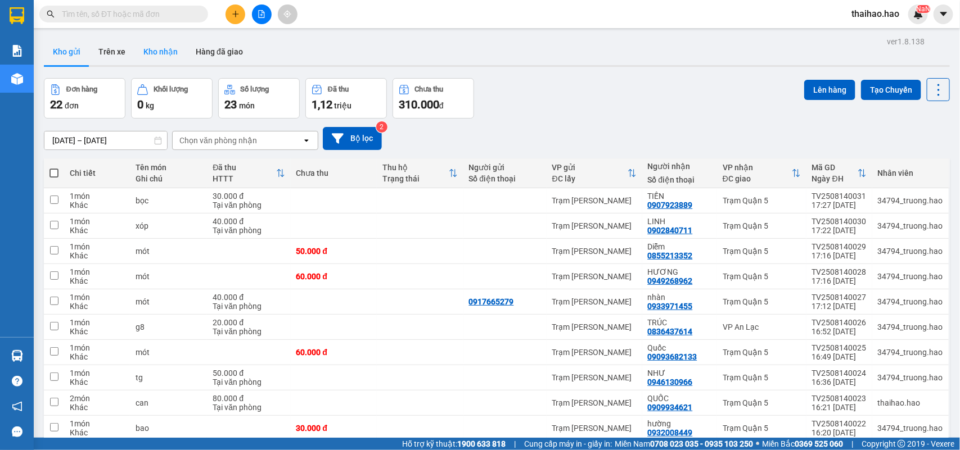
click at [145, 55] on button "Kho nhận" at bounding box center [160, 51] width 52 height 27
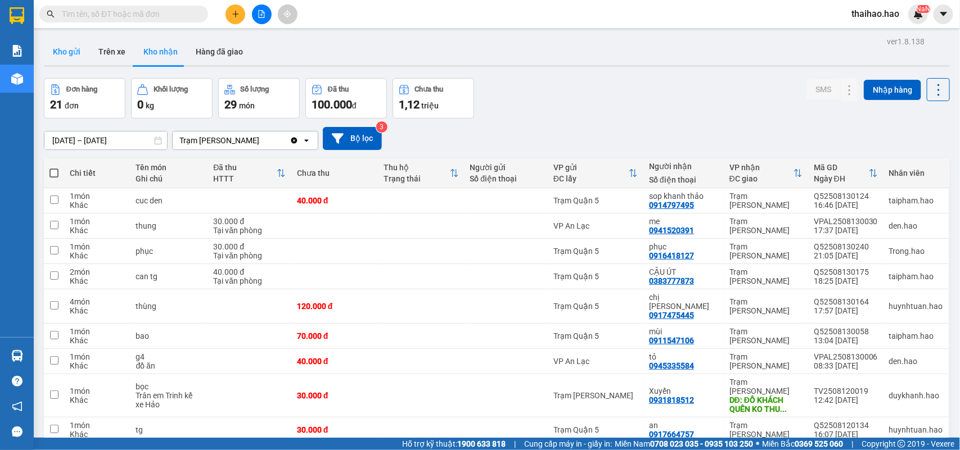
click at [83, 58] on button "Kho gửi" at bounding box center [67, 51] width 46 height 27
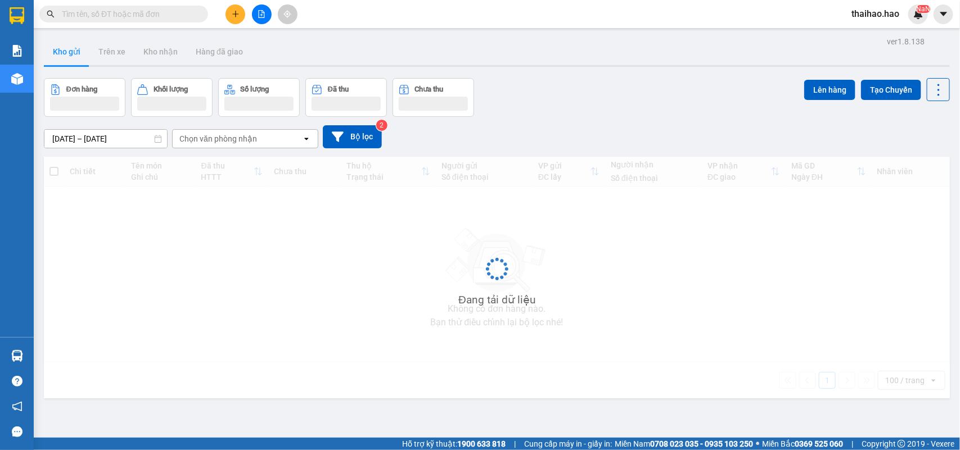
click at [83, 58] on button "Kho gửi" at bounding box center [67, 51] width 46 height 27
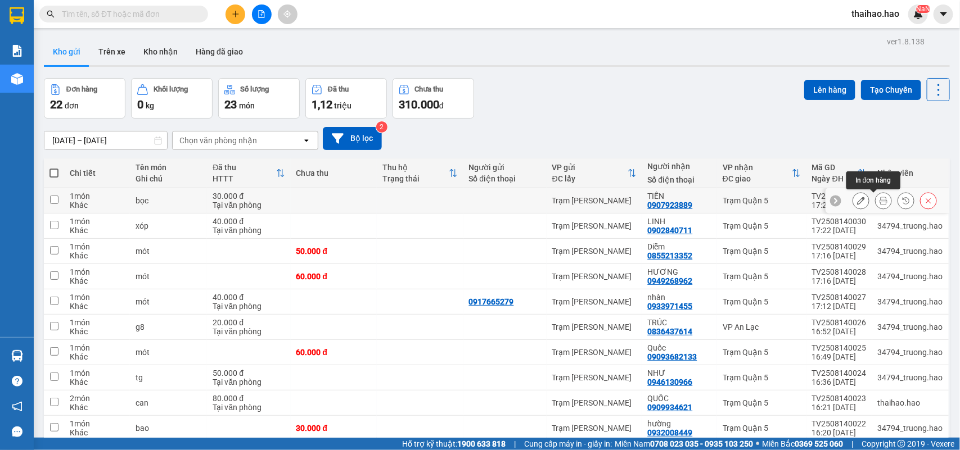
click at [876, 206] on button at bounding box center [883, 201] width 16 height 20
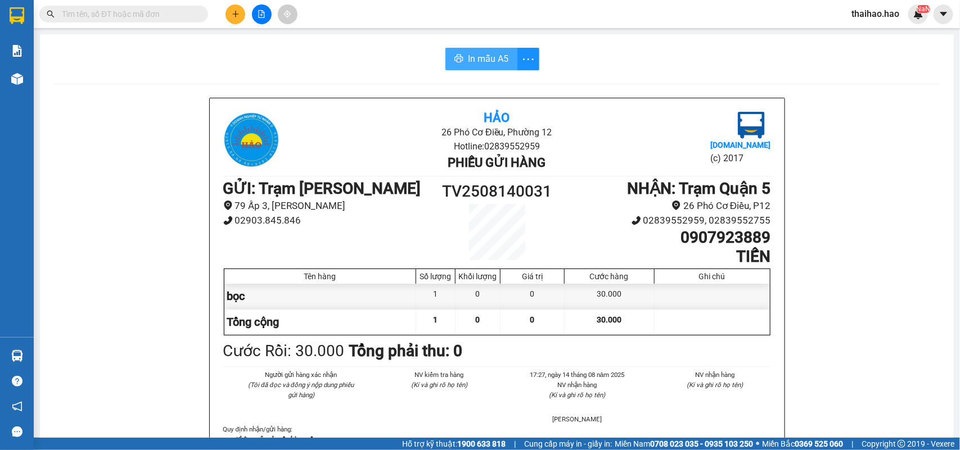
click at [487, 57] on span "In mẫu A5" at bounding box center [488, 59] width 40 height 14
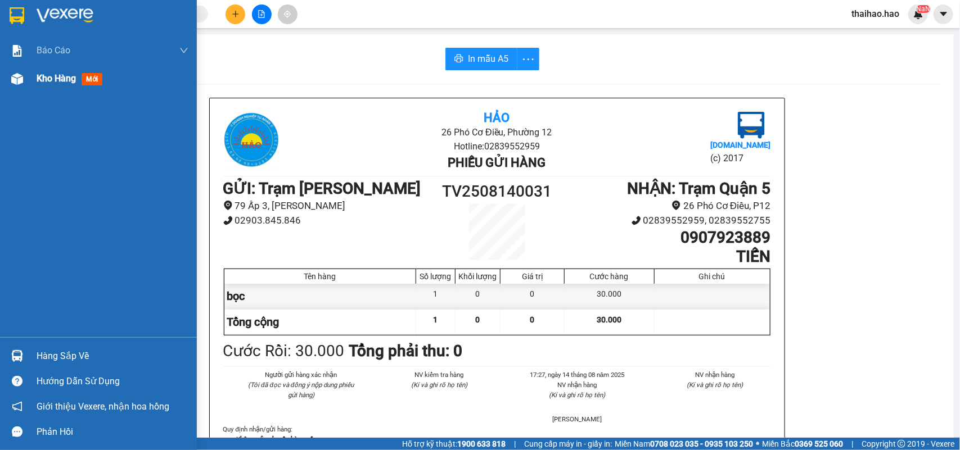
click at [40, 80] on span "Kho hàng" at bounding box center [56, 78] width 39 height 11
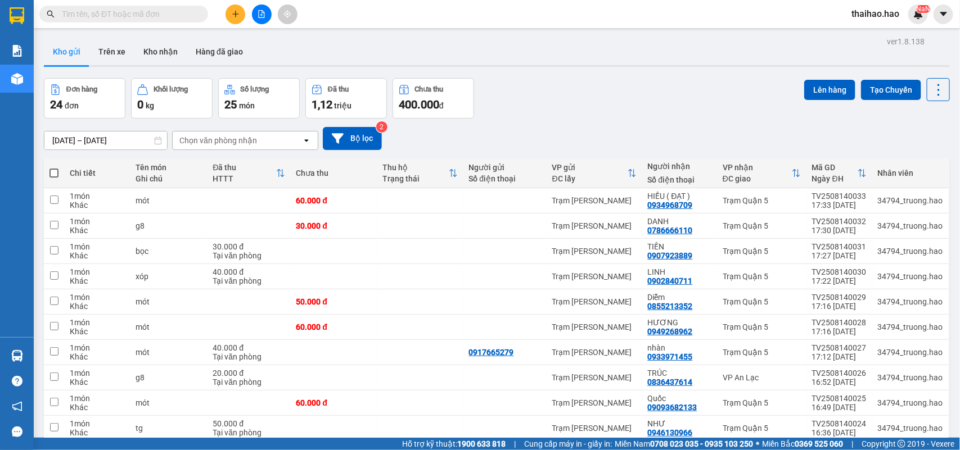
click at [114, 15] on input "text" at bounding box center [128, 14] width 133 height 12
click at [155, 37] on div "ver 1.8.138 Kho gửi Trên xe Kho nhận Hàng đã giao Đơn hàng 24 đơn Khối lượng 0 …" at bounding box center [496, 457] width 915 height 847
click at [156, 52] on button "Kho nhận" at bounding box center [160, 51] width 52 height 27
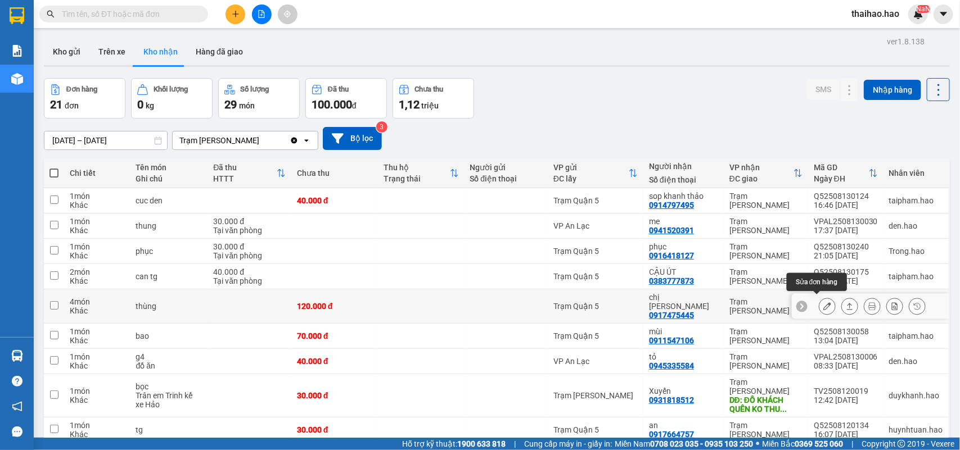
click at [823, 302] on icon at bounding box center [827, 306] width 8 height 8
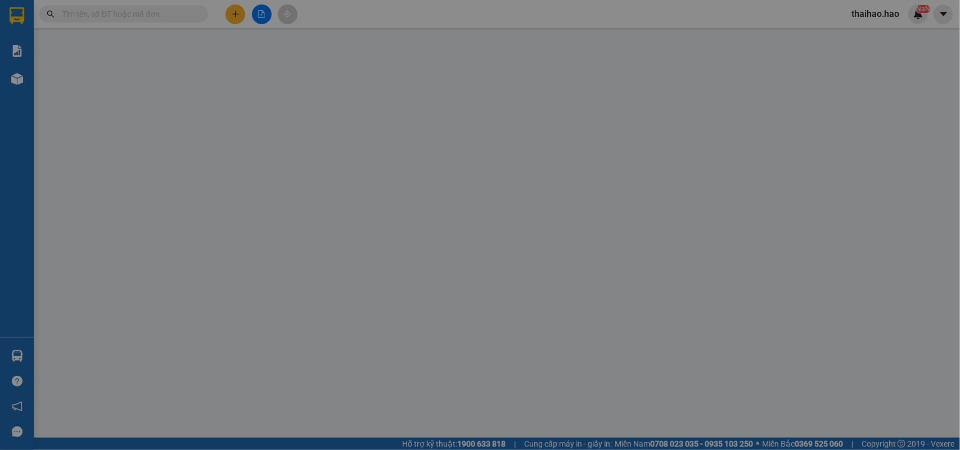
type input "0917475445"
type input "chị lai"
type input "120.000"
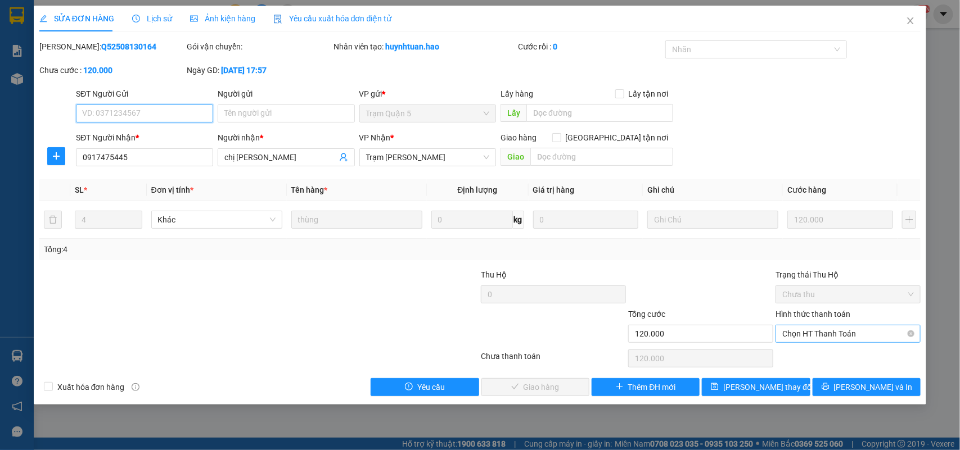
click at [846, 336] on span "Chọn HT Thanh Toán" at bounding box center [848, 334] width 132 height 17
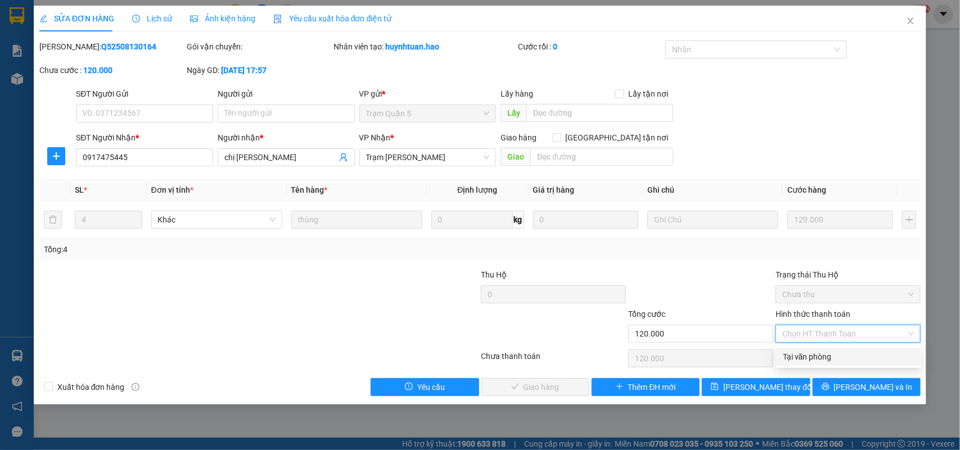
click at [850, 360] on div "Tại văn phòng" at bounding box center [849, 357] width 132 height 12
type input "0"
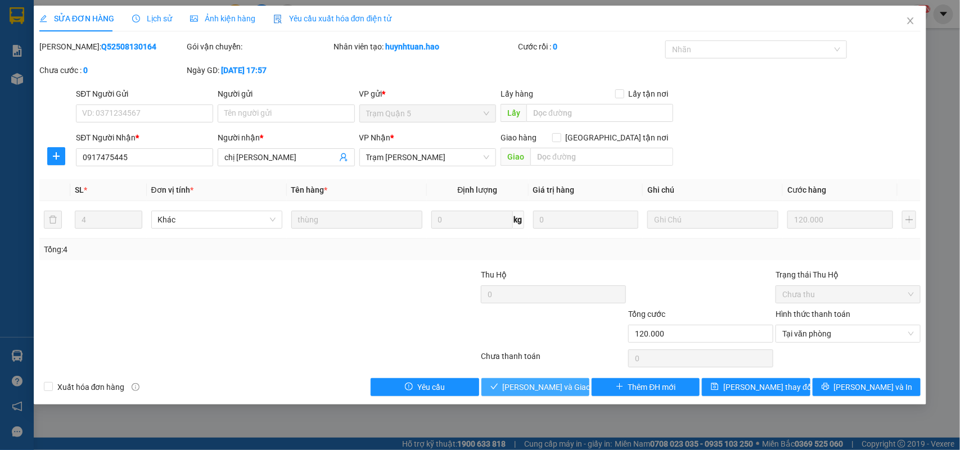
click at [557, 386] on span "Lưu và Giao hàng" at bounding box center [557, 387] width 108 height 12
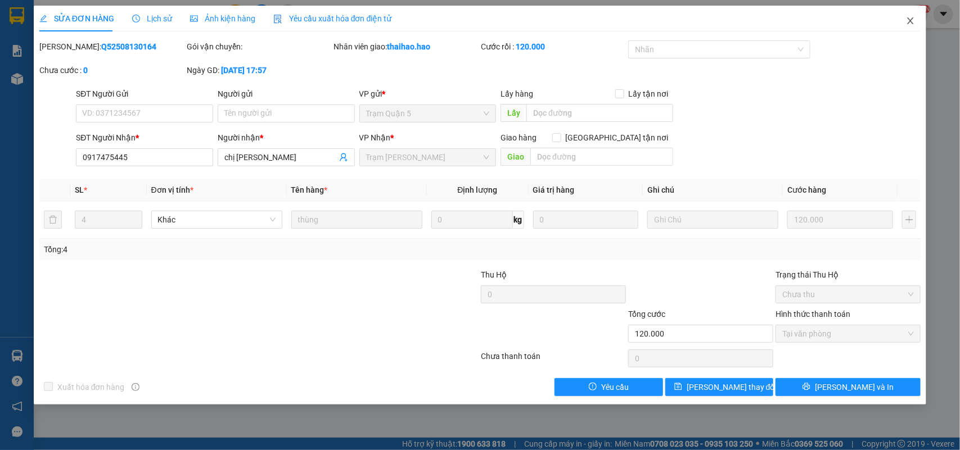
click at [905, 21] on span "Close" at bounding box center [909, 21] width 31 height 31
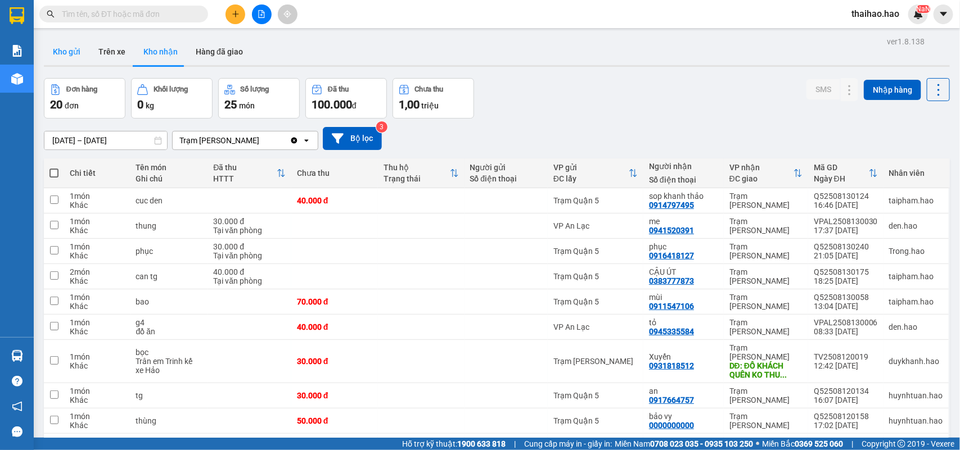
click at [59, 57] on button "Kho gửi" at bounding box center [67, 51] width 46 height 27
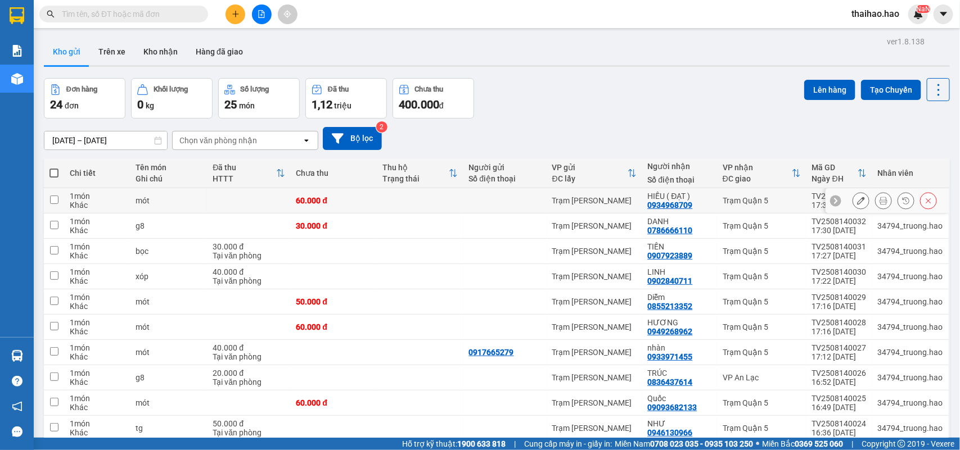
click at [875, 203] on button at bounding box center [883, 201] width 16 height 20
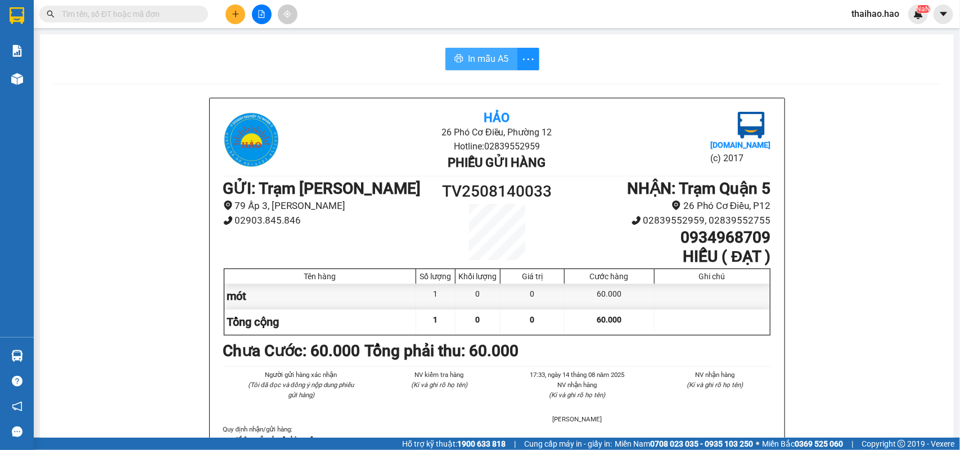
click at [490, 62] on span "In mẫu A5" at bounding box center [488, 59] width 40 height 14
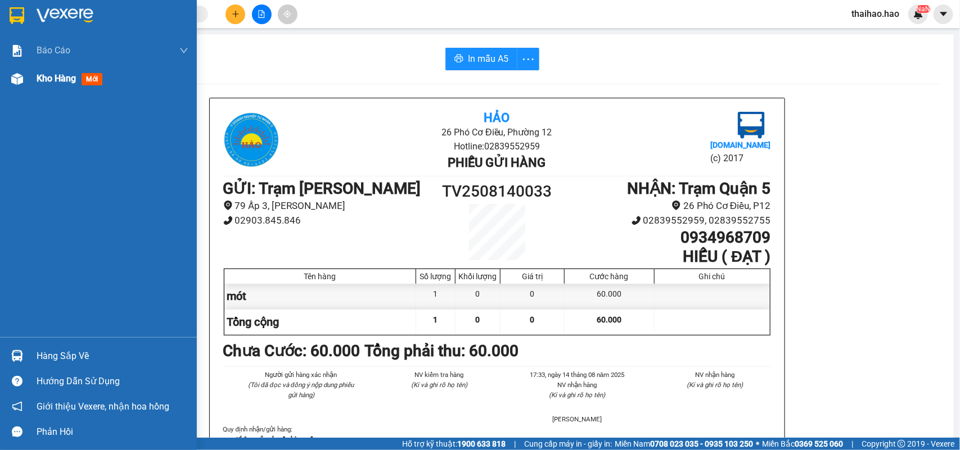
click at [27, 77] on div "Kho hàng mới" at bounding box center [98, 79] width 197 height 28
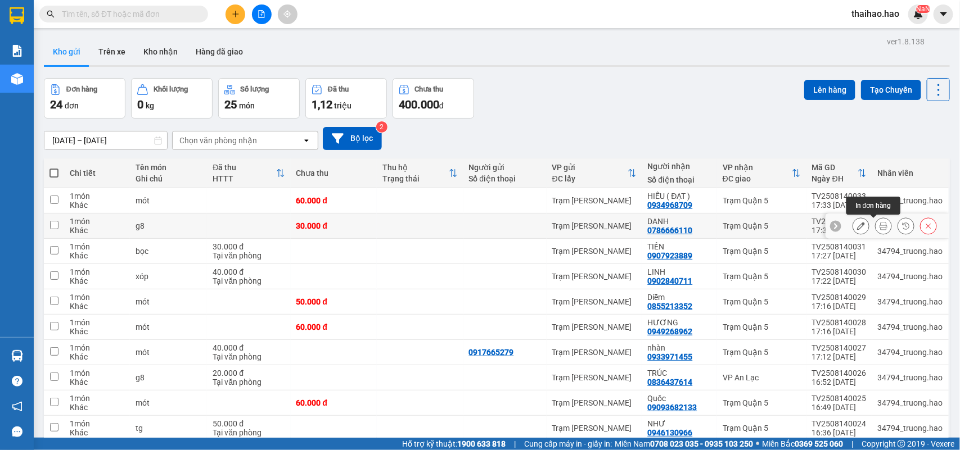
click at [879, 229] on icon at bounding box center [883, 226] width 8 height 8
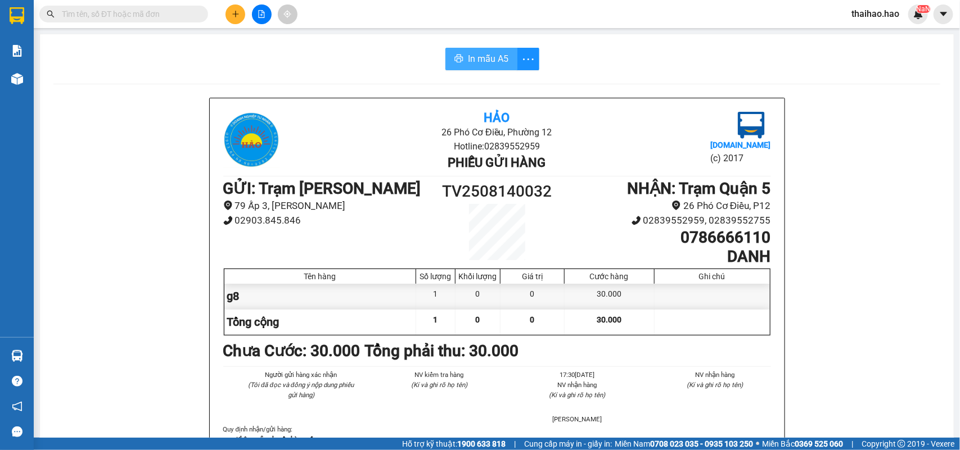
click at [488, 58] on span "In mẫu A5" at bounding box center [488, 59] width 40 height 14
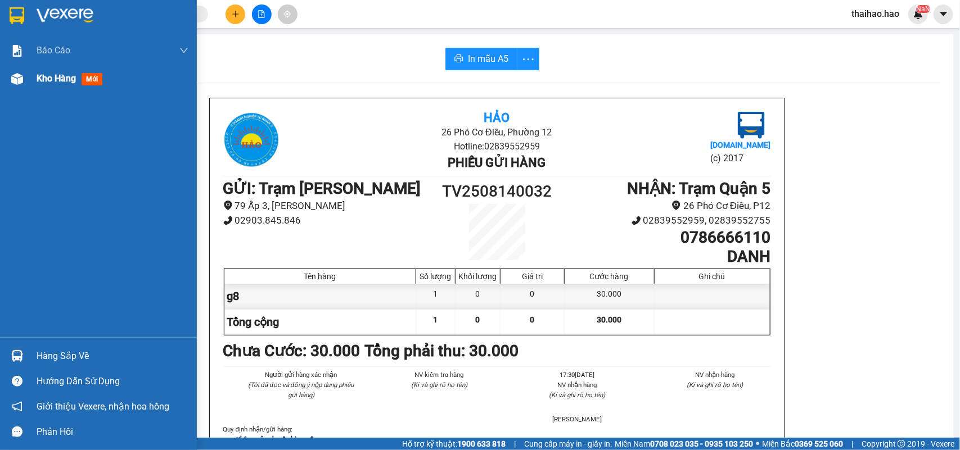
click at [60, 86] on div "Kho hàng mới" at bounding box center [113, 79] width 152 height 28
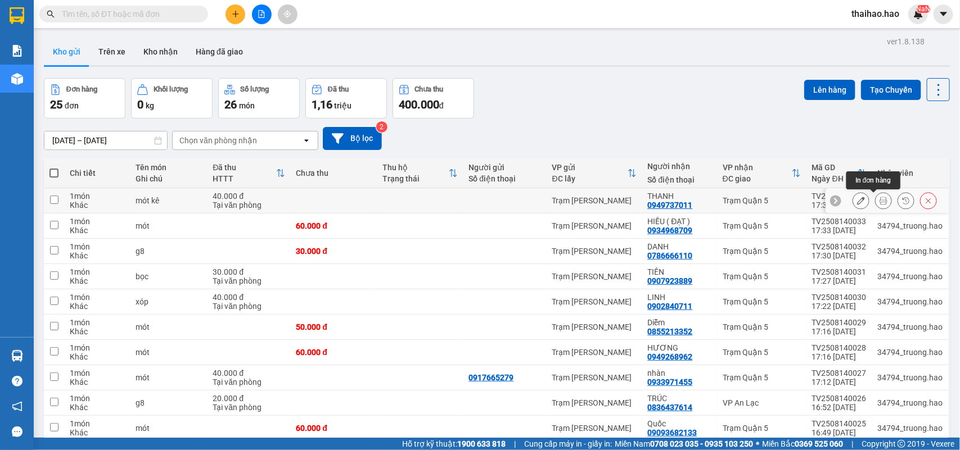
click at [879, 204] on icon at bounding box center [883, 201] width 8 height 8
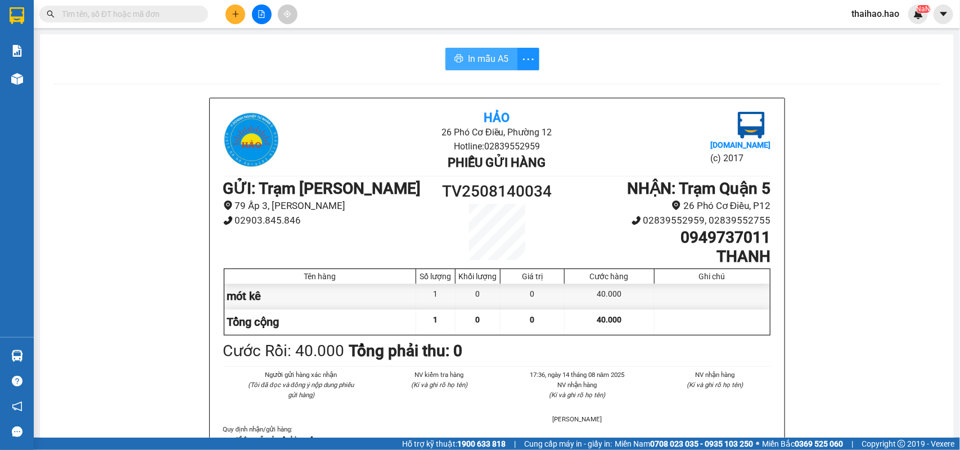
click at [468, 65] on span "In mẫu A5" at bounding box center [488, 59] width 40 height 14
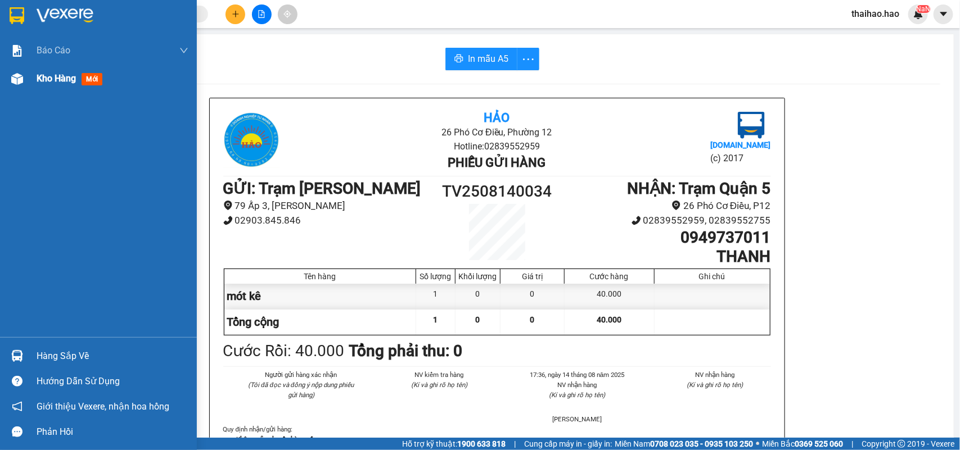
click at [21, 75] on img at bounding box center [17, 79] width 12 height 12
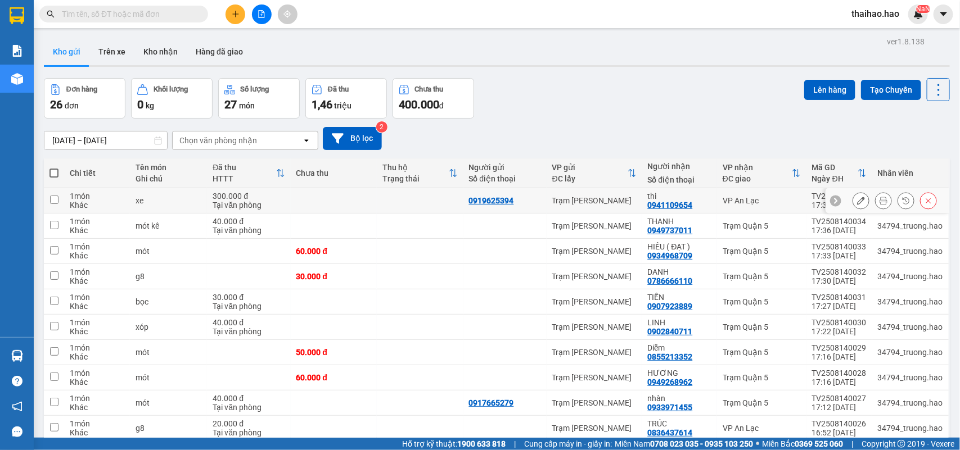
click at [879, 202] on icon at bounding box center [883, 201] width 8 height 8
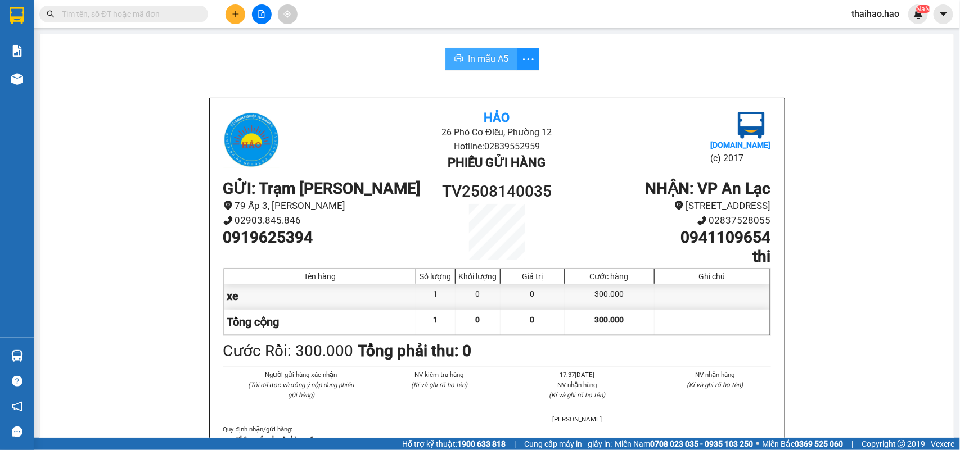
click at [468, 67] on button "In mẫu A5" at bounding box center [481, 59] width 72 height 22
click at [457, 55] on icon "printer" at bounding box center [461, 58] width 9 height 9
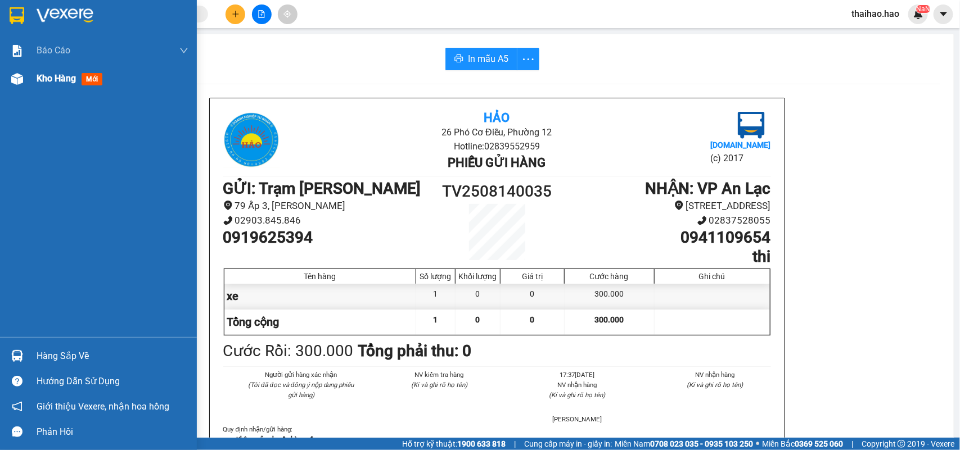
click at [20, 77] on img at bounding box center [17, 79] width 12 height 12
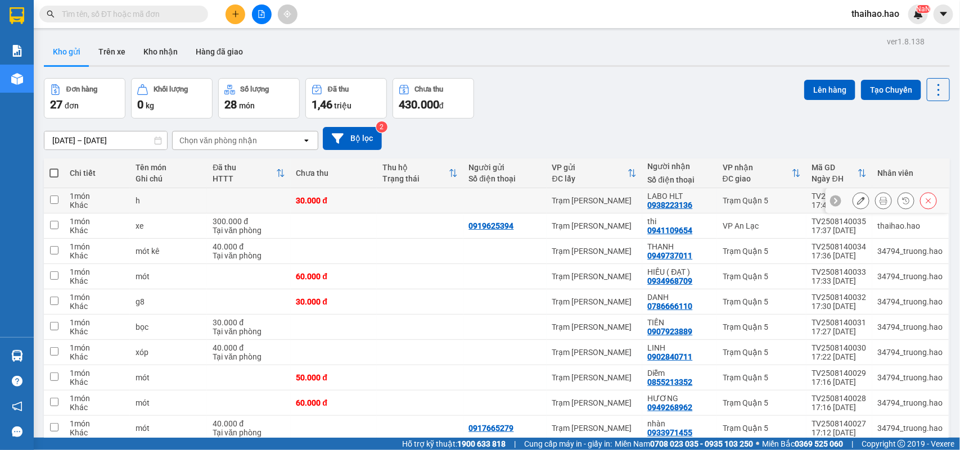
click at [879, 197] on icon at bounding box center [883, 201] width 8 height 8
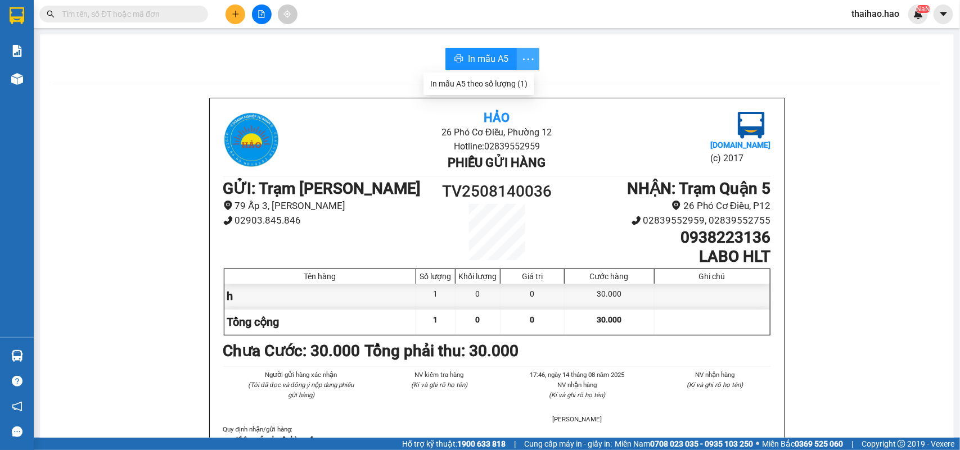
click at [517, 58] on button "button" at bounding box center [528, 59] width 22 height 22
click at [501, 58] on span "In mẫu A5" at bounding box center [488, 59] width 40 height 14
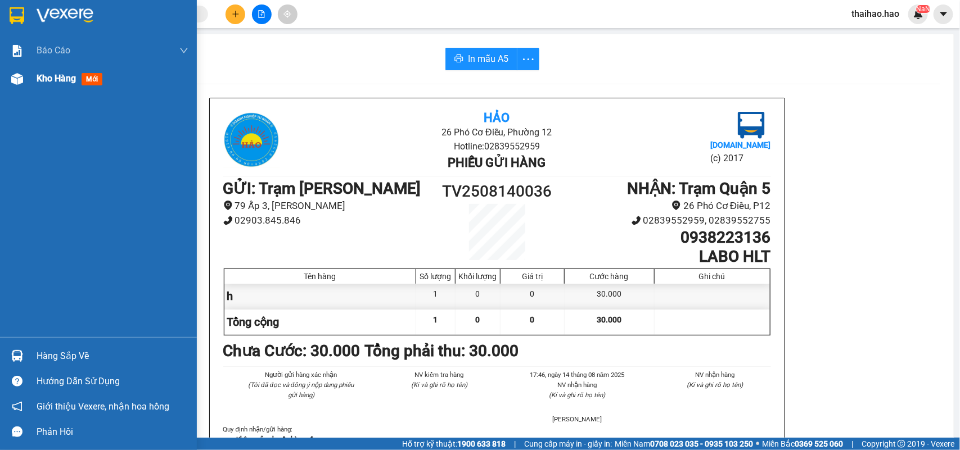
click at [52, 82] on span "Kho hàng" at bounding box center [56, 78] width 39 height 11
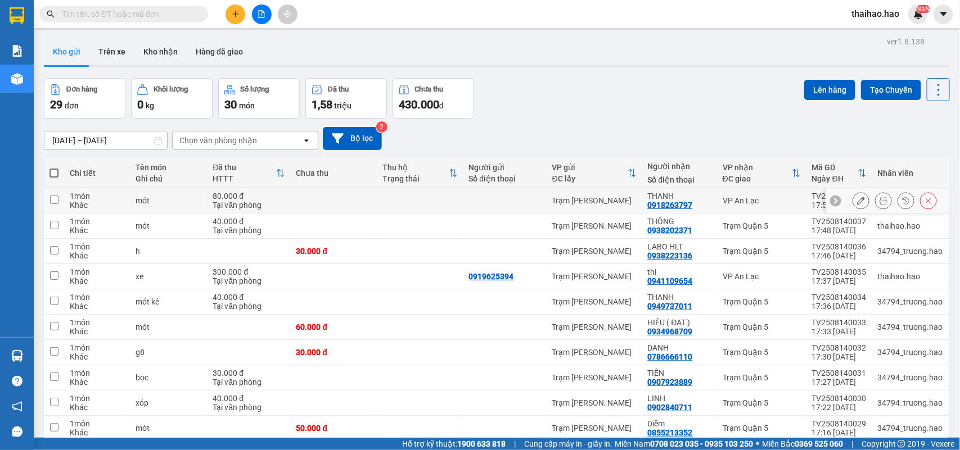
click at [877, 202] on button at bounding box center [883, 201] width 16 height 20
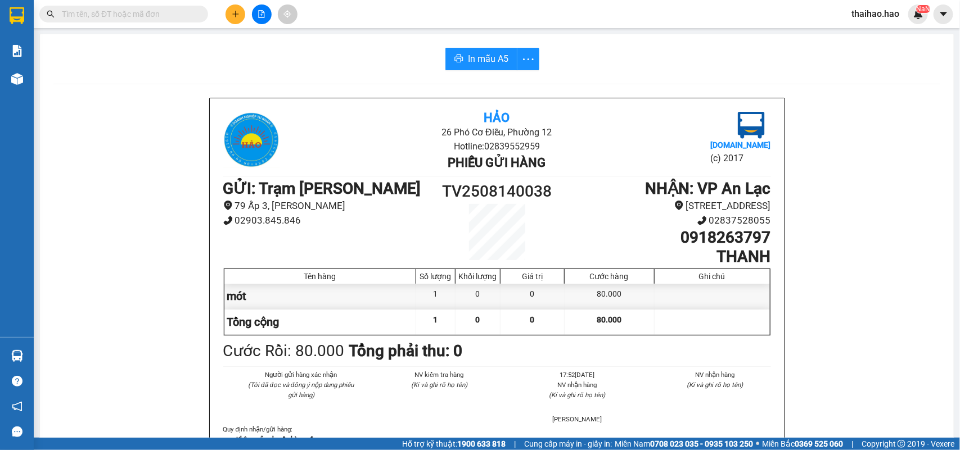
click at [491, 59] on span "In mẫu A5" at bounding box center [488, 59] width 40 height 14
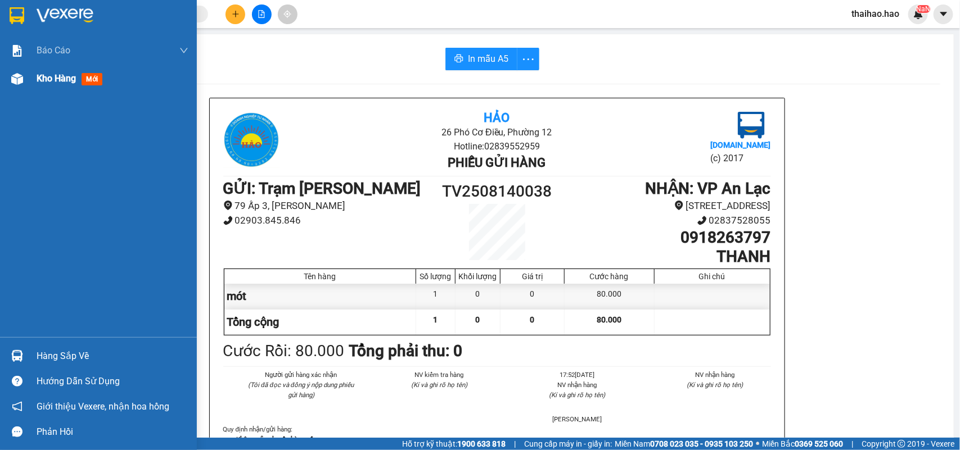
click at [31, 79] on div "Kho hàng mới" at bounding box center [98, 79] width 197 height 28
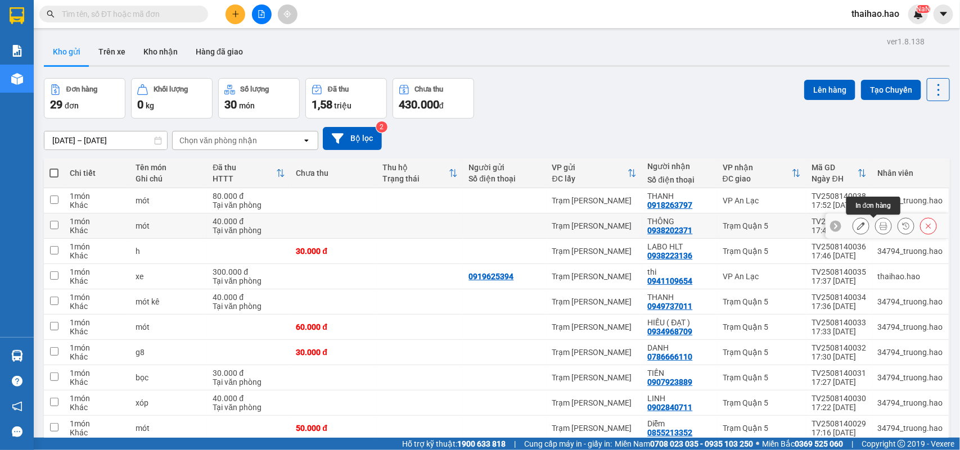
click at [879, 225] on icon at bounding box center [883, 226] width 8 height 8
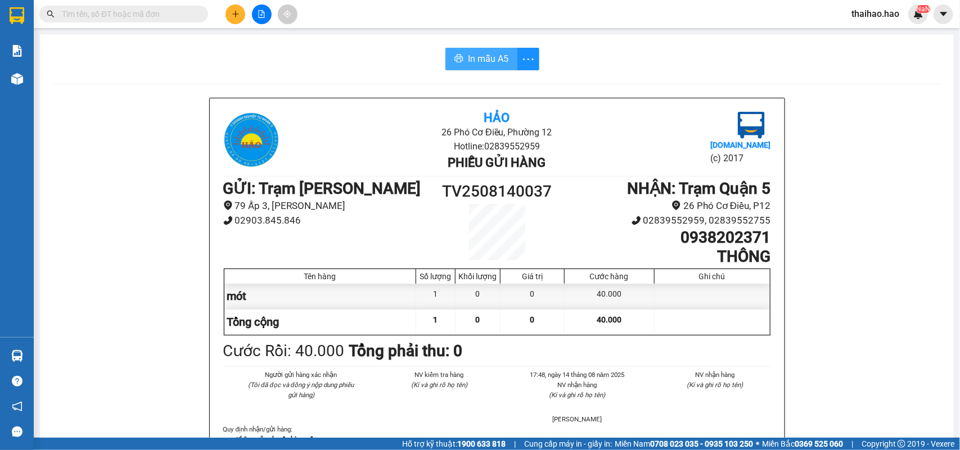
click at [477, 52] on span "In mẫu A5" at bounding box center [488, 59] width 40 height 14
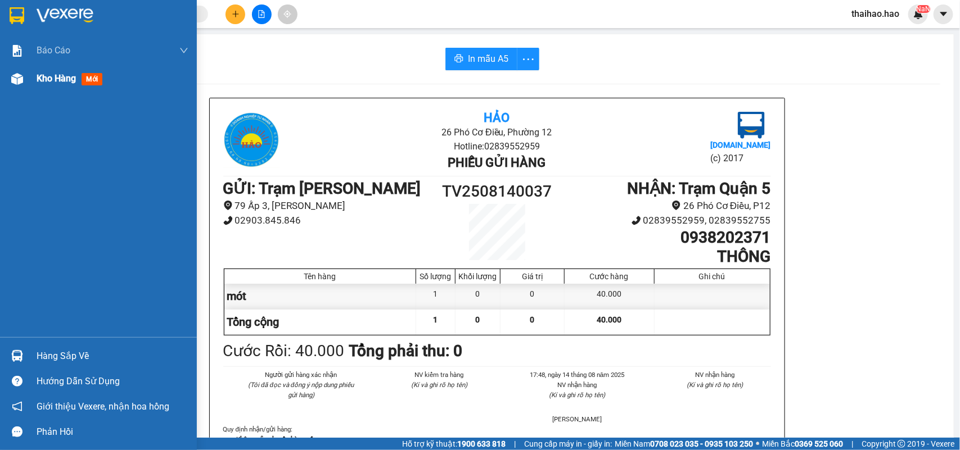
click at [26, 77] on div "Kho hàng mới" at bounding box center [98, 79] width 197 height 28
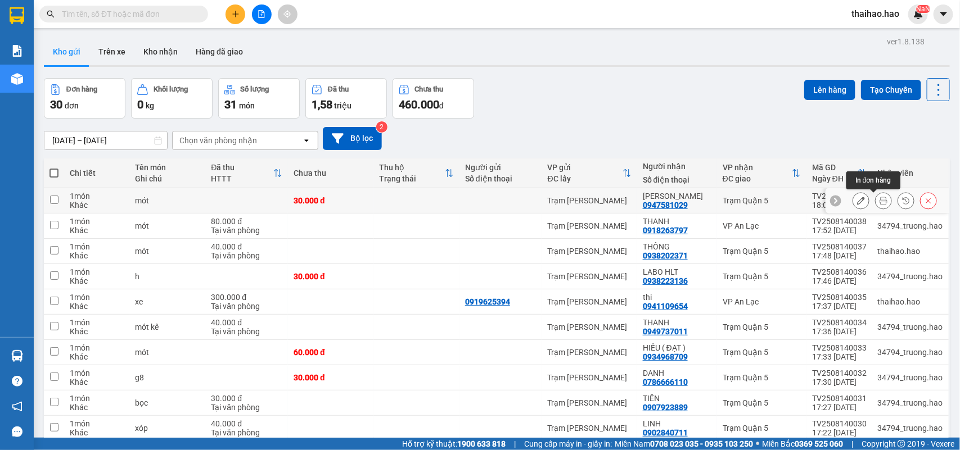
click at [877, 200] on button at bounding box center [883, 201] width 16 height 20
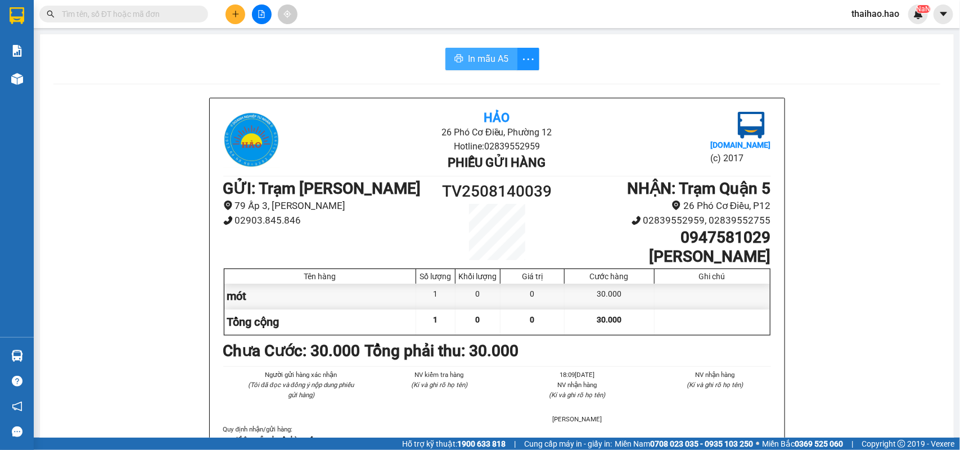
click at [502, 64] on span "In mẫu A5" at bounding box center [488, 59] width 40 height 14
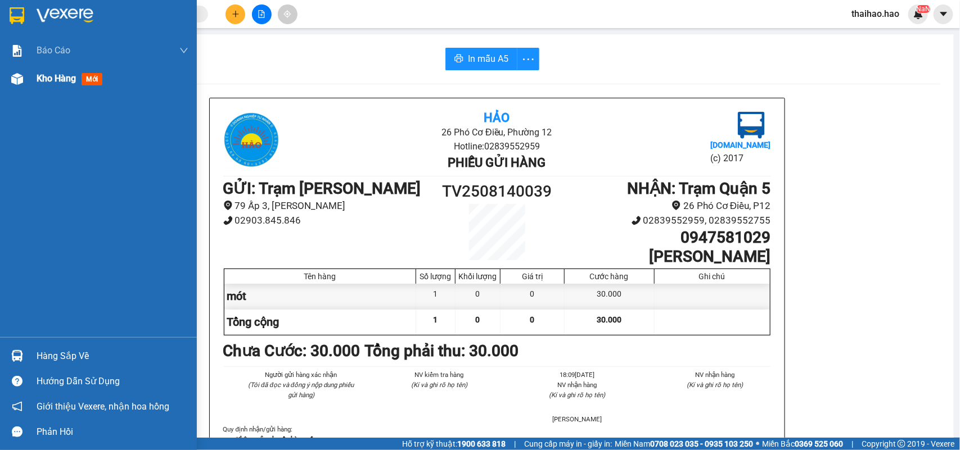
click at [32, 76] on div "Kho hàng mới" at bounding box center [98, 79] width 197 height 28
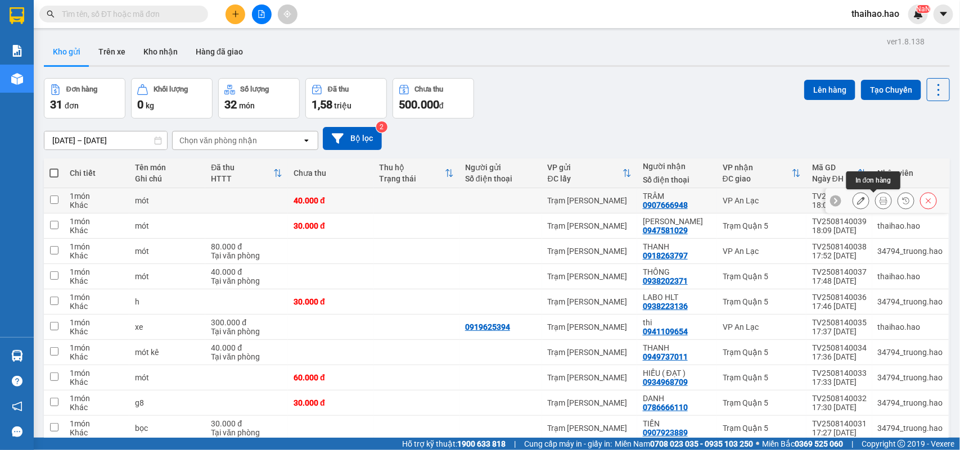
click at [879, 197] on icon at bounding box center [883, 201] width 8 height 8
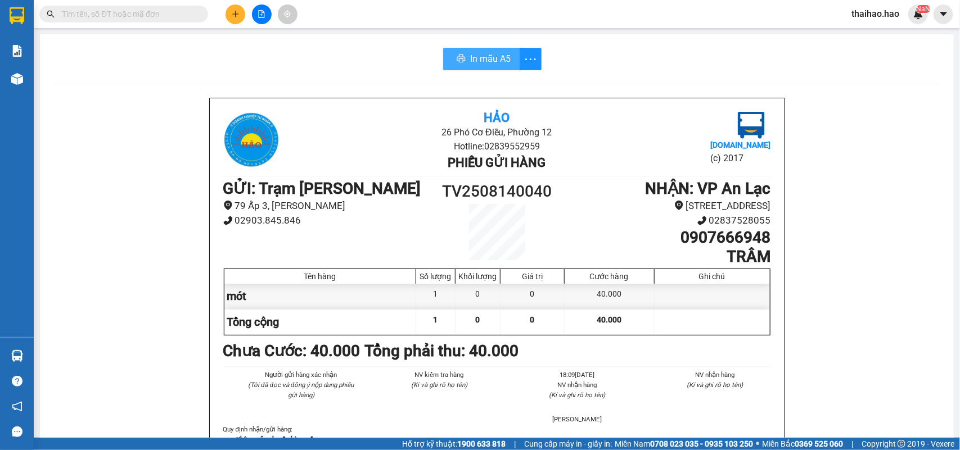
click at [476, 65] on span "In mẫu A5" at bounding box center [490, 59] width 40 height 14
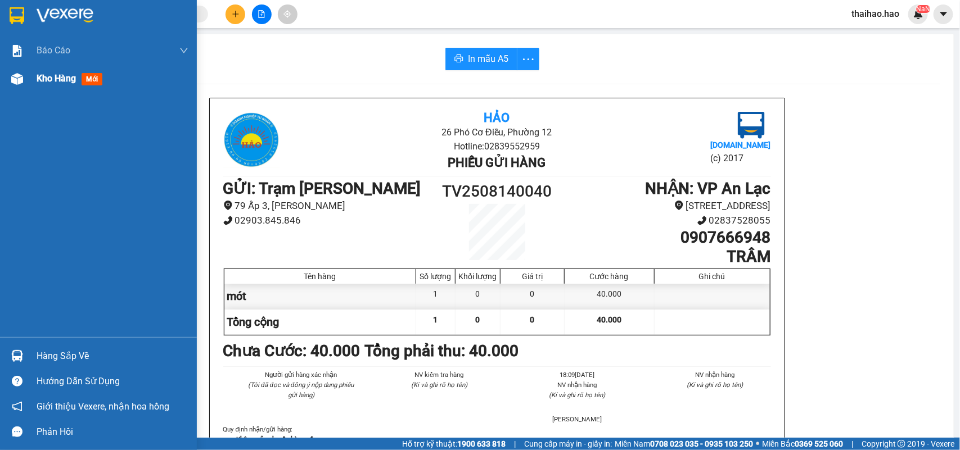
click at [59, 82] on span "Kho hàng" at bounding box center [56, 78] width 39 height 11
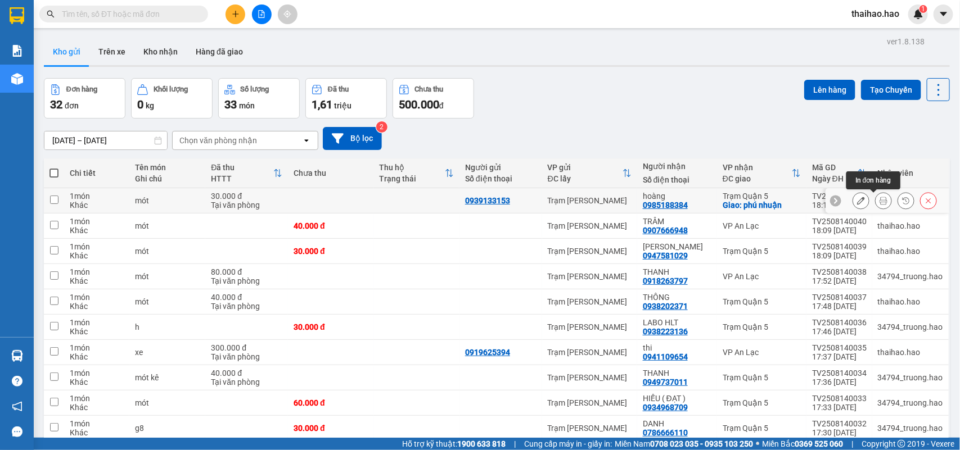
click at [875, 206] on button at bounding box center [883, 201] width 16 height 20
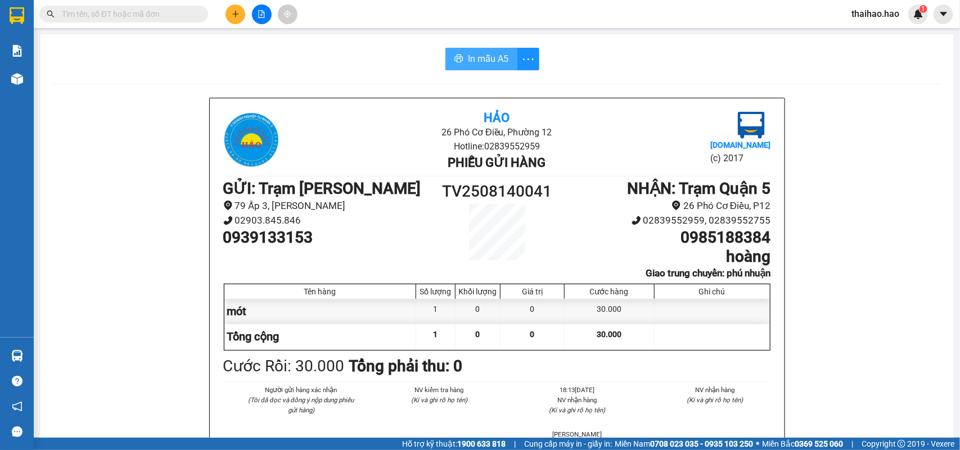
click at [480, 48] on button "In mẫu A5" at bounding box center [481, 59] width 72 height 22
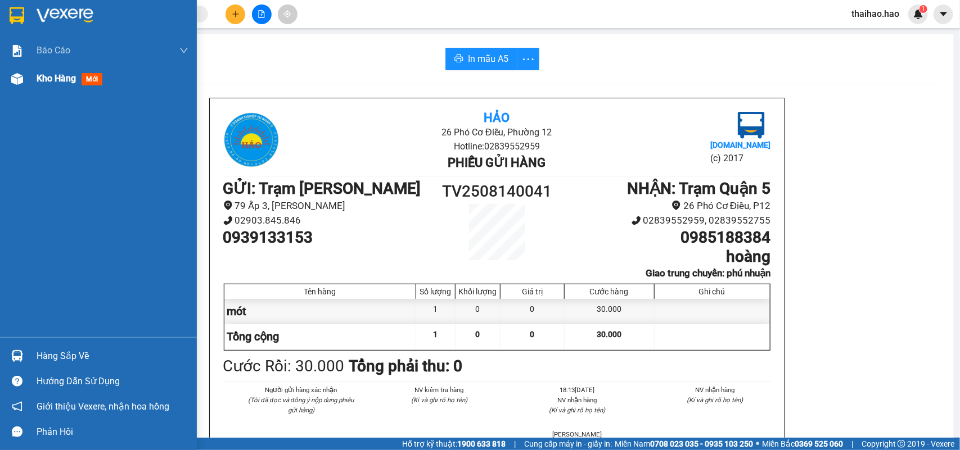
click at [71, 85] on div "Kho hàng mới" at bounding box center [72, 78] width 70 height 14
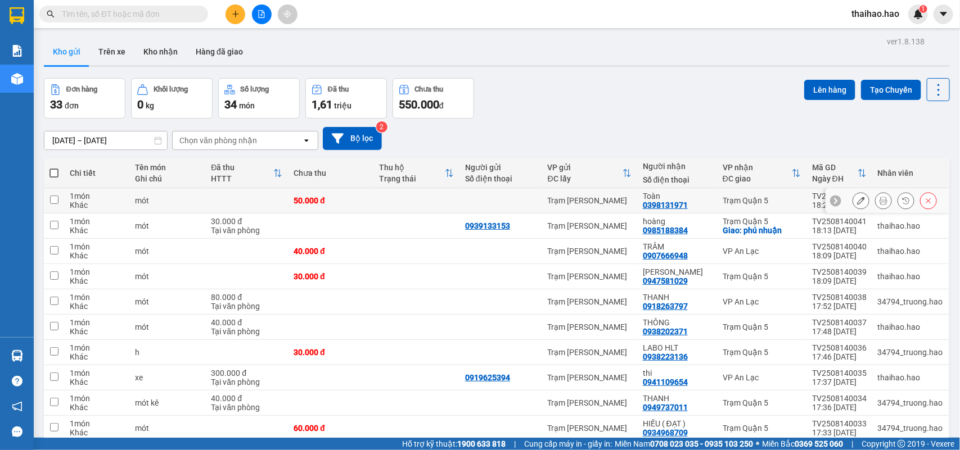
click at [879, 202] on icon at bounding box center [883, 201] width 8 height 8
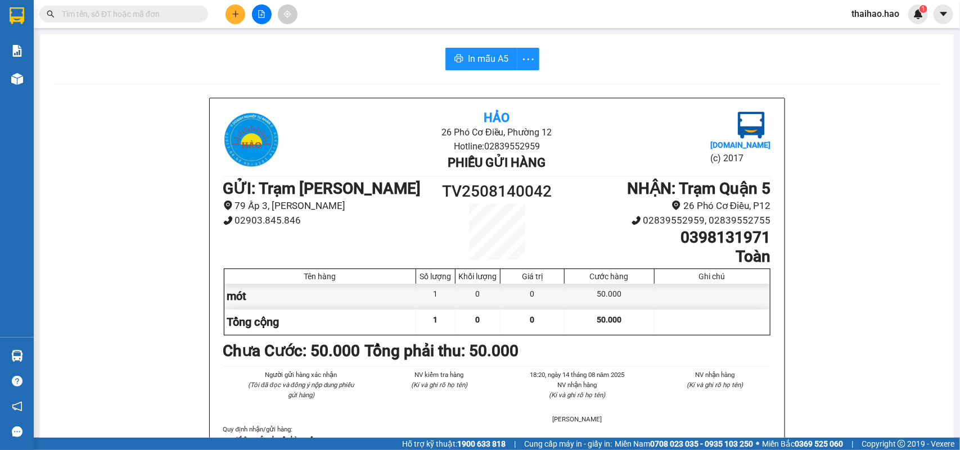
click at [498, 69] on button "In mẫu A5" at bounding box center [481, 59] width 72 height 22
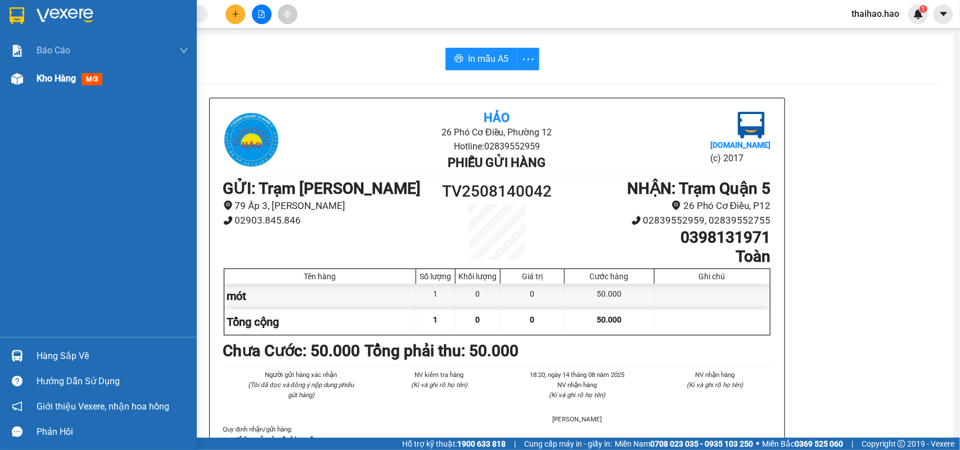
click at [22, 82] on img at bounding box center [17, 79] width 12 height 12
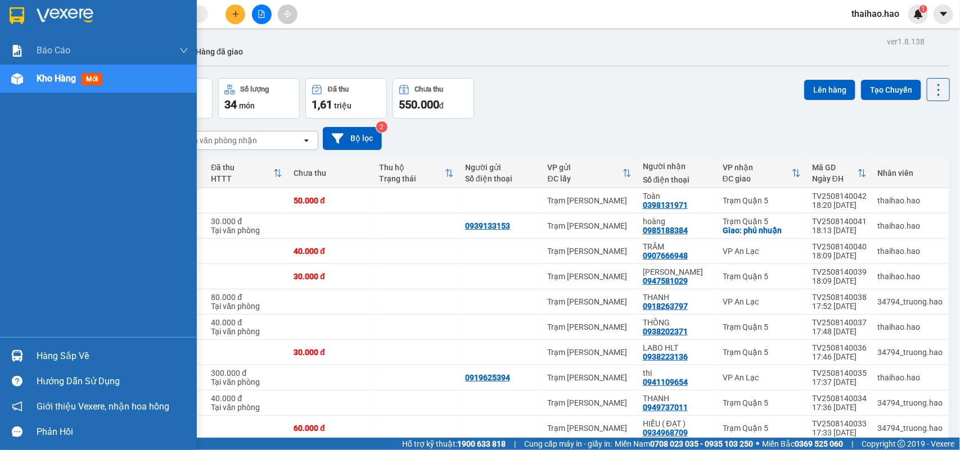
click at [68, 79] on span "Kho hàng" at bounding box center [56, 78] width 39 height 11
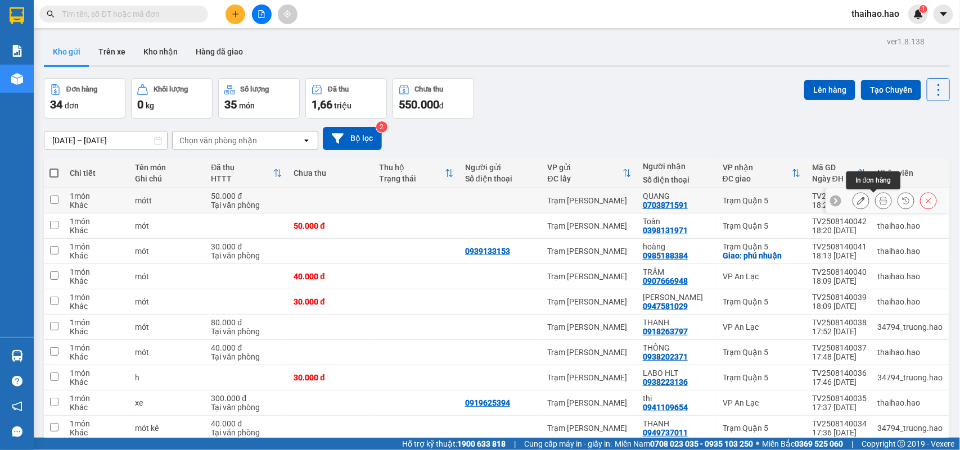
click at [879, 201] on icon at bounding box center [883, 201] width 8 height 8
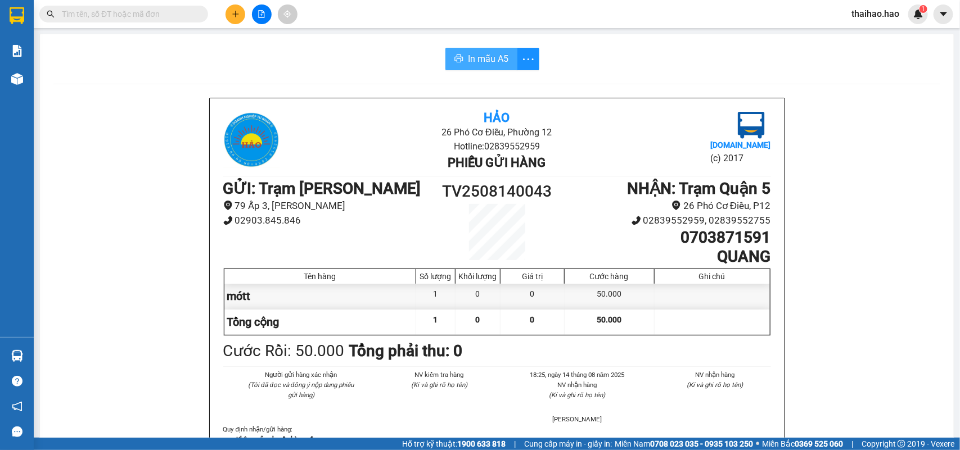
click at [468, 57] on span "In mẫu A5" at bounding box center [488, 59] width 40 height 14
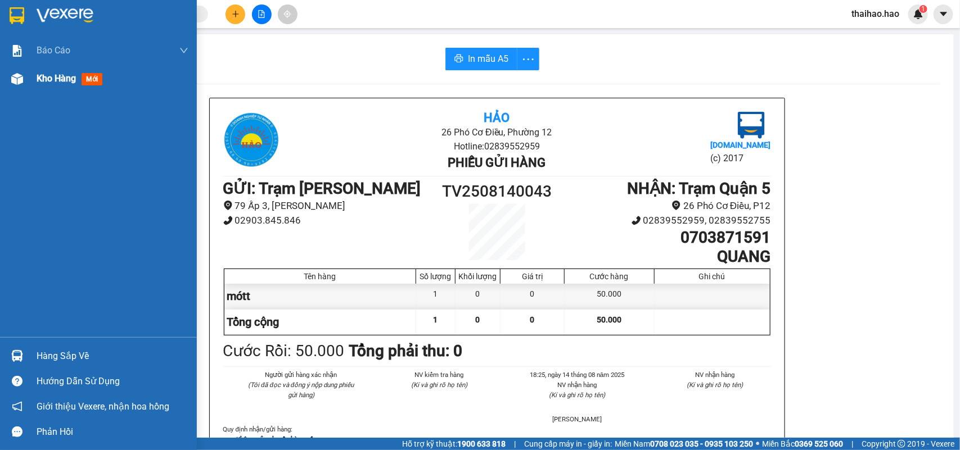
click at [9, 87] on div at bounding box center [17, 79] width 20 height 20
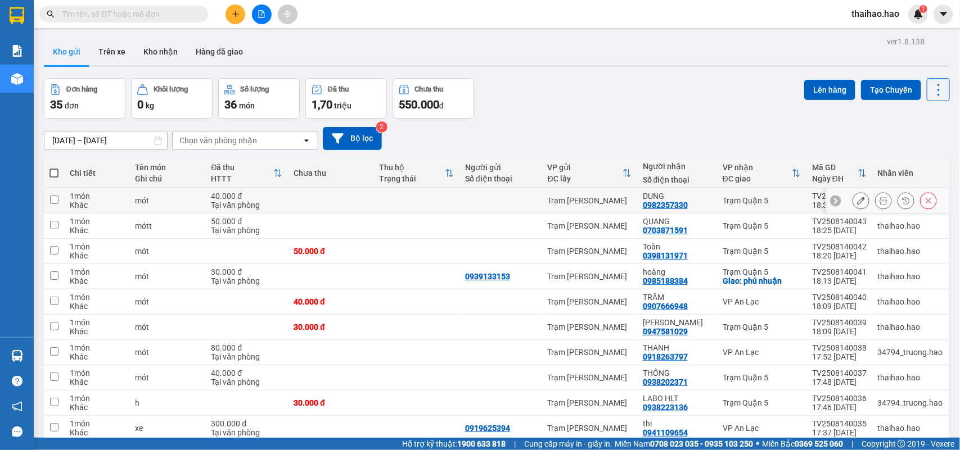
click at [879, 198] on icon at bounding box center [883, 201] width 8 height 8
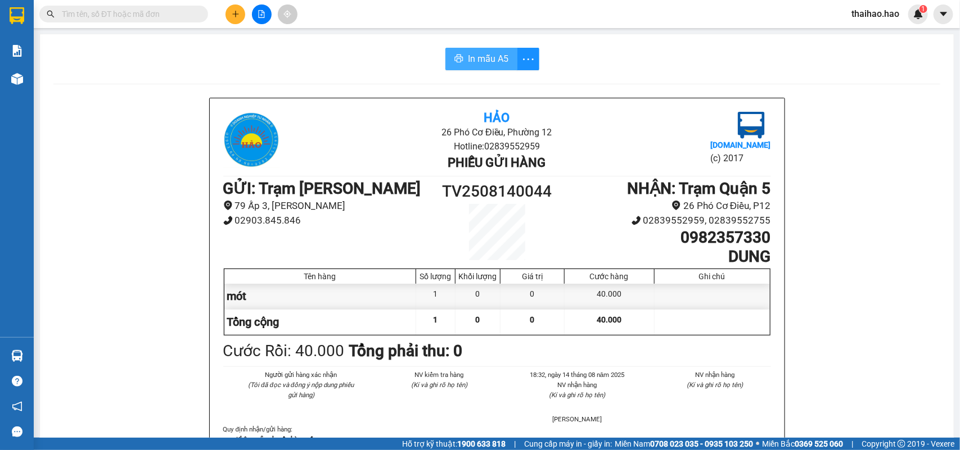
click at [492, 60] on span "In mẫu A5" at bounding box center [488, 59] width 40 height 14
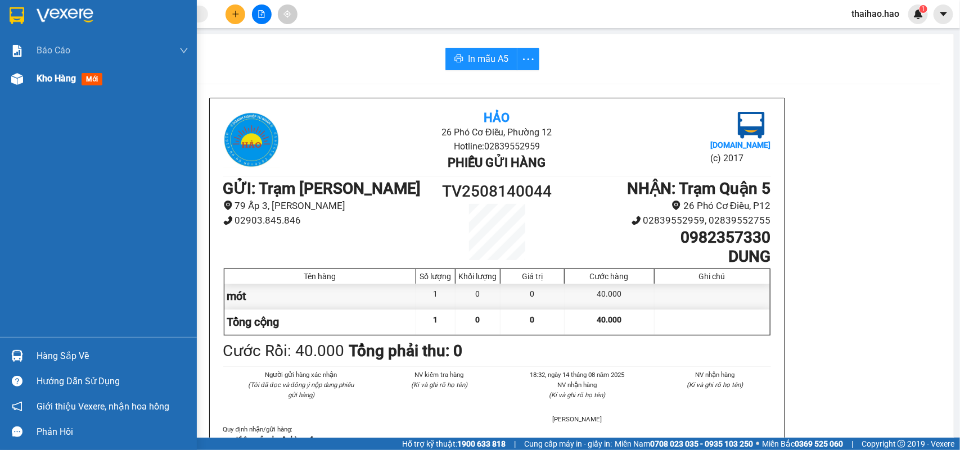
click at [7, 79] on div at bounding box center [17, 79] width 20 height 20
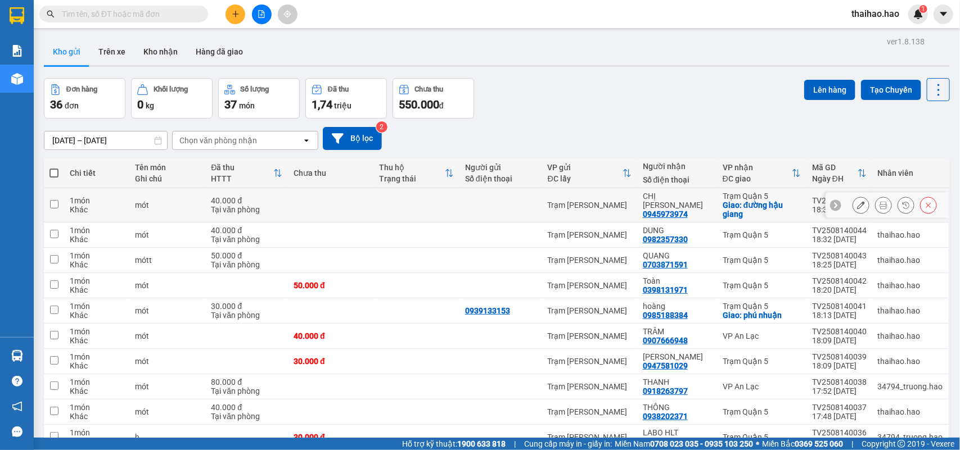
click at [879, 202] on icon at bounding box center [883, 205] width 8 height 8
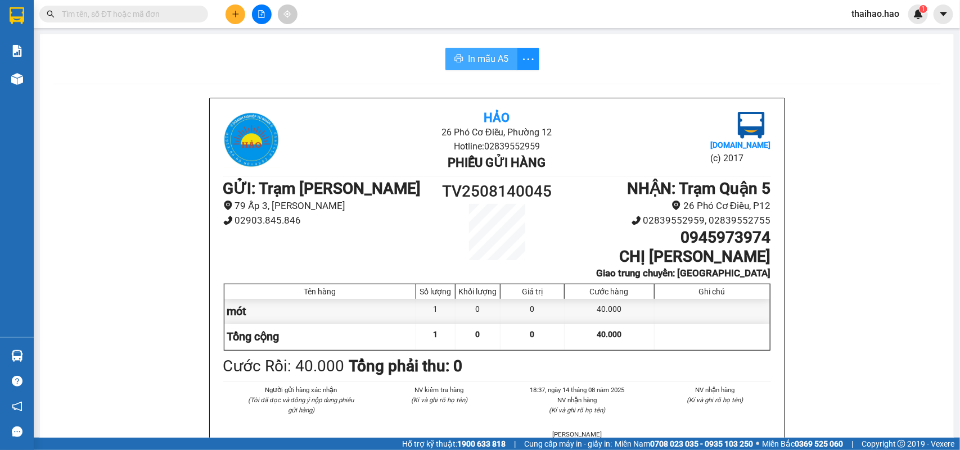
click at [470, 65] on span "In mẫu A5" at bounding box center [488, 59] width 40 height 14
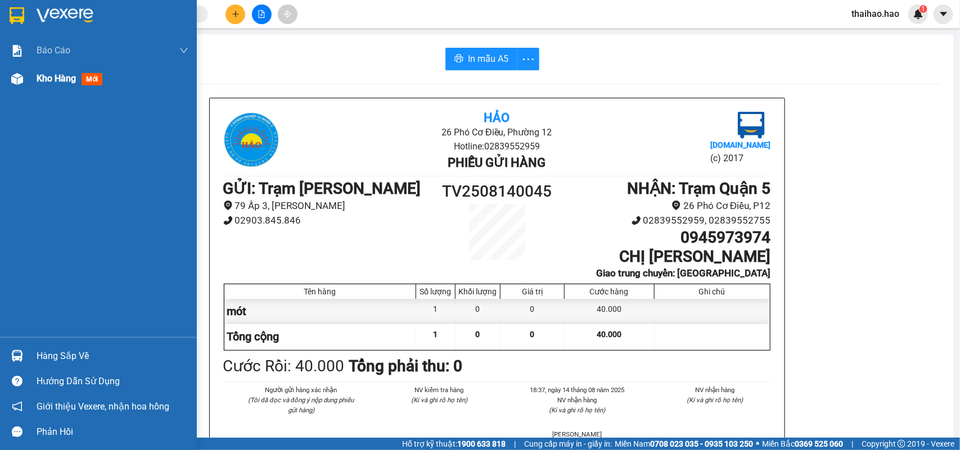
click at [26, 88] on div "Kho hàng mới" at bounding box center [98, 79] width 197 height 28
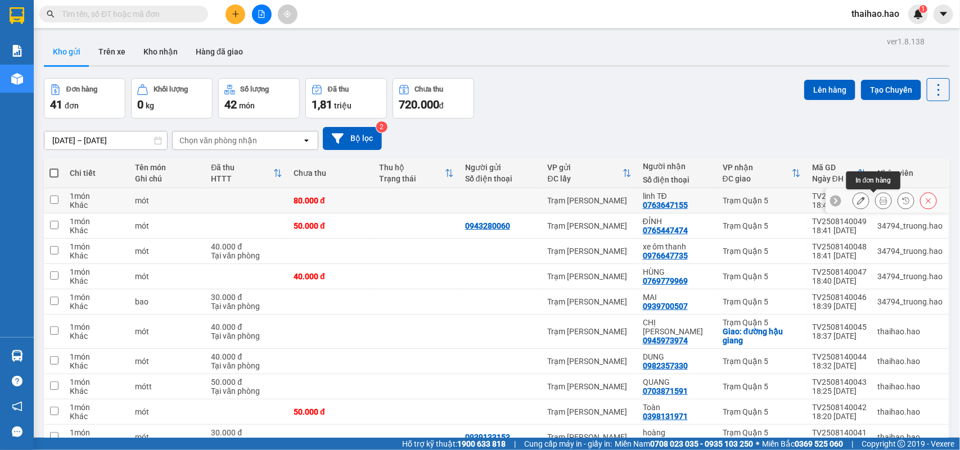
click at [875, 206] on button at bounding box center [883, 201] width 16 height 20
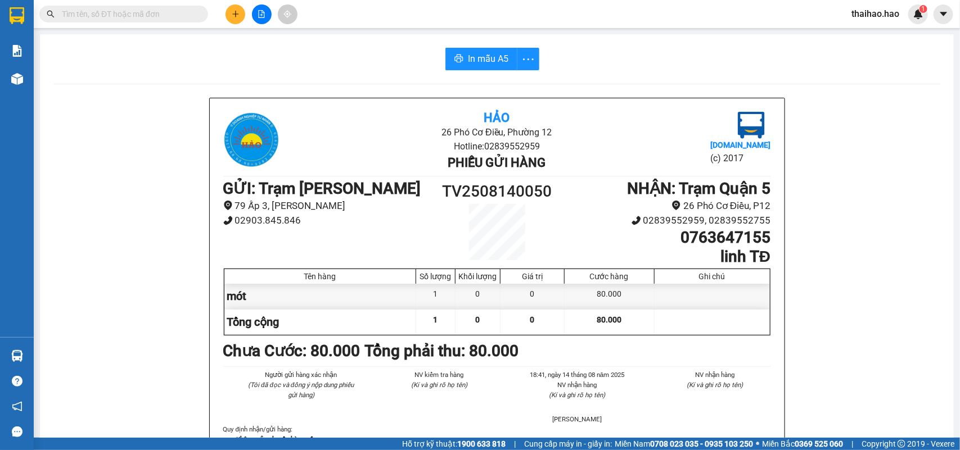
click at [494, 65] on span "In mẫu A5" at bounding box center [488, 59] width 40 height 14
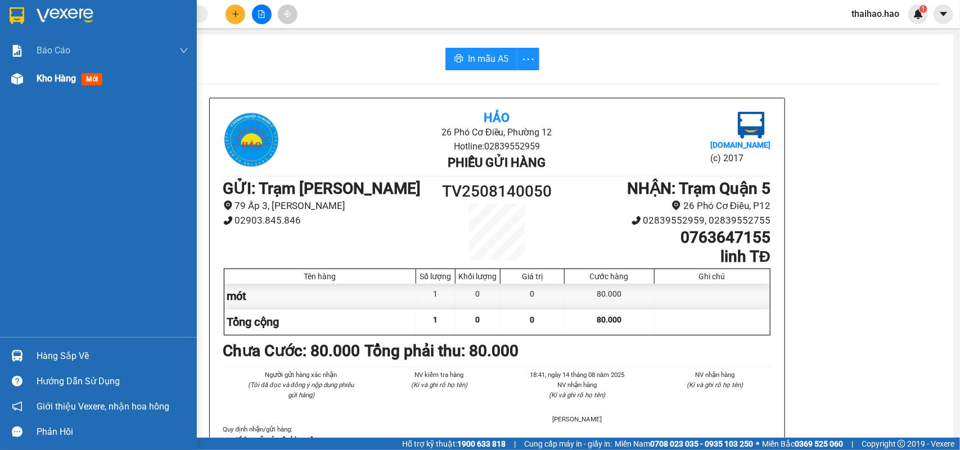
click at [29, 76] on div "Kho hàng mới" at bounding box center [98, 79] width 197 height 28
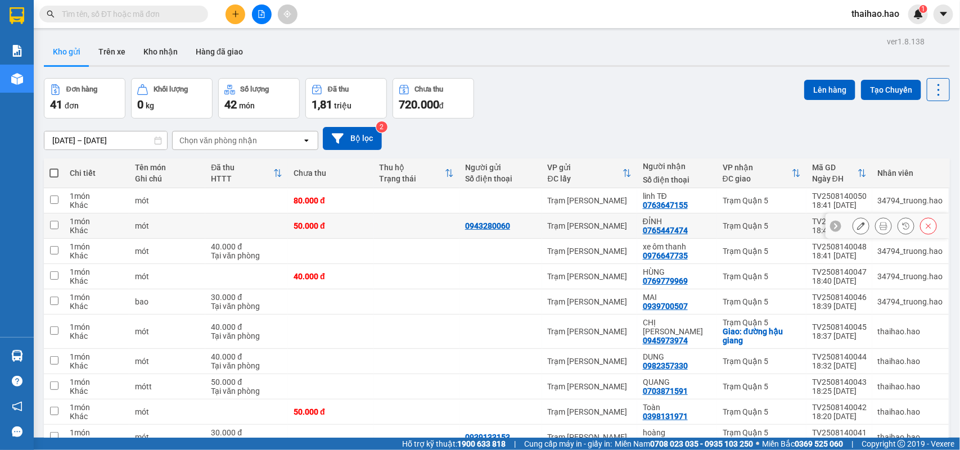
click at [875, 232] on button at bounding box center [883, 226] width 16 height 20
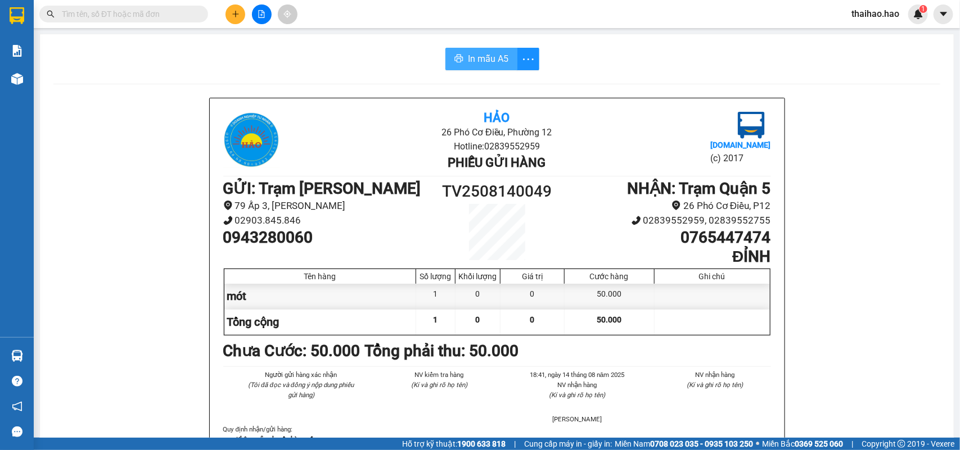
click at [504, 57] on button "In mẫu A5" at bounding box center [481, 59] width 72 height 22
click at [464, 57] on button "In mẫu A5" at bounding box center [481, 59] width 76 height 22
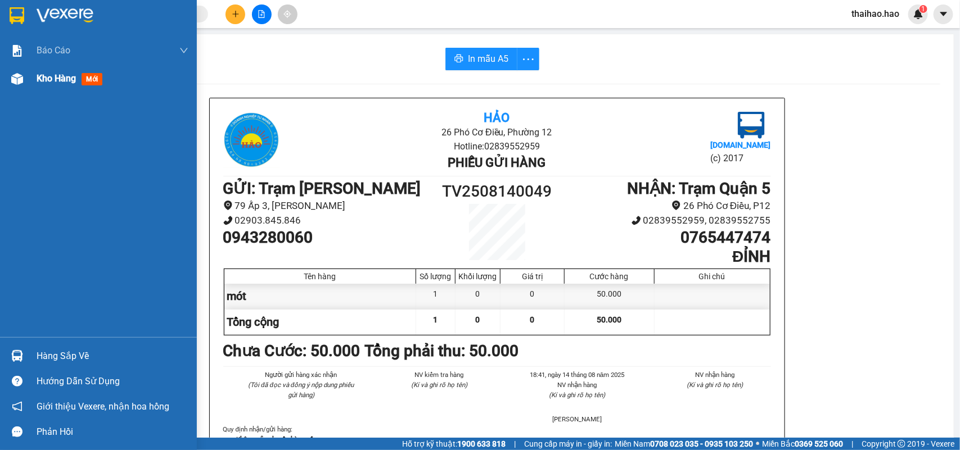
click at [14, 83] on img at bounding box center [17, 79] width 12 height 12
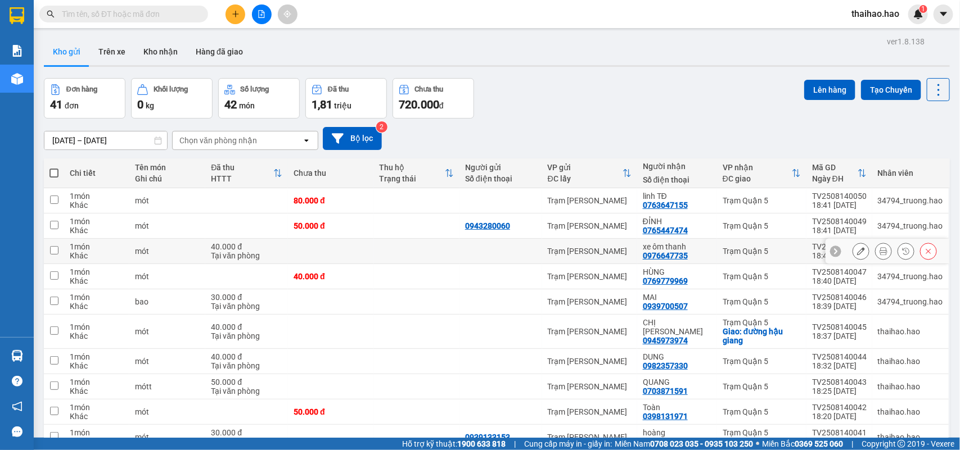
click at [875, 256] on button at bounding box center [883, 252] width 16 height 20
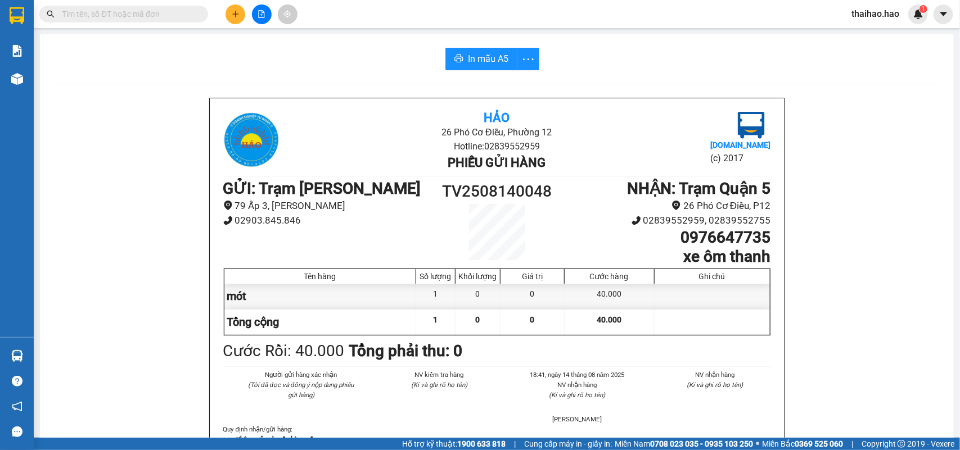
click at [498, 57] on span "In mẫu A5" at bounding box center [488, 59] width 40 height 14
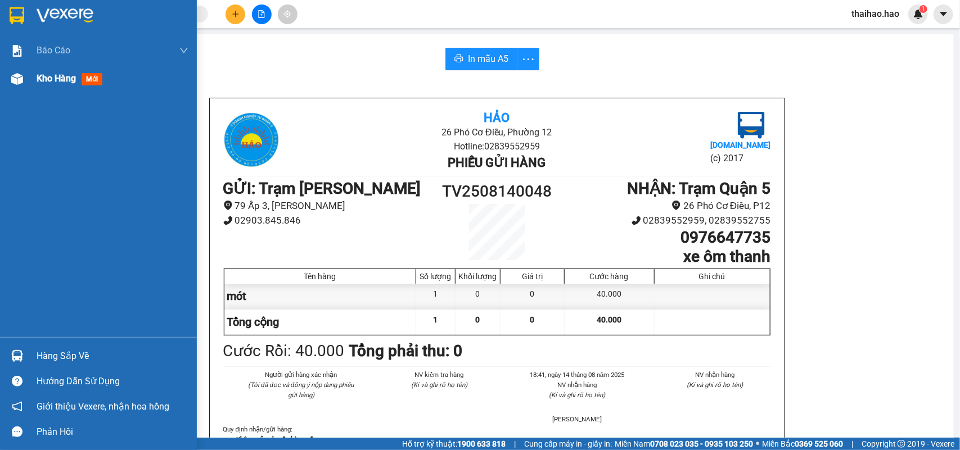
click at [30, 88] on div "Kho hàng mới" at bounding box center [98, 79] width 197 height 28
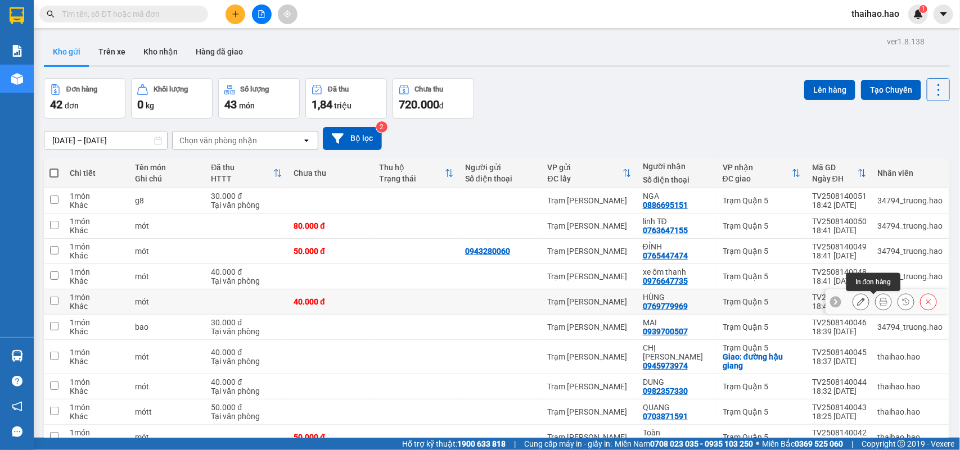
click at [875, 300] on button at bounding box center [883, 302] width 16 height 20
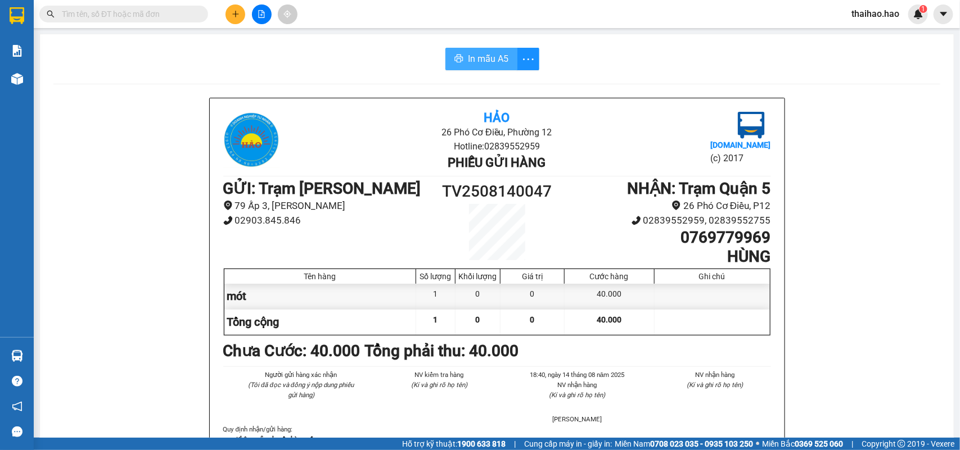
click at [488, 63] on span "In mẫu A5" at bounding box center [488, 59] width 40 height 14
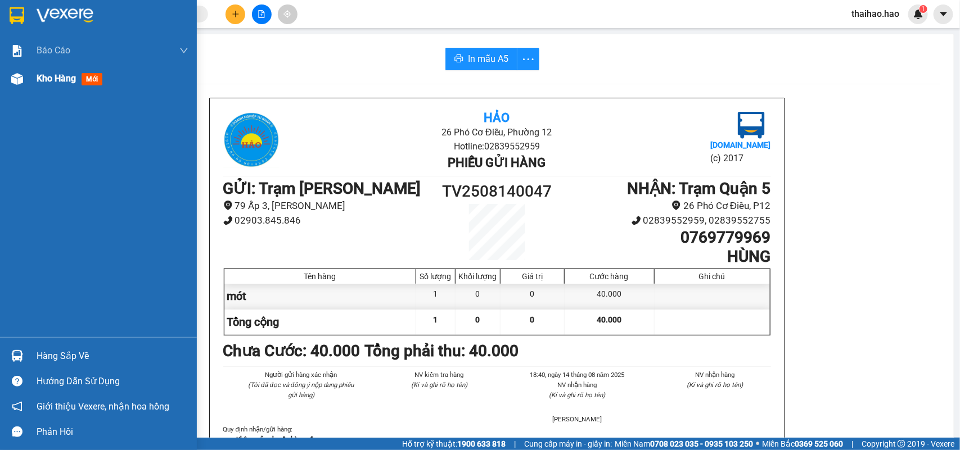
click at [34, 83] on div "Kho hàng mới" at bounding box center [98, 79] width 197 height 28
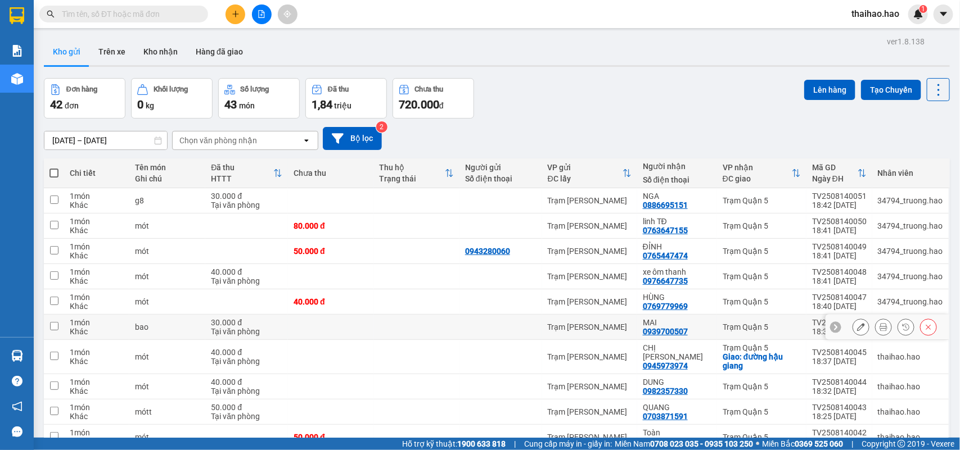
click at [879, 330] on icon at bounding box center [883, 327] width 8 height 8
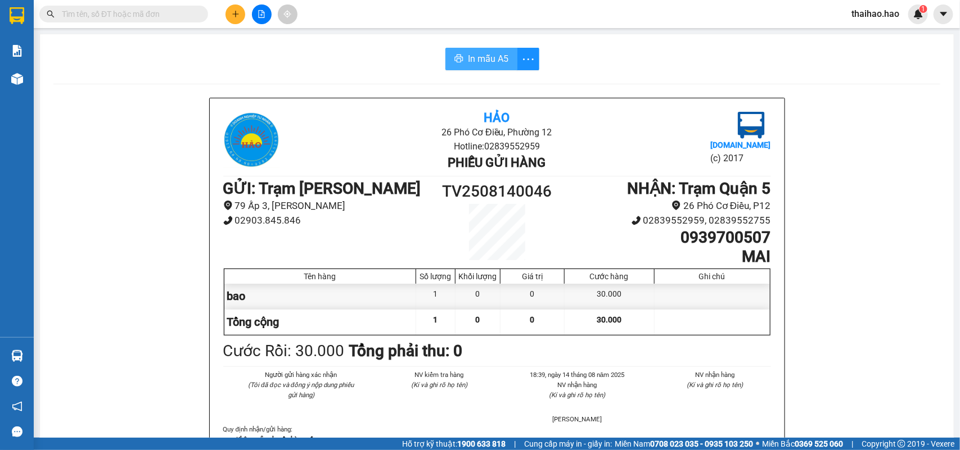
click at [468, 56] on span "In mẫu A5" at bounding box center [488, 59] width 40 height 14
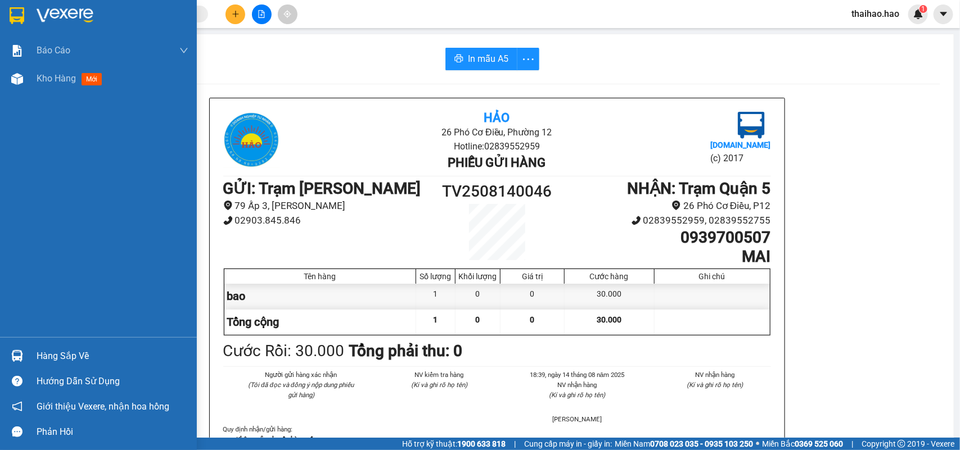
click at [53, 151] on div "Báo cáo BC tiền công nợ Báo cáo dòng tiền (trưởng trạm) Doanh số tạo đơn theo V…" at bounding box center [98, 187] width 197 height 301
click at [49, 88] on div "Kho hàng mới" at bounding box center [113, 79] width 152 height 28
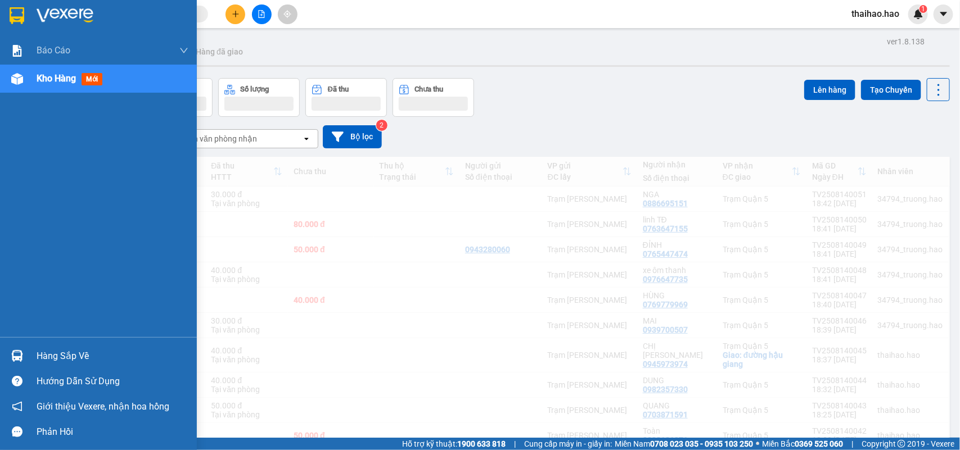
click at [56, 73] on span "Kho hàng" at bounding box center [56, 78] width 39 height 11
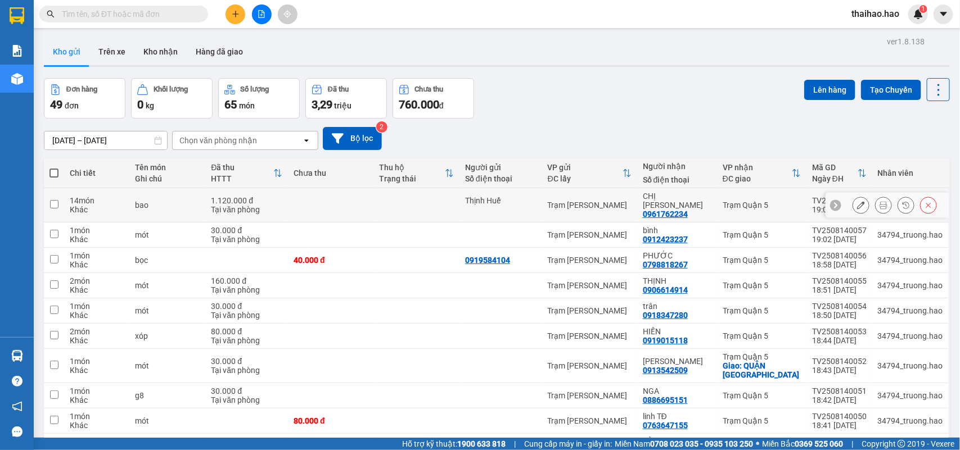
click at [879, 203] on button at bounding box center [883, 206] width 16 height 20
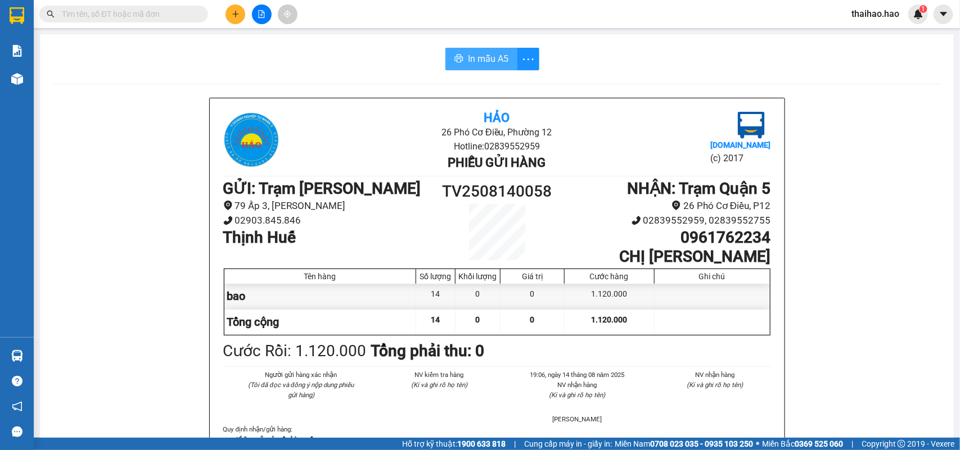
click at [482, 57] on span "In mẫu A5" at bounding box center [488, 59] width 40 height 14
drag, startPoint x: 464, startPoint y: 32, endPoint x: 469, endPoint y: 51, distance: 19.9
click at [465, 40] on main "In mẫu A5 Hảo 26 Phó Cơ Điều, Phường 12 Hotline: 02839552959 Phiếu gửi hàng [DO…" at bounding box center [480, 219] width 960 height 438
click at [472, 57] on span "In mẫu A5" at bounding box center [488, 59] width 40 height 14
click at [475, 56] on span "In mẫu A5" at bounding box center [488, 59] width 40 height 14
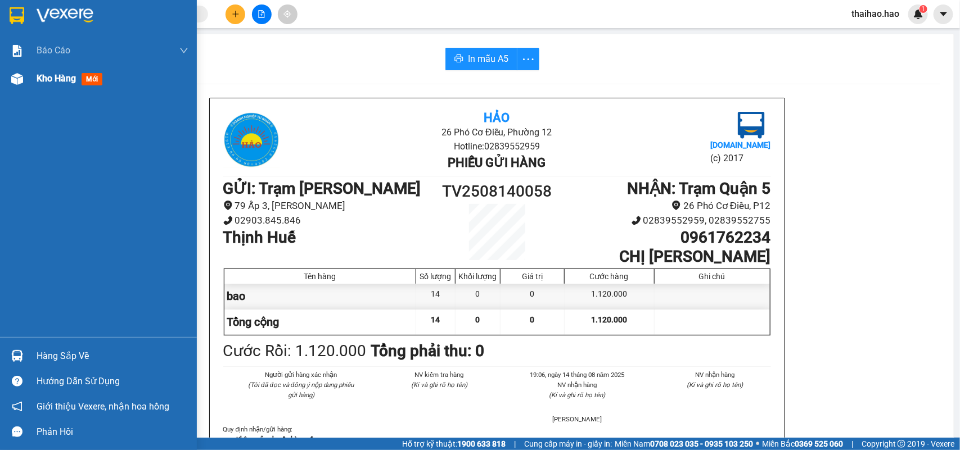
click at [43, 79] on span "Kho hàng" at bounding box center [56, 78] width 39 height 11
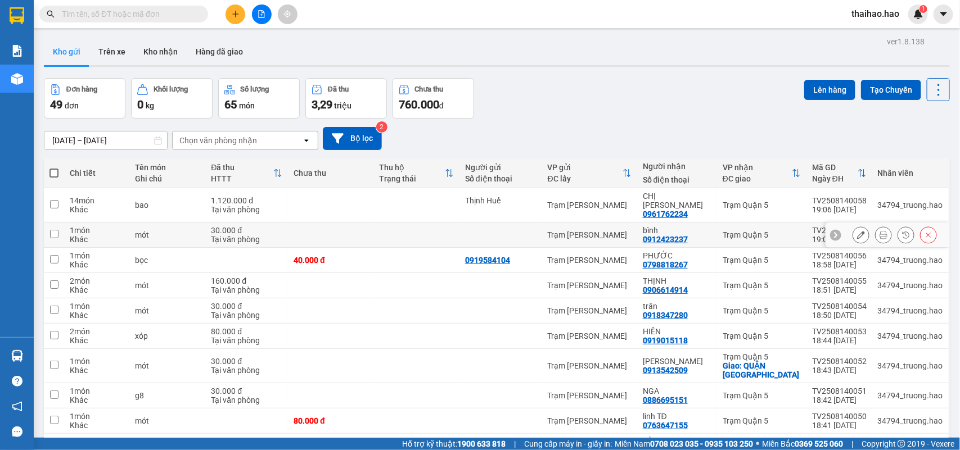
click at [879, 231] on icon at bounding box center [883, 235] width 8 height 8
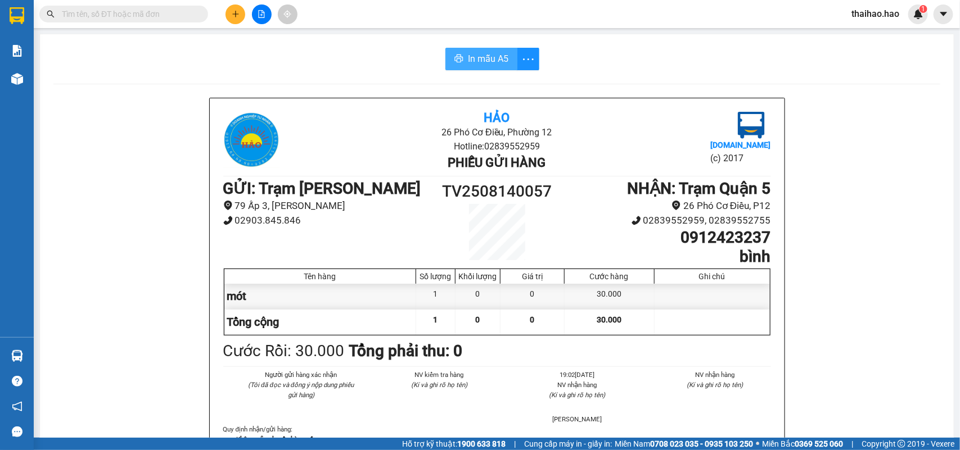
click at [493, 62] on span "In mẫu A5" at bounding box center [488, 59] width 40 height 14
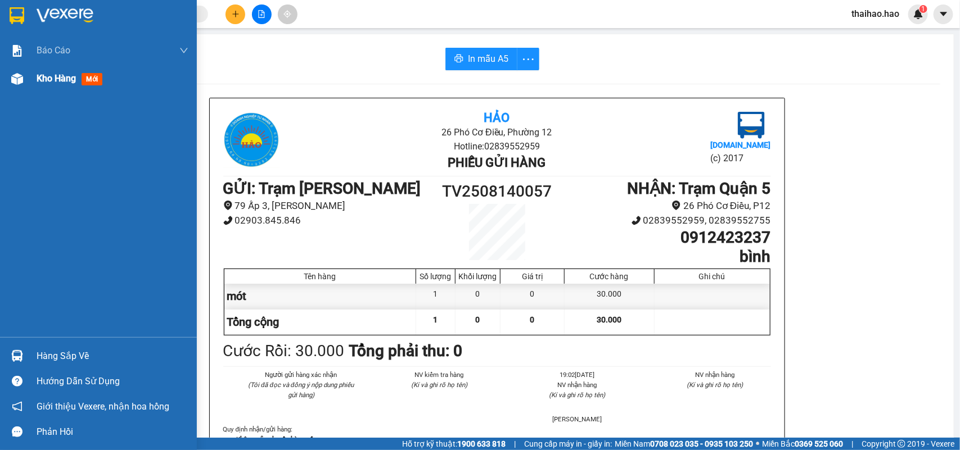
click at [14, 78] on img at bounding box center [17, 79] width 12 height 12
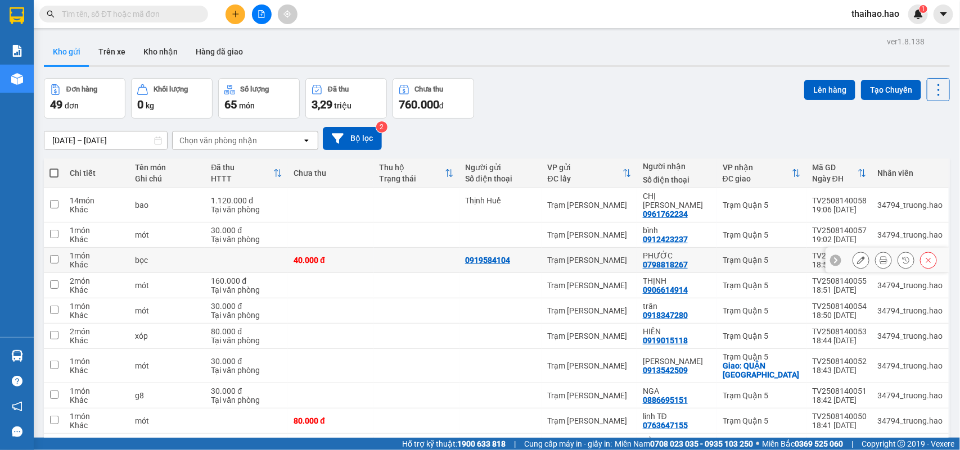
click at [879, 256] on icon at bounding box center [883, 260] width 8 height 8
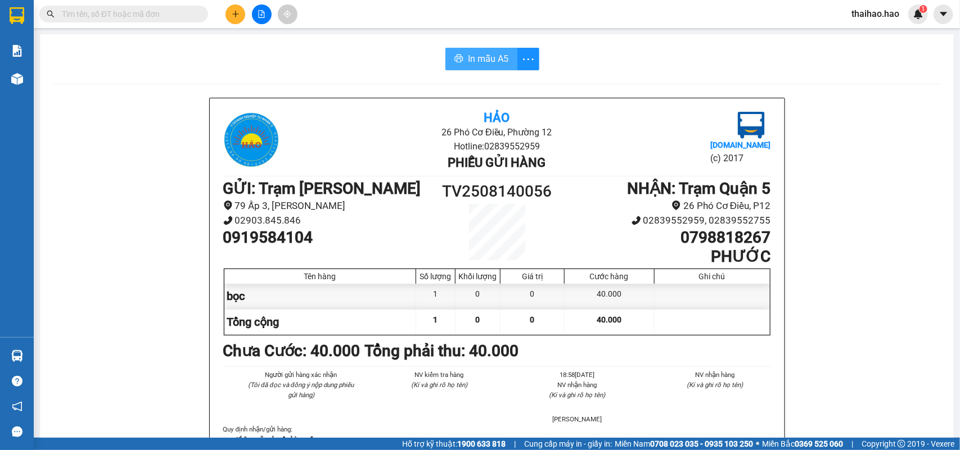
click at [476, 64] on span "In mẫu A5" at bounding box center [488, 59] width 40 height 14
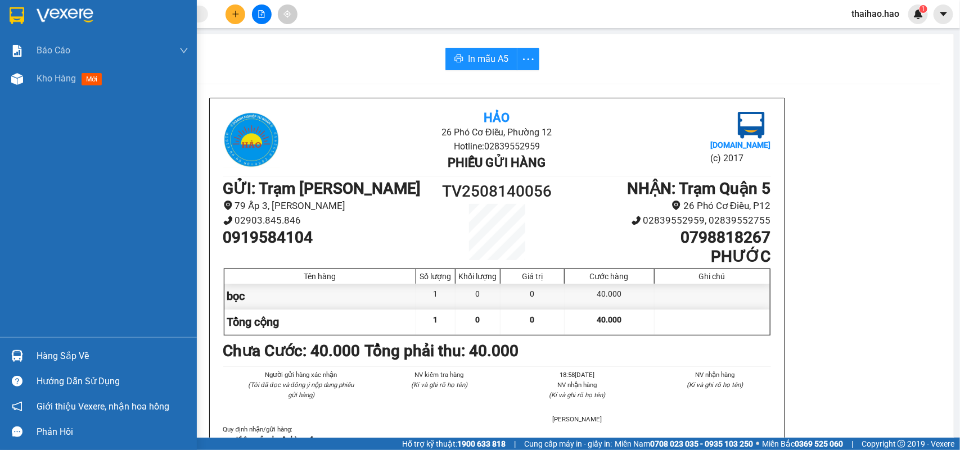
click at [26, 97] on div "Báo cáo BC tiền công nợ Báo cáo dòng tiền (trưởng trạm) Doanh số tạo đơn theo V…" at bounding box center [98, 187] width 197 height 301
click at [32, 82] on div "Kho hàng mới" at bounding box center [98, 79] width 197 height 28
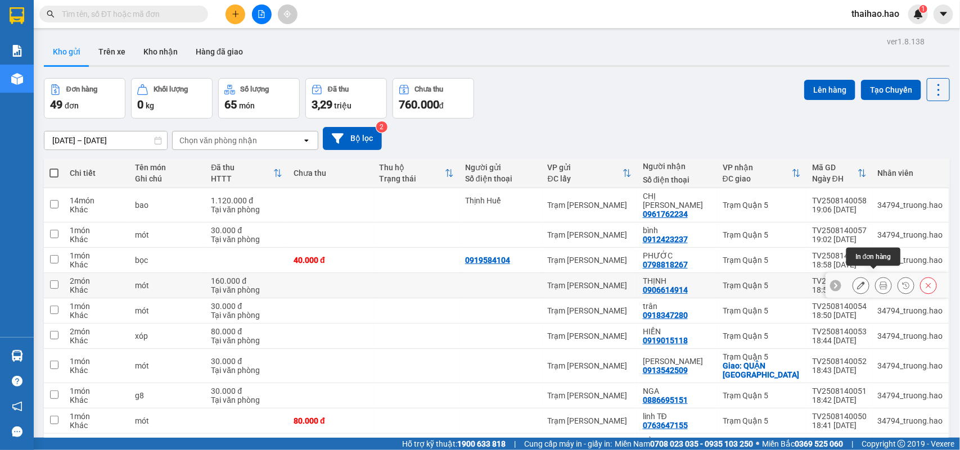
click at [879, 282] on icon at bounding box center [883, 286] width 8 height 8
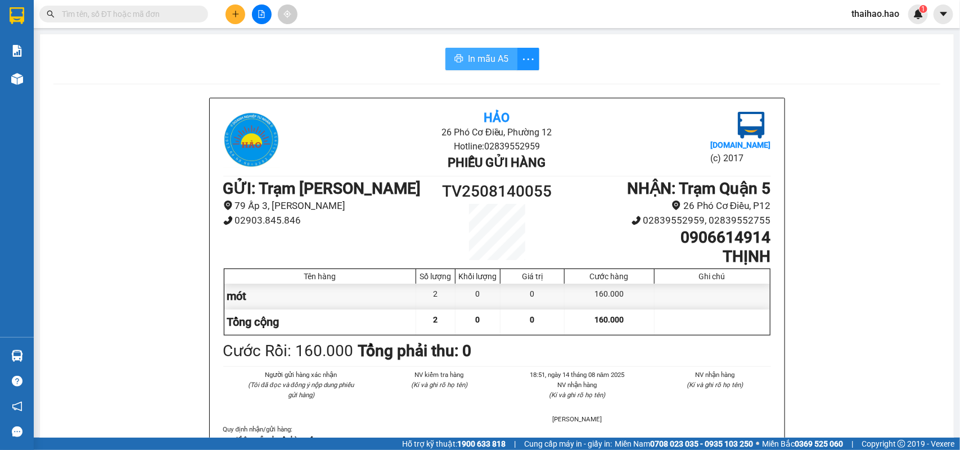
click at [488, 54] on span "In mẫu A5" at bounding box center [488, 59] width 40 height 14
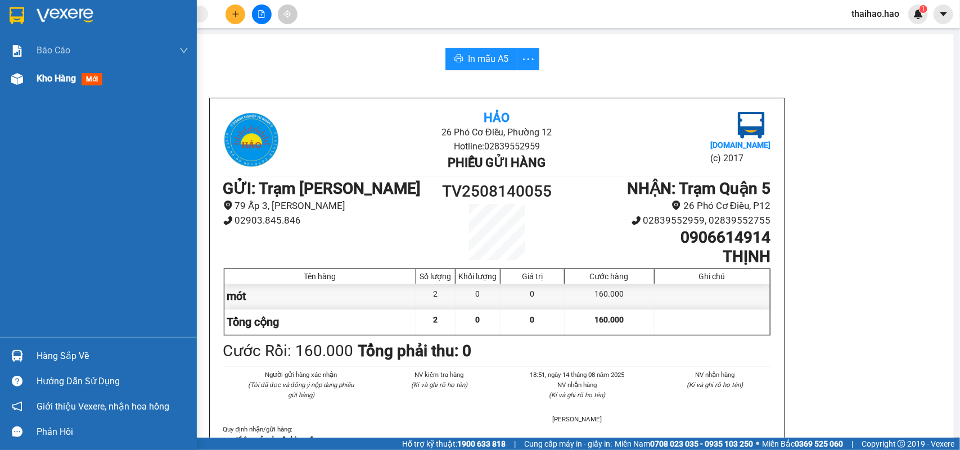
click at [40, 86] on div "Kho hàng mới" at bounding box center [113, 79] width 152 height 28
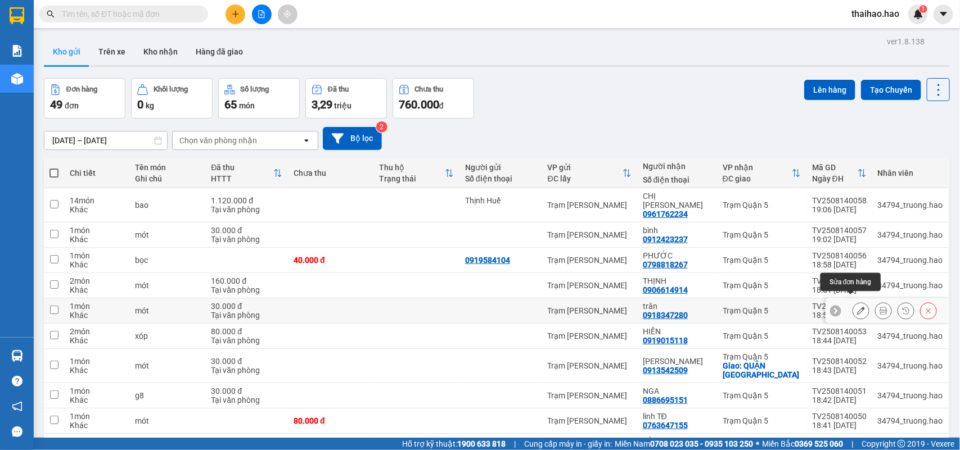
click at [857, 307] on icon at bounding box center [861, 311] width 8 height 8
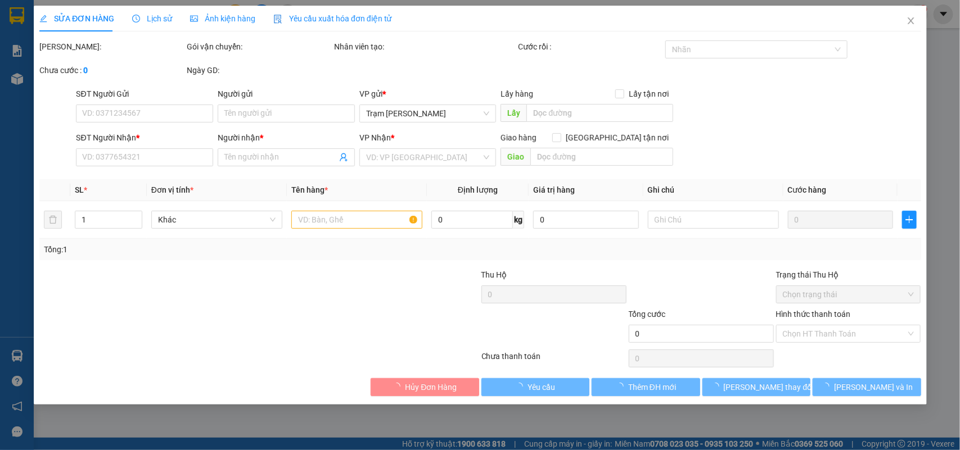
type input "0918347280"
type input "trân"
type input "30.000"
type input "0"
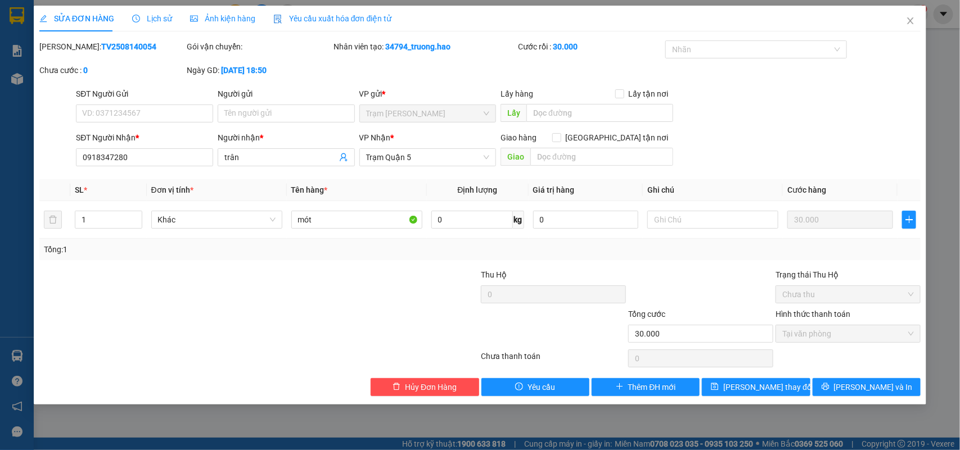
click at [157, 25] on div "Lịch sử" at bounding box center [152, 19] width 40 height 26
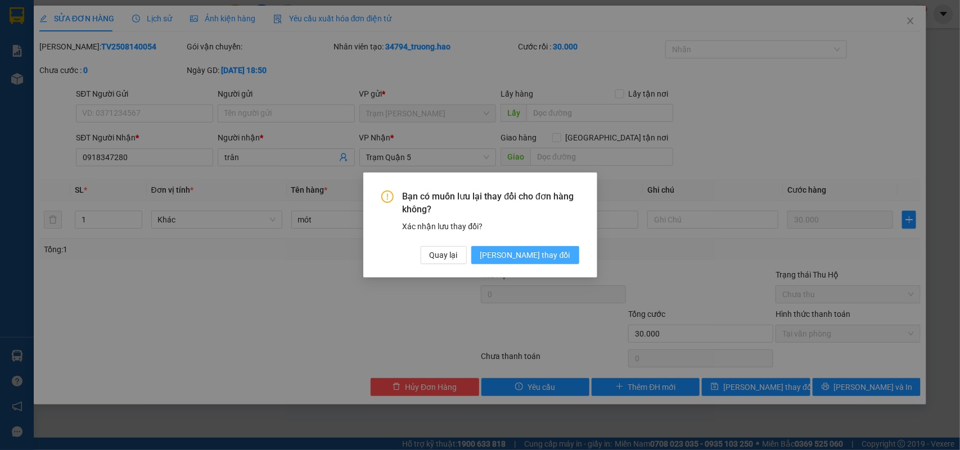
click at [543, 263] on button "[PERSON_NAME] thay đổi" at bounding box center [525, 255] width 108 height 18
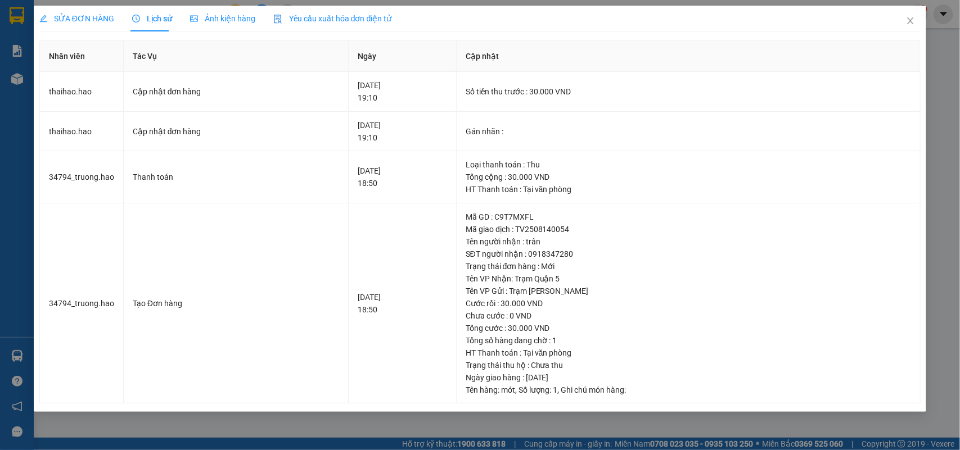
click at [83, 29] on div "SỬA ĐƠN HÀNG" at bounding box center [76, 19] width 75 height 26
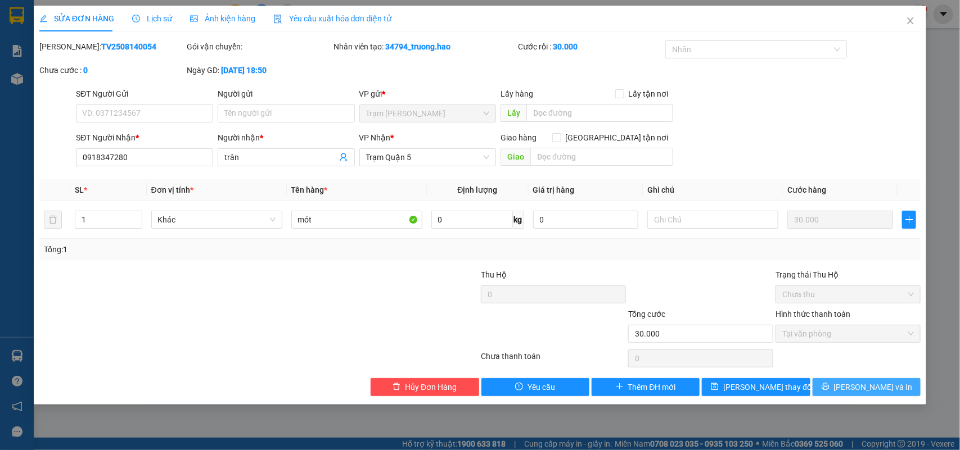
drag, startPoint x: 841, startPoint y: 381, endPoint x: 837, endPoint y: 389, distance: 9.6
click at [839, 383] on button "[PERSON_NAME] và In" at bounding box center [866, 387] width 108 height 18
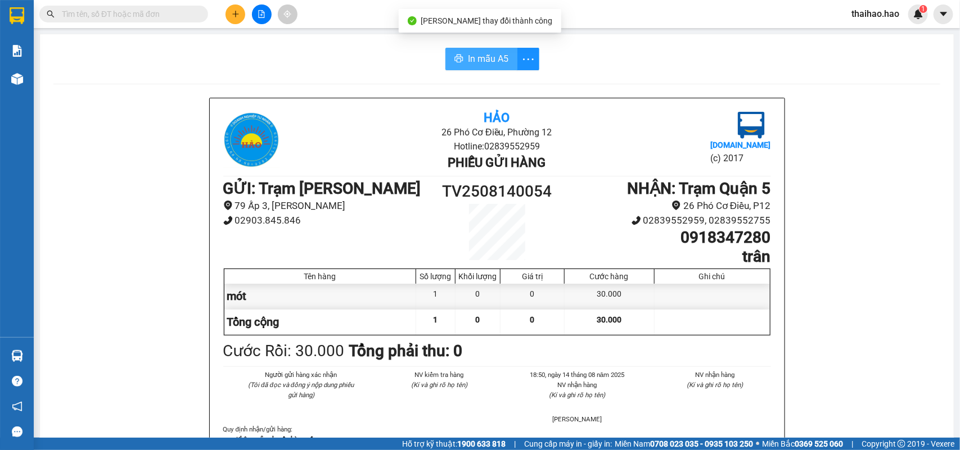
click at [486, 54] on span "In mẫu A5" at bounding box center [488, 59] width 40 height 14
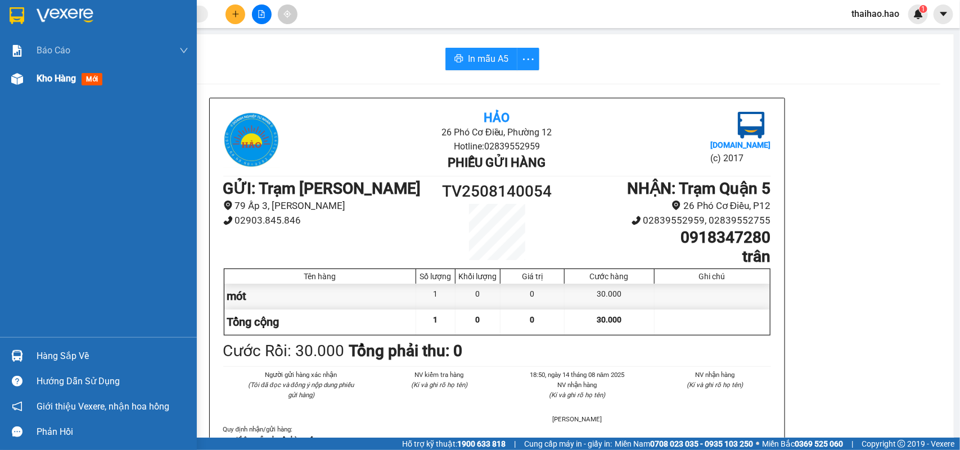
click at [17, 73] on img at bounding box center [17, 79] width 12 height 12
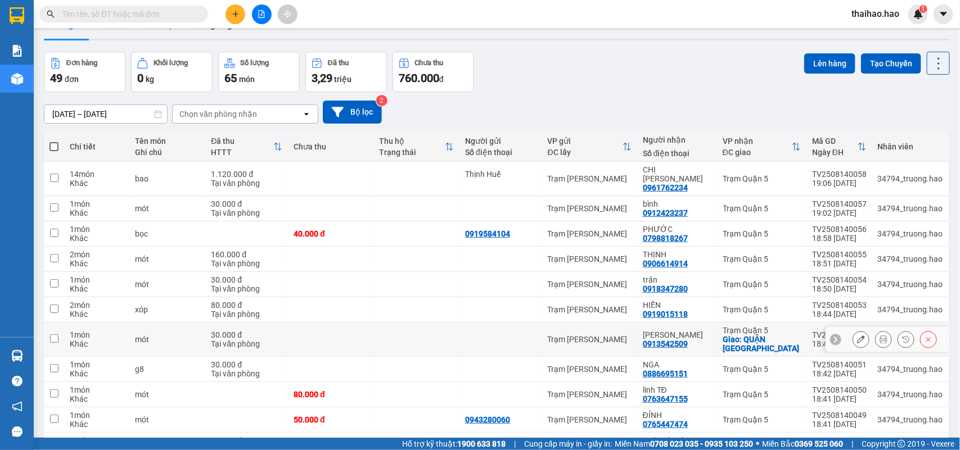
scroll to position [70, 0]
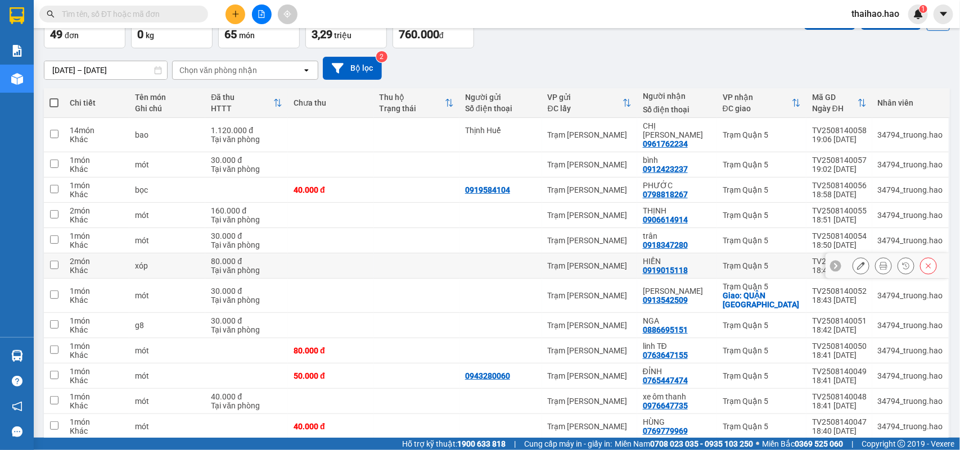
click at [879, 262] on icon at bounding box center [883, 266] width 8 height 8
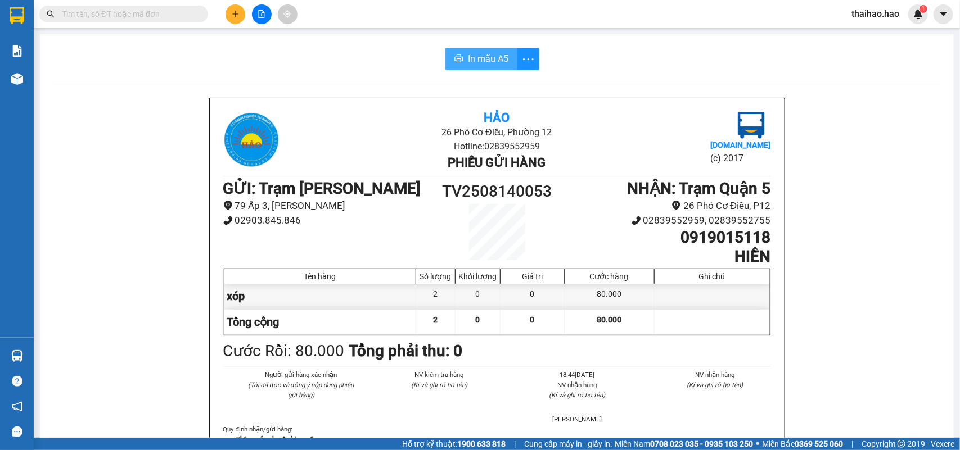
click at [485, 62] on span "In mẫu A5" at bounding box center [488, 59] width 40 height 14
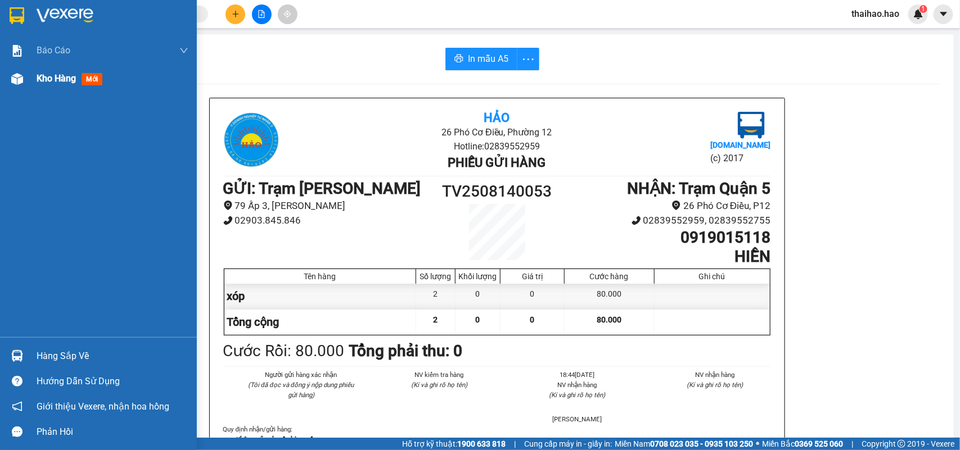
click at [11, 79] on img at bounding box center [17, 79] width 12 height 12
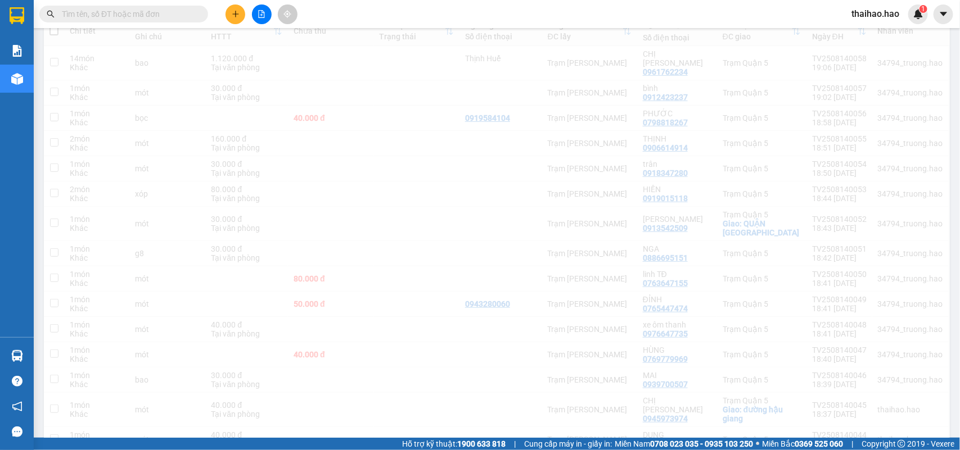
scroll to position [142, 0]
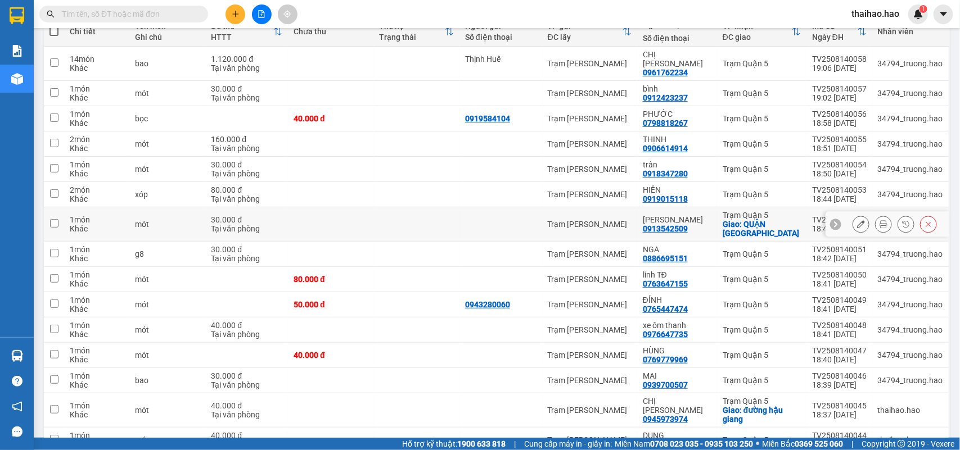
drag, startPoint x: 846, startPoint y: 214, endPoint x: 841, endPoint y: 226, distance: 12.8
click at [852, 218] on div at bounding box center [860, 224] width 17 height 17
click at [853, 220] on button at bounding box center [861, 225] width 16 height 20
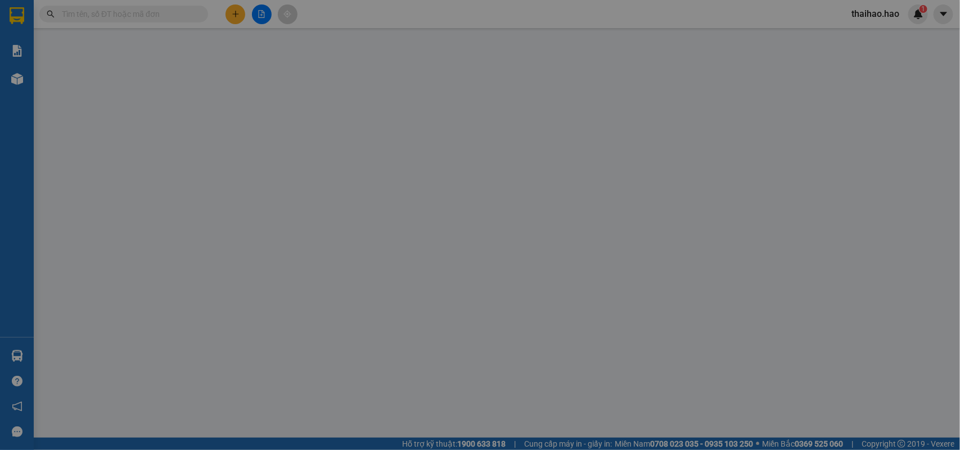
type input "0913542509"
type input "[PERSON_NAME]"
checkbox input "true"
type input "QUẬN BÌNH THẠNH"
type input "30.000"
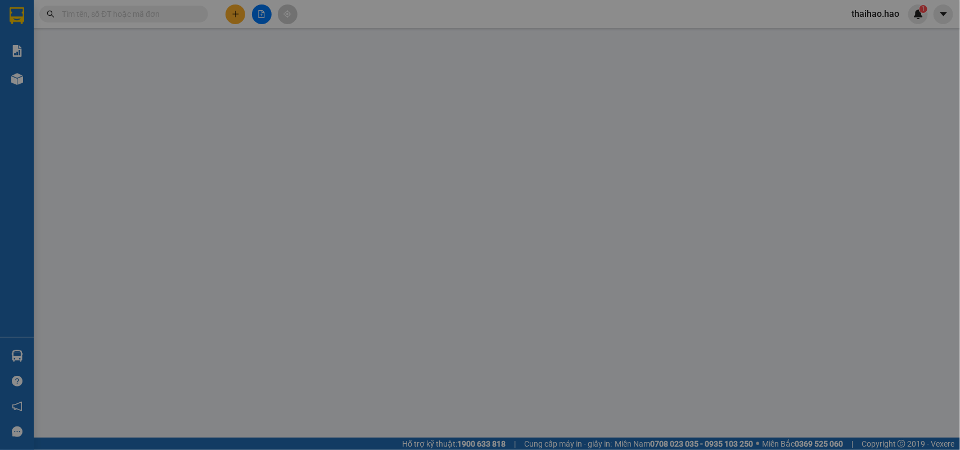
type input "0"
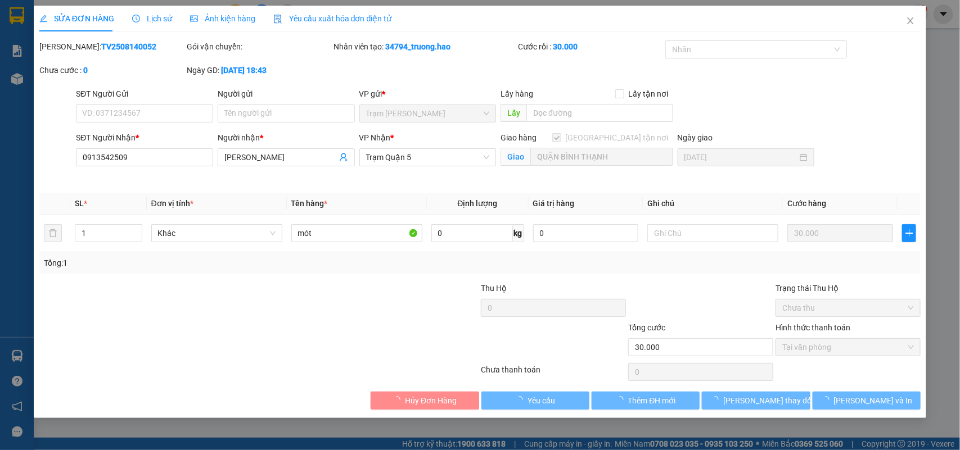
click at [148, 18] on span "Lịch sử" at bounding box center [152, 18] width 40 height 9
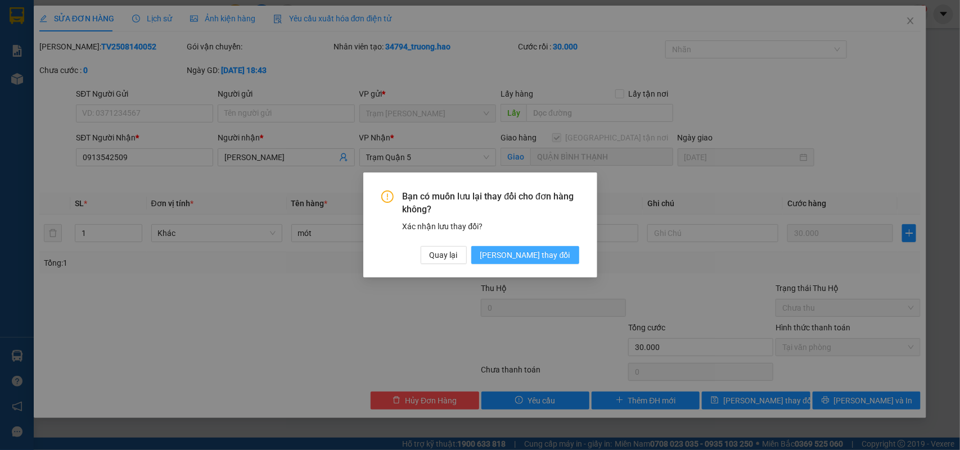
click at [528, 247] on button "Lưu thay đổi" at bounding box center [525, 255] width 108 height 18
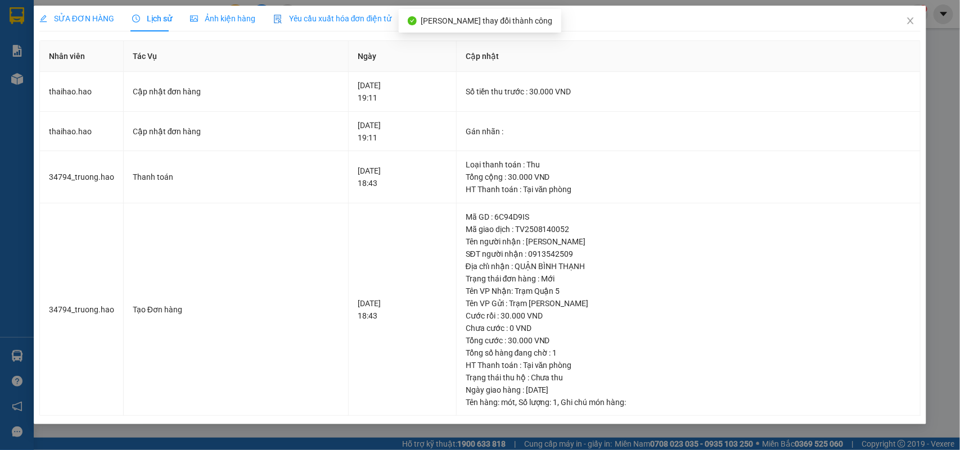
click at [85, 22] on span "SỬA ĐƠN HÀNG" at bounding box center [76, 18] width 75 height 9
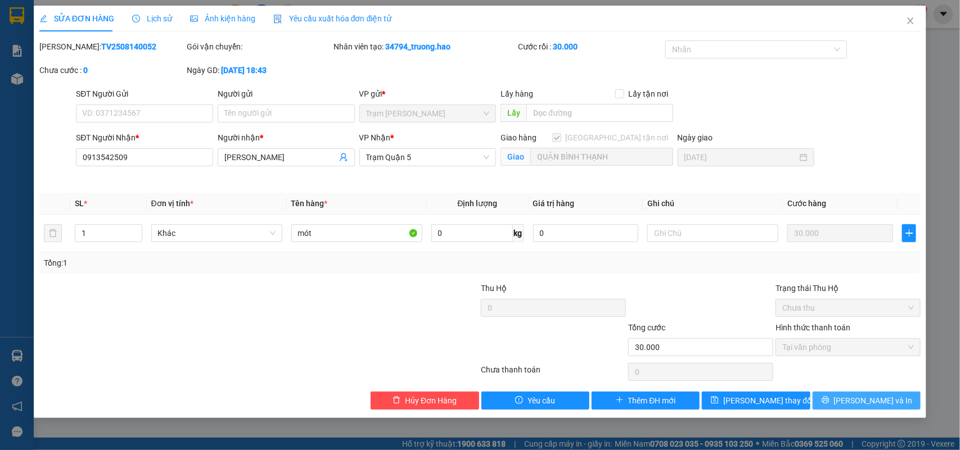
click at [861, 397] on span "Lưu và In" at bounding box center [873, 401] width 79 height 12
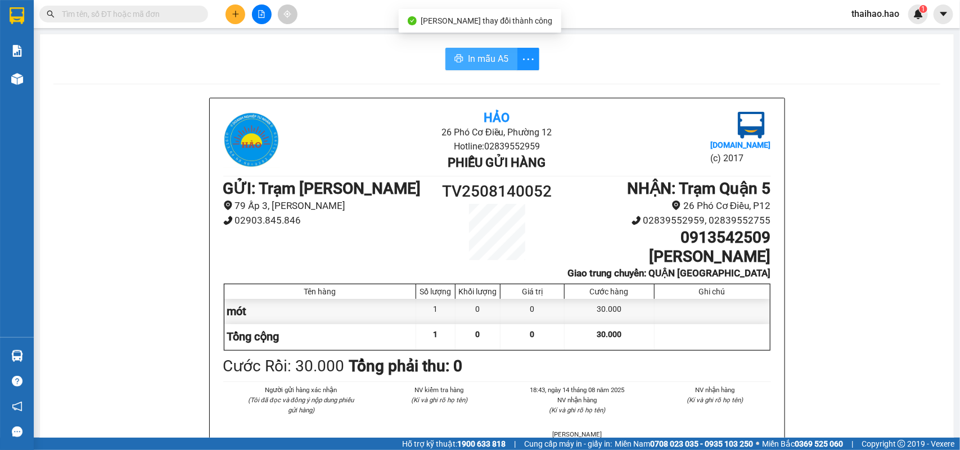
click at [470, 53] on span "In mẫu A5" at bounding box center [488, 59] width 40 height 14
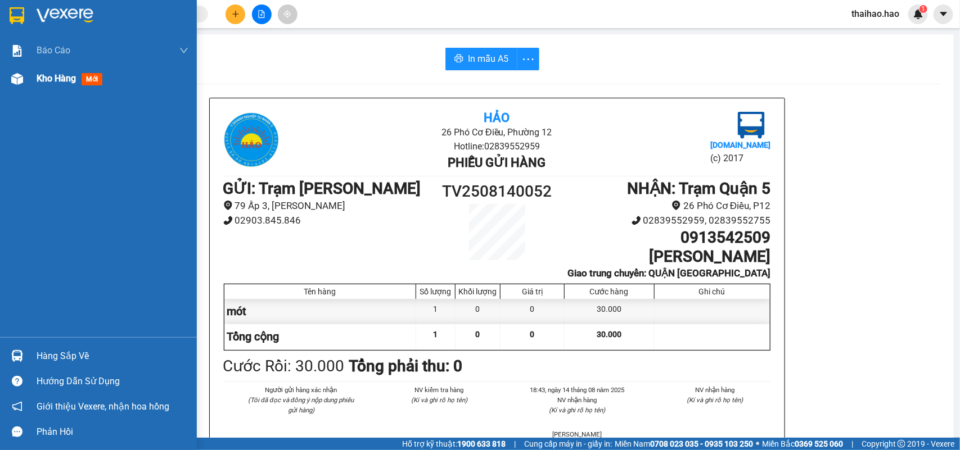
click at [30, 77] on div "Kho hàng mới" at bounding box center [98, 79] width 197 height 28
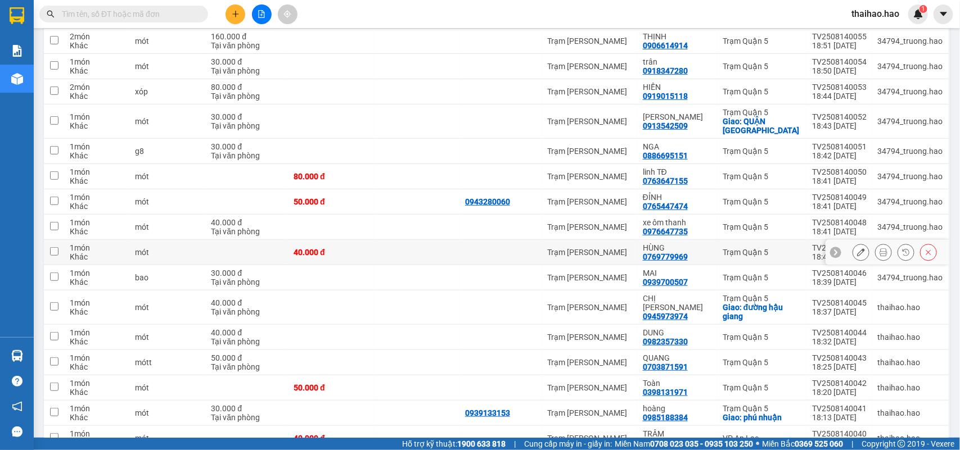
scroll to position [212, 0]
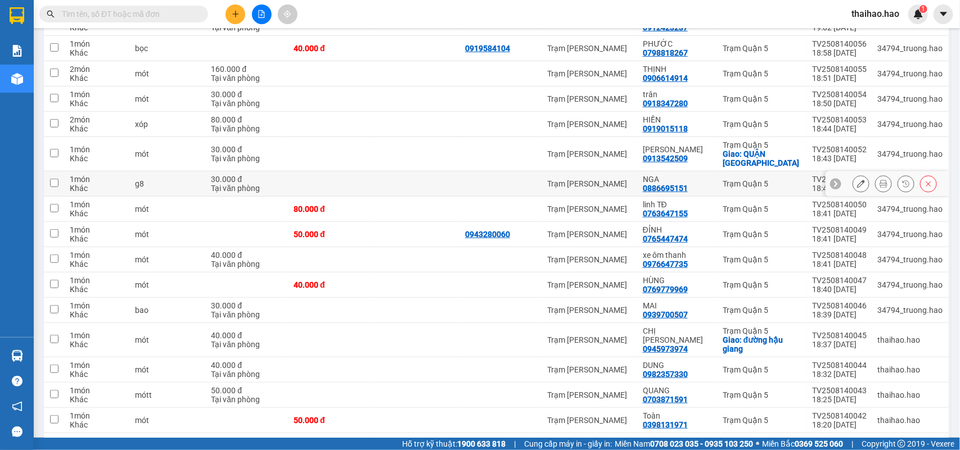
click at [853, 177] on button at bounding box center [861, 184] width 16 height 20
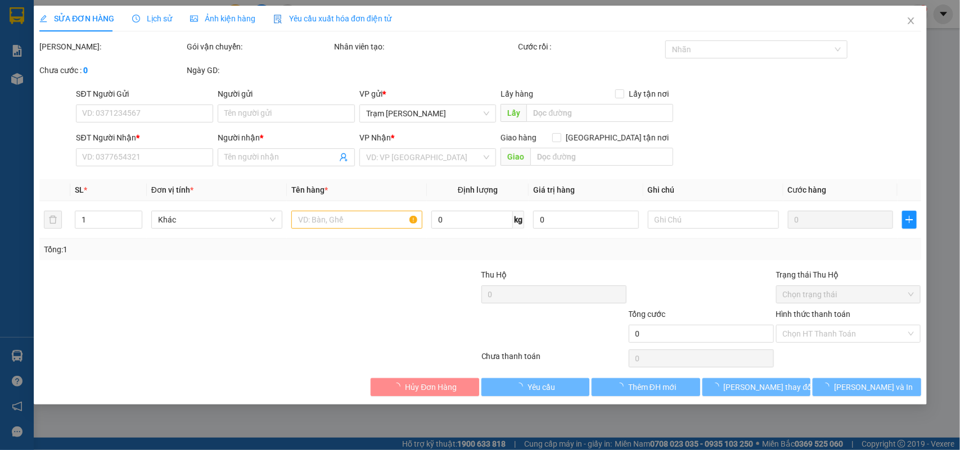
type input "0886695151"
type input "NGA"
type input "30.000"
type input "0"
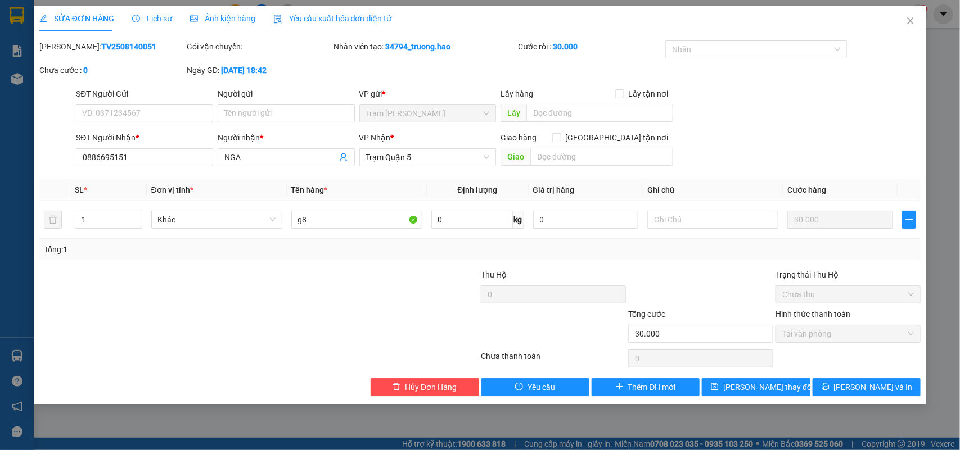
click at [137, 21] on icon "clock-circle" at bounding box center [136, 19] width 8 height 8
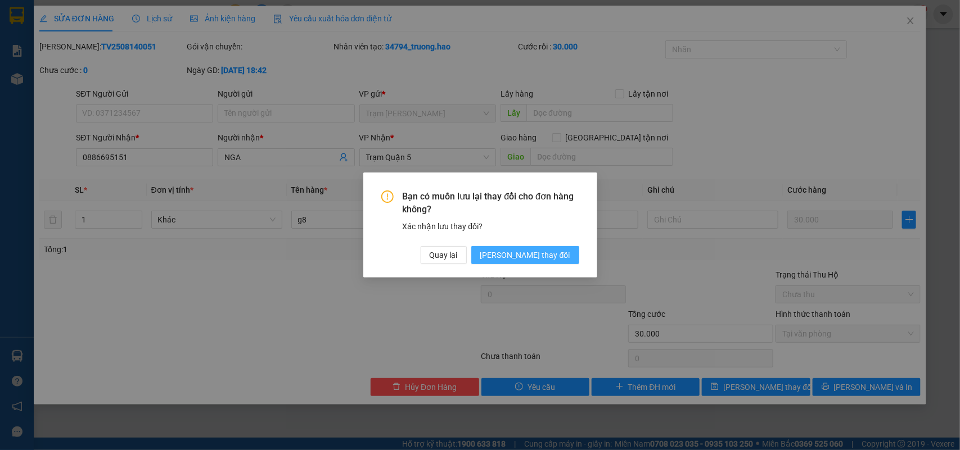
click at [543, 261] on span "Lưu thay đổi" at bounding box center [525, 255] width 90 height 12
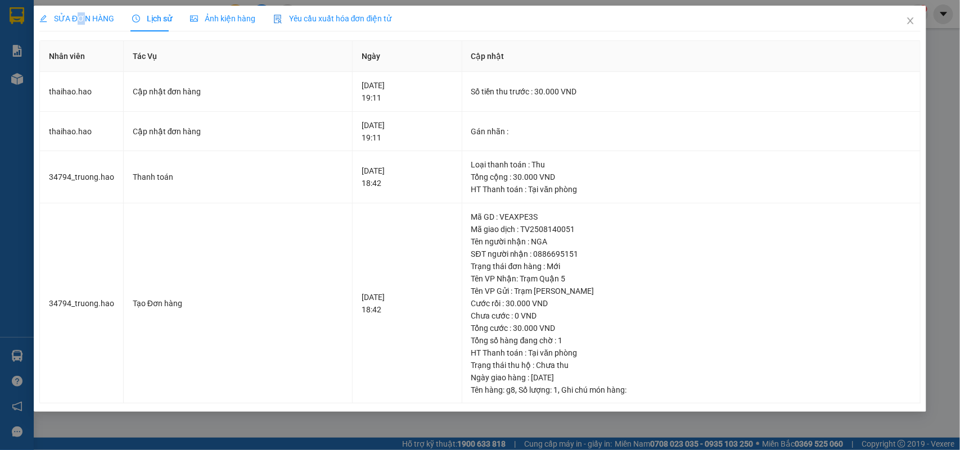
click at [73, 7] on div "SỬA ĐƠN HÀNG" at bounding box center [76, 19] width 75 height 26
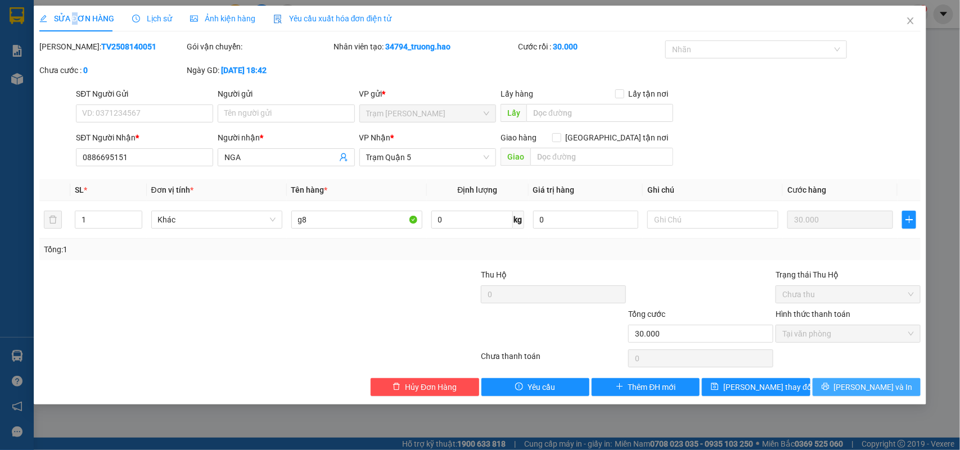
click at [824, 381] on button "Lưu và In" at bounding box center [866, 387] width 108 height 18
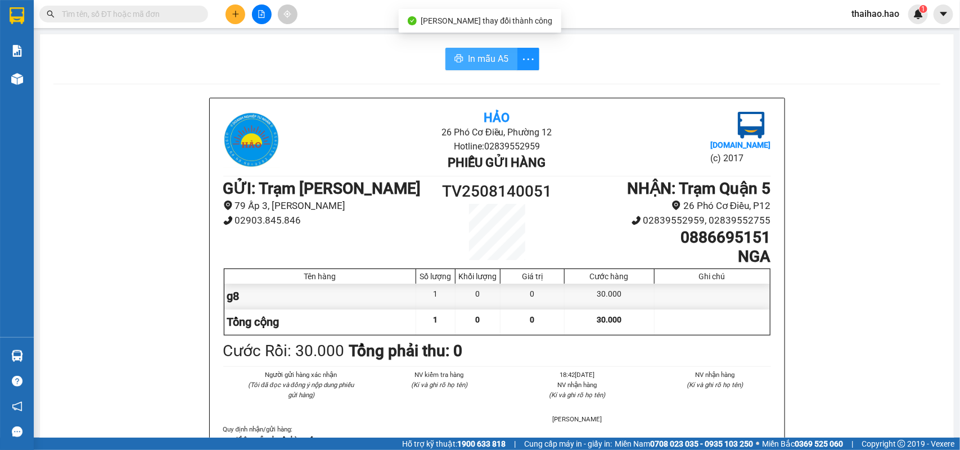
click at [484, 65] on span "In mẫu A5" at bounding box center [488, 59] width 40 height 14
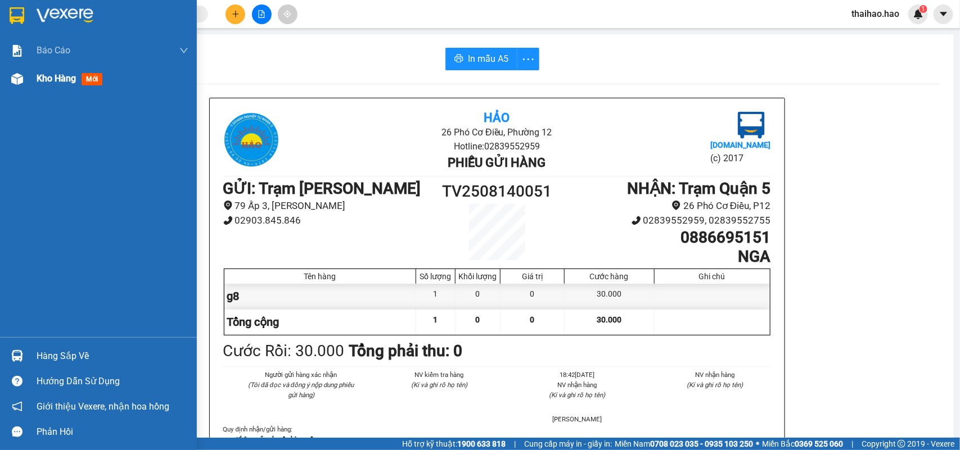
click at [29, 79] on div "Kho hàng mới" at bounding box center [98, 79] width 197 height 28
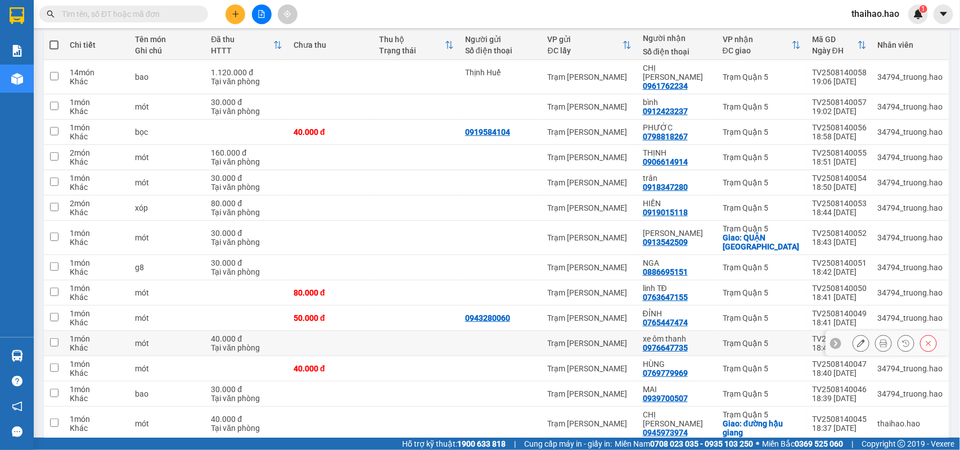
scroll to position [211, 0]
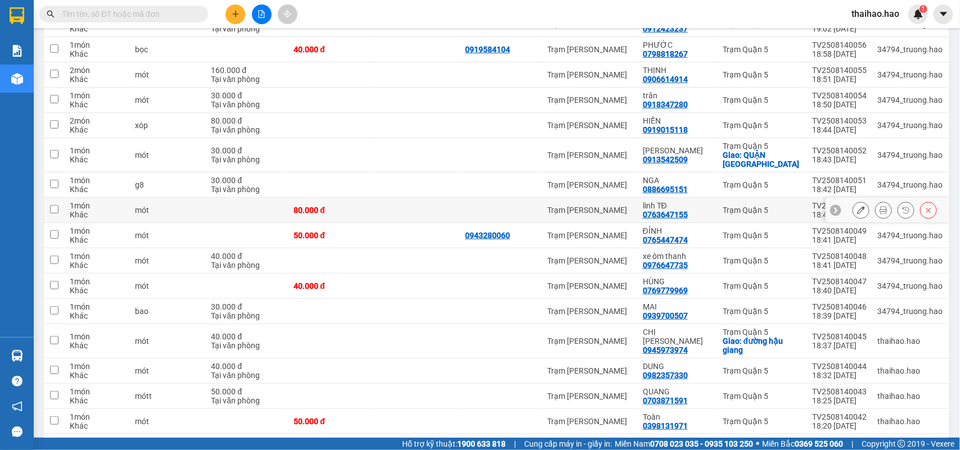
click at [857, 206] on icon at bounding box center [861, 210] width 8 height 8
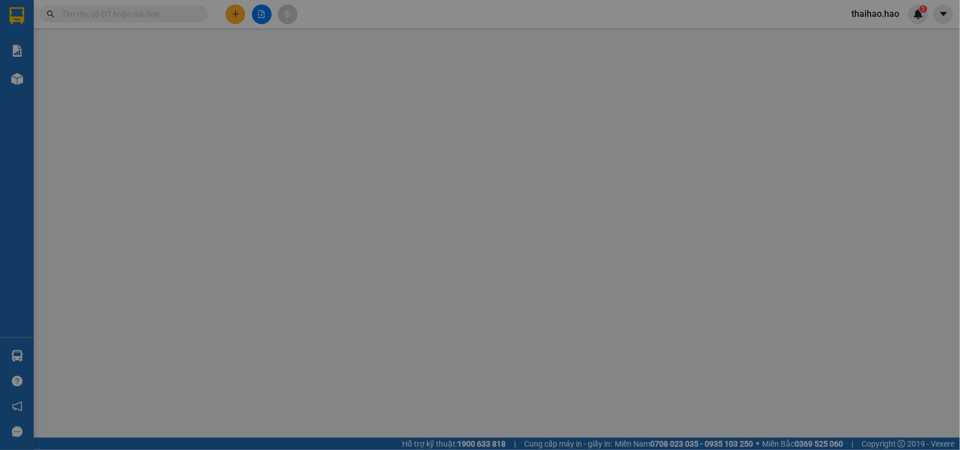
type input "0763647155"
type input "linh TĐ"
type input "80.000"
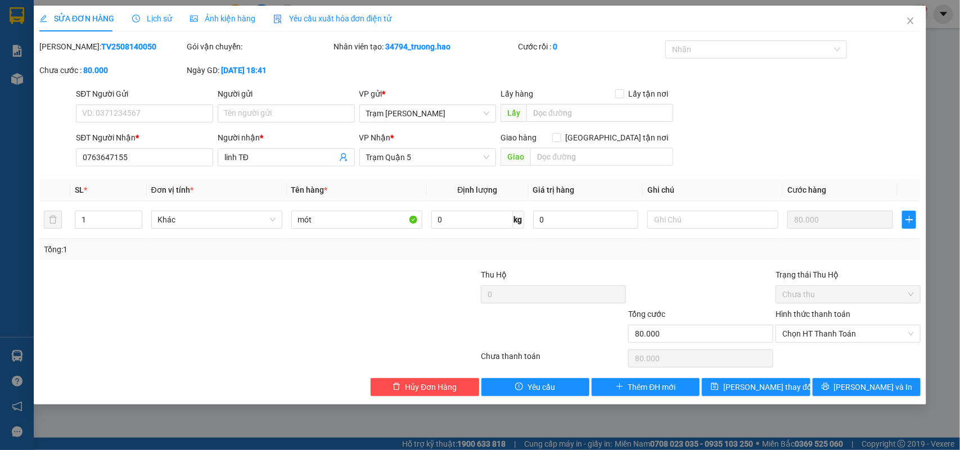
click at [148, 18] on span "Lịch sử" at bounding box center [152, 18] width 40 height 9
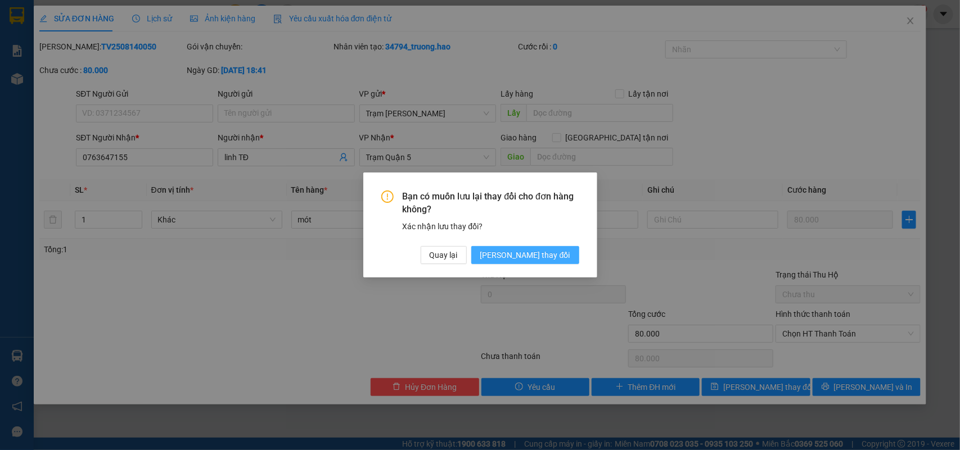
click at [552, 248] on button "Lưu thay đổi" at bounding box center [525, 255] width 108 height 18
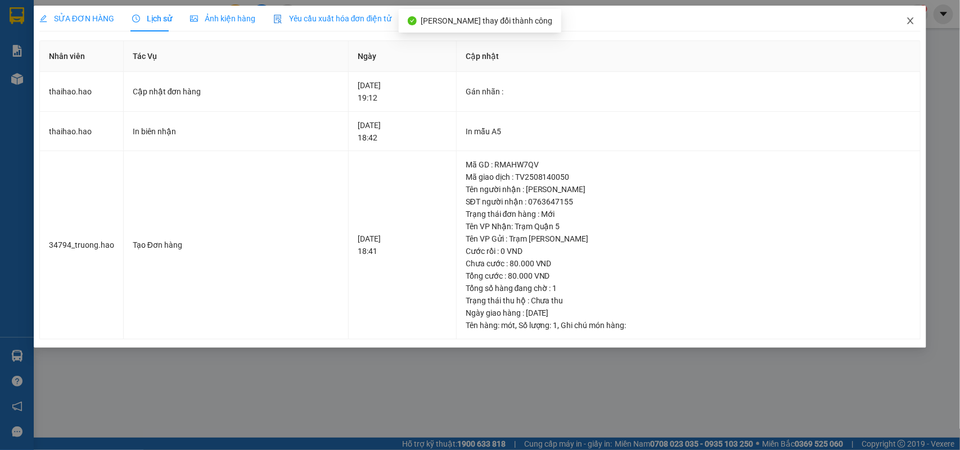
click at [906, 16] on icon "close" at bounding box center [910, 20] width 9 height 9
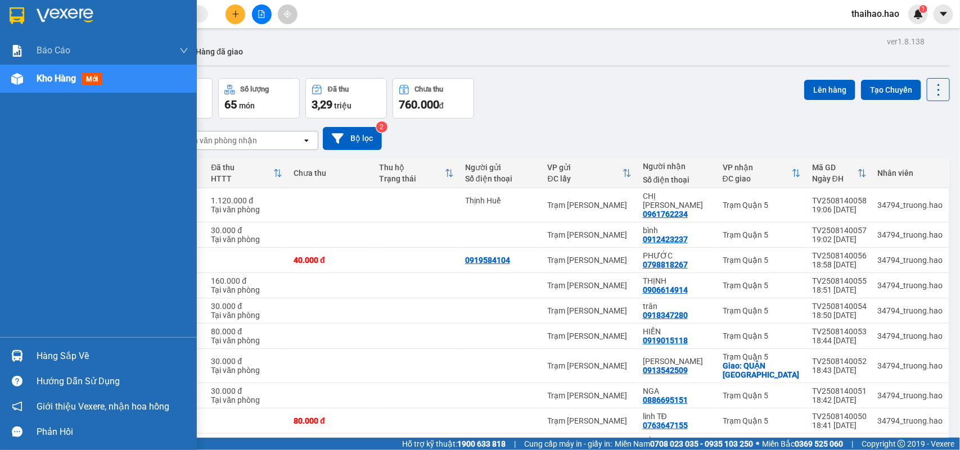
drag, startPoint x: 59, startPoint y: 156, endPoint x: 57, endPoint y: 175, distance: 19.2
click at [57, 175] on div "Báo cáo BC tiền công nợ Báo cáo dòng tiền (trưởng trạm) Doanh số tạo đơn theo V…" at bounding box center [98, 187] width 197 height 301
click at [46, 69] on div "Kho hàng mới" at bounding box center [113, 79] width 152 height 28
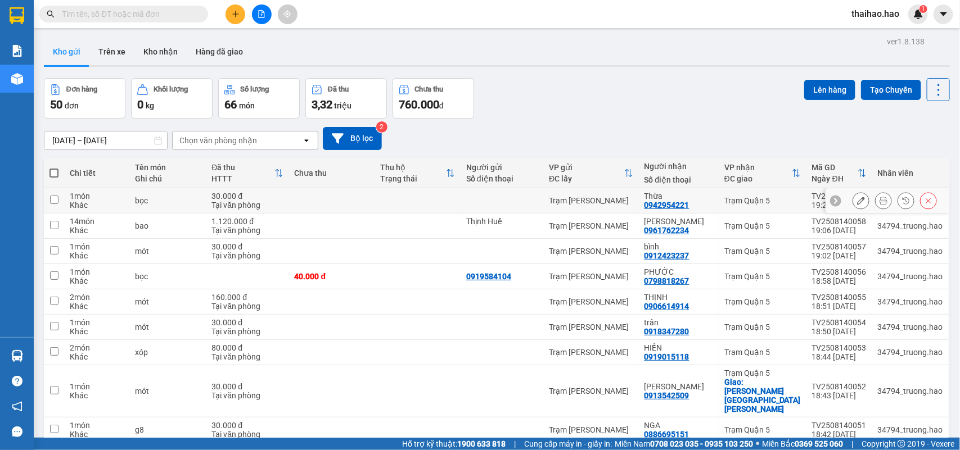
click at [875, 201] on button at bounding box center [883, 201] width 16 height 20
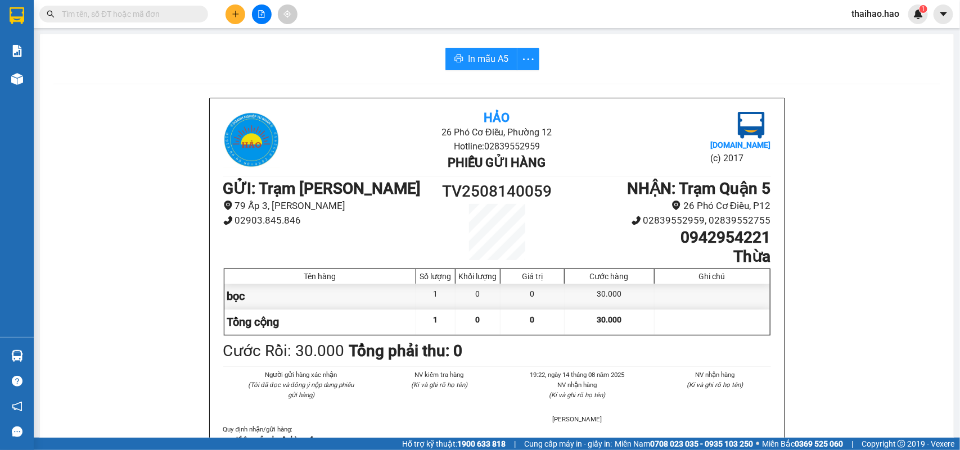
click at [439, 51] on div "In mẫu A5" at bounding box center [496, 59] width 887 height 22
click at [460, 56] on button "In mẫu A5" at bounding box center [481, 59] width 72 height 22
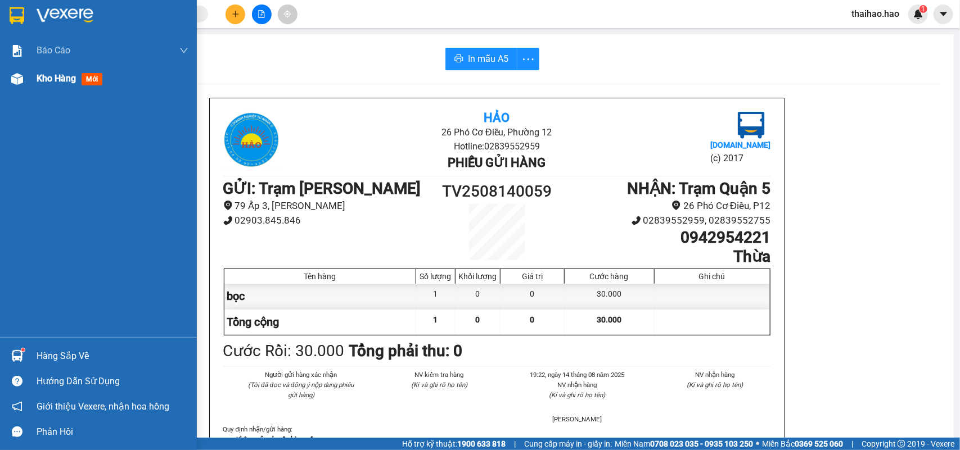
click at [12, 80] on img at bounding box center [17, 79] width 12 height 12
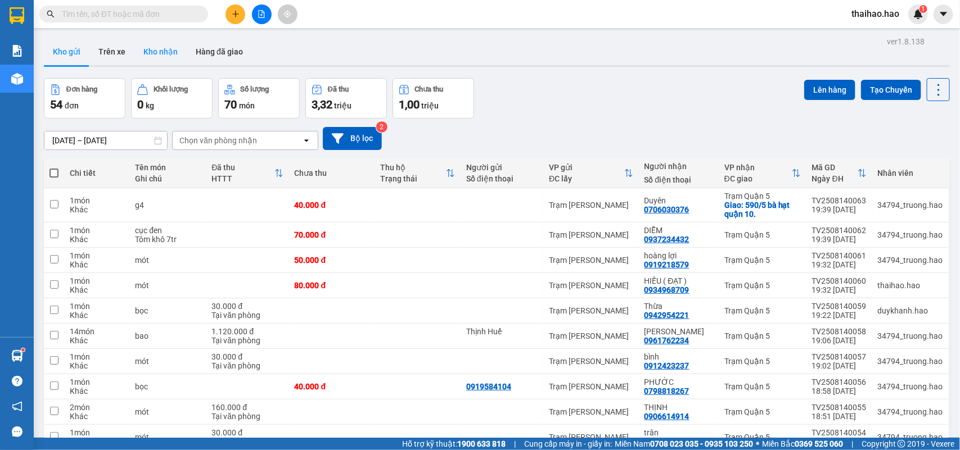
click at [167, 52] on button "Kho nhận" at bounding box center [160, 51] width 52 height 27
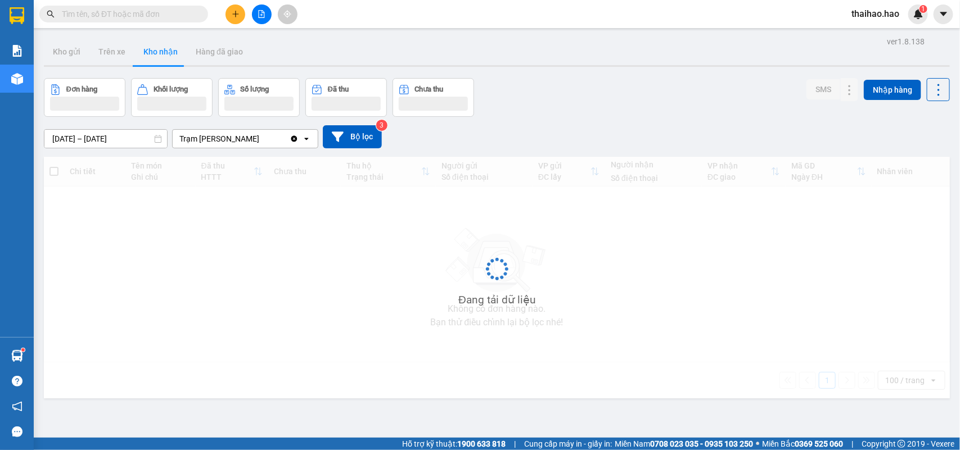
click at [167, 52] on button "Kho nhận" at bounding box center [160, 51] width 52 height 27
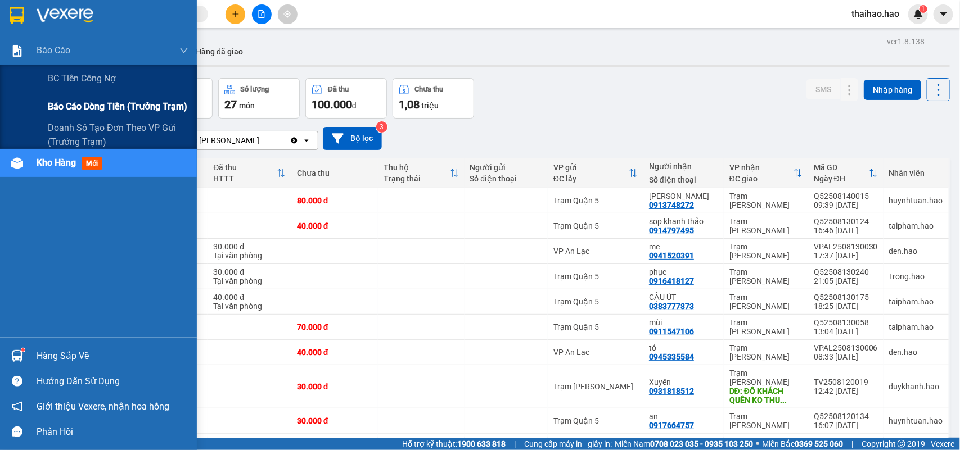
click at [69, 101] on span "Báo cáo dòng tiền (trưởng trạm)" at bounding box center [117, 107] width 139 height 14
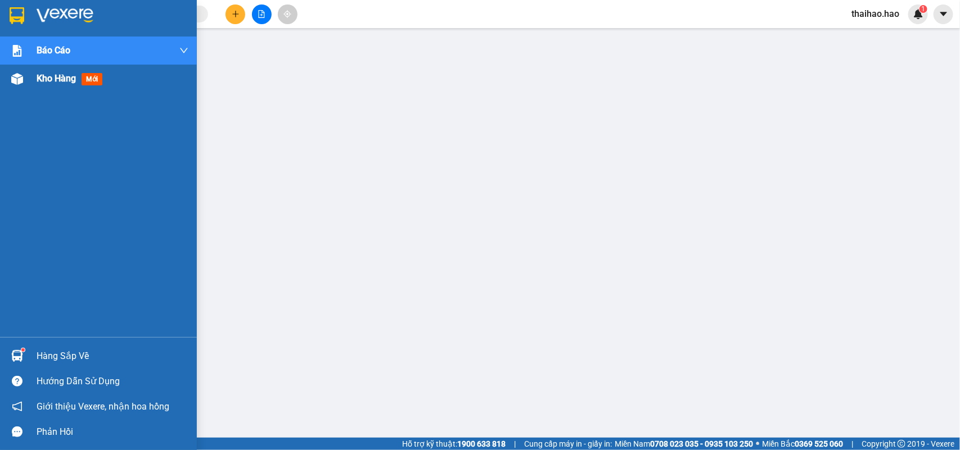
click at [29, 82] on div "Kho hàng mới" at bounding box center [98, 79] width 197 height 28
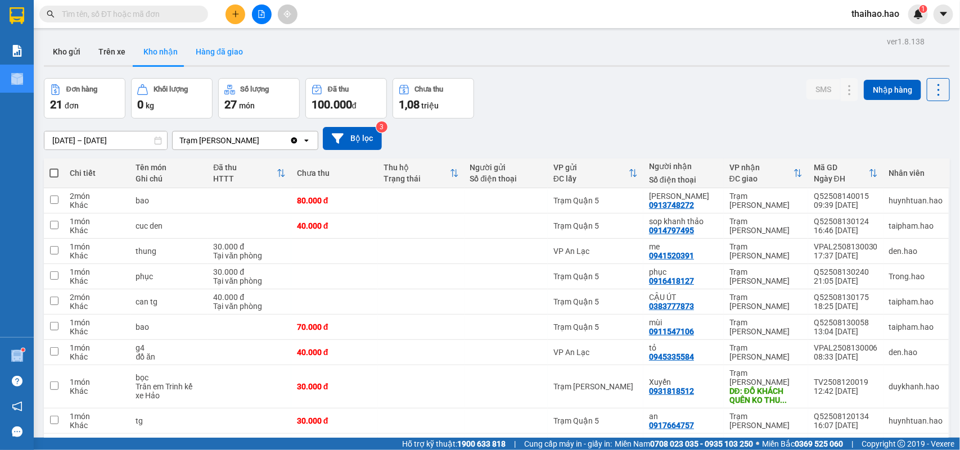
click at [209, 55] on button "Hàng đã giao" at bounding box center [219, 51] width 65 height 27
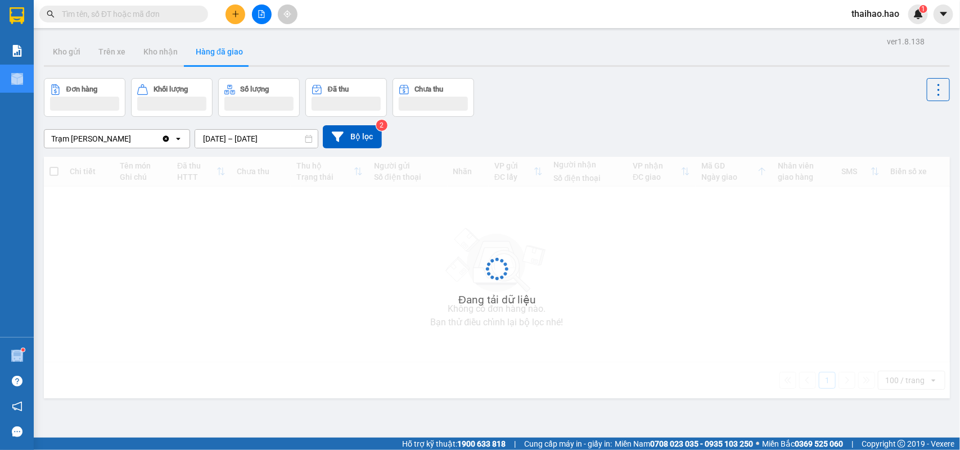
click at [209, 55] on button "Hàng đã giao" at bounding box center [219, 51] width 65 height 27
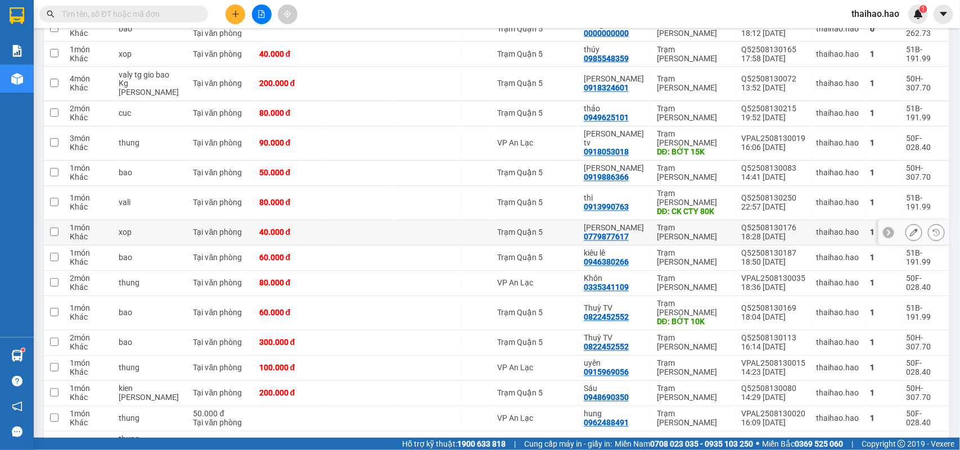
scroll to position [670, 0]
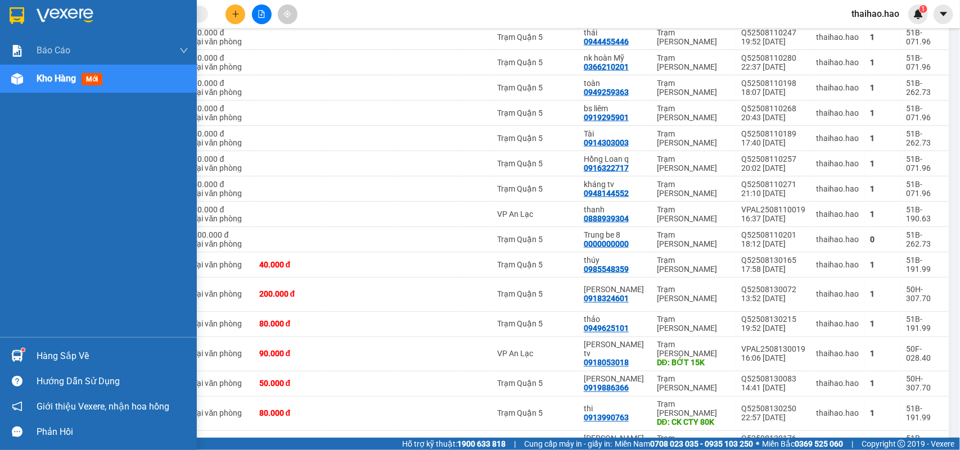
click at [46, 90] on div "Kho hàng mới" at bounding box center [113, 79] width 152 height 28
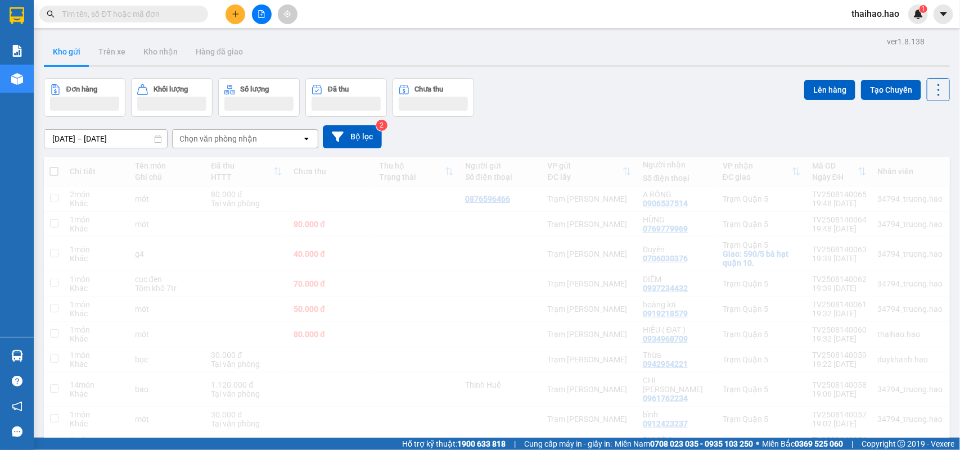
click at [69, 51] on button "Kho gửi" at bounding box center [67, 51] width 46 height 27
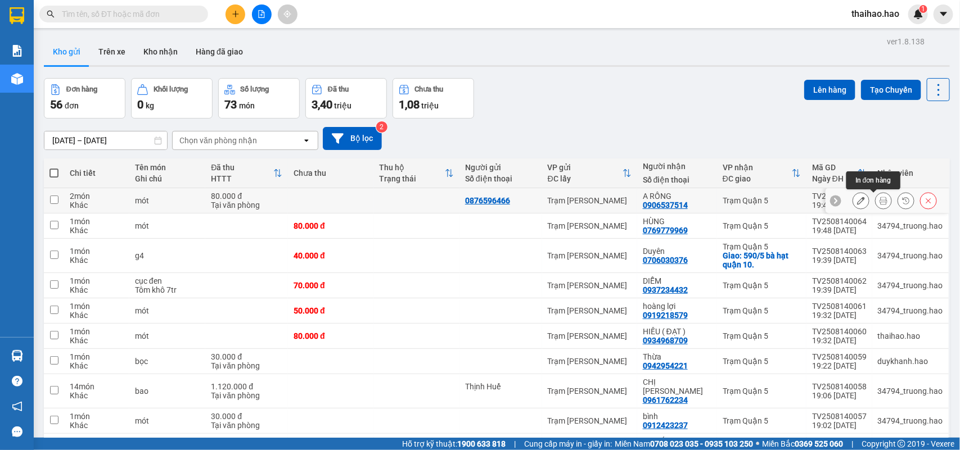
click at [879, 198] on icon at bounding box center [883, 201] width 8 height 8
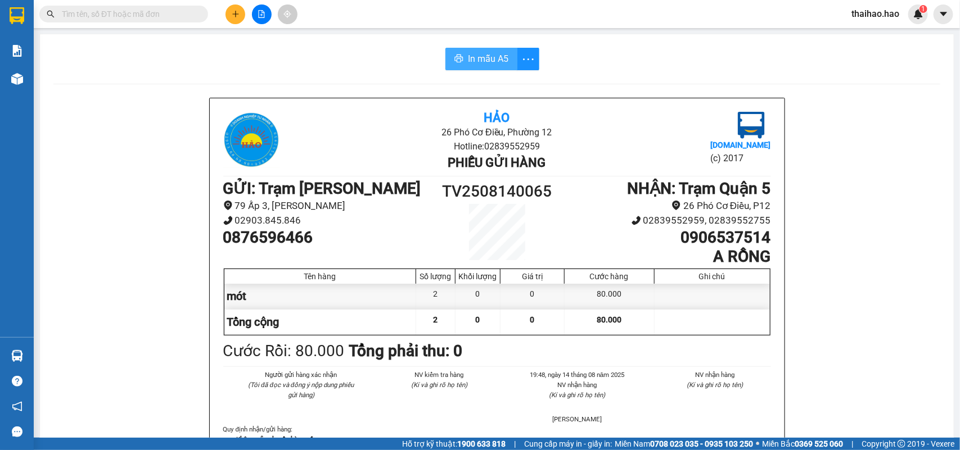
click at [499, 68] on button "In mẫu A5" at bounding box center [481, 59] width 72 height 22
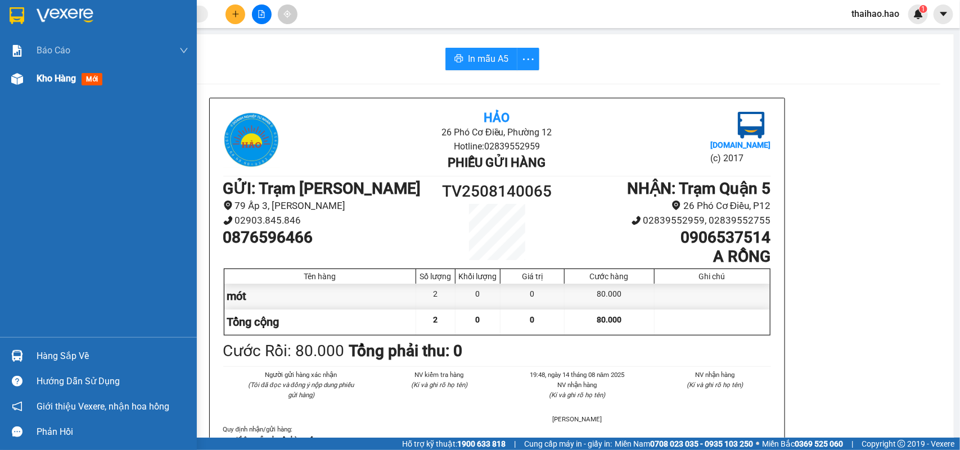
click at [47, 74] on span "Kho hàng" at bounding box center [56, 78] width 39 height 11
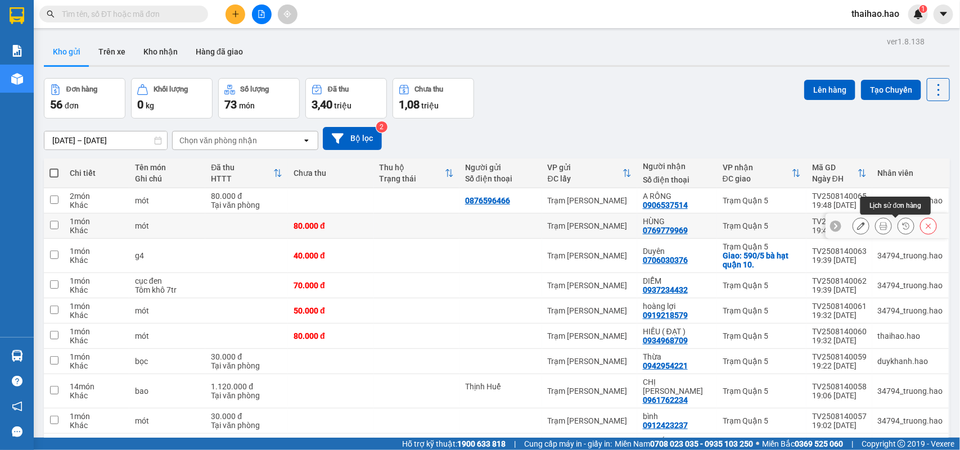
click at [875, 231] on button at bounding box center [883, 226] width 16 height 20
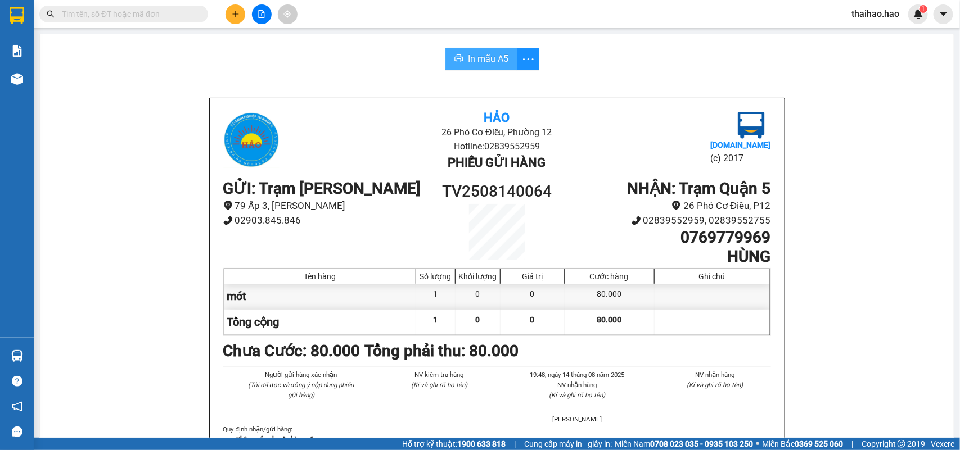
click at [468, 64] on span "In mẫu A5" at bounding box center [488, 59] width 40 height 14
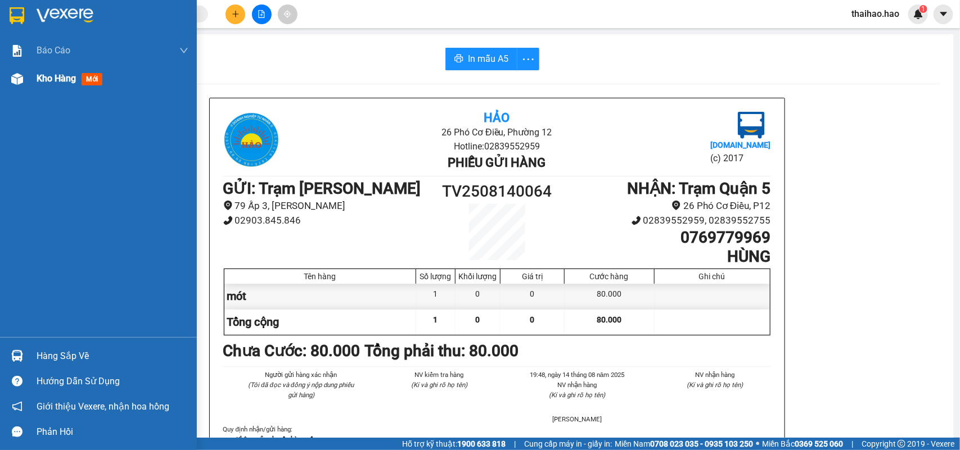
click at [38, 79] on span "Kho hàng" at bounding box center [56, 78] width 39 height 11
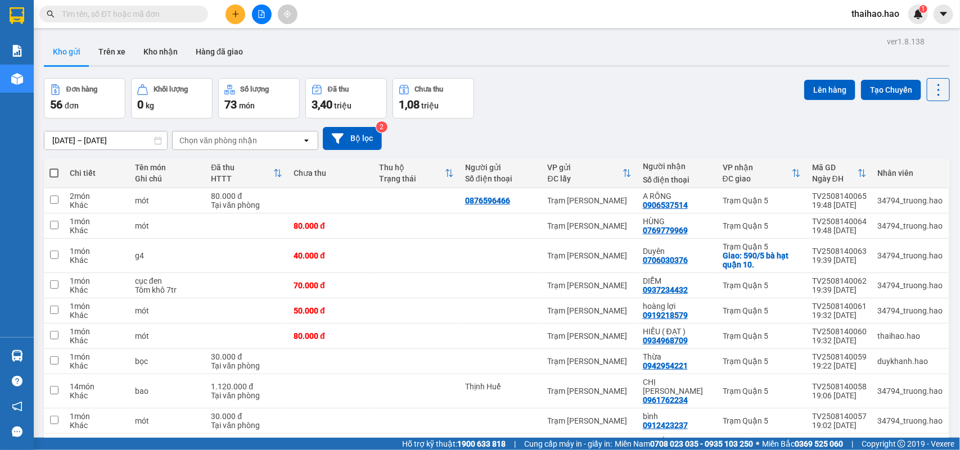
click at [75, 55] on button "Kho gửi" at bounding box center [67, 51] width 46 height 27
click at [879, 197] on icon at bounding box center [883, 201] width 8 height 8
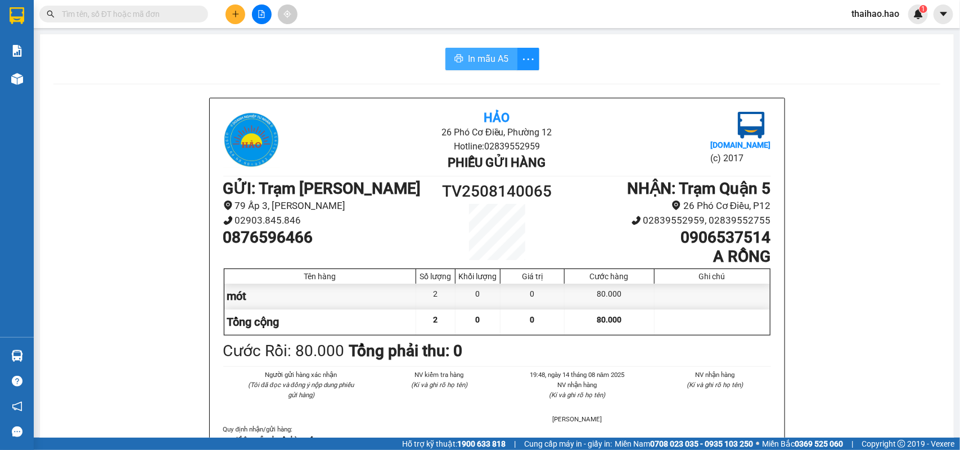
click at [493, 59] on span "In mẫu A5" at bounding box center [488, 59] width 40 height 14
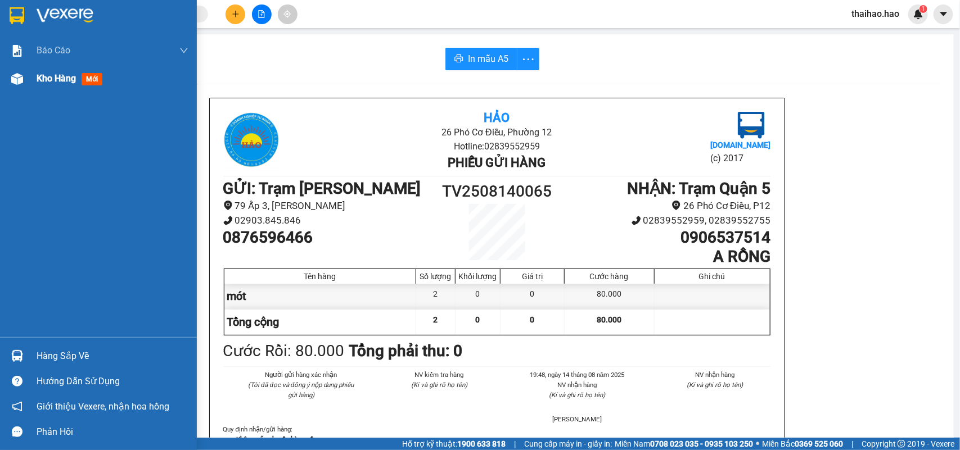
click at [12, 80] on img at bounding box center [17, 79] width 12 height 12
click at [41, 71] on div "Kho hàng mới" at bounding box center [72, 78] width 70 height 14
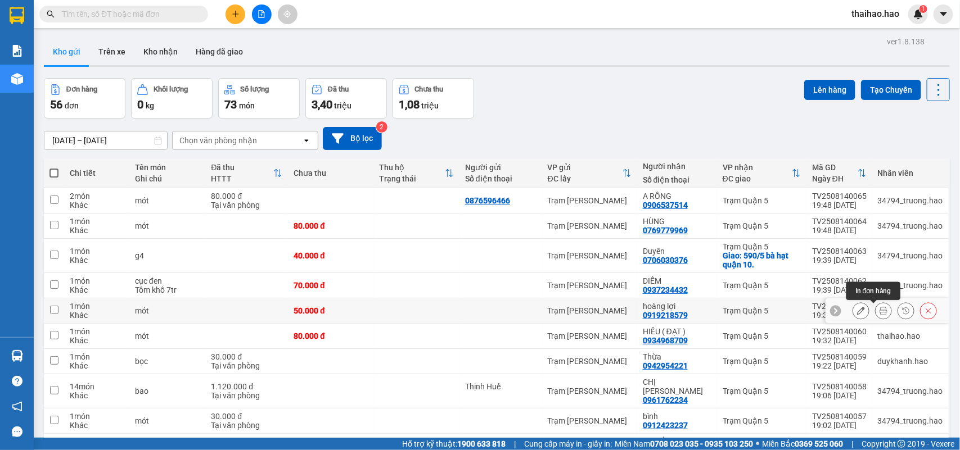
click at [875, 309] on button at bounding box center [883, 311] width 16 height 20
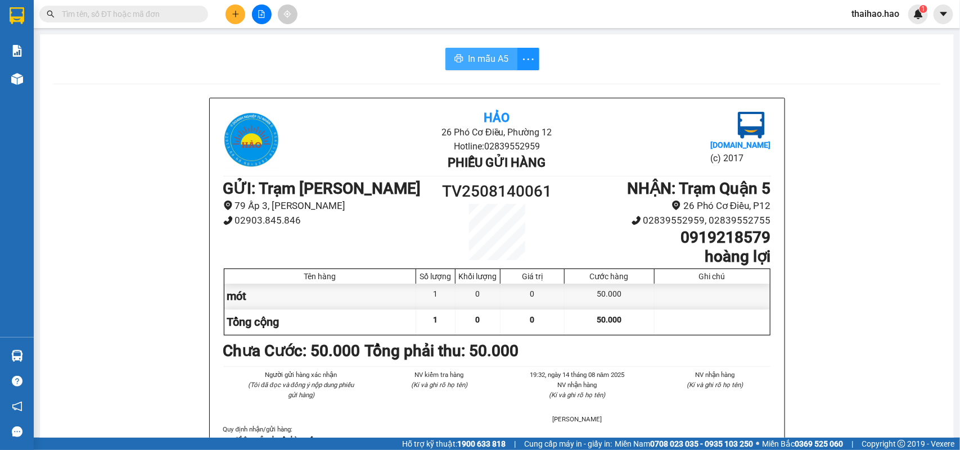
click at [454, 57] on icon "printer" at bounding box center [458, 58] width 9 height 9
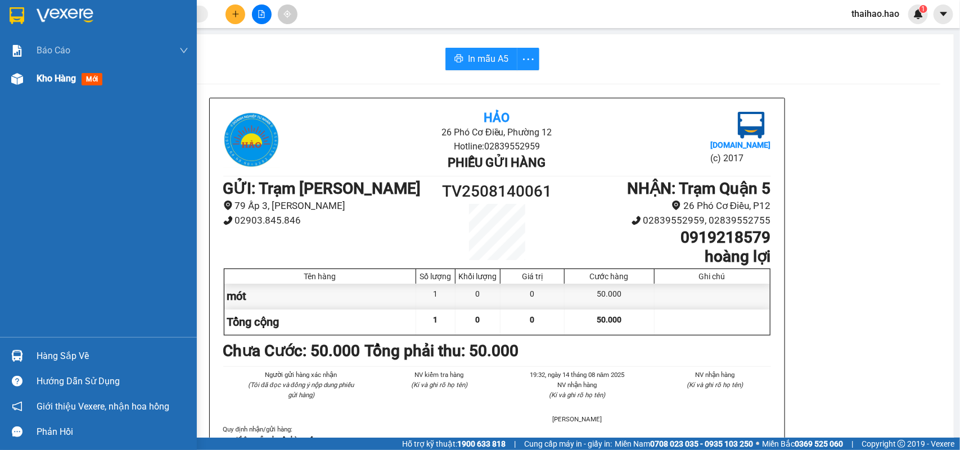
click at [23, 69] on div at bounding box center [17, 79] width 20 height 20
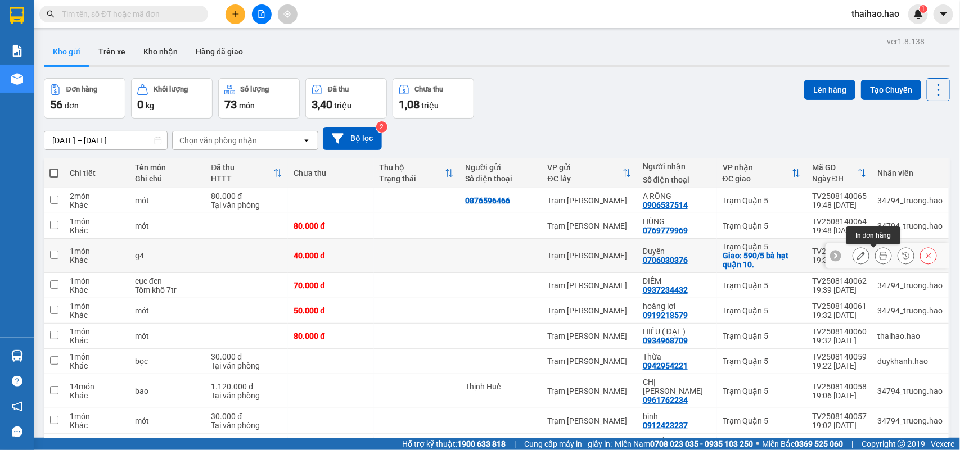
click at [875, 251] on button at bounding box center [883, 256] width 16 height 20
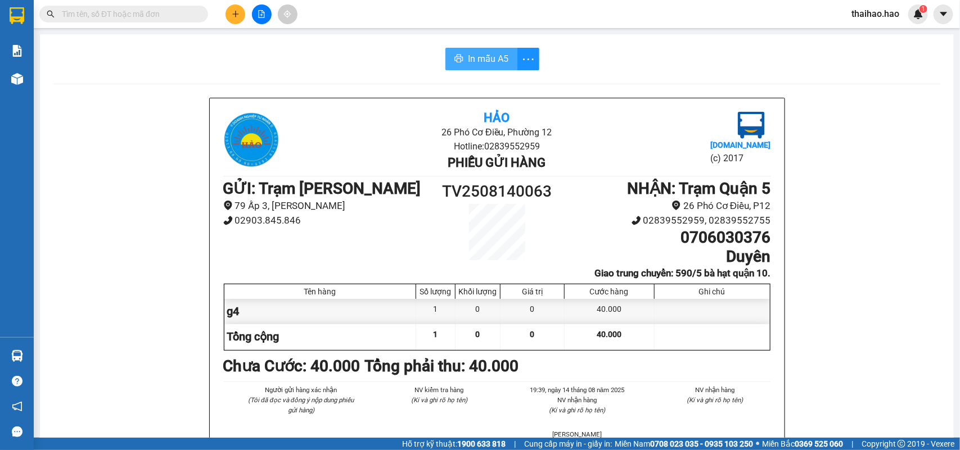
click at [489, 58] on span "In mẫu A5" at bounding box center [488, 59] width 40 height 14
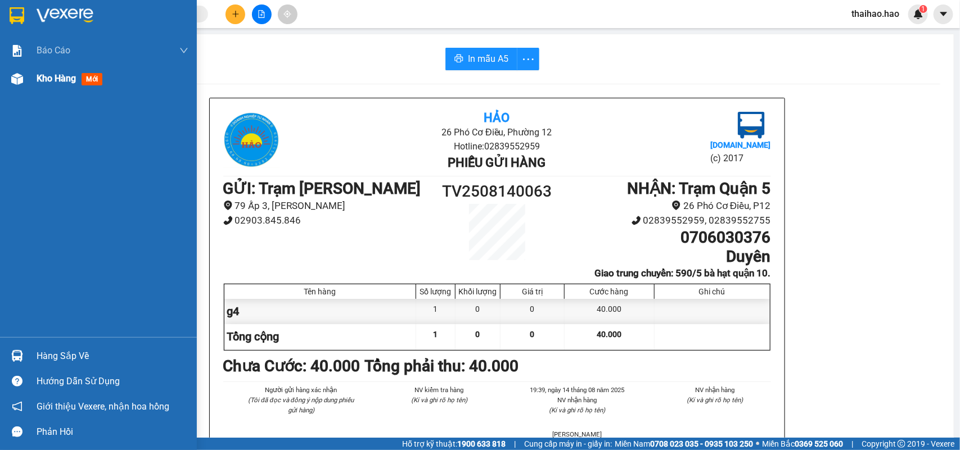
click at [49, 82] on span "Kho hàng" at bounding box center [56, 78] width 39 height 11
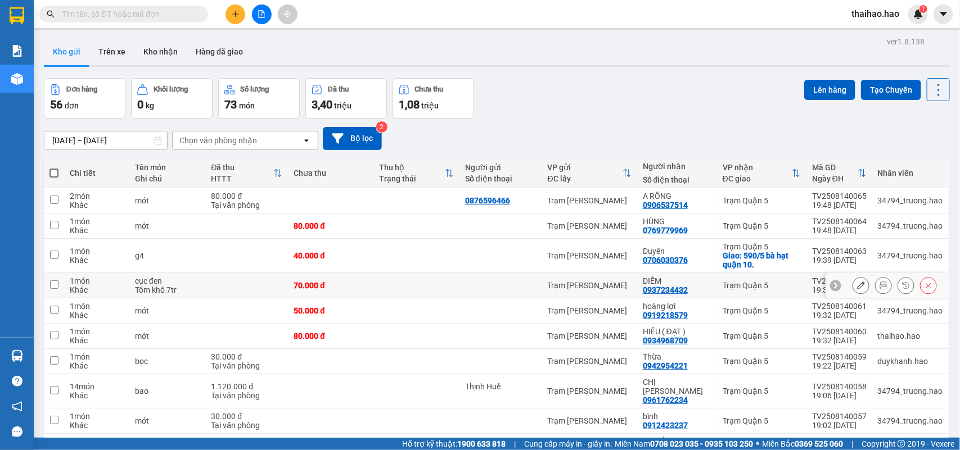
click at [863, 286] on div at bounding box center [894, 285] width 84 height 17
click at [879, 286] on icon at bounding box center [883, 286] width 8 height 8
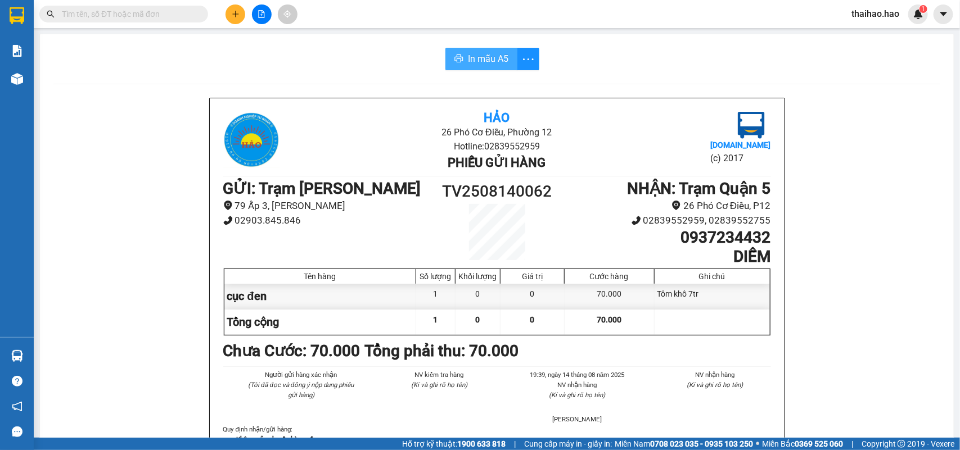
click at [487, 56] on span "In mẫu A5" at bounding box center [488, 59] width 40 height 14
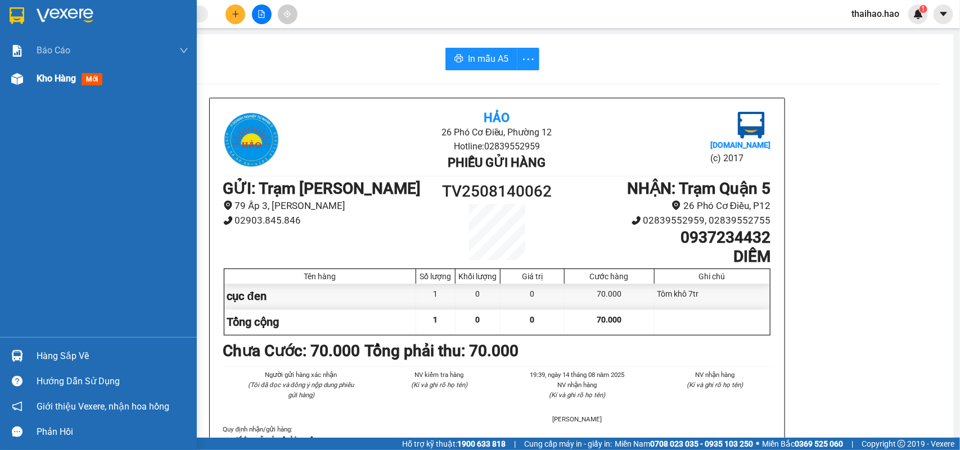
click at [30, 73] on div "Kho hàng mới" at bounding box center [98, 79] width 197 height 28
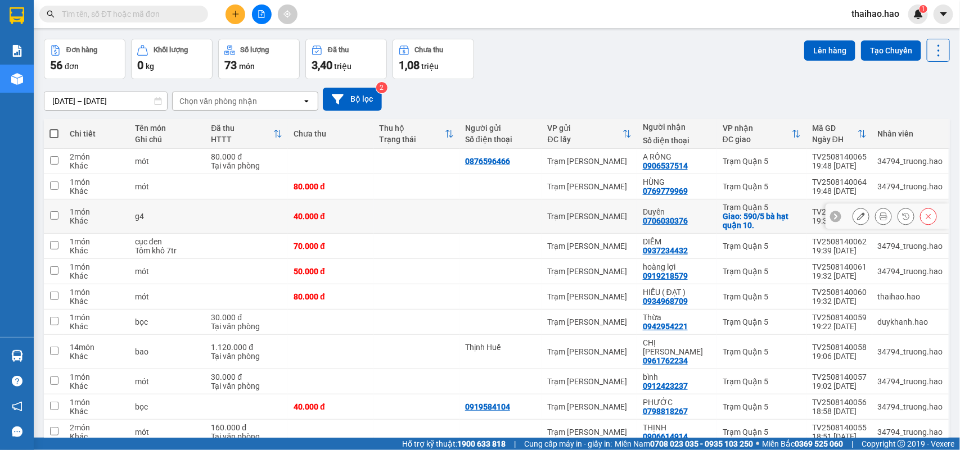
scroll to position [70, 0]
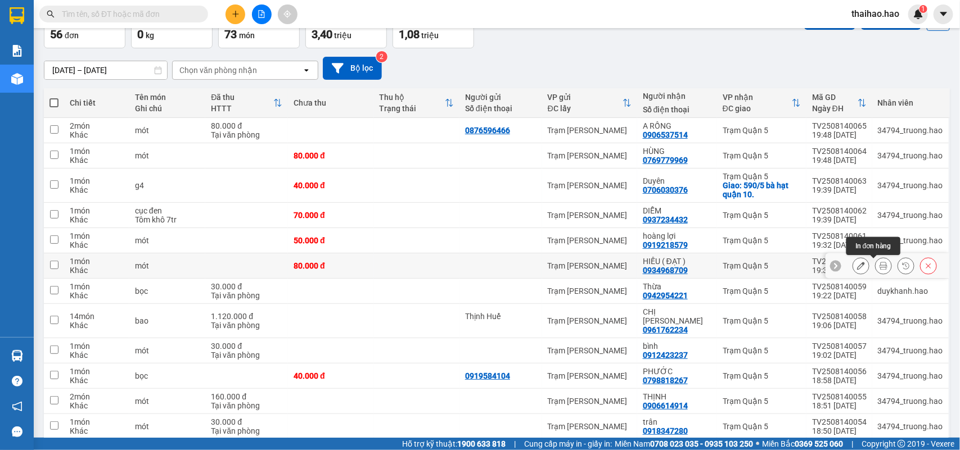
click at [879, 265] on icon at bounding box center [883, 266] width 8 height 8
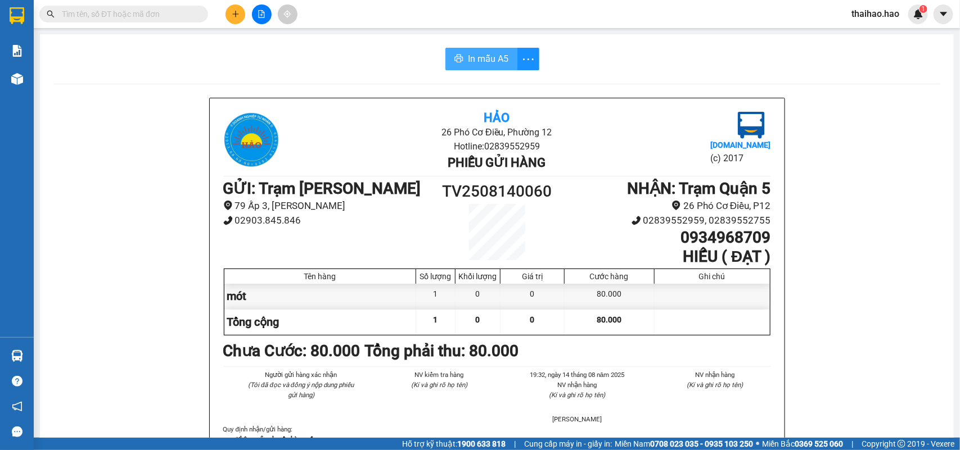
click at [448, 70] on button "In mẫu A5" at bounding box center [481, 59] width 72 height 22
